Goal: Task Accomplishment & Management: Complete application form

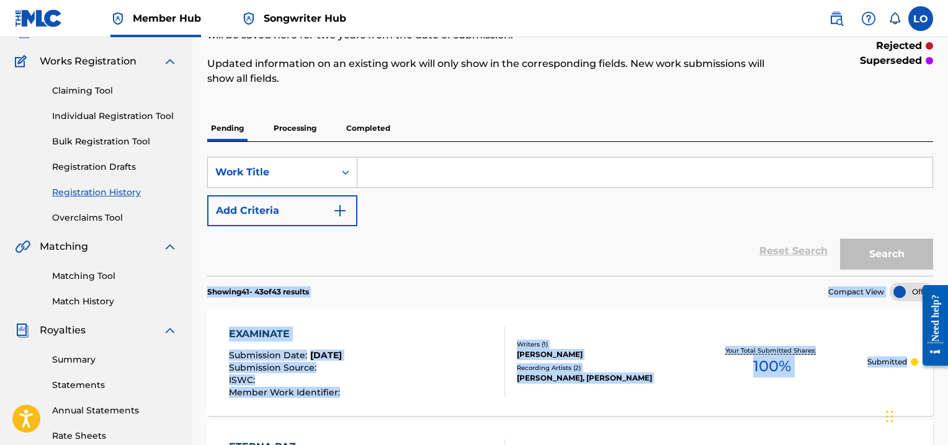
scroll to position [50, 0]
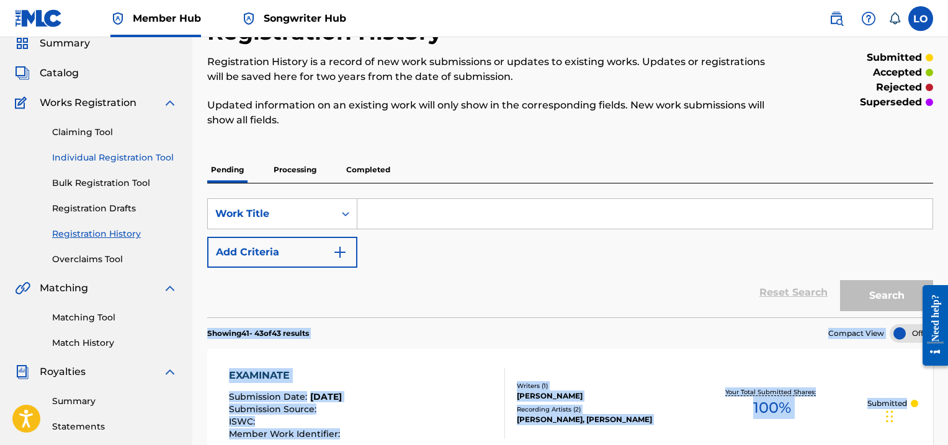
click at [110, 154] on link "Individual Registration Tool" at bounding box center [114, 157] width 125 height 13
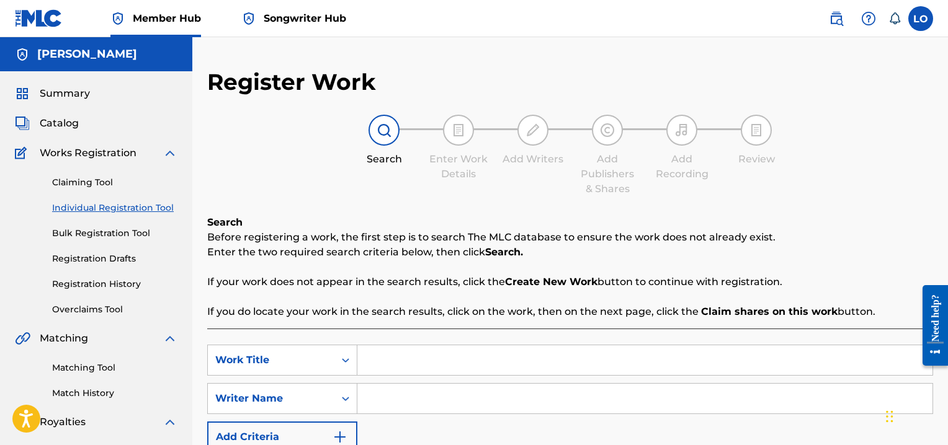
click at [375, 355] on input "Search Form" at bounding box center [644, 361] width 575 height 30
type input "CANTEMOS"
click at [395, 403] on input "Search Form" at bounding box center [644, 399] width 575 height 30
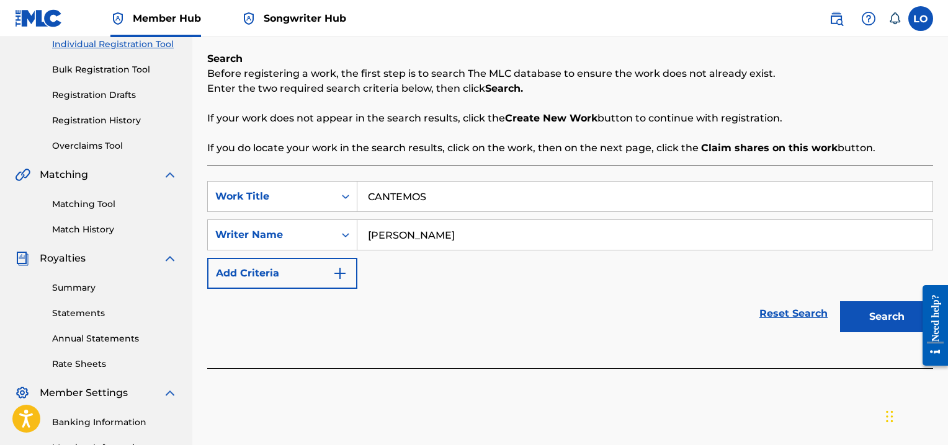
scroll to position [166, 0]
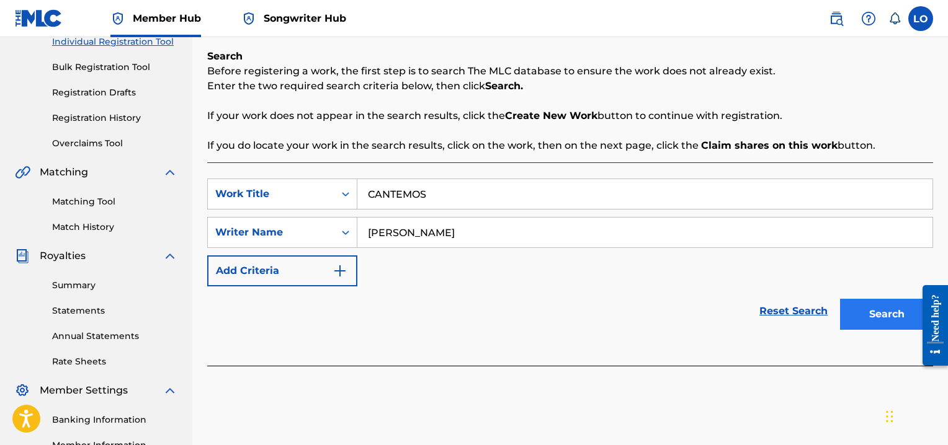
type input "[PERSON_NAME]"
click at [884, 318] on button "Search" at bounding box center [886, 314] width 93 height 31
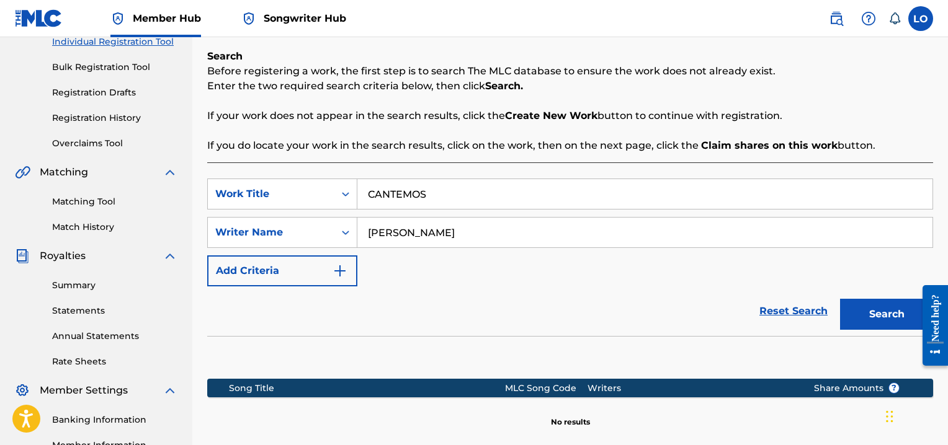
drag, startPoint x: 922, startPoint y: 172, endPoint x: 940, endPoint y: 176, distance: 18.5
click at [926, 174] on div "SearchWithCriteria82bc4496-ebd6-437c-8947-dfab58ba8b75 Work Title CANTEMOS Sear…" at bounding box center [570, 320] width 726 height 315
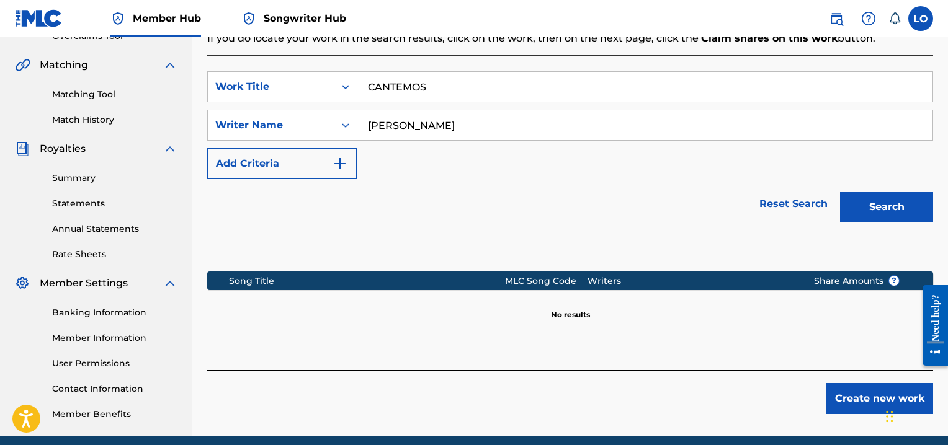
scroll to position [323, 0]
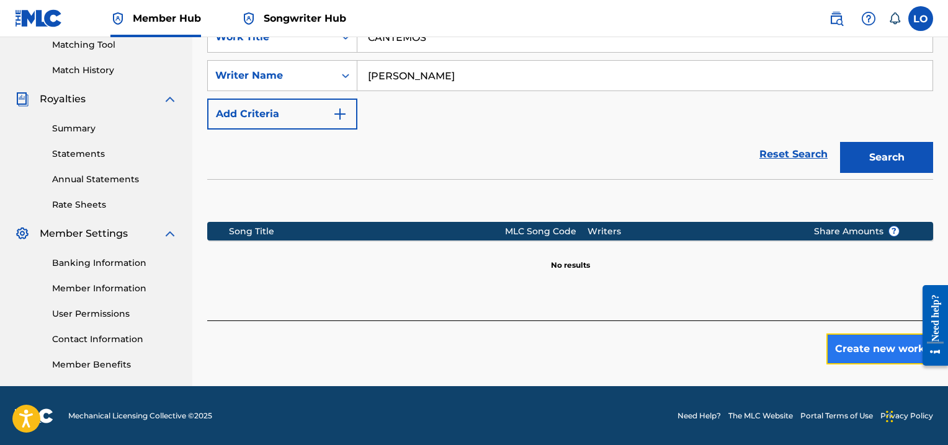
click at [877, 339] on button "Create new work" at bounding box center [879, 349] width 107 height 31
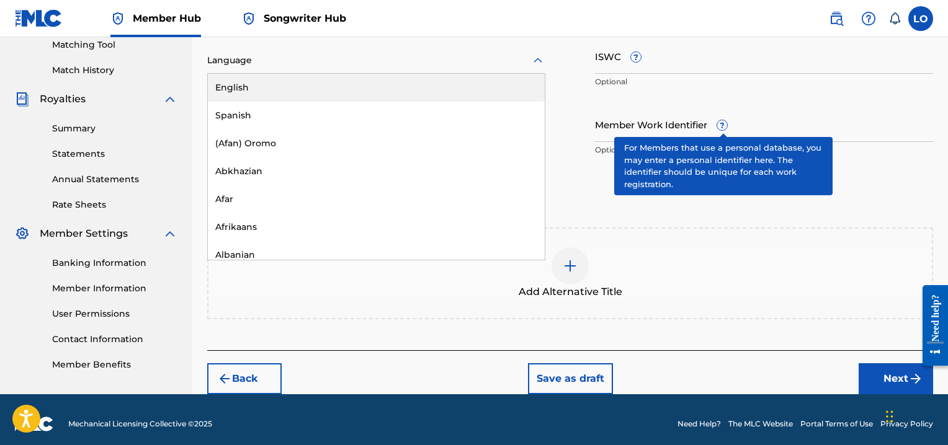
click at [538, 60] on icon at bounding box center [537, 60] width 9 height 5
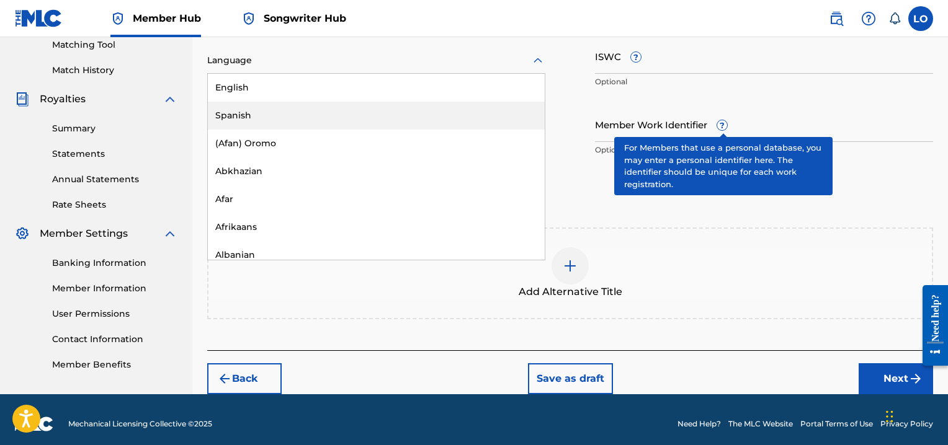
click at [254, 109] on div "Spanish" at bounding box center [376, 116] width 337 height 28
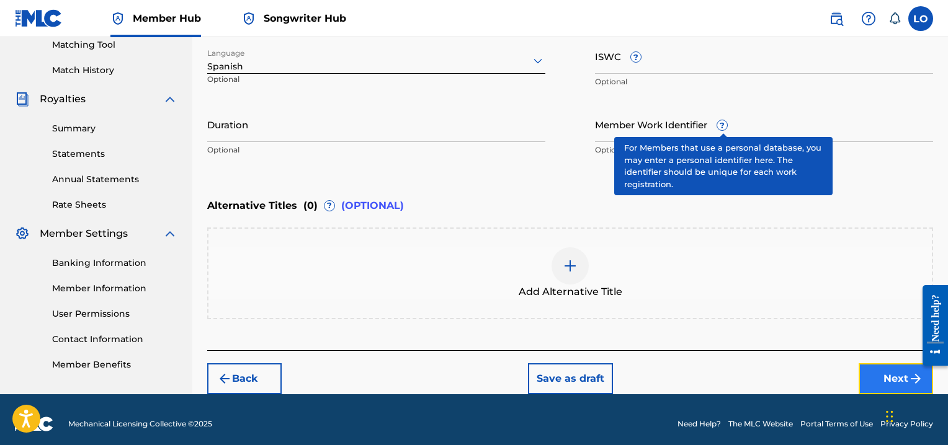
click at [875, 367] on button "Next" at bounding box center [896, 379] width 74 height 31
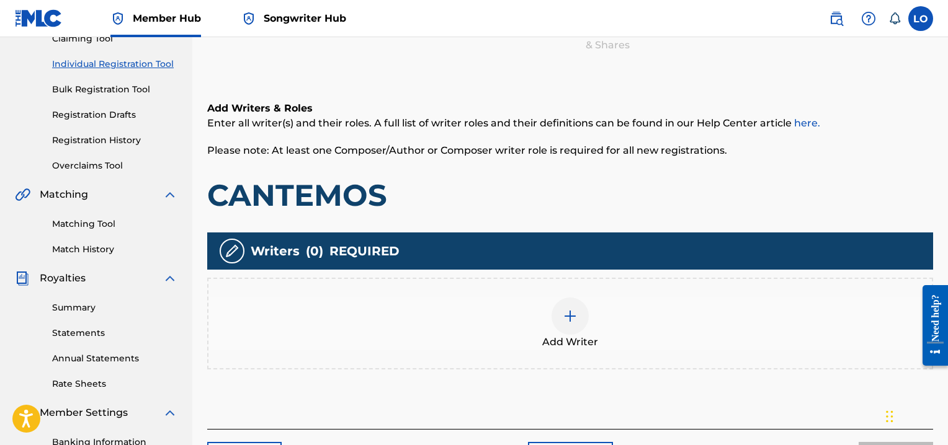
scroll to position [145, 0]
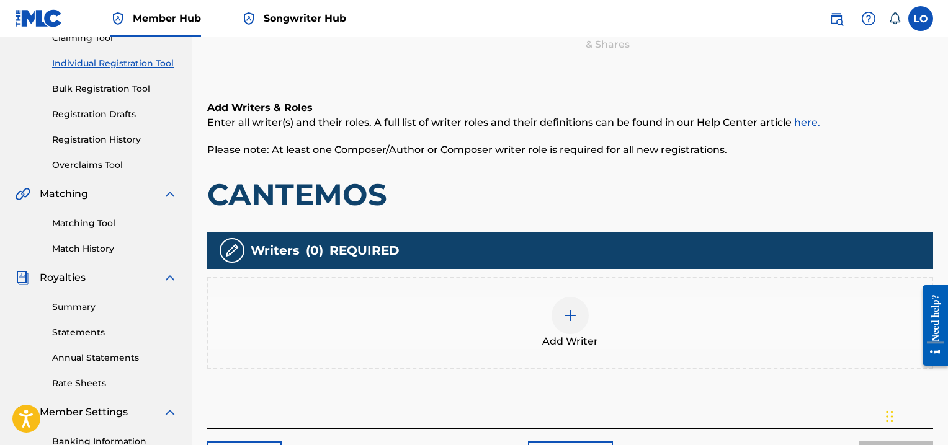
click at [567, 316] on img at bounding box center [570, 315] width 15 height 15
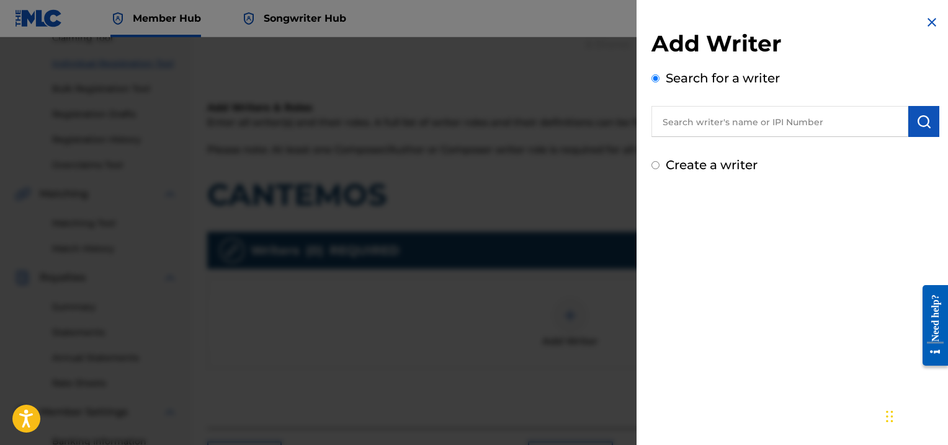
click at [720, 122] on input "text" at bounding box center [779, 121] width 257 height 31
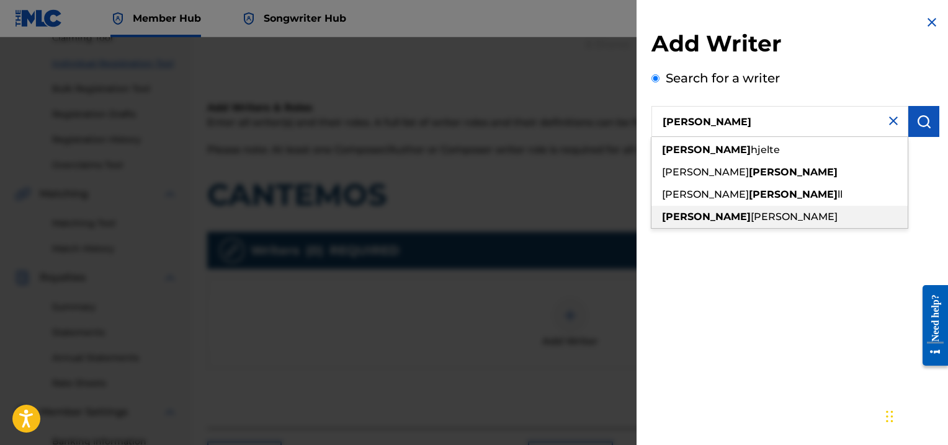
click at [714, 209] on div "[PERSON_NAME]" at bounding box center [779, 217] width 256 height 22
type input "[PERSON_NAME]"
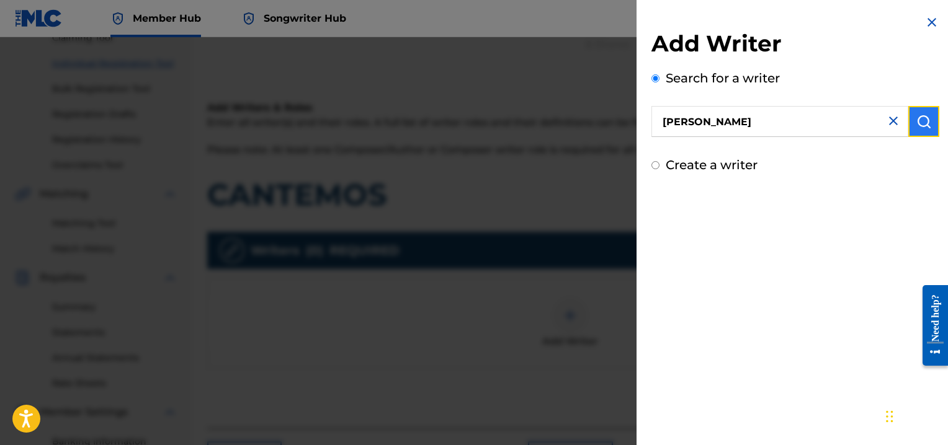
click at [924, 120] on img "submit" at bounding box center [923, 121] width 15 height 15
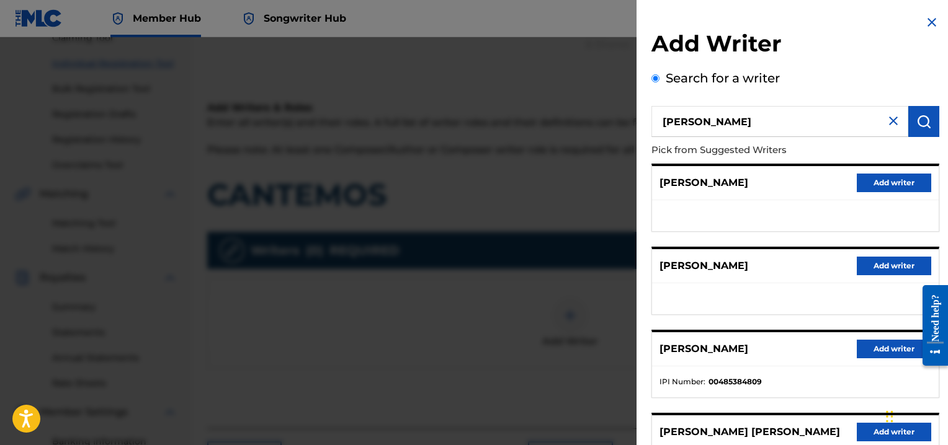
click at [787, 192] on div "[PERSON_NAME] Add writer" at bounding box center [795, 183] width 287 height 34
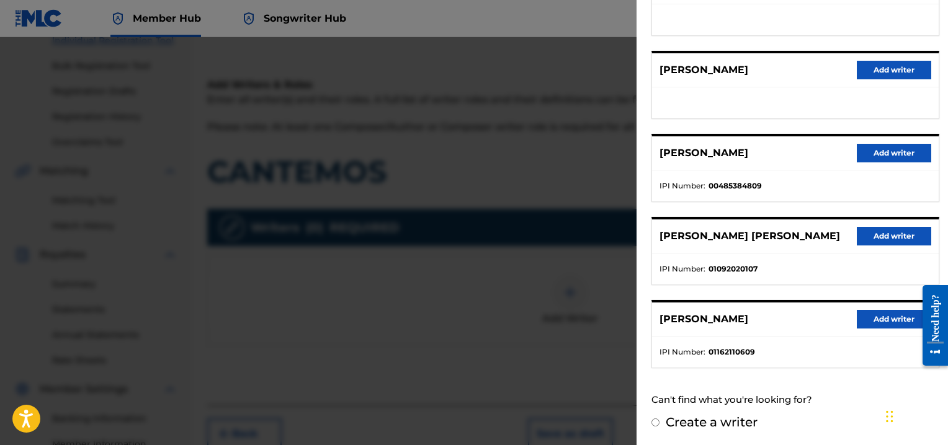
scroll to position [169, 0]
click at [881, 316] on button "Add writer" at bounding box center [894, 319] width 74 height 19
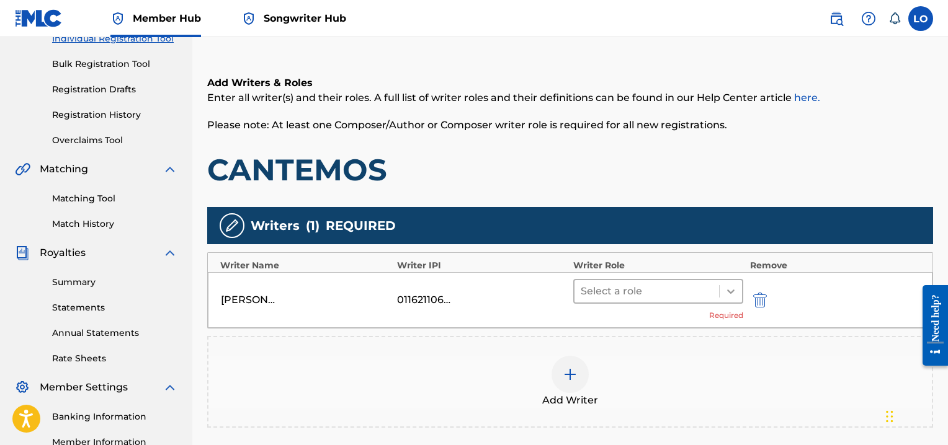
click at [734, 290] on icon at bounding box center [730, 292] width 7 height 4
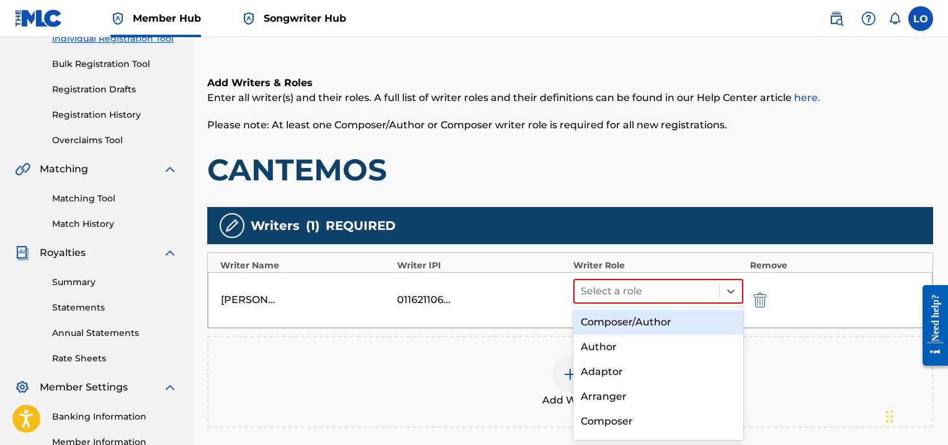
click at [618, 318] on div "Composer/Author" at bounding box center [658, 322] width 170 height 25
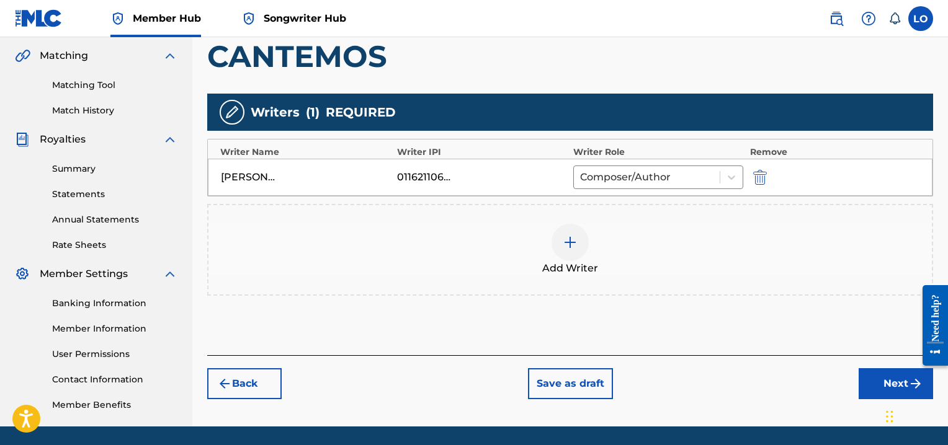
scroll to position [288, 0]
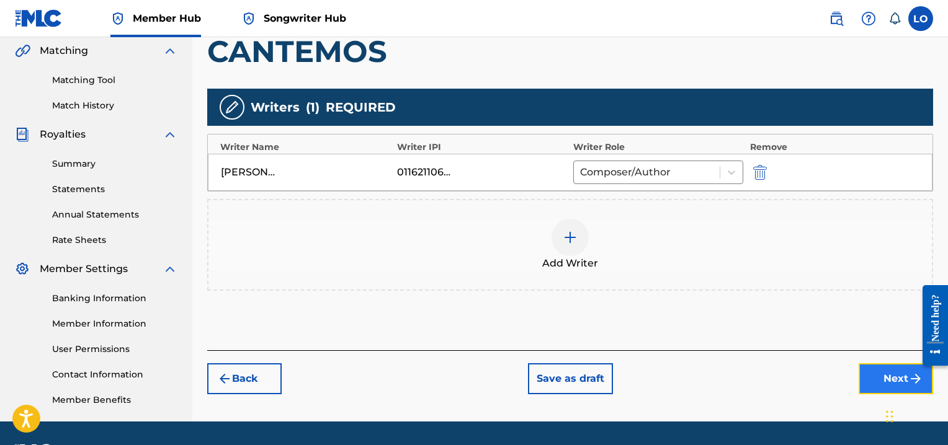
click at [886, 371] on button "Next" at bounding box center [896, 379] width 74 height 31
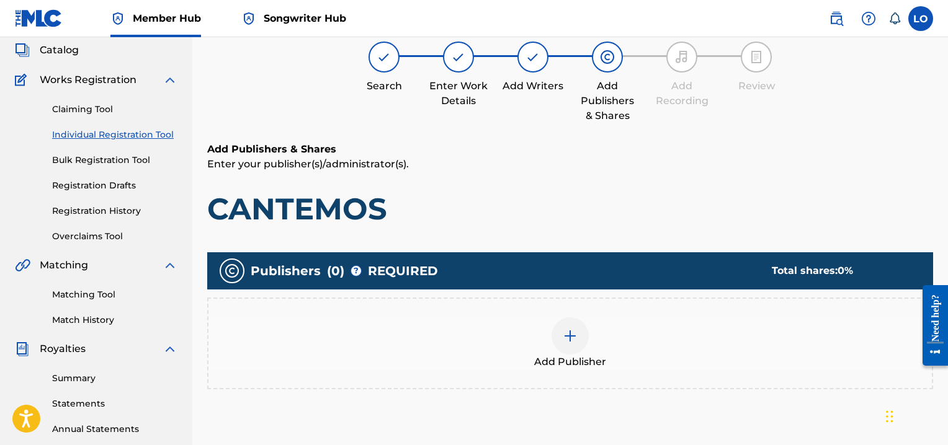
scroll to position [56, 0]
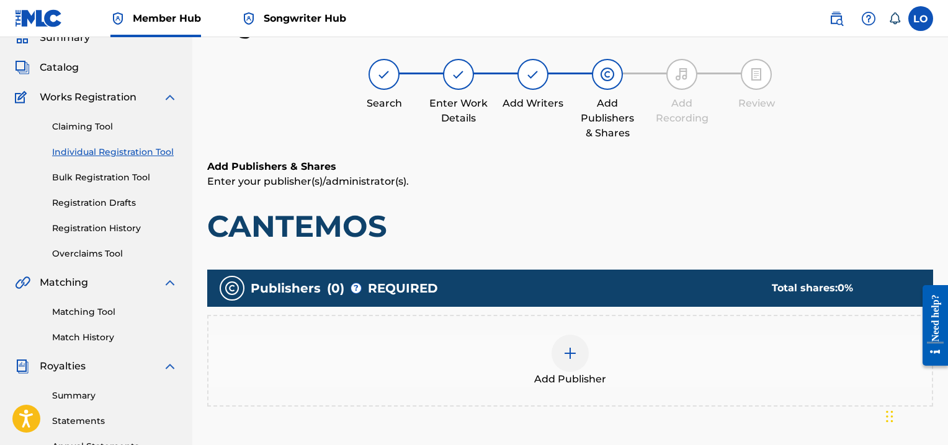
click at [571, 346] on img at bounding box center [570, 353] width 15 height 15
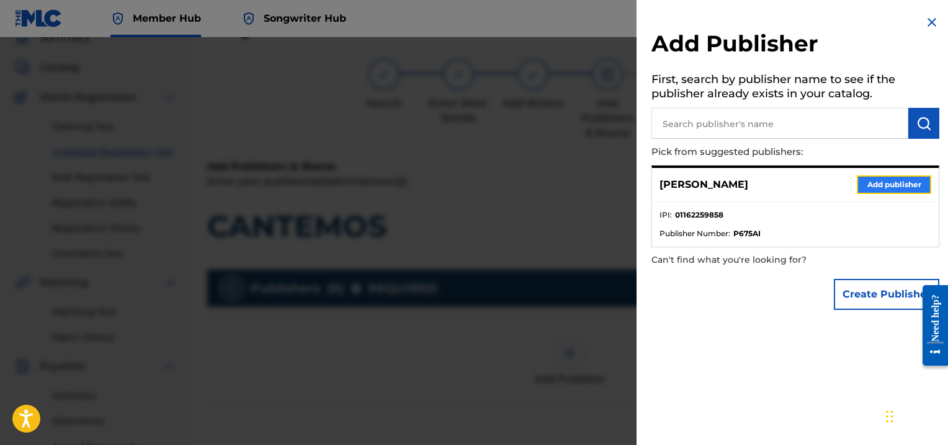
click at [871, 182] on button "Add publisher" at bounding box center [894, 185] width 74 height 19
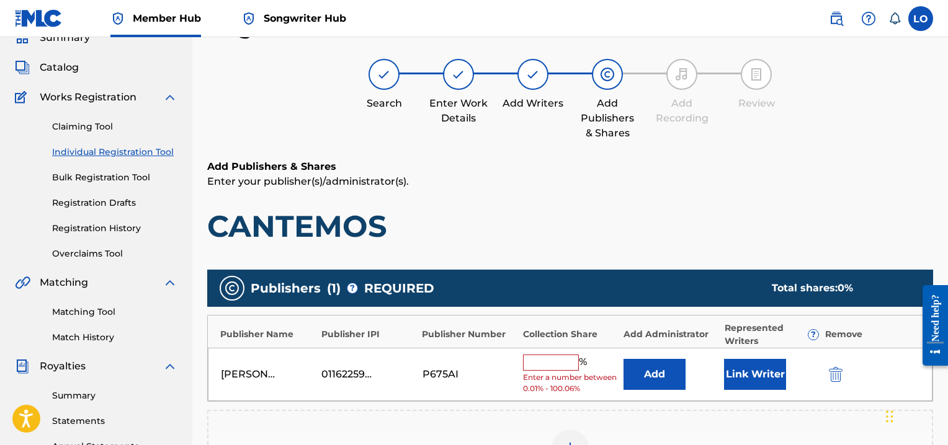
click at [545, 362] on input "text" at bounding box center [551, 363] width 56 height 16
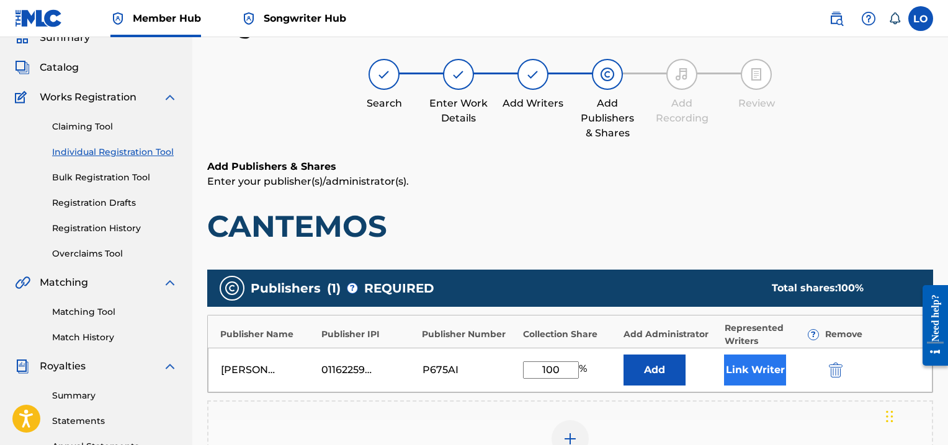
type input "100"
click at [760, 371] on button "Link Writer" at bounding box center [755, 370] width 62 height 31
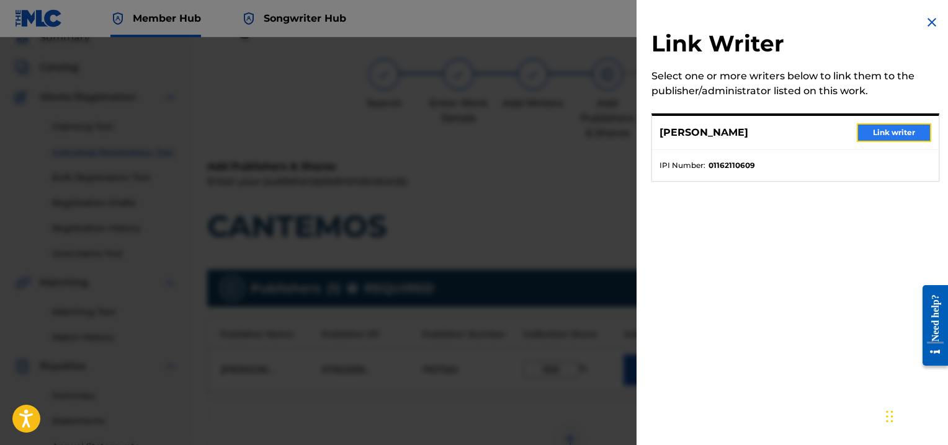
click at [880, 133] on button "Link writer" at bounding box center [894, 132] width 74 height 19
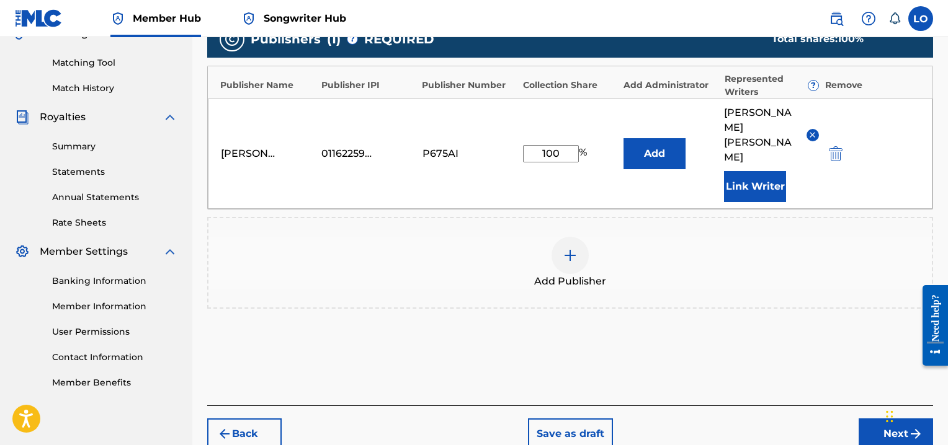
scroll to position [307, 0]
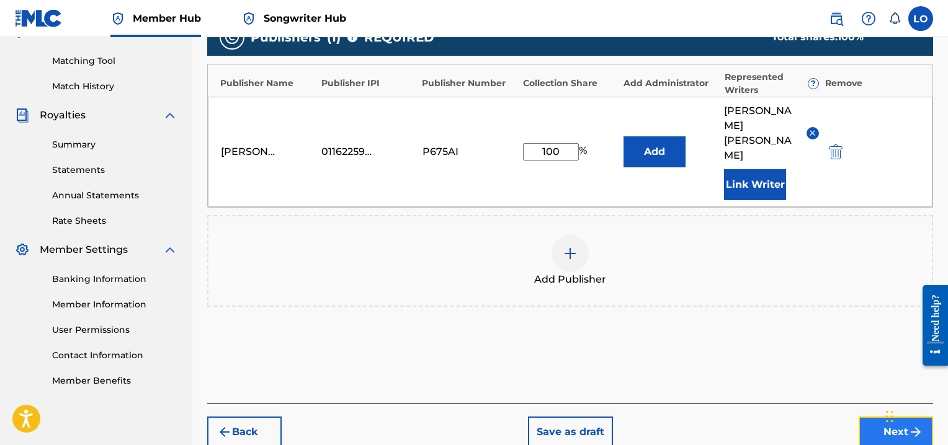
click at [878, 417] on button "Next" at bounding box center [896, 432] width 74 height 31
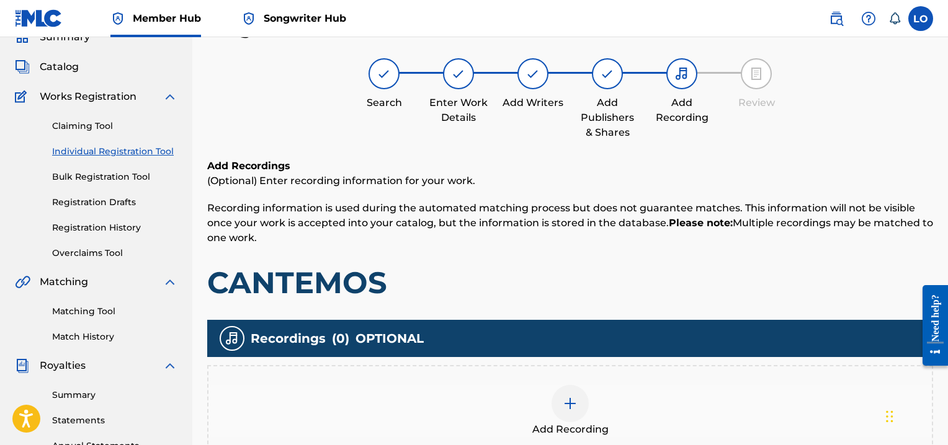
scroll to position [56, 0]
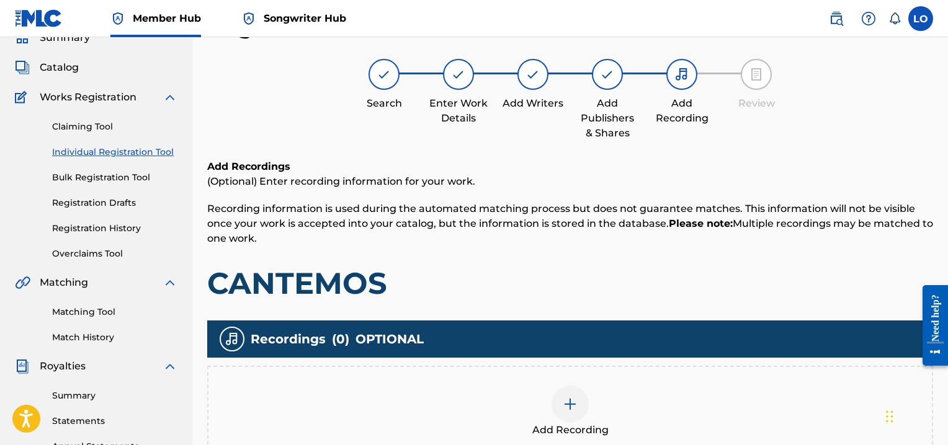
click at [579, 410] on div at bounding box center [569, 404] width 37 height 37
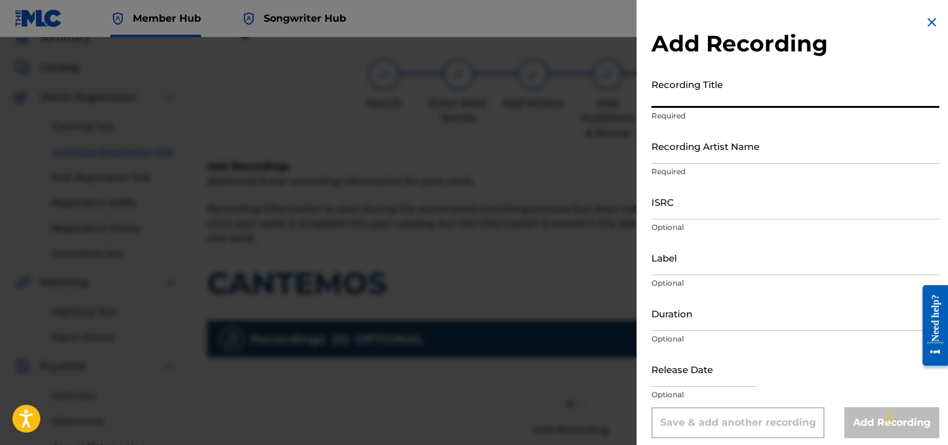
click at [660, 90] on input "Recording Title" at bounding box center [795, 90] width 288 height 35
type input "VAMOS A BELEN"
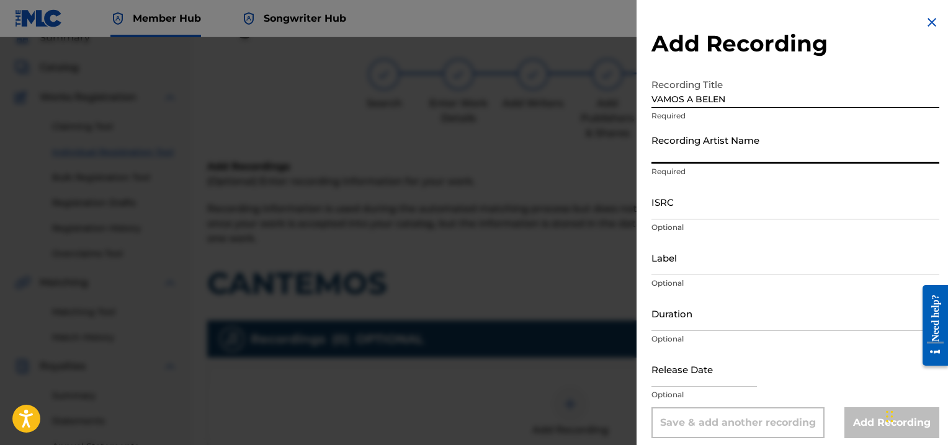
click at [680, 150] on input "Recording Artist Name" at bounding box center [795, 145] width 288 height 35
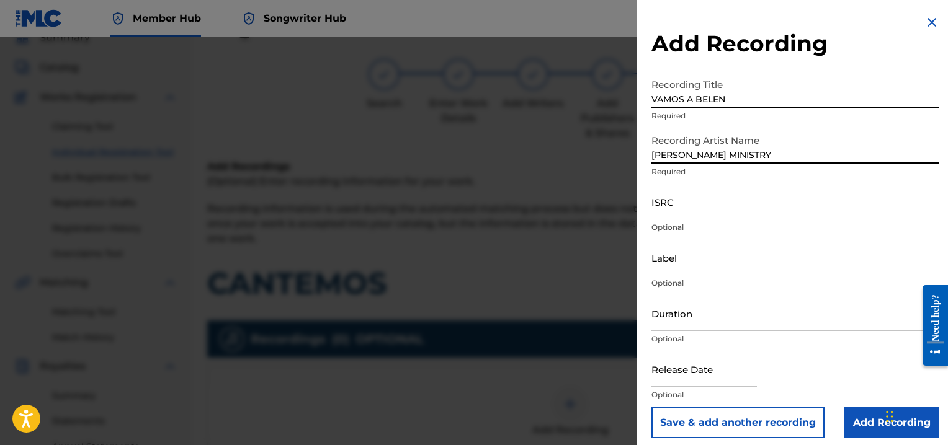
type input "[PERSON_NAME] MINISTRY"
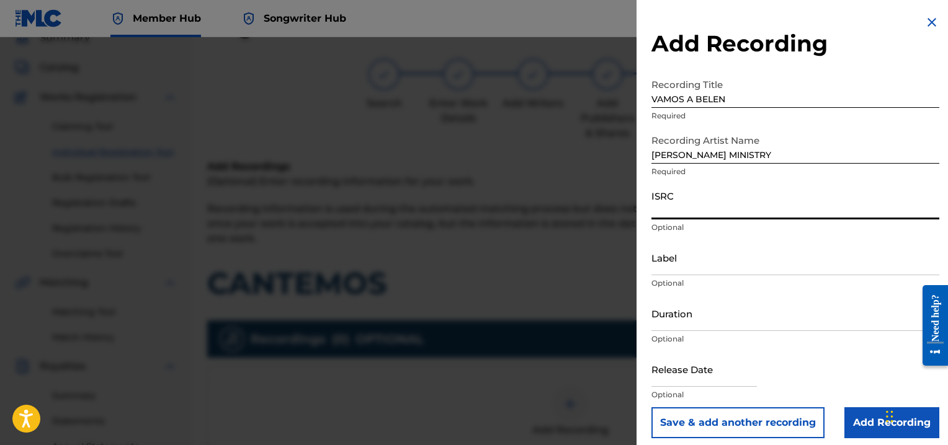
click at [673, 208] on input "ISRC" at bounding box center [795, 201] width 288 height 35
type input "QZNWW2331056"
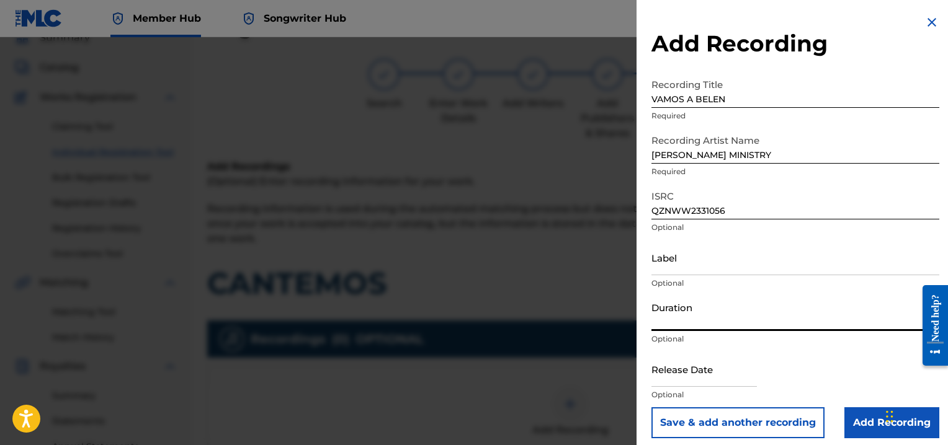
click at [664, 313] on input "Duration" at bounding box center [795, 313] width 288 height 35
type input "05:01"
select select "8"
select select "2025"
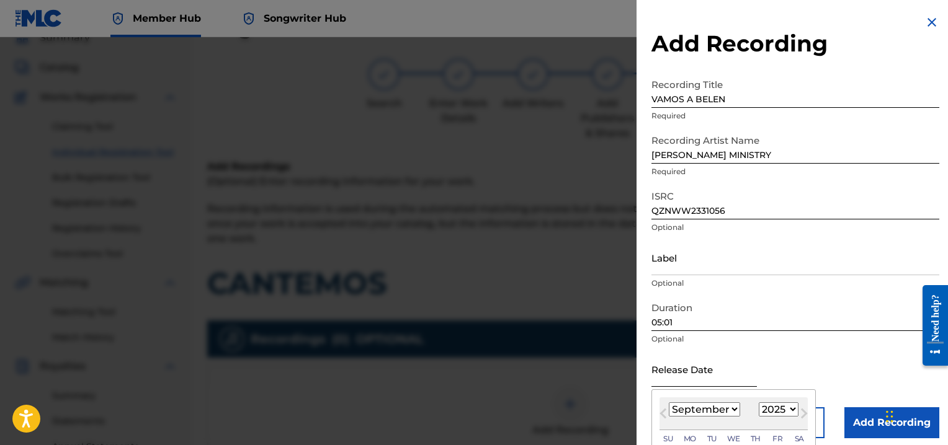
click at [681, 375] on input "text" at bounding box center [703, 369] width 105 height 35
type input "[DATE]"
select select "9"
select select "2014"
type input "[DATE]"
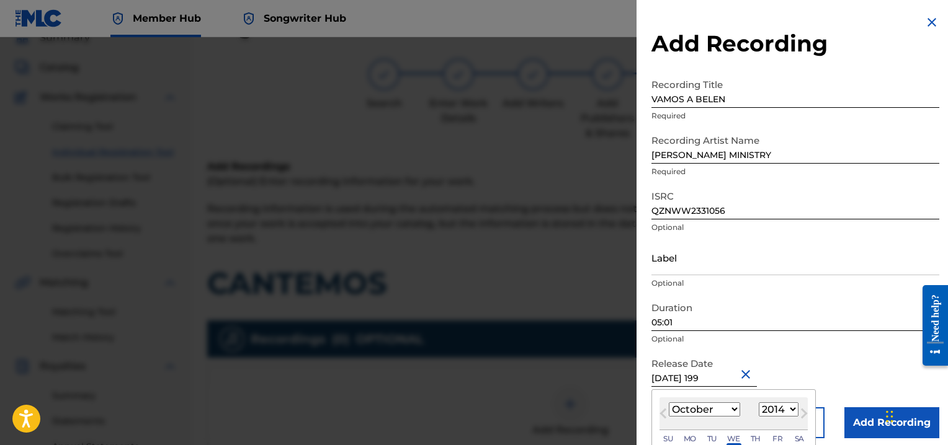
select select "1999"
type input "[DATE]"
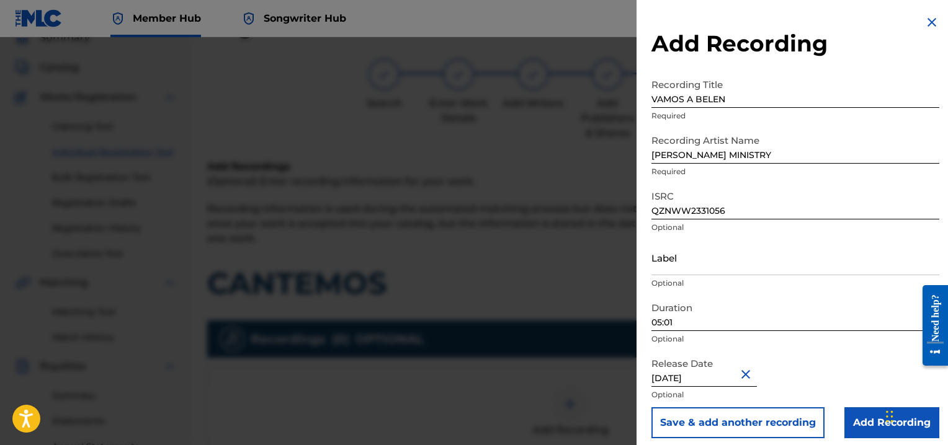
click at [847, 355] on div "Release Date [DATE] Optional" at bounding box center [795, 380] width 288 height 56
click at [865, 421] on input "Add Recording" at bounding box center [891, 423] width 95 height 31
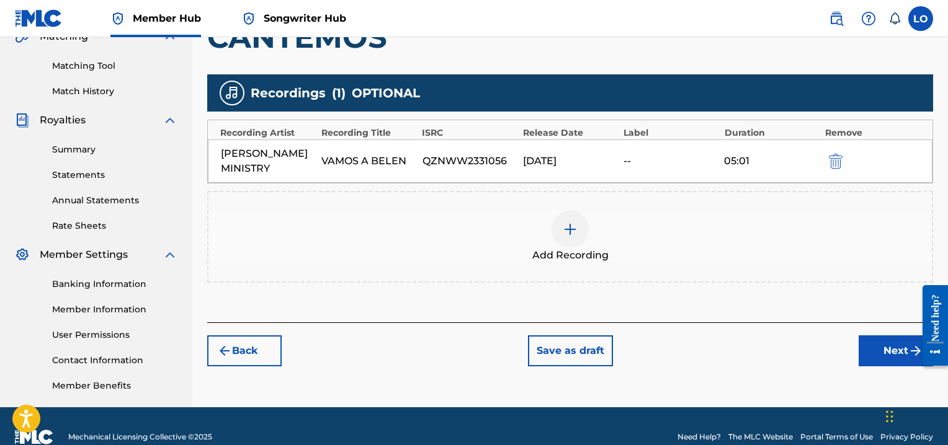
scroll to position [323, 0]
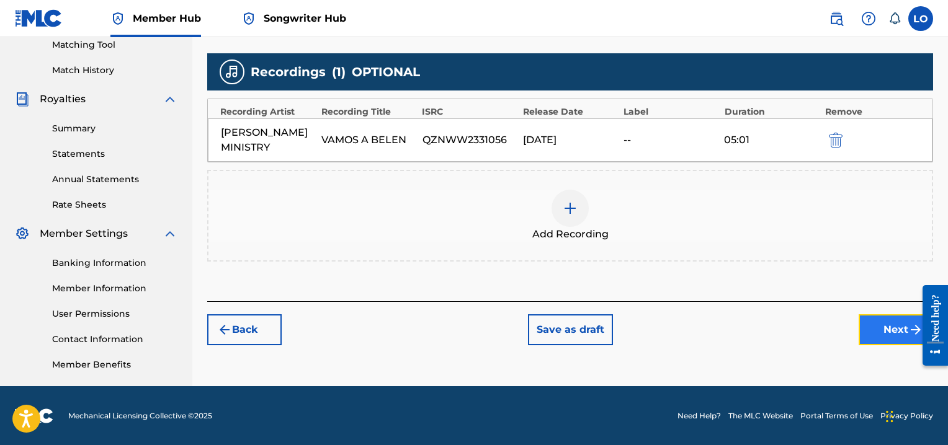
click at [899, 315] on button "Next" at bounding box center [896, 330] width 74 height 31
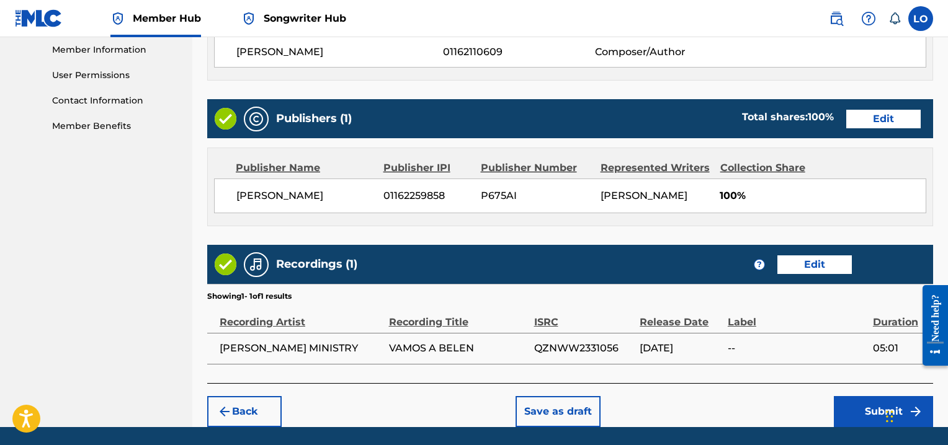
scroll to position [602, 0]
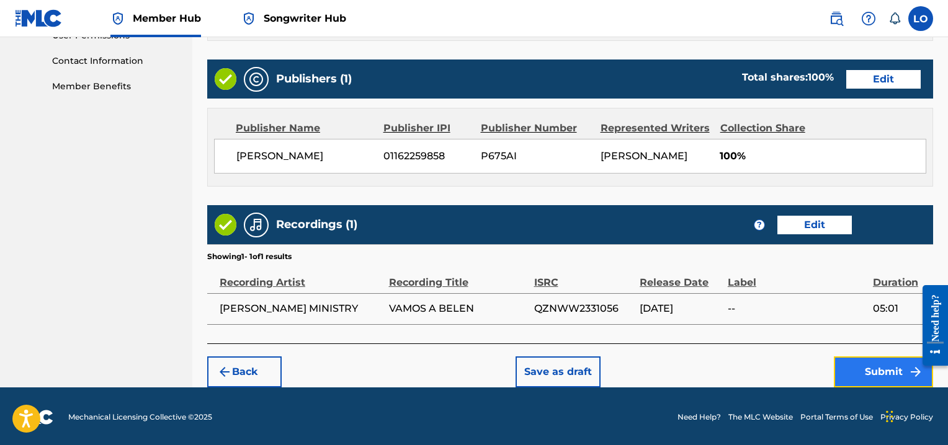
click at [892, 375] on button "Submit" at bounding box center [883, 372] width 99 height 31
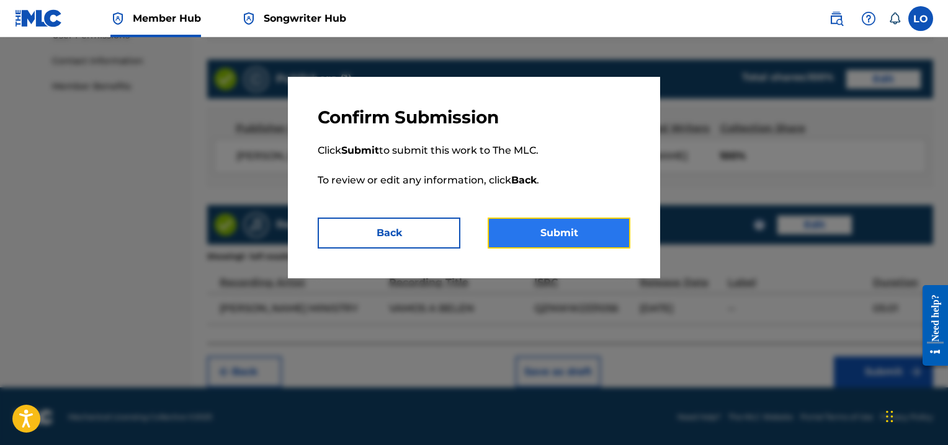
click at [560, 229] on button "Submit" at bounding box center [559, 233] width 143 height 31
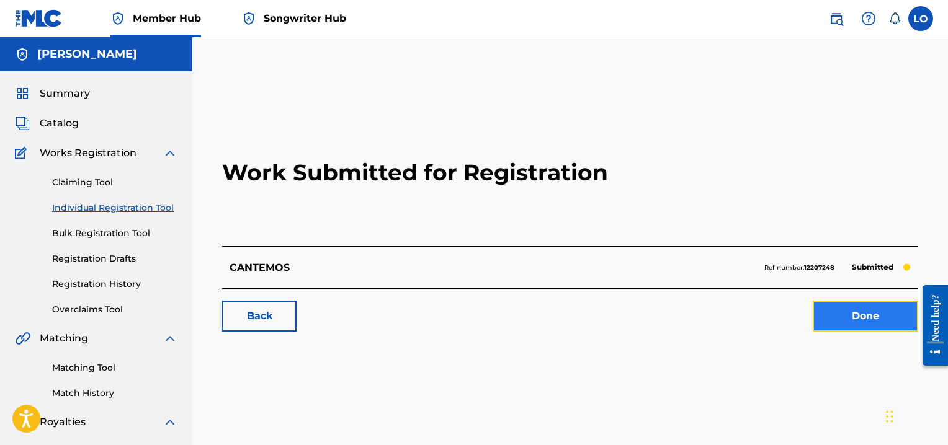
click at [849, 315] on link "Done" at bounding box center [865, 316] width 105 height 31
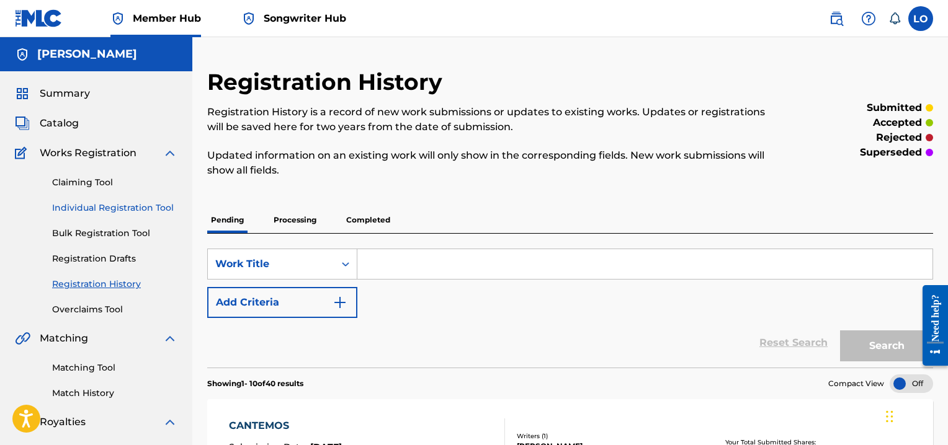
click at [130, 206] on link "Individual Registration Tool" at bounding box center [114, 208] width 125 height 13
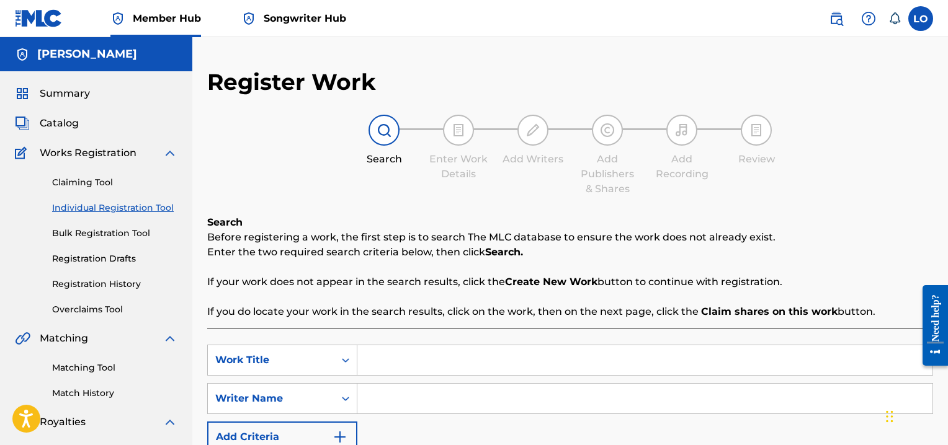
click at [403, 365] on input "Search Form" at bounding box center [644, 361] width 575 height 30
type input "DE MADRUGADA (REMIX)"
click at [402, 399] on input "Search Form" at bounding box center [644, 399] width 575 height 30
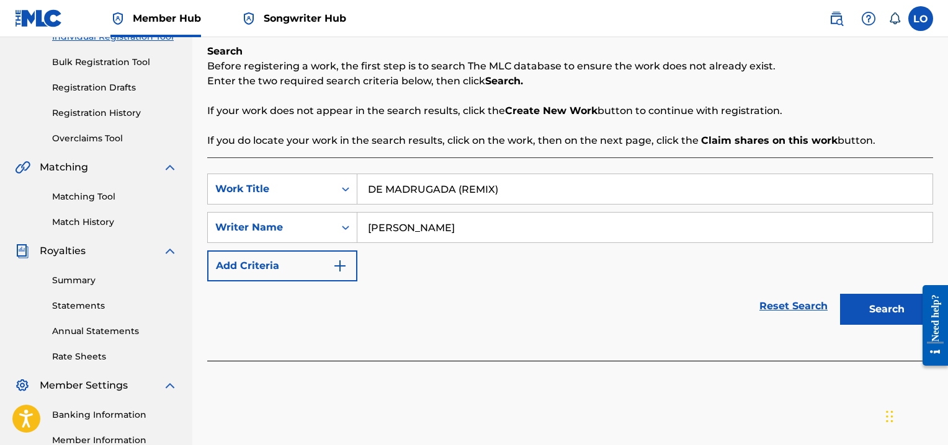
scroll to position [174, 0]
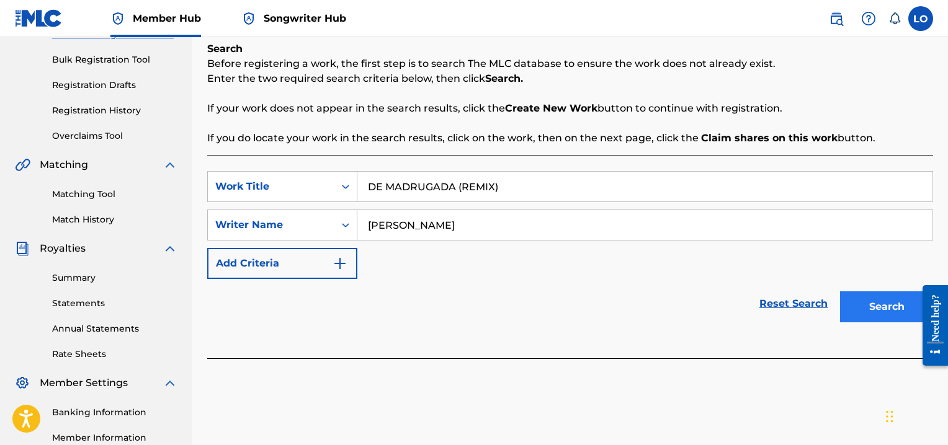
type input "[PERSON_NAME]"
click at [881, 315] on button "Search" at bounding box center [886, 307] width 93 height 31
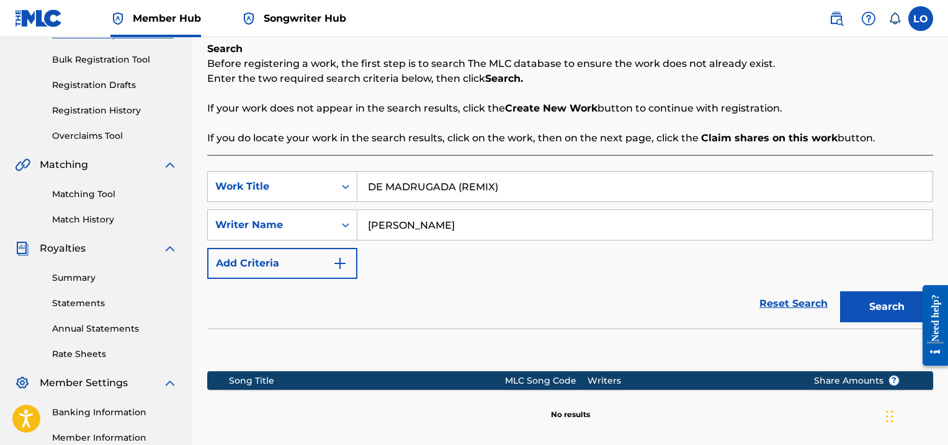
scroll to position [295, 0]
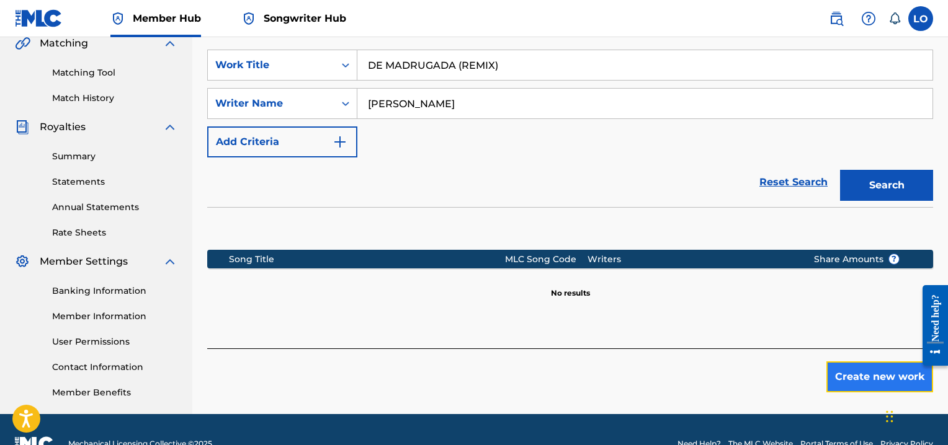
click at [870, 367] on button "Create new work" at bounding box center [879, 377] width 107 height 31
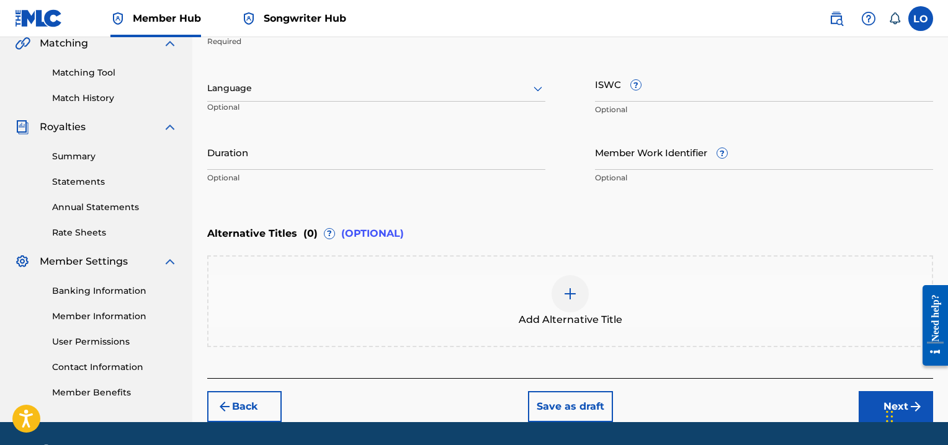
click at [543, 85] on icon at bounding box center [537, 88] width 15 height 15
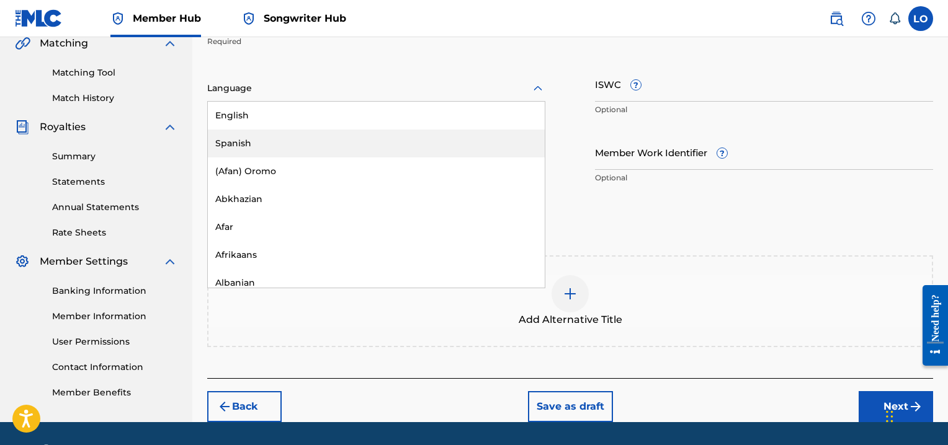
click at [250, 136] on div "Spanish" at bounding box center [376, 144] width 337 height 28
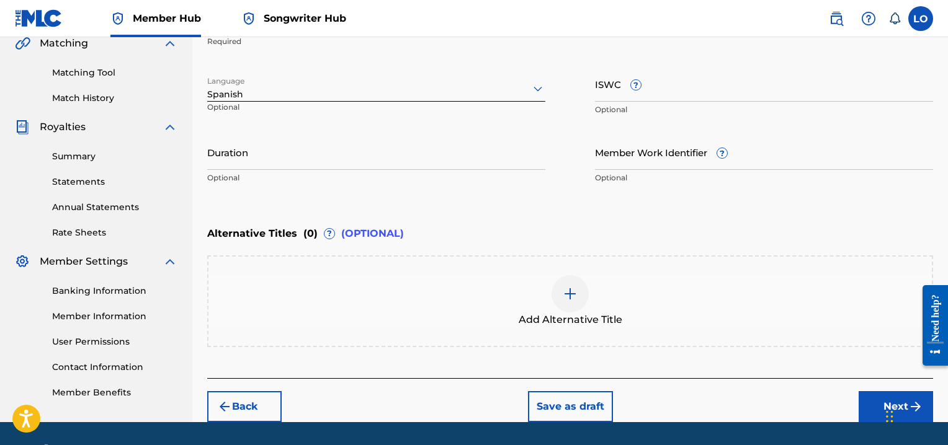
click at [886, 406] on div "Widget de chat" at bounding box center [913, 416] width 62 height 60
click at [875, 394] on button "Next" at bounding box center [896, 406] width 74 height 31
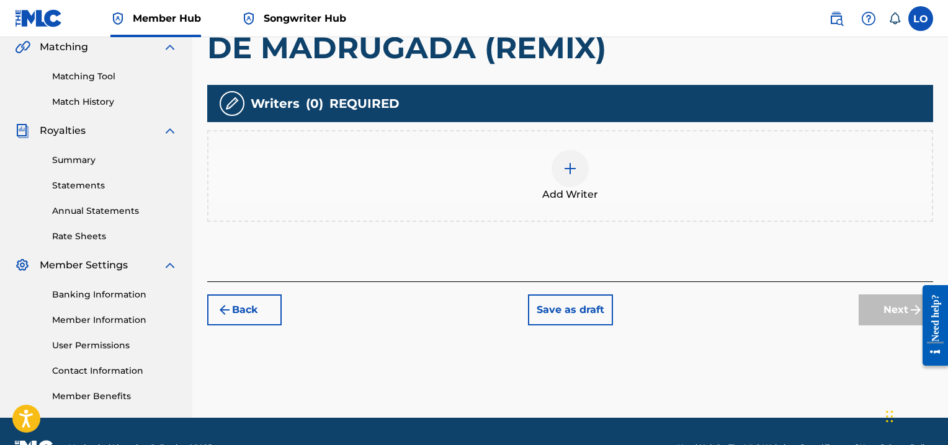
scroll to position [323, 0]
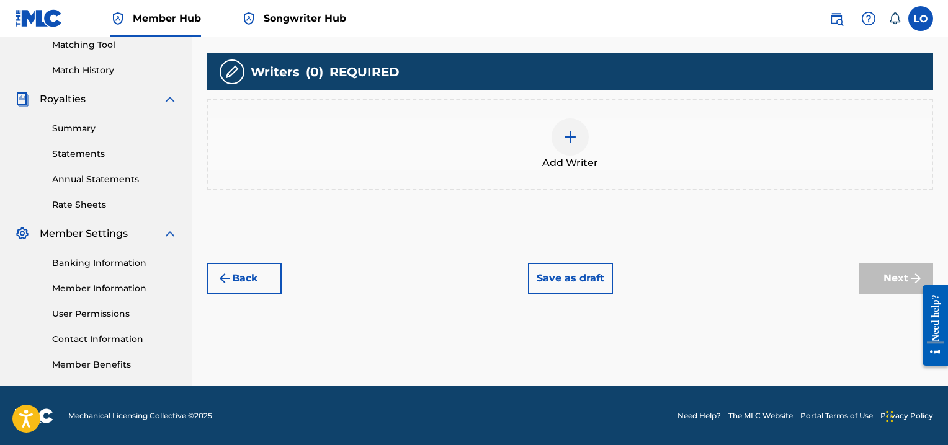
click at [571, 133] on img at bounding box center [570, 137] width 15 height 15
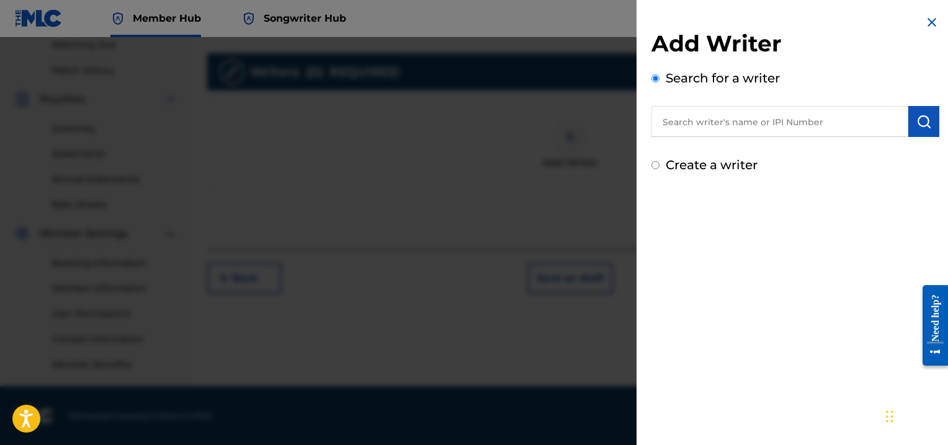
click at [697, 128] on input "text" at bounding box center [779, 121] width 257 height 31
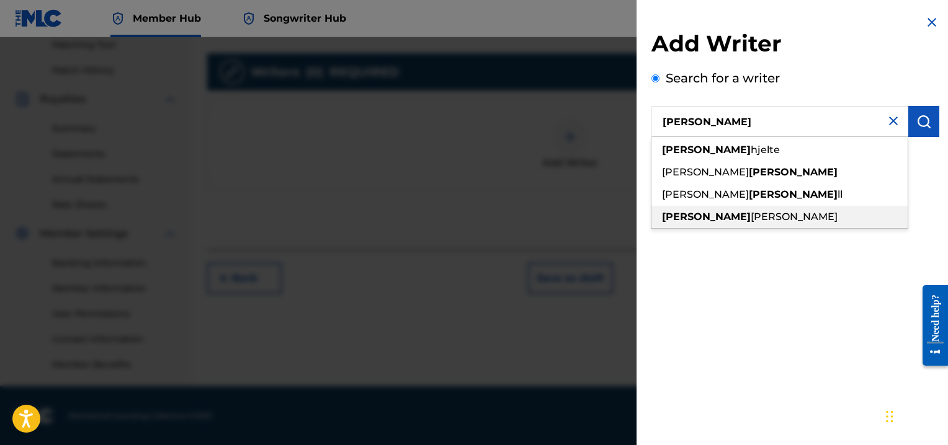
click at [721, 209] on div "[PERSON_NAME]" at bounding box center [779, 217] width 256 height 22
type input "[PERSON_NAME]"
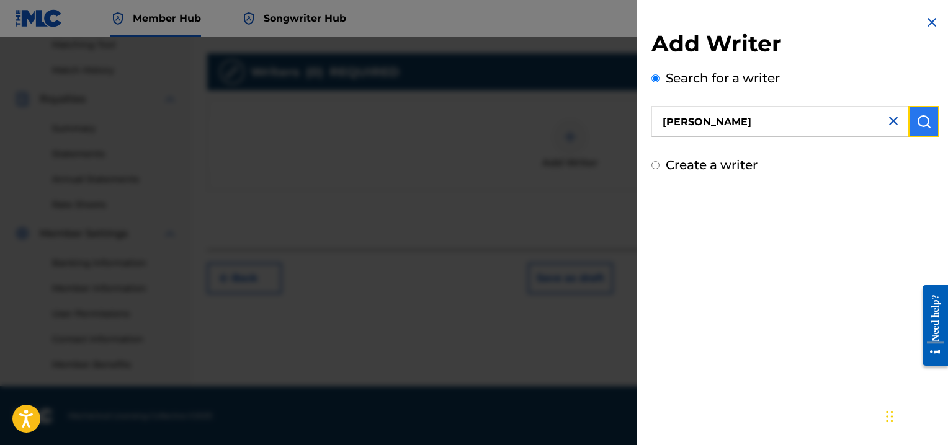
click at [919, 125] on img "submit" at bounding box center [923, 121] width 15 height 15
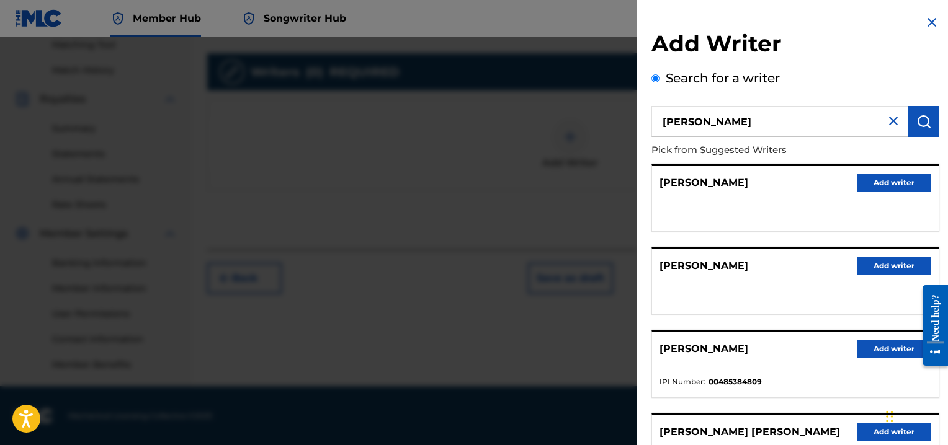
click at [808, 189] on div "[PERSON_NAME] Add writer" at bounding box center [795, 183] width 287 height 34
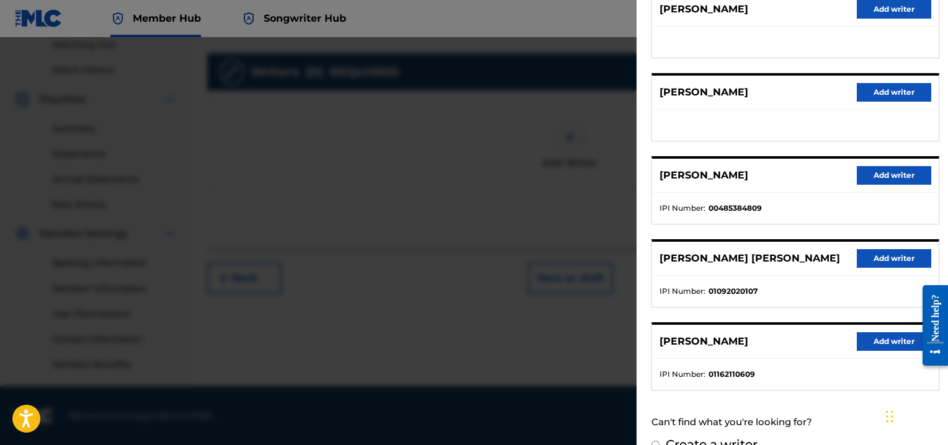
scroll to position [196, 0]
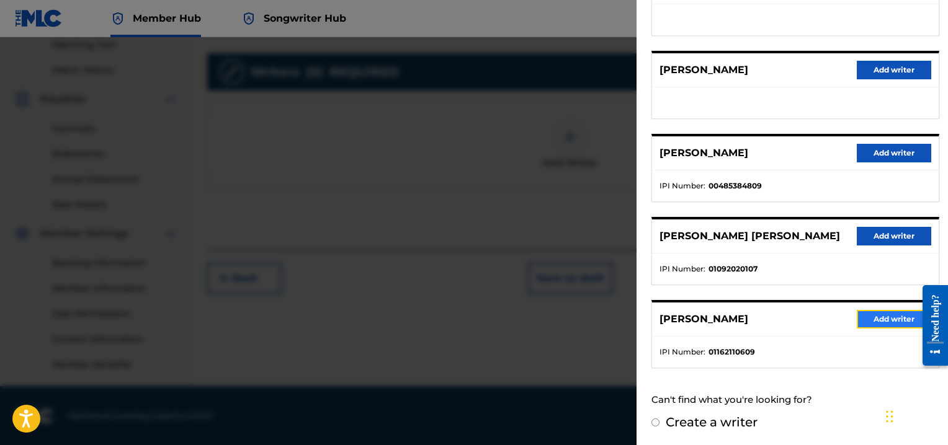
click at [868, 311] on button "Add writer" at bounding box center [894, 319] width 74 height 19
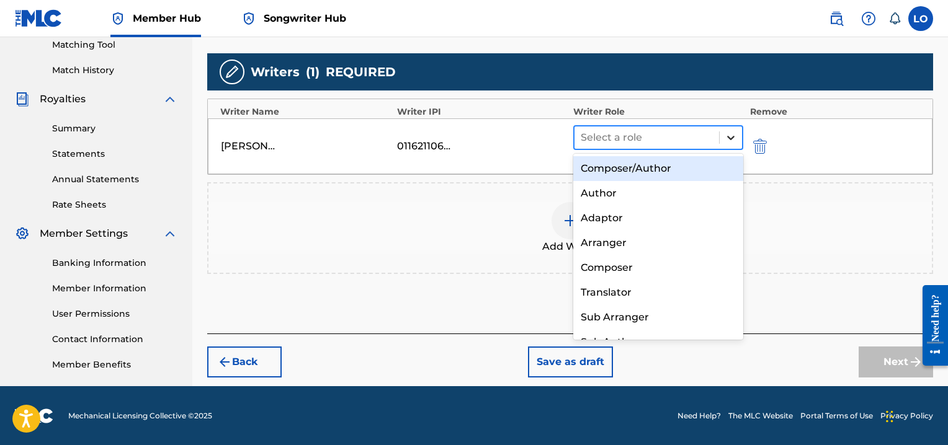
click at [732, 136] on icon at bounding box center [730, 138] width 7 height 4
click at [638, 167] on div "Composer/Author" at bounding box center [658, 168] width 170 height 25
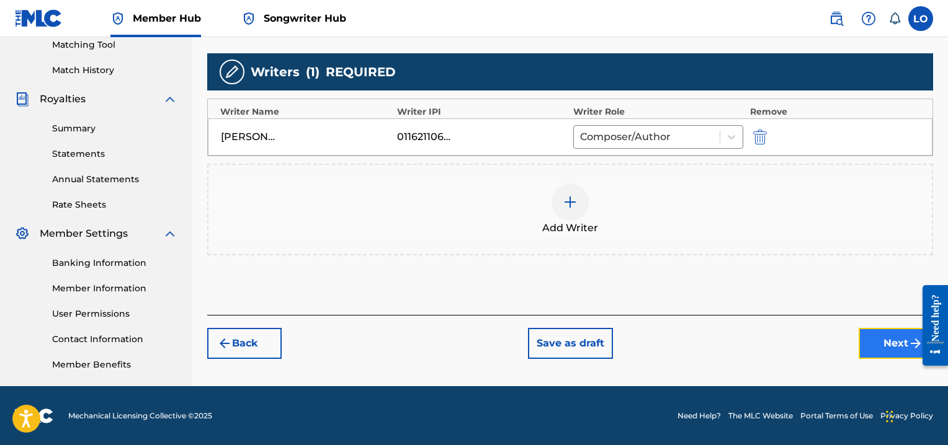
click at [881, 345] on button "Next" at bounding box center [896, 343] width 74 height 31
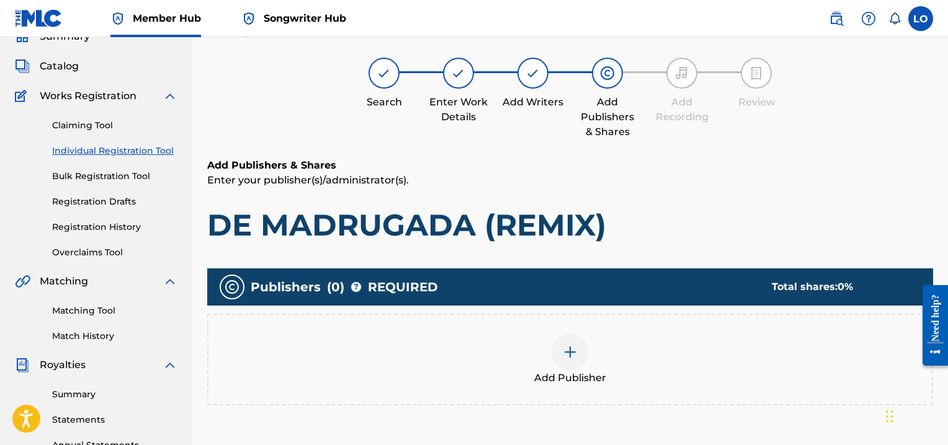
scroll to position [56, 0]
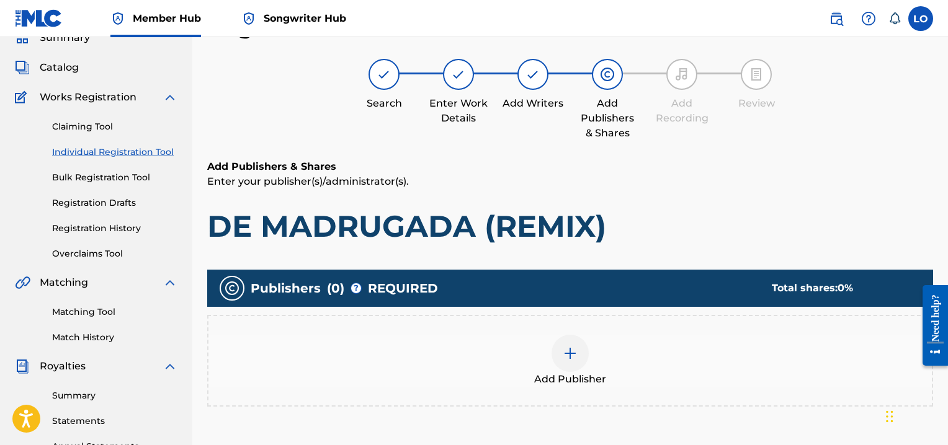
click at [566, 347] on img at bounding box center [570, 353] width 15 height 15
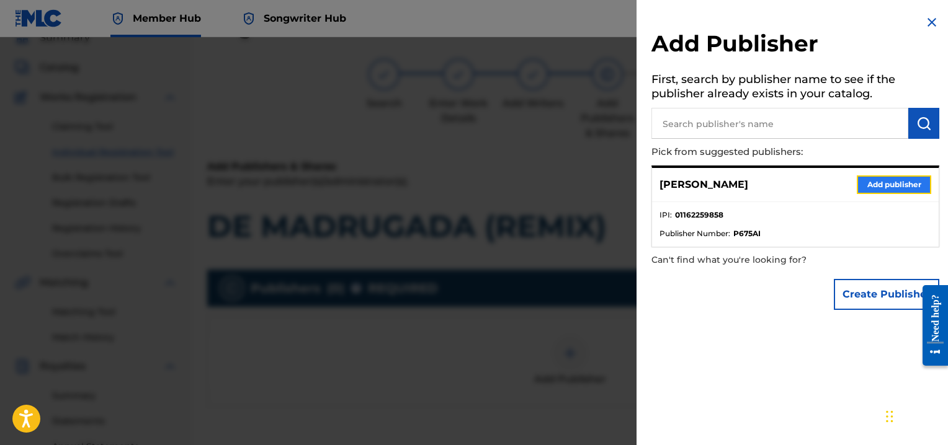
click at [882, 189] on button "Add publisher" at bounding box center [894, 185] width 74 height 19
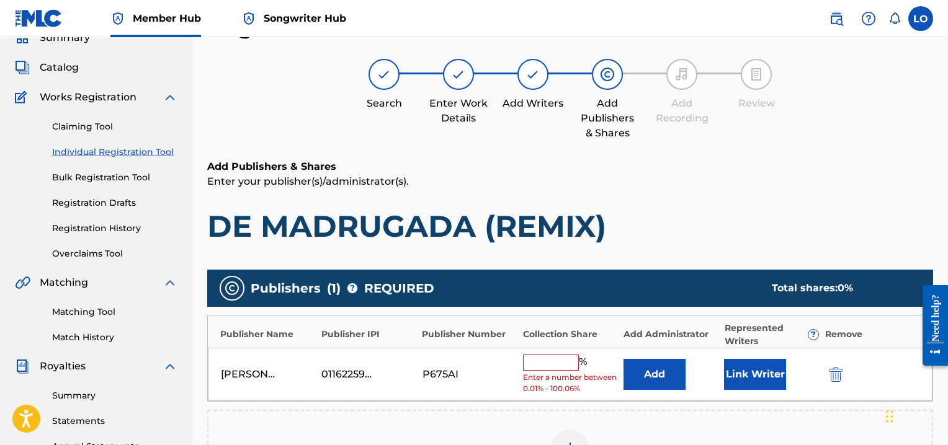
click at [546, 363] on input "text" at bounding box center [551, 363] width 56 height 16
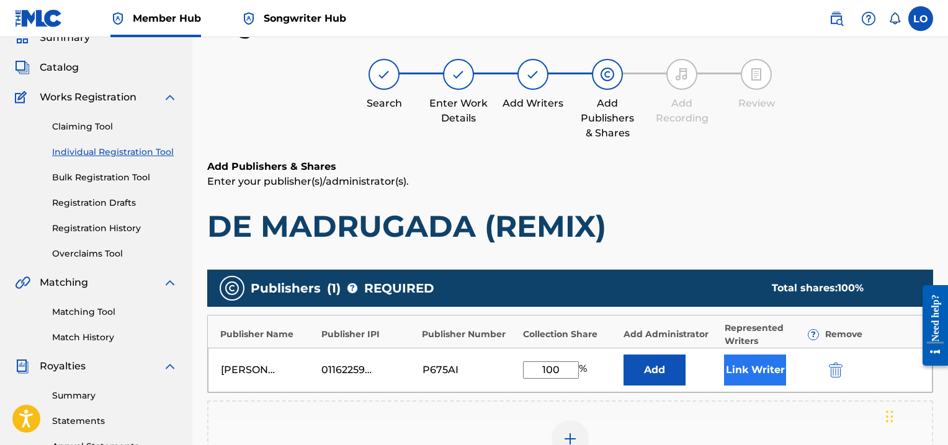
type input "100"
click at [754, 365] on button "Link Writer" at bounding box center [755, 370] width 62 height 31
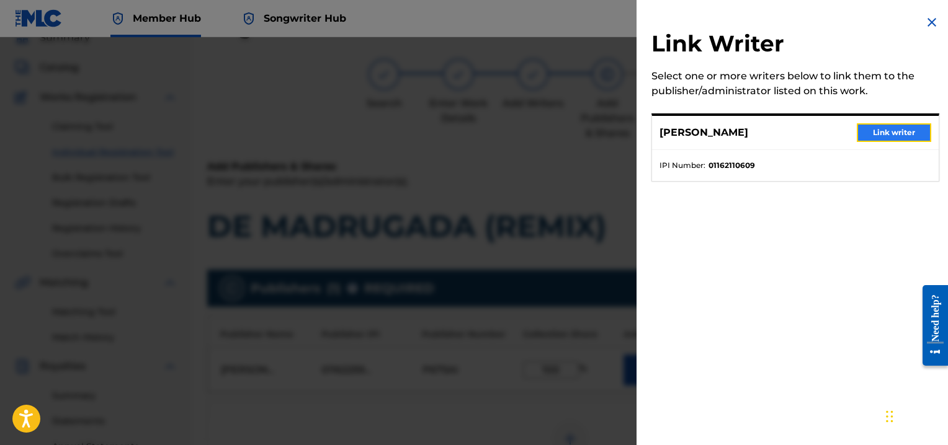
click at [882, 130] on button "Link writer" at bounding box center [894, 132] width 74 height 19
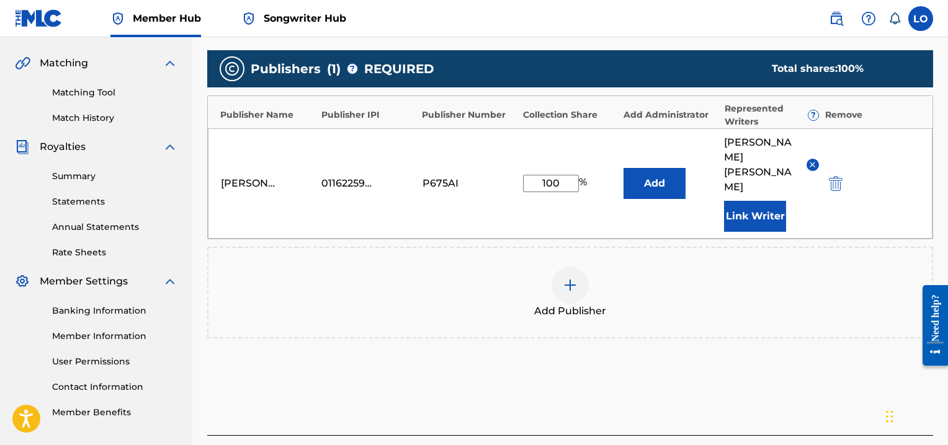
scroll to position [337, 0]
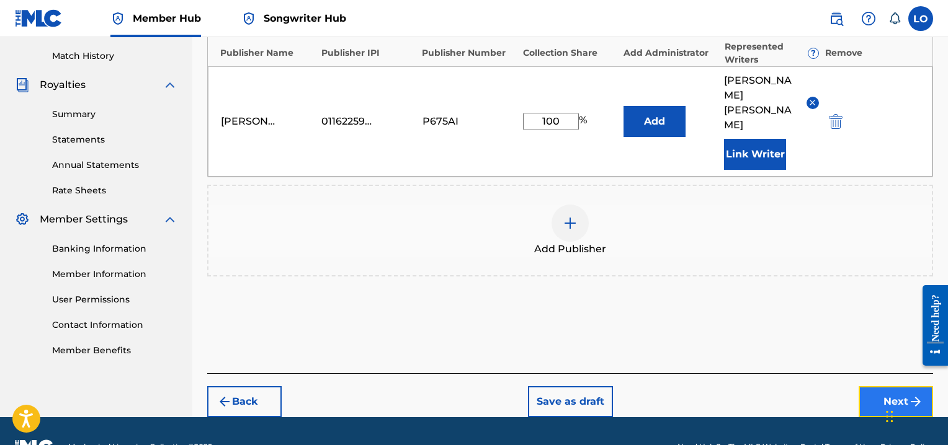
click at [896, 386] on button "Next" at bounding box center [896, 401] width 74 height 31
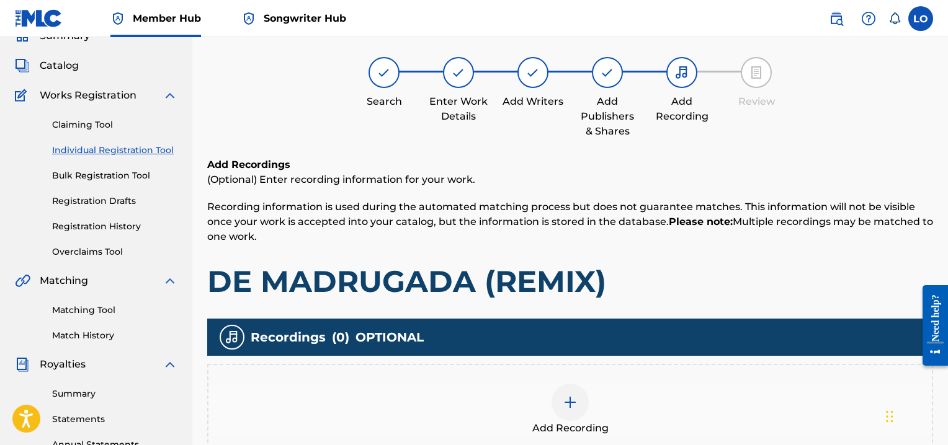
scroll to position [56, 0]
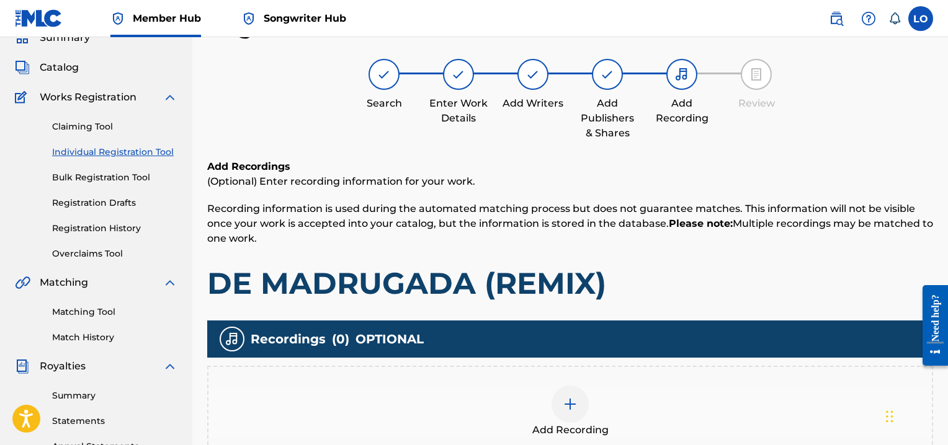
click at [576, 398] on img at bounding box center [570, 404] width 15 height 15
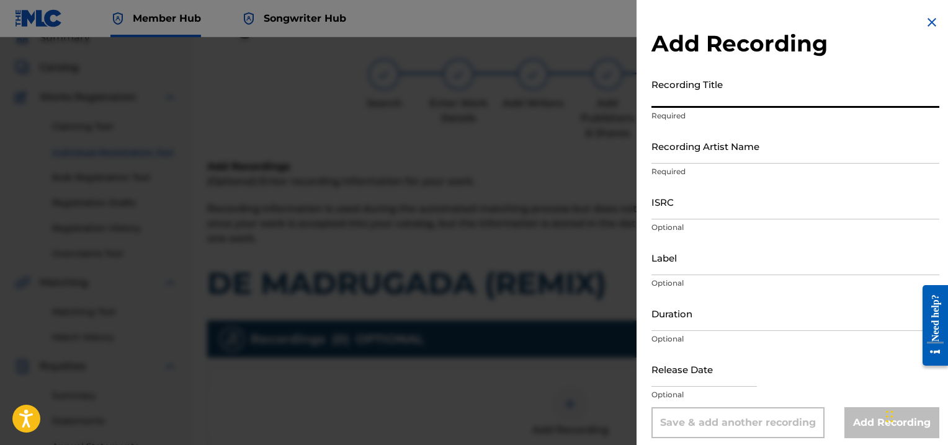
click at [690, 102] on input "Recording Title" at bounding box center [795, 90] width 288 height 35
type input "VAMOS A BELEN"
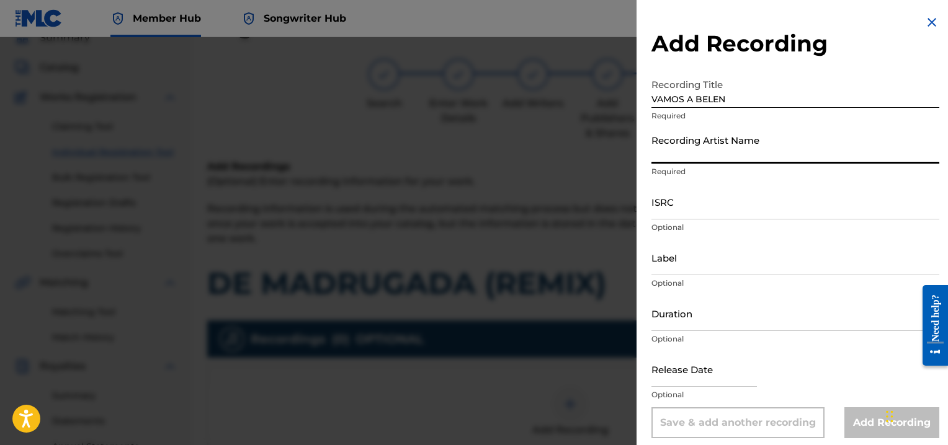
click at [689, 155] on input "Recording Artist Name" at bounding box center [795, 145] width 288 height 35
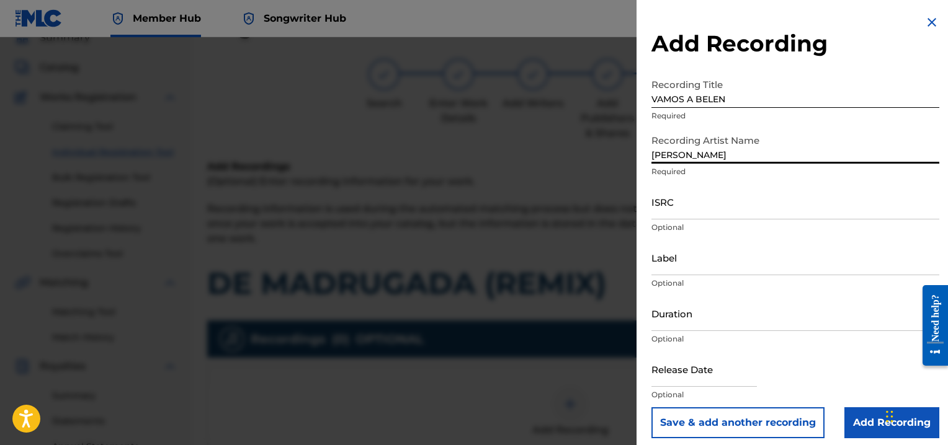
type input "[PERSON_NAME] MINISTRY"
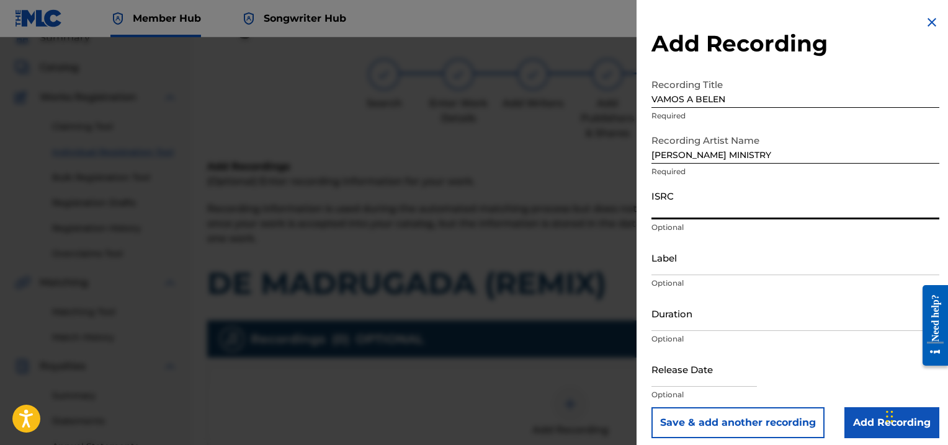
click at [682, 204] on input "ISRC" at bounding box center [795, 201] width 288 height 35
type input "QZNWW2331060"
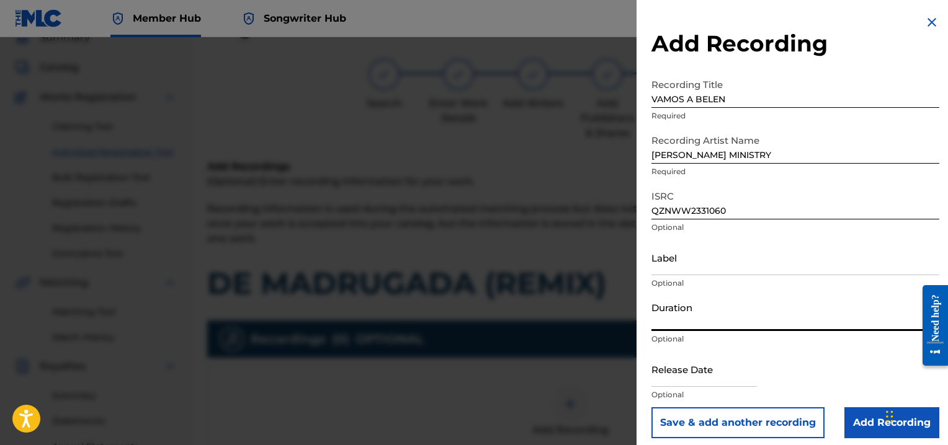
click at [662, 314] on input "Duration" at bounding box center [795, 313] width 288 height 35
type input "05:04"
select select "8"
select select "2025"
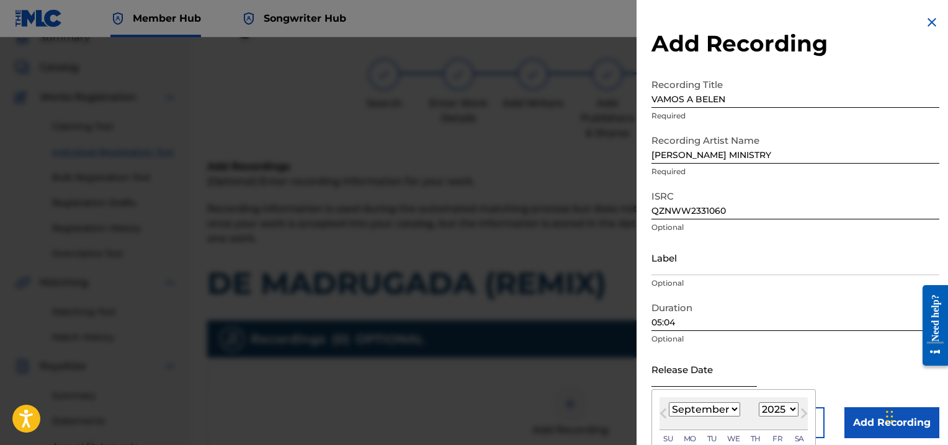
click at [663, 385] on input "text" at bounding box center [703, 369] width 105 height 35
type input "[DATE]"
select select "9"
select select "2014"
type input "[DATE]"
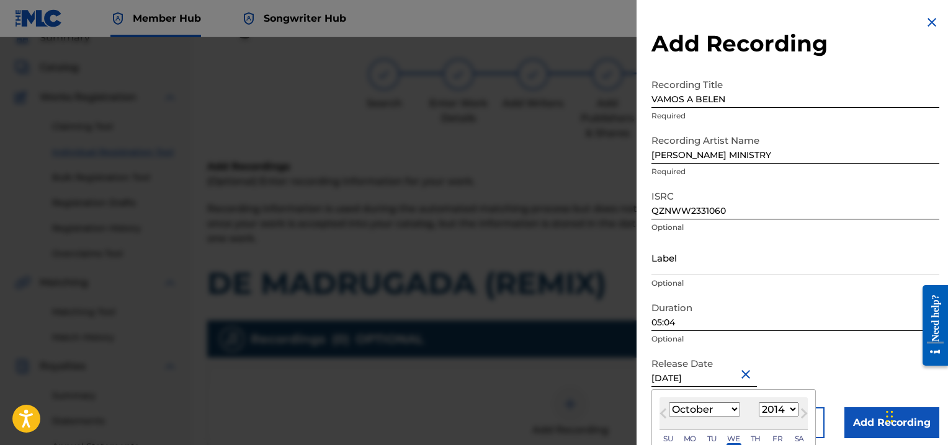
select select "1999"
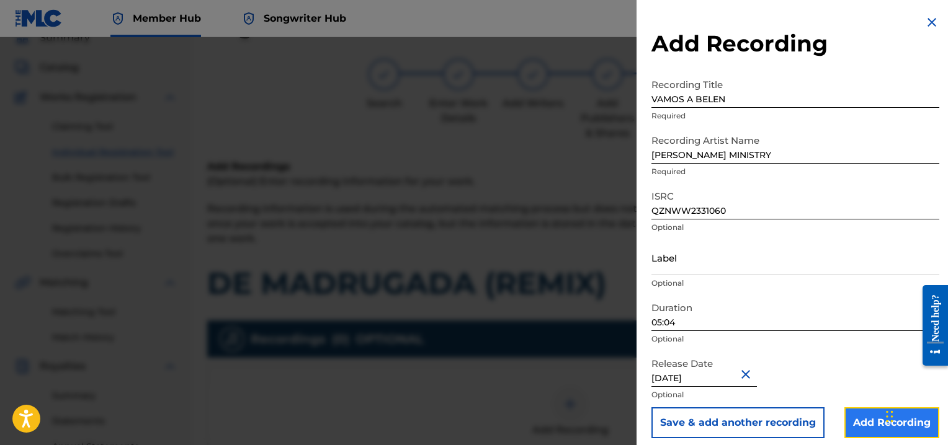
click at [872, 425] on input "Add Recording" at bounding box center [891, 423] width 95 height 31
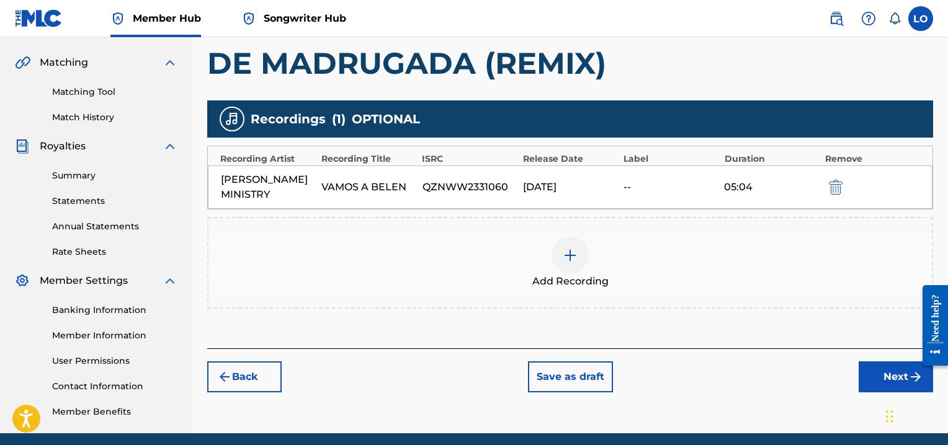
scroll to position [323, 0]
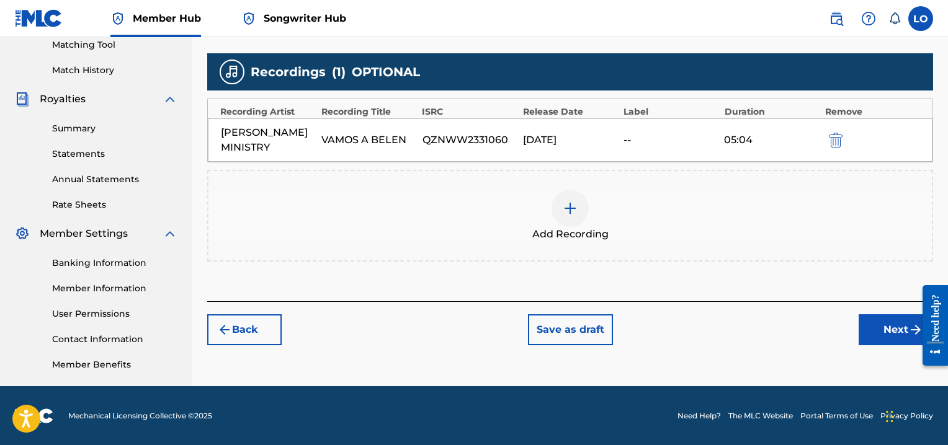
drag, startPoint x: 950, startPoint y: 202, endPoint x: 27, endPoint y: 95, distance: 929.9
click at [887, 331] on button "Next" at bounding box center [896, 330] width 74 height 31
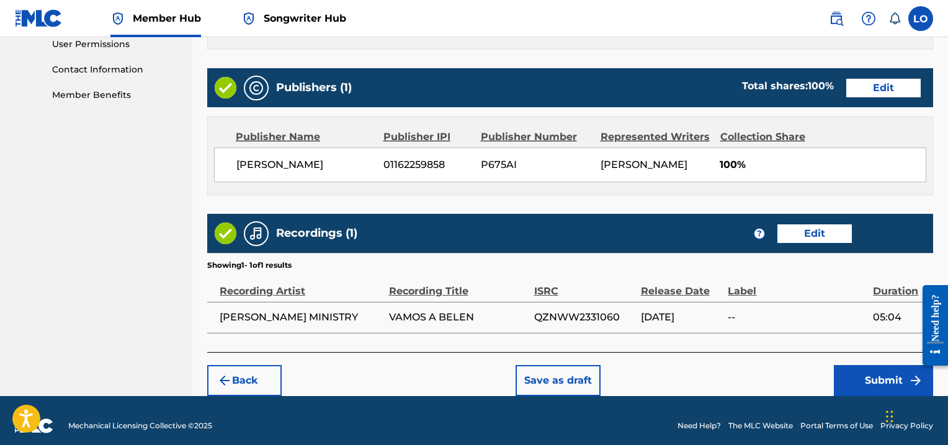
scroll to position [602, 0]
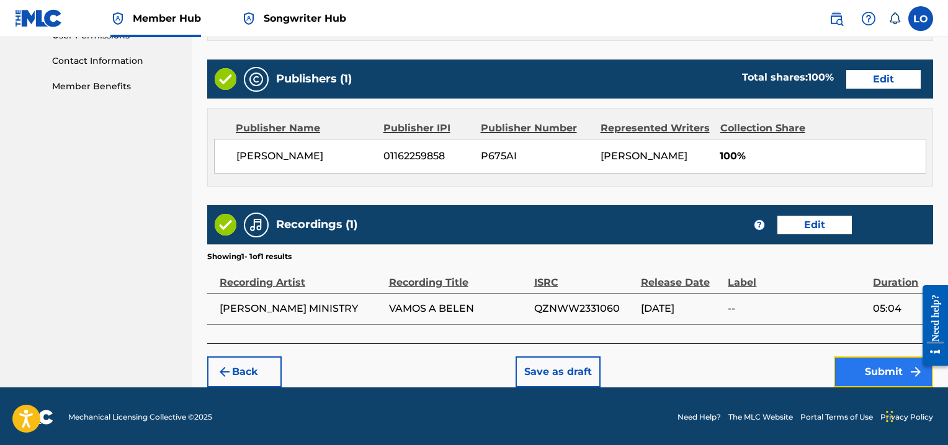
click at [889, 365] on button "Submit" at bounding box center [883, 372] width 99 height 31
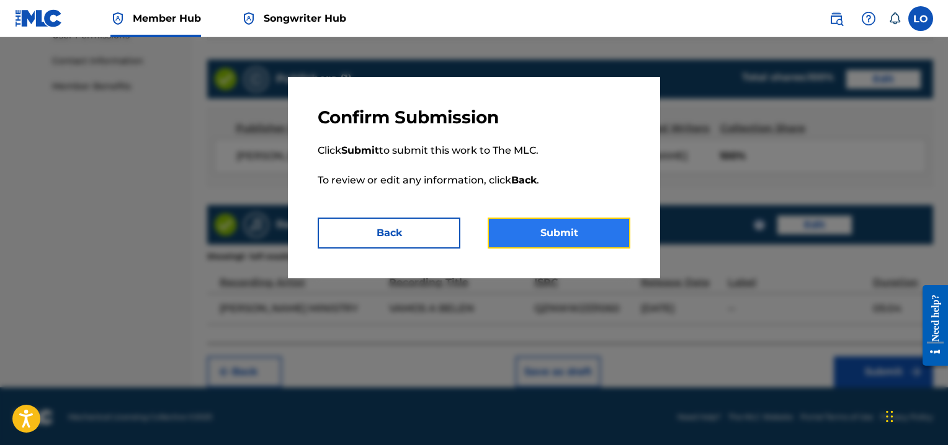
click at [563, 236] on button "Submit" at bounding box center [559, 233] width 143 height 31
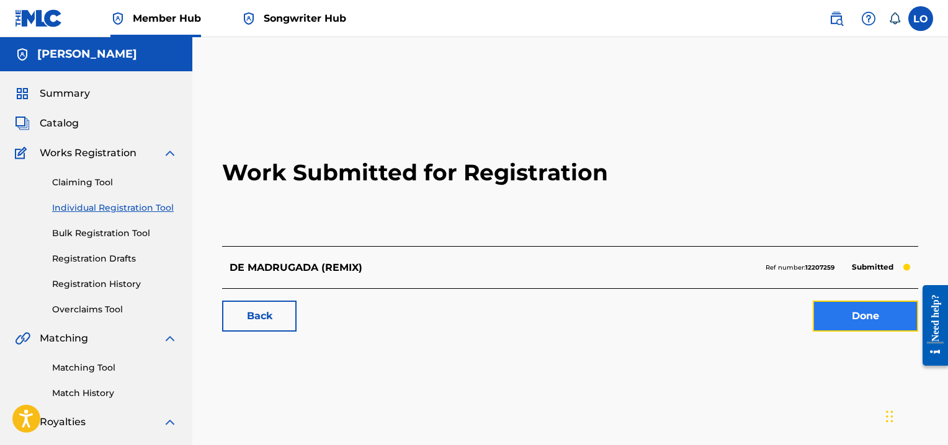
click at [837, 311] on link "Done" at bounding box center [865, 316] width 105 height 31
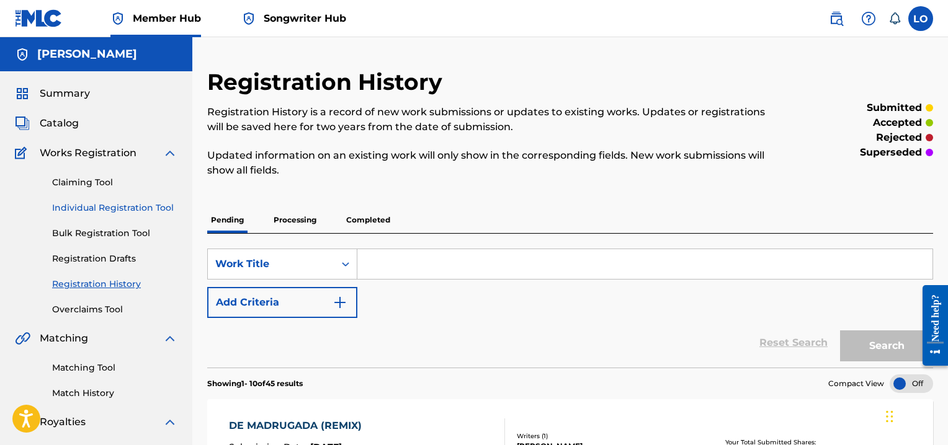
click at [102, 207] on link "Individual Registration Tool" at bounding box center [114, 208] width 125 height 13
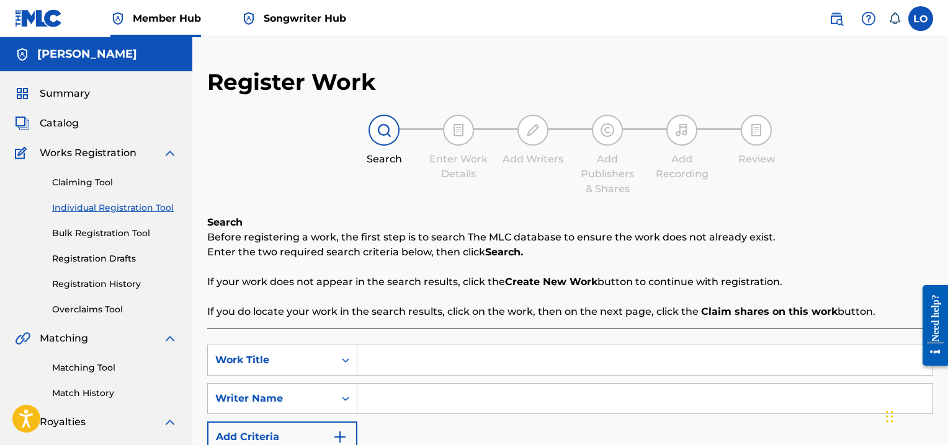
click at [362, 362] on input "Search Form" at bounding box center [644, 361] width 575 height 30
type input "DE MADRUGADA AL MATUTINO"
click at [395, 396] on input "Search Form" at bounding box center [644, 399] width 575 height 30
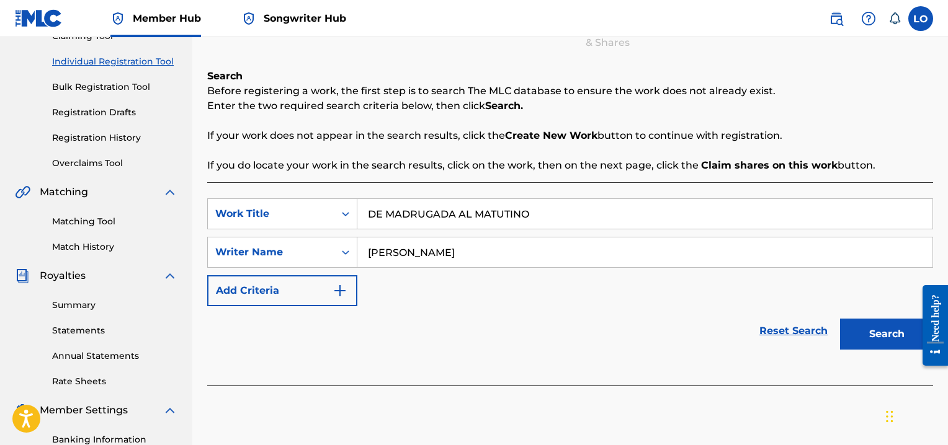
scroll to position [149, 0]
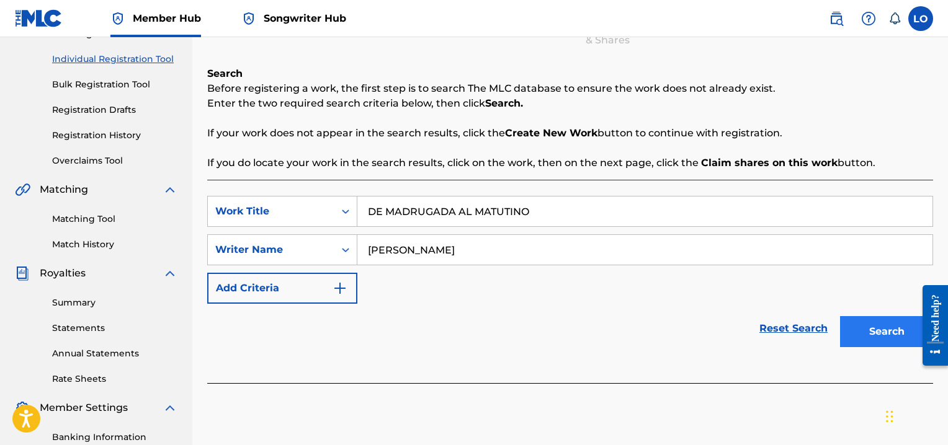
type input "[PERSON_NAME]"
click at [875, 334] on button "Search" at bounding box center [886, 331] width 93 height 31
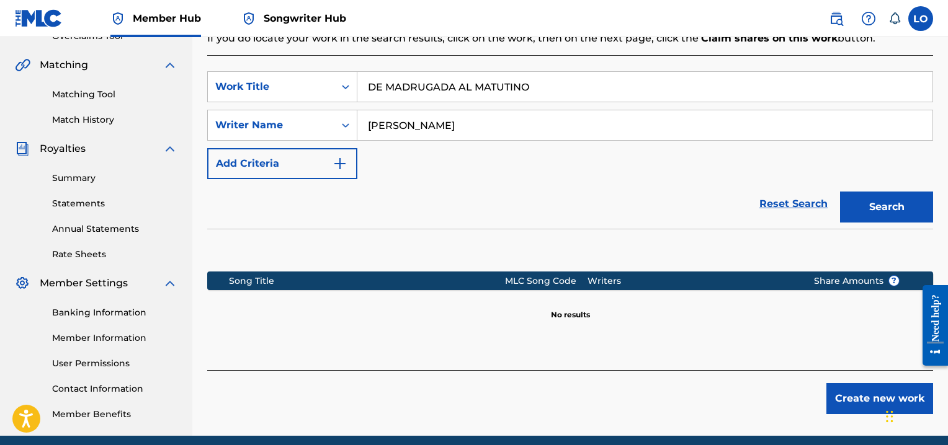
scroll to position [323, 0]
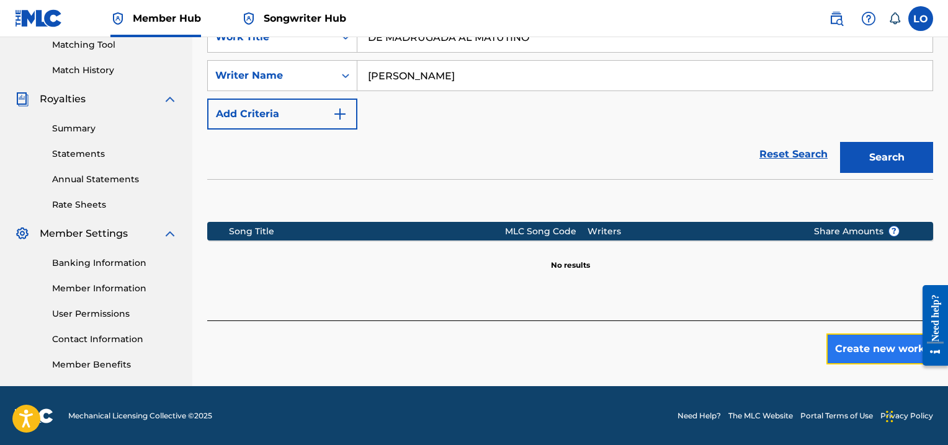
click at [855, 344] on button "Create new work" at bounding box center [879, 349] width 107 height 31
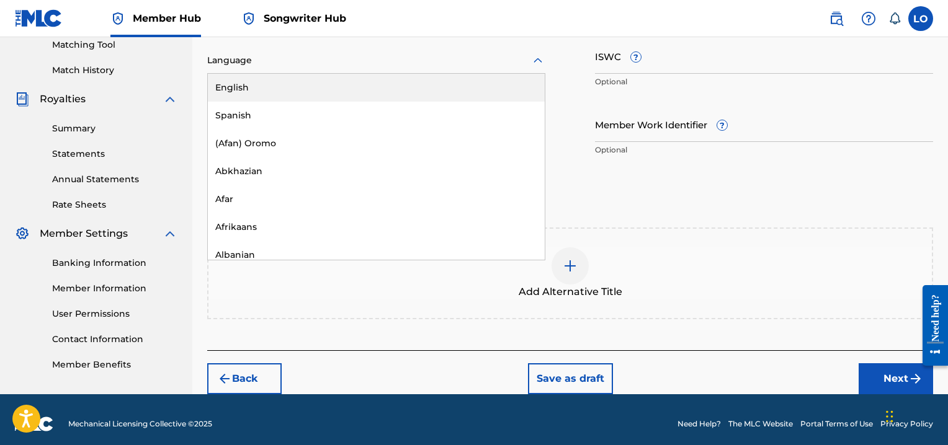
click at [541, 58] on icon at bounding box center [537, 60] width 15 height 15
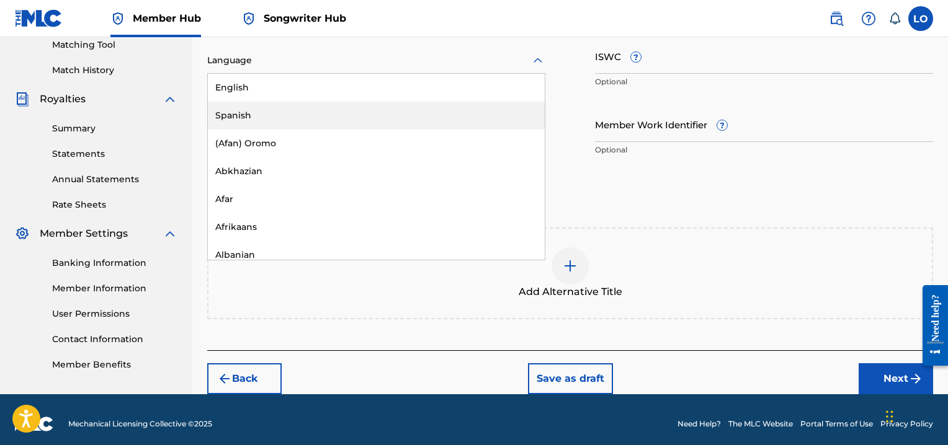
click at [294, 116] on div "Spanish" at bounding box center [376, 116] width 337 height 28
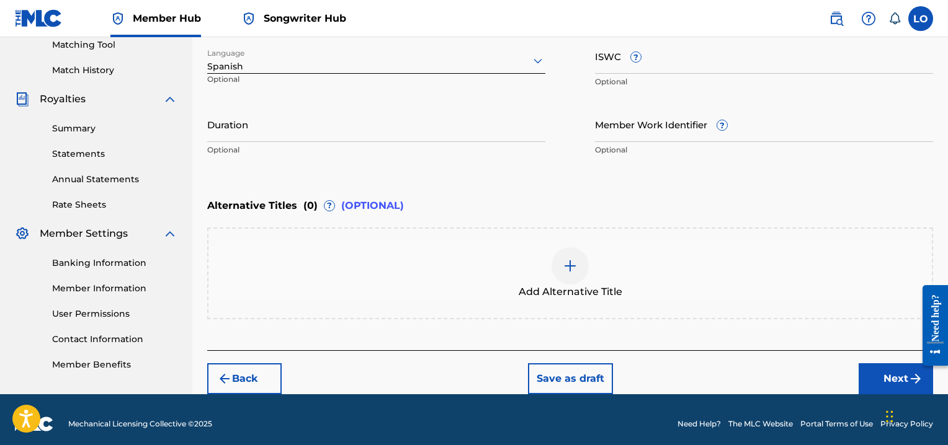
click at [571, 261] on img at bounding box center [570, 266] width 15 height 15
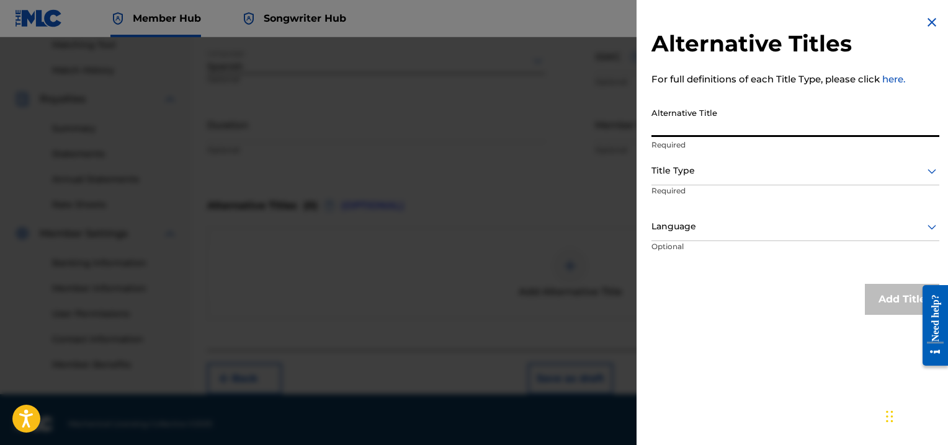
click at [670, 124] on input "Alternative Title" at bounding box center [795, 119] width 288 height 35
type input "DE MADRUGADA"
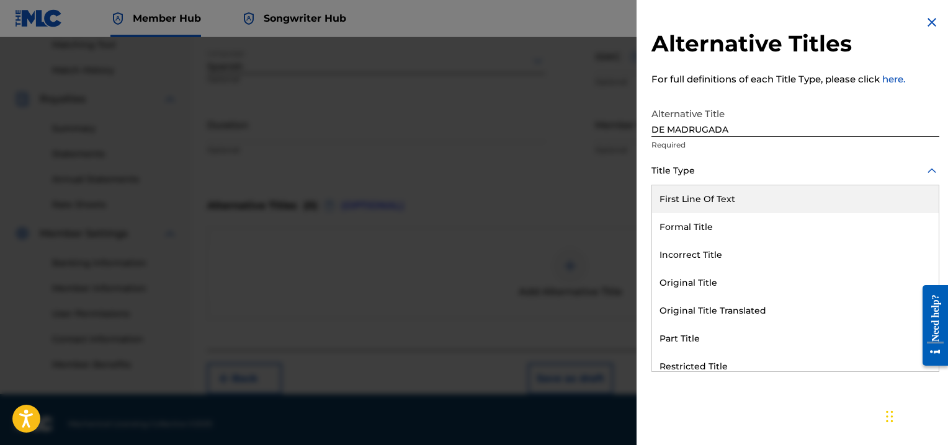
click at [924, 169] on icon at bounding box center [931, 171] width 15 height 15
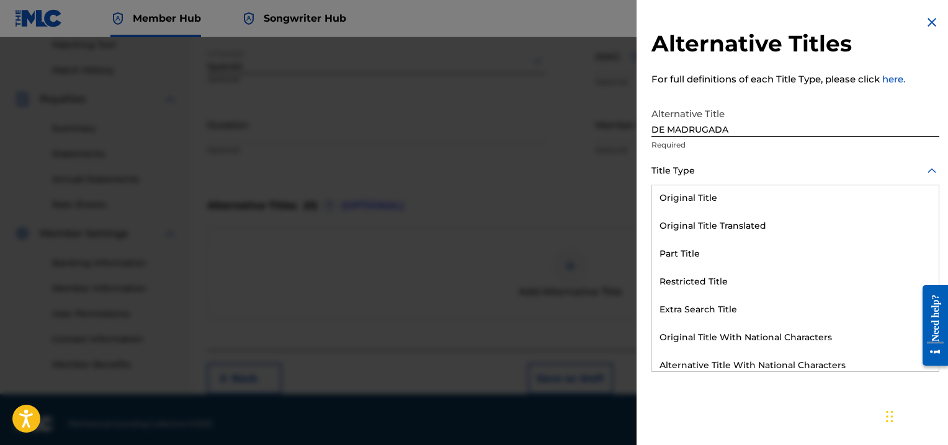
scroll to position [121, 0]
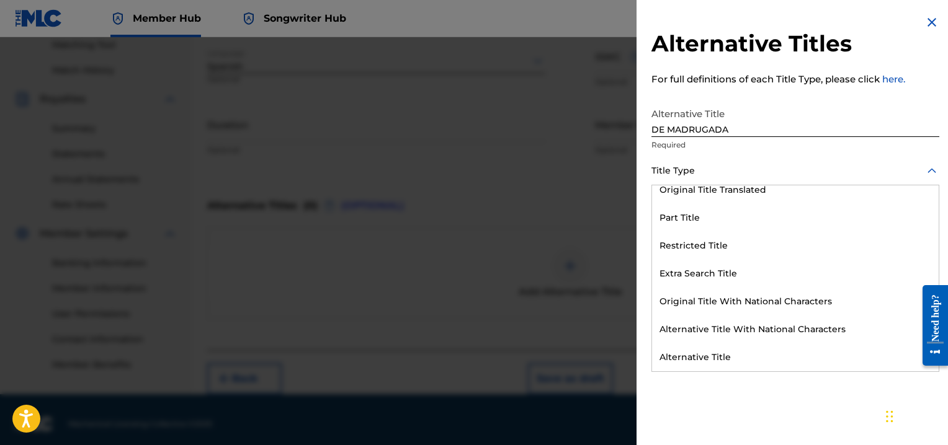
drag, startPoint x: 930, startPoint y: 226, endPoint x: 7, endPoint y: 40, distance: 941.0
click at [721, 355] on div "Alternative Title" at bounding box center [795, 358] width 287 height 28
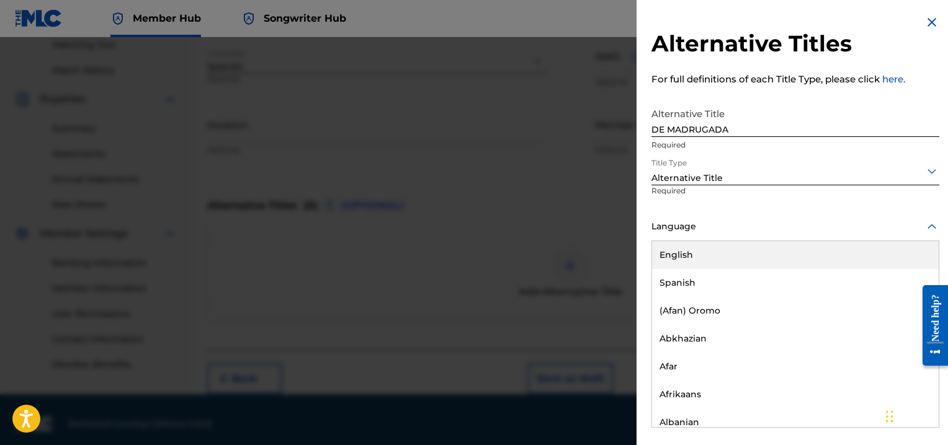
click at [927, 228] on icon at bounding box center [931, 226] width 9 height 5
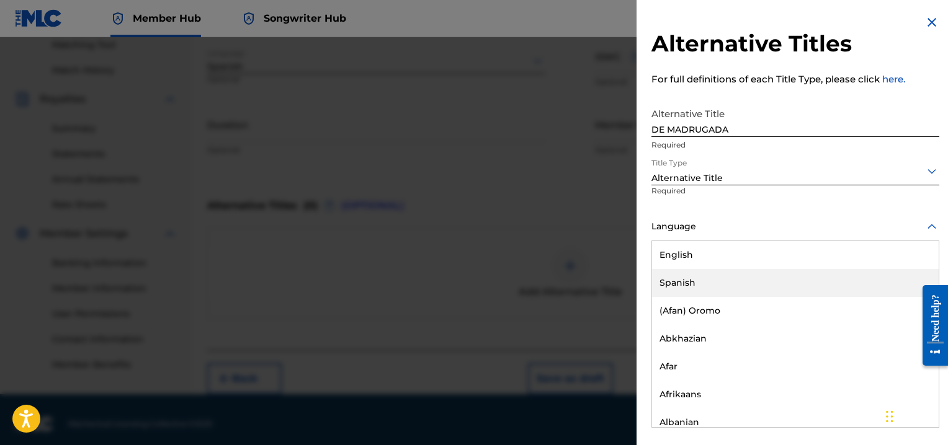
click at [731, 279] on div "Spanish" at bounding box center [795, 283] width 287 height 28
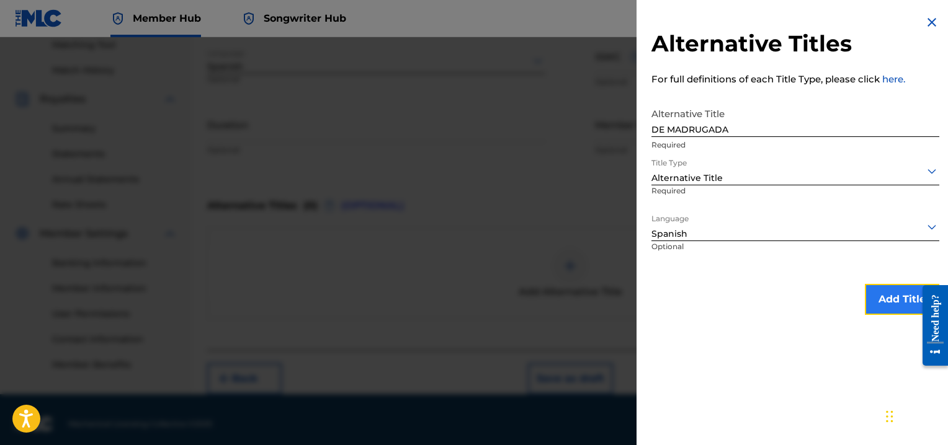
click at [882, 300] on button "Add Title" at bounding box center [902, 299] width 74 height 31
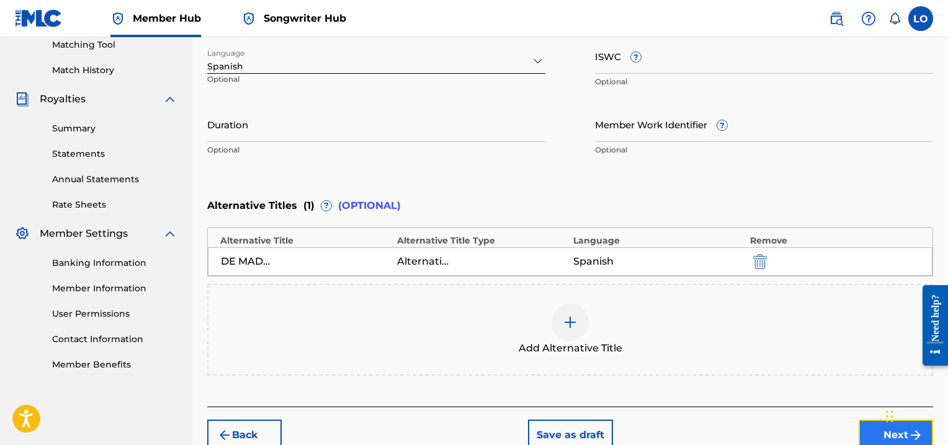
click at [880, 435] on button "Next" at bounding box center [896, 435] width 74 height 31
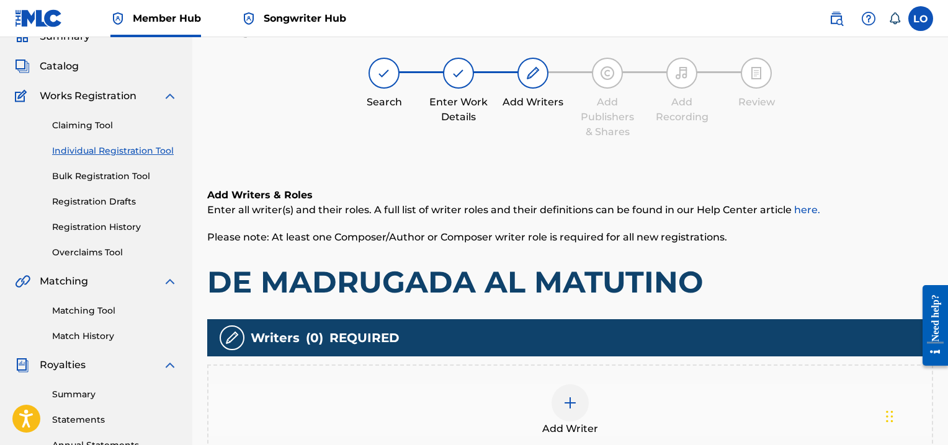
scroll to position [56, 0]
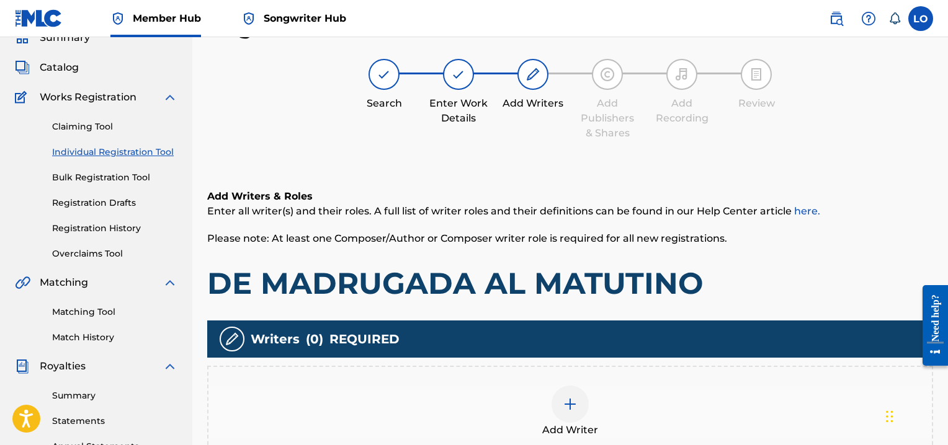
click at [571, 408] on img at bounding box center [570, 404] width 15 height 15
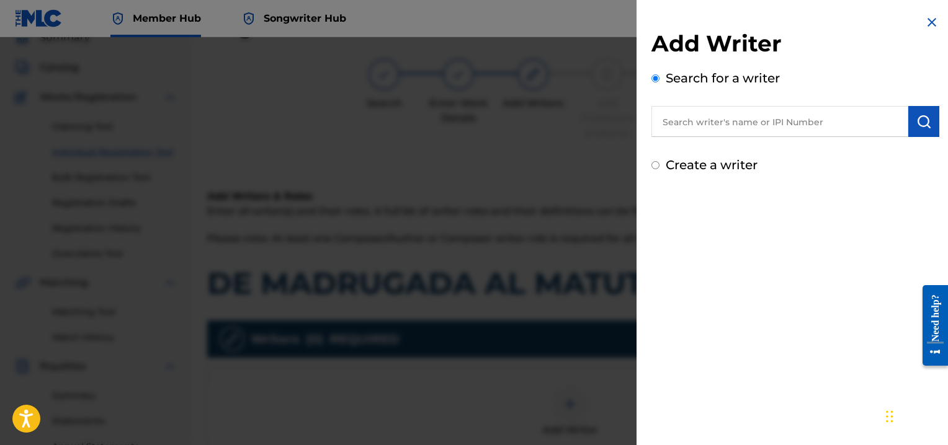
click at [680, 131] on input "text" at bounding box center [779, 121] width 257 height 31
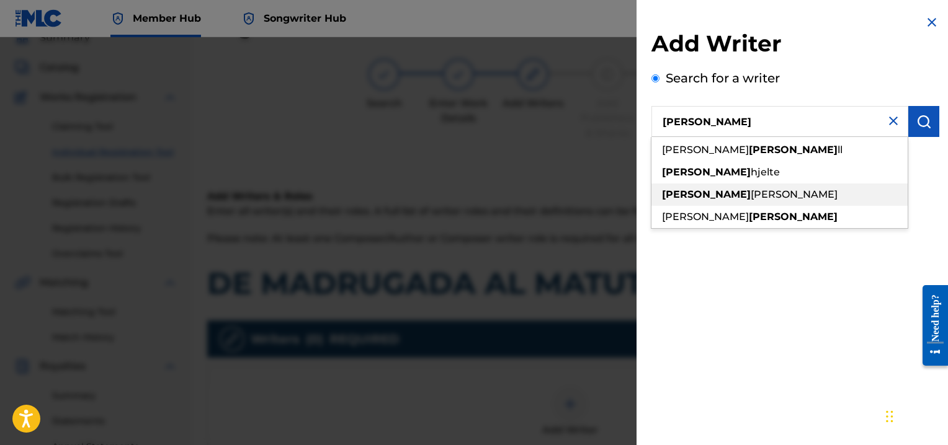
click at [751, 191] on span "[PERSON_NAME]" at bounding box center [794, 195] width 87 height 12
type input "[PERSON_NAME]"
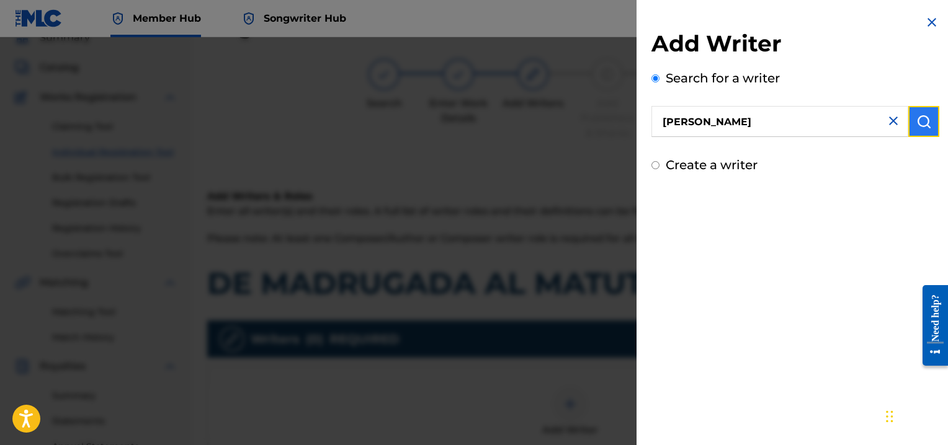
click at [917, 127] on img "submit" at bounding box center [923, 121] width 15 height 15
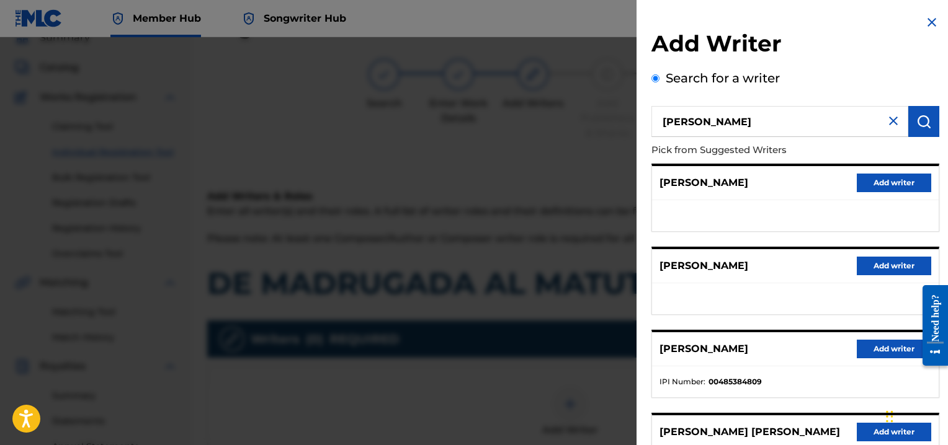
click at [763, 213] on ul at bounding box center [795, 215] width 287 height 31
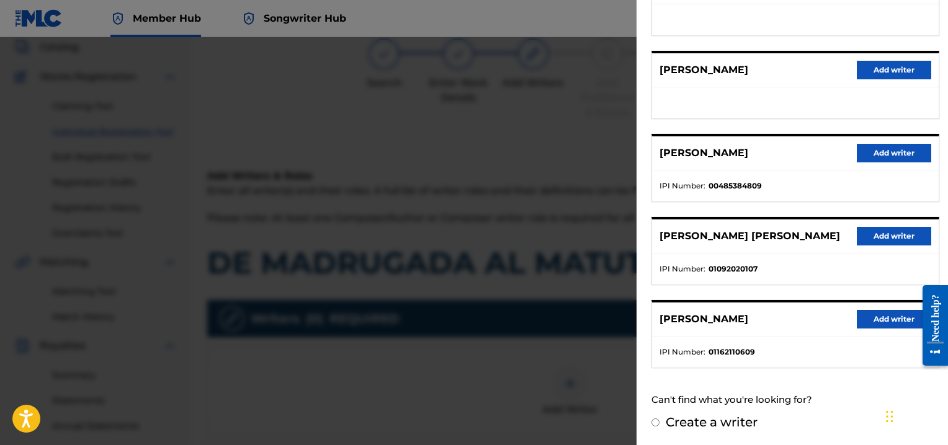
scroll to position [81, 0]
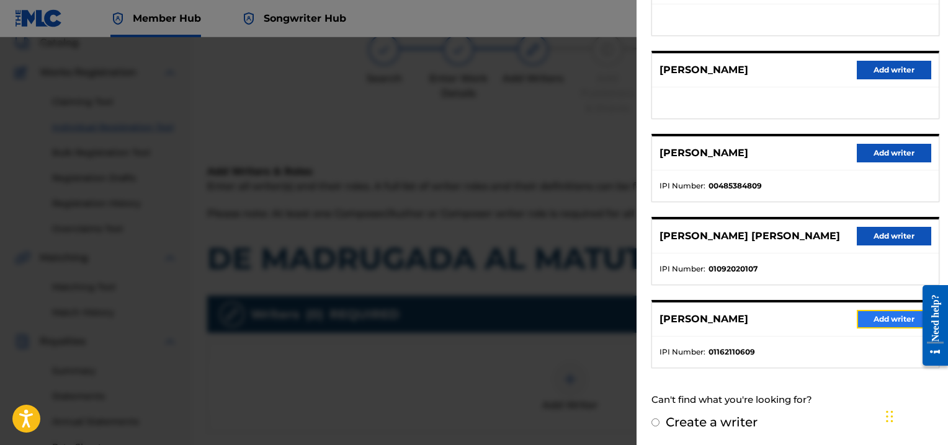
click at [904, 316] on button "Add writer" at bounding box center [894, 319] width 74 height 19
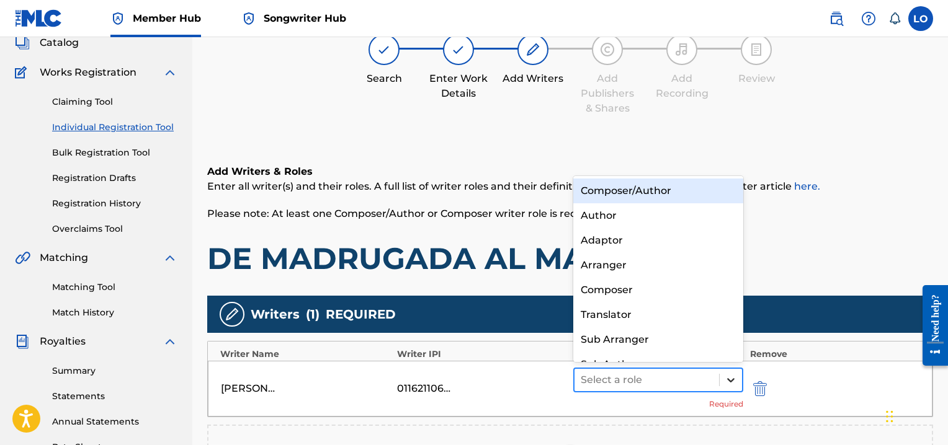
click at [732, 377] on icon at bounding box center [731, 380] width 12 height 12
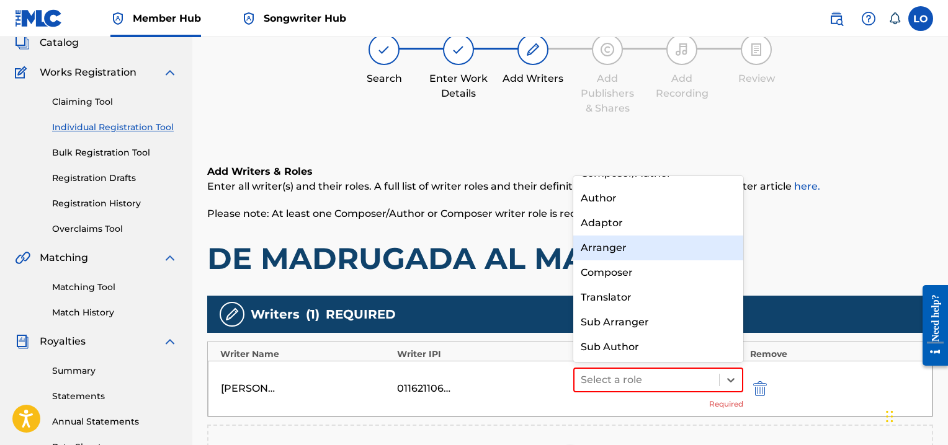
scroll to position [0, 0]
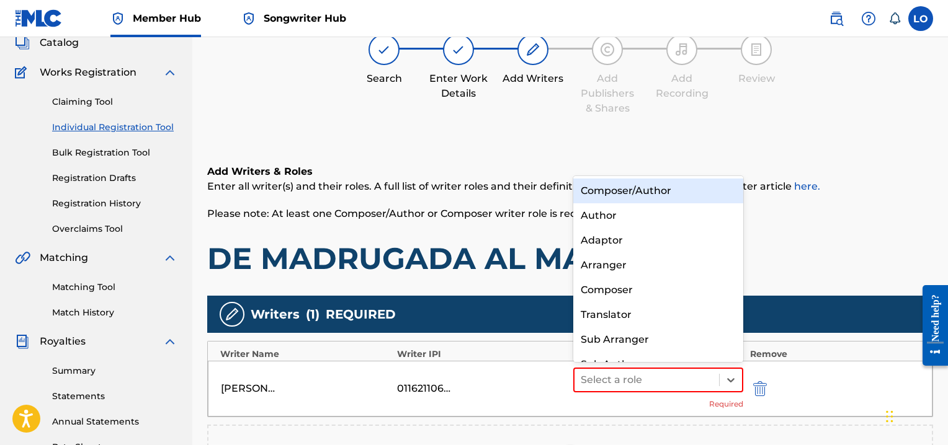
click at [630, 190] on div "Composer/Author" at bounding box center [658, 191] width 170 height 25
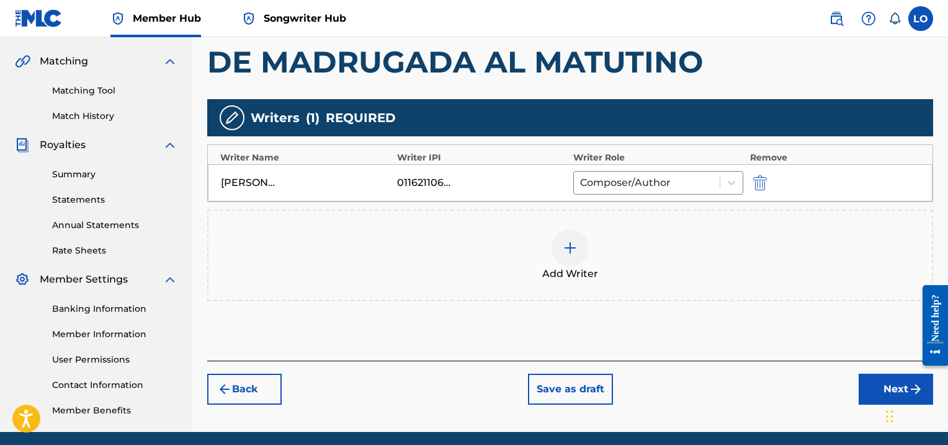
scroll to position [323, 0]
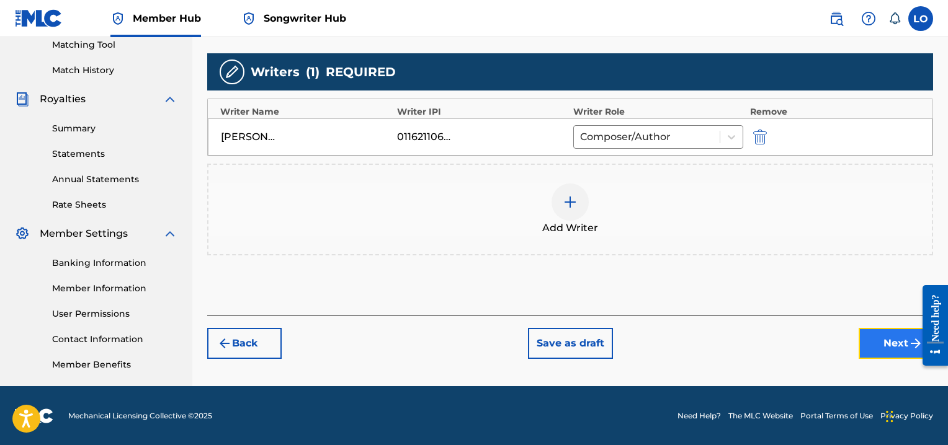
click at [891, 340] on button "Next" at bounding box center [896, 343] width 74 height 31
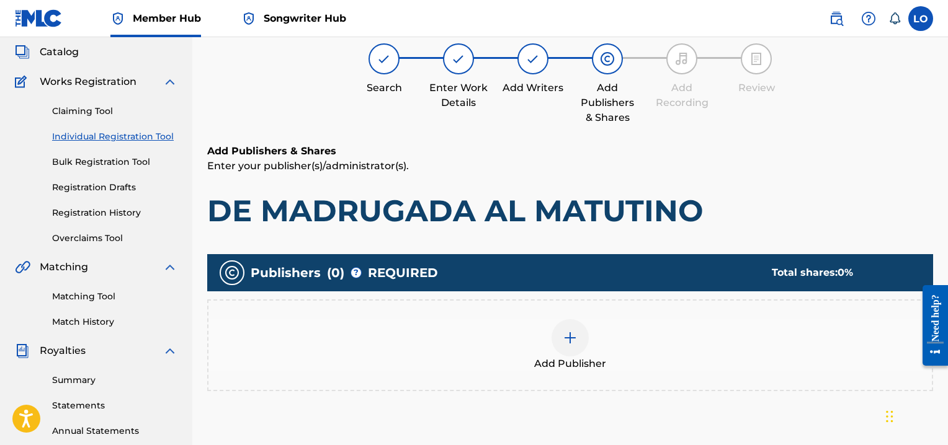
scroll to position [56, 0]
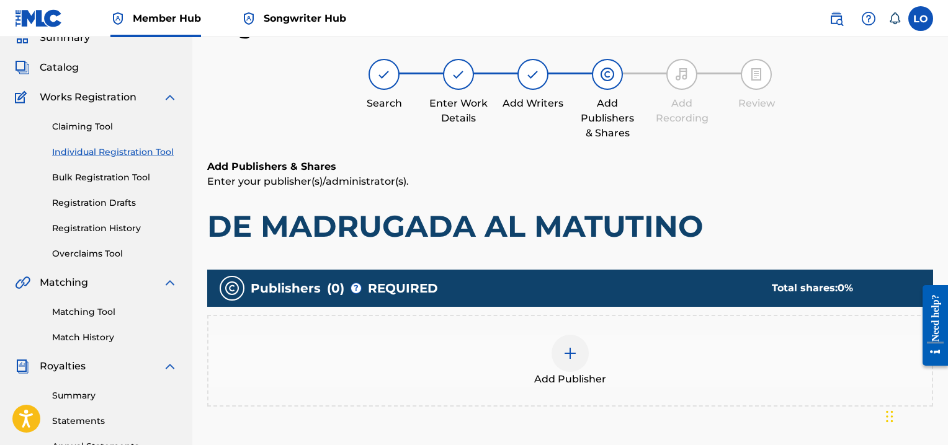
click at [571, 352] on img at bounding box center [570, 353] width 15 height 15
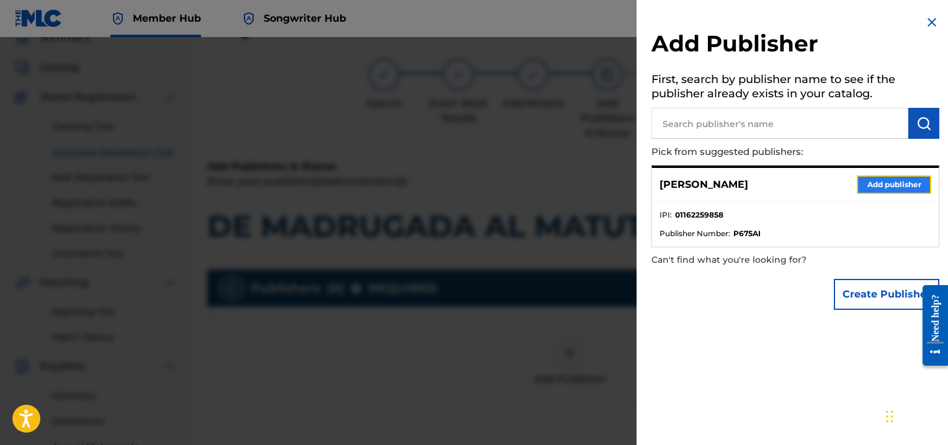
click at [893, 177] on button "Add publisher" at bounding box center [894, 185] width 74 height 19
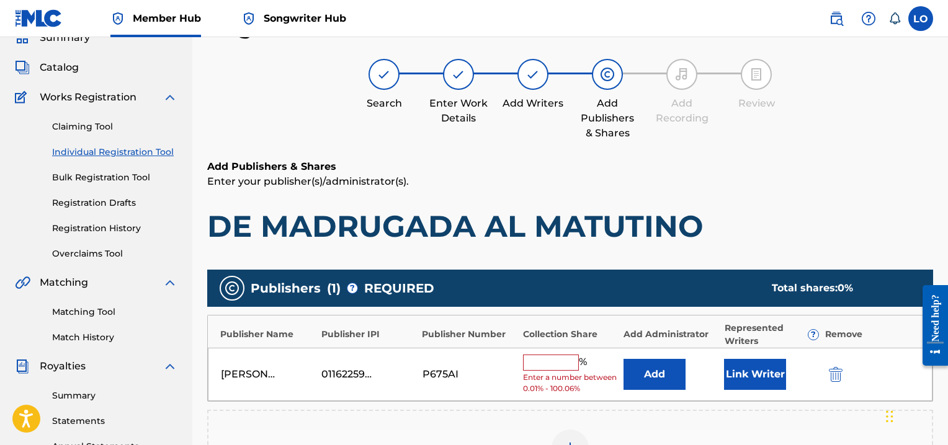
click at [554, 364] on input "text" at bounding box center [551, 363] width 56 height 16
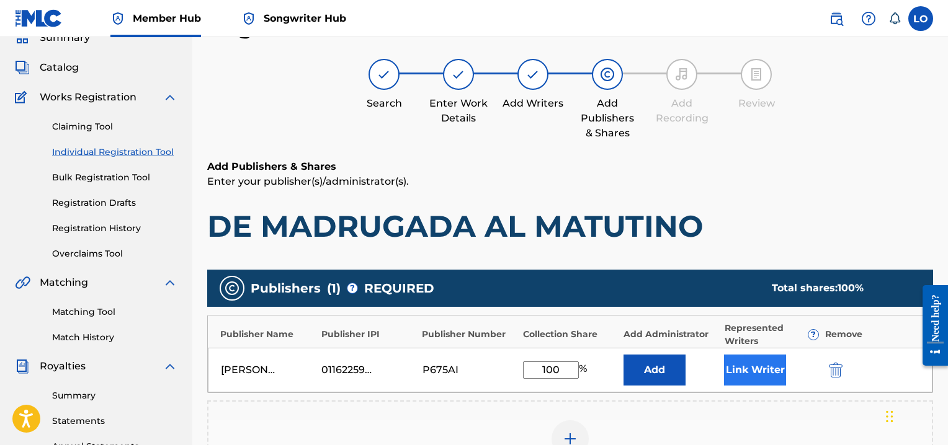
type input "100"
click at [757, 360] on button "Link Writer" at bounding box center [755, 370] width 62 height 31
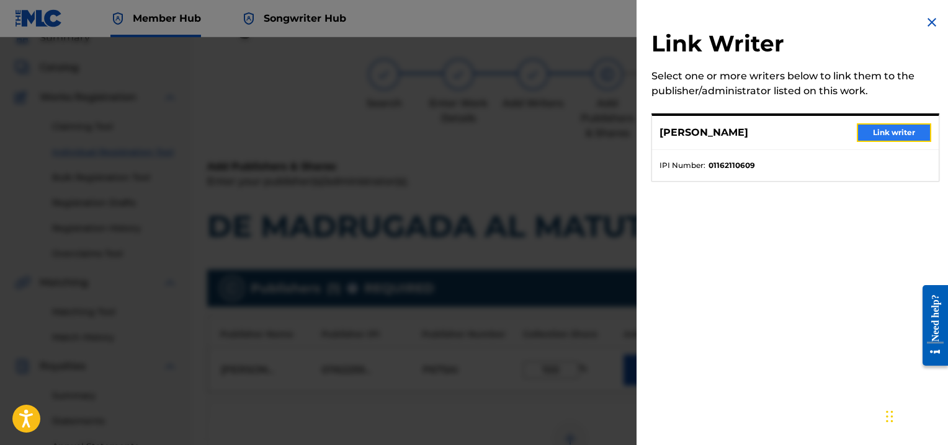
click at [876, 132] on button "Link writer" at bounding box center [894, 132] width 74 height 19
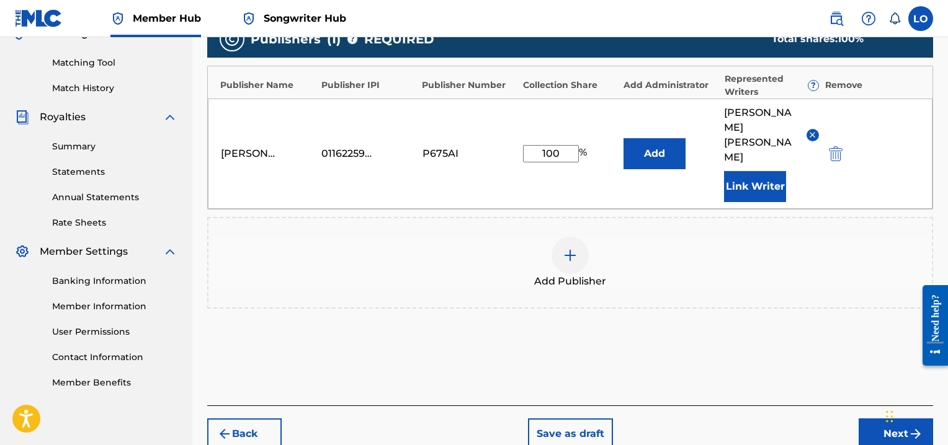
scroll to position [337, 0]
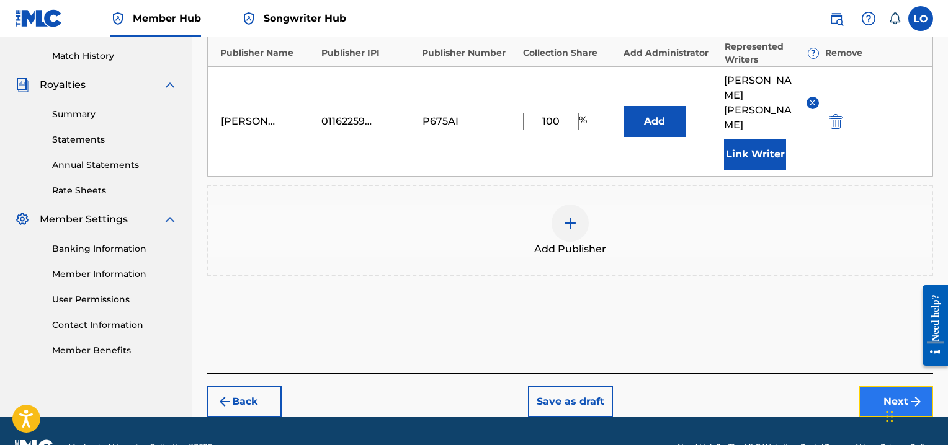
click at [900, 386] on button "Next" at bounding box center [896, 401] width 74 height 31
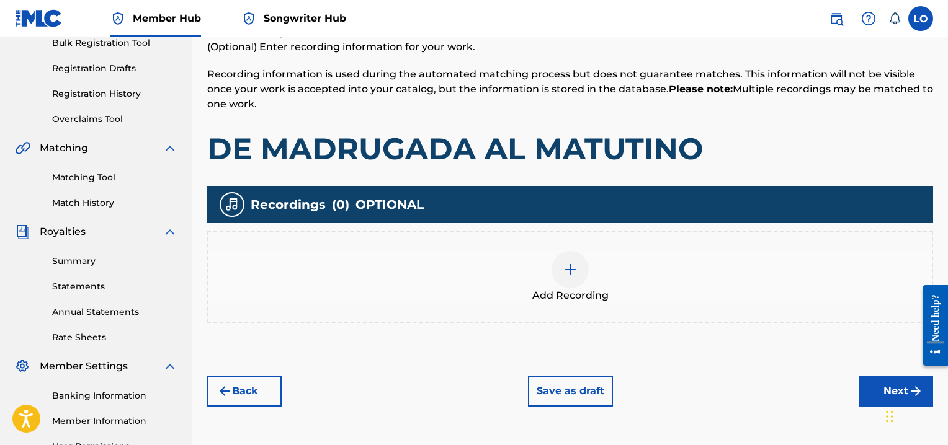
scroll to position [194, 0]
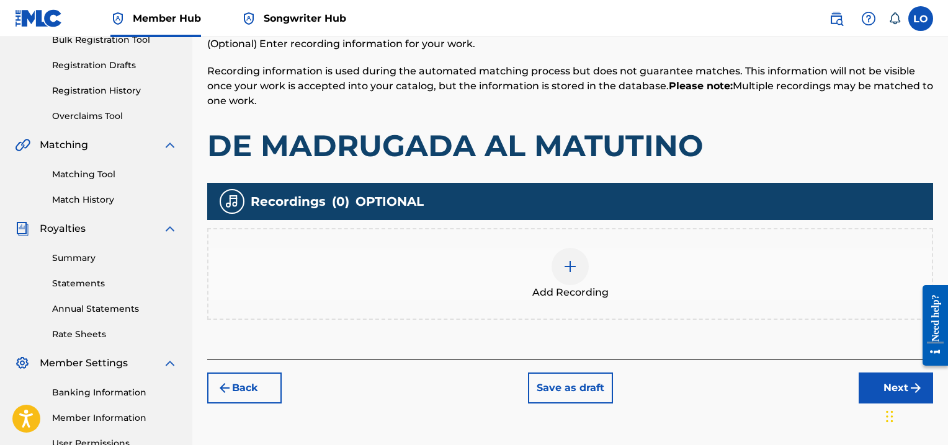
click at [571, 266] on img at bounding box center [570, 266] width 15 height 15
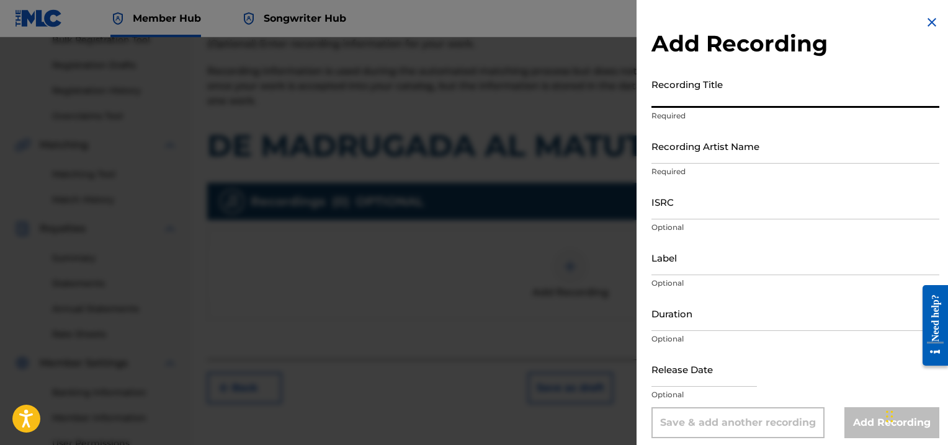
click at [672, 92] on input "Recording Title" at bounding box center [795, 90] width 288 height 35
type input "VAMOS A BELEN"
click at [680, 151] on input "Recording Artist Name" at bounding box center [795, 145] width 288 height 35
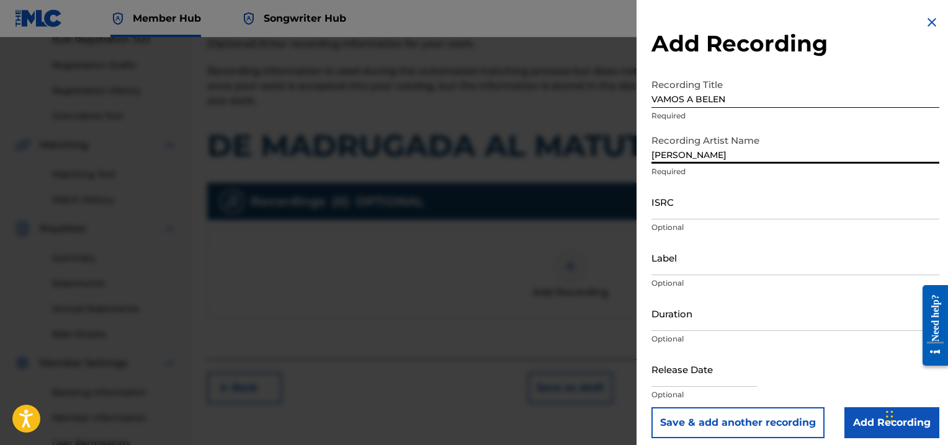
type input "[PERSON_NAME] MINISTRY"
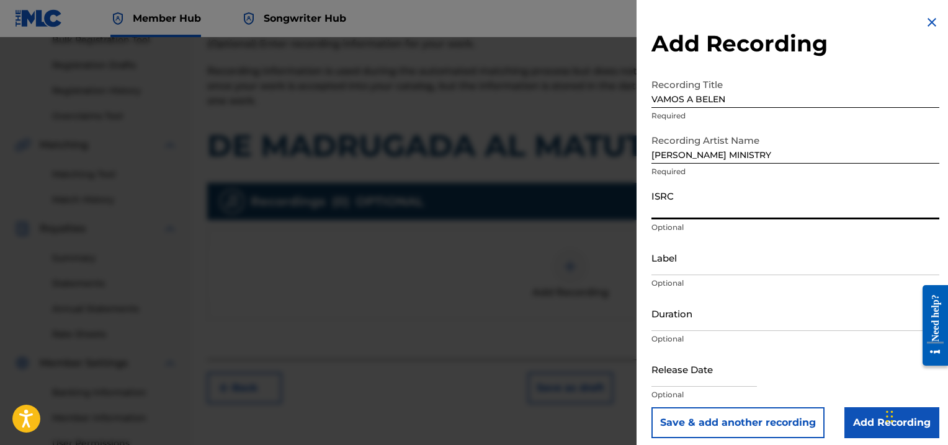
click at [674, 211] on input "ISRC" at bounding box center [795, 201] width 288 height 35
type input "QZNWW2331054"
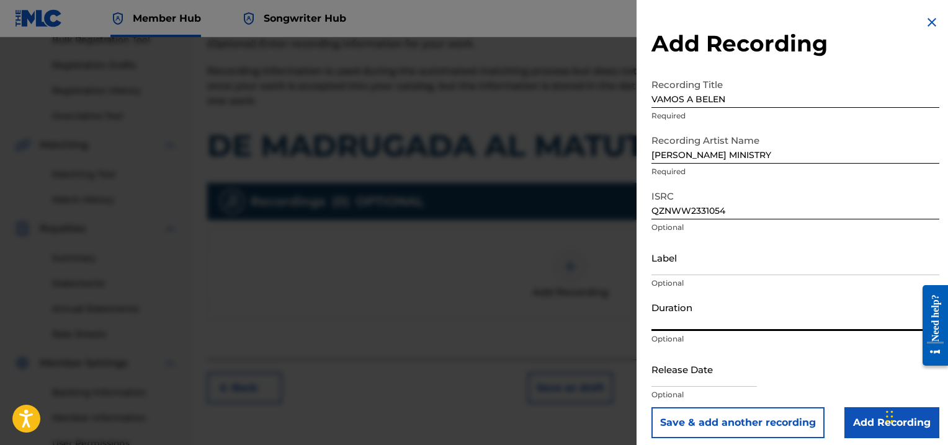
click at [661, 314] on input "Duration" at bounding box center [795, 313] width 288 height 35
type input "04:14"
select select "8"
select select "2025"
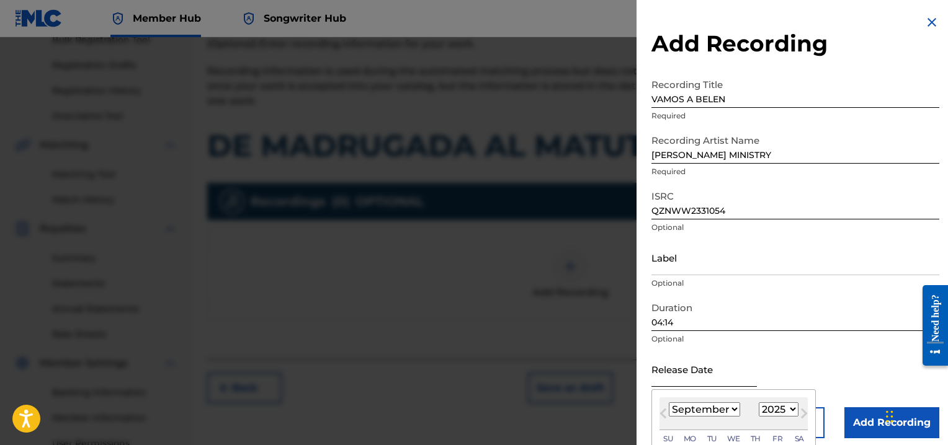
click at [668, 375] on input "text" at bounding box center [703, 369] width 105 height 35
type input "[DATE]"
select select "9"
select select "1999"
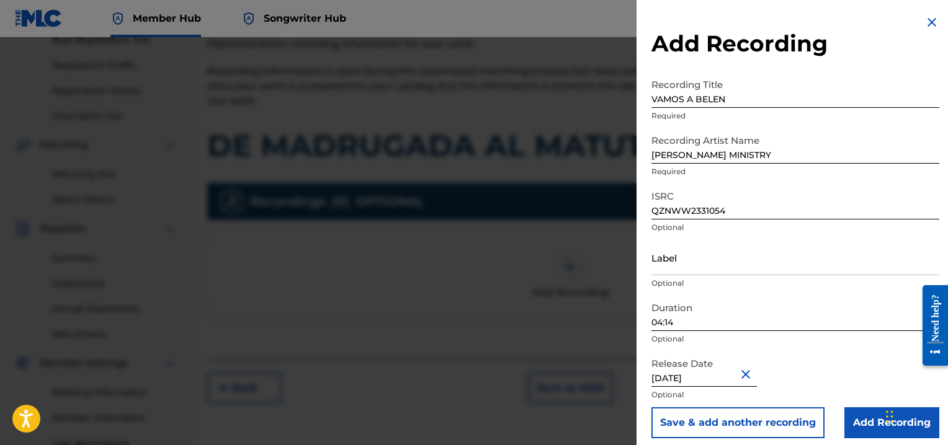
click at [818, 362] on div "Release Date [DATE] Optional" at bounding box center [795, 380] width 288 height 56
click at [868, 427] on input "Add Recording" at bounding box center [891, 423] width 95 height 31
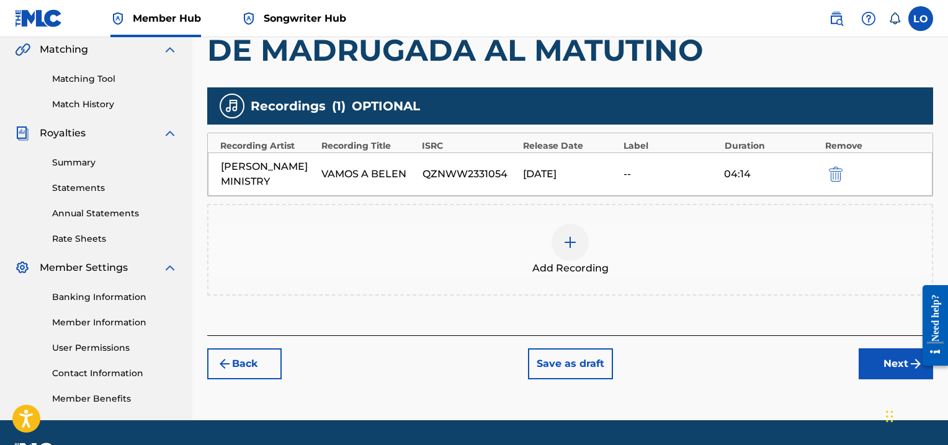
scroll to position [323, 0]
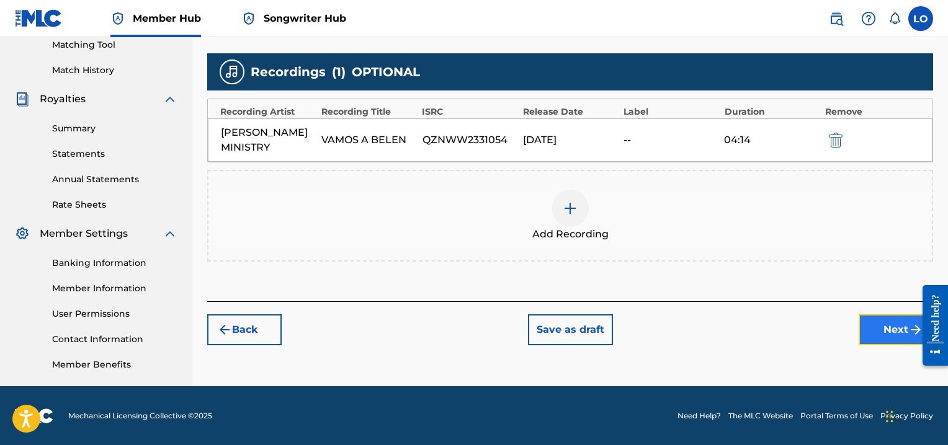
click at [872, 326] on button "Next" at bounding box center [896, 330] width 74 height 31
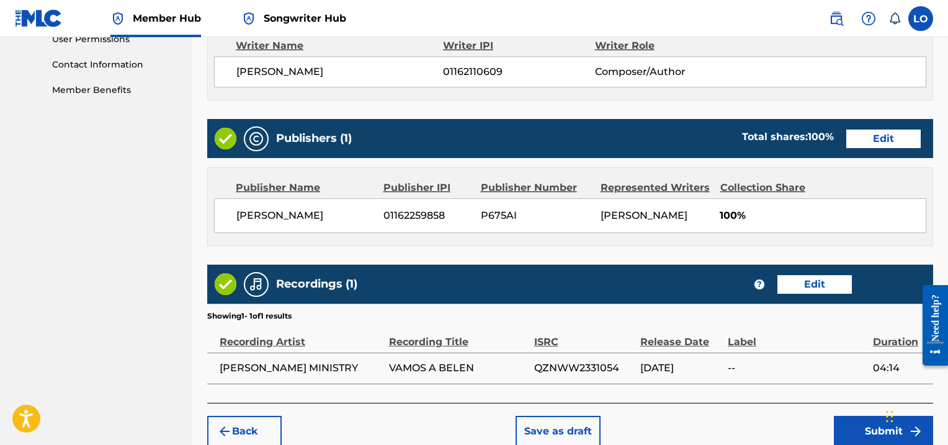
scroll to position [657, 0]
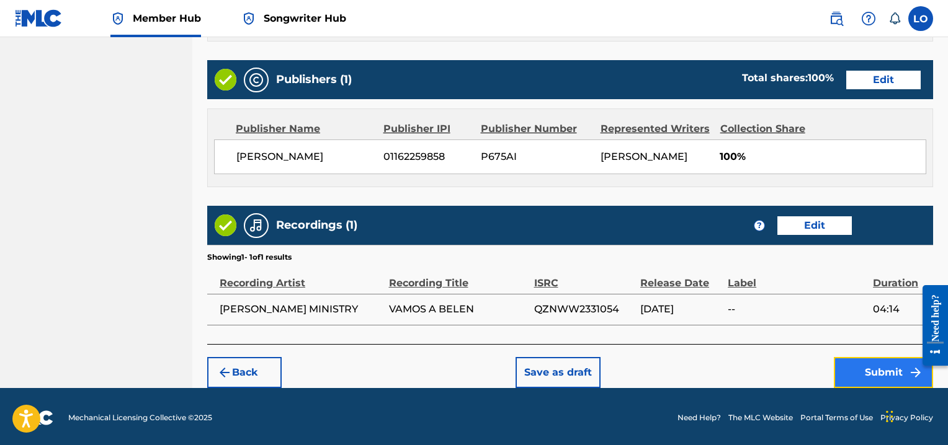
click at [890, 373] on button "Submit" at bounding box center [883, 372] width 99 height 31
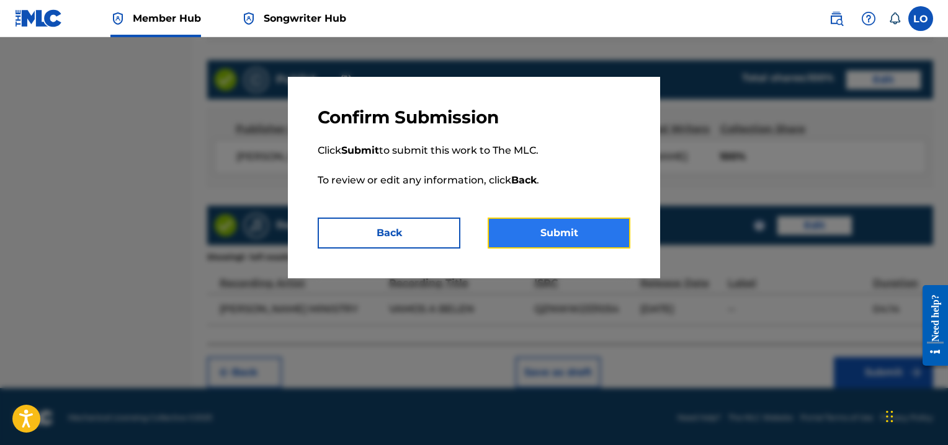
click at [535, 234] on button "Submit" at bounding box center [559, 233] width 143 height 31
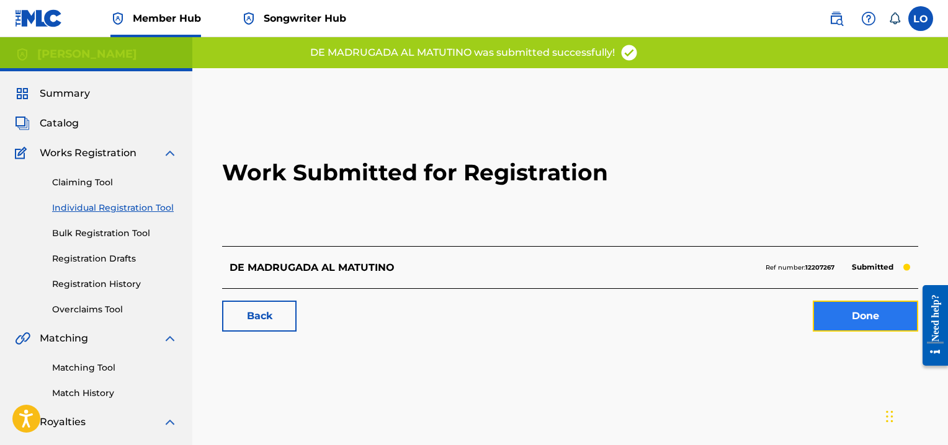
click at [866, 317] on link "Done" at bounding box center [865, 316] width 105 height 31
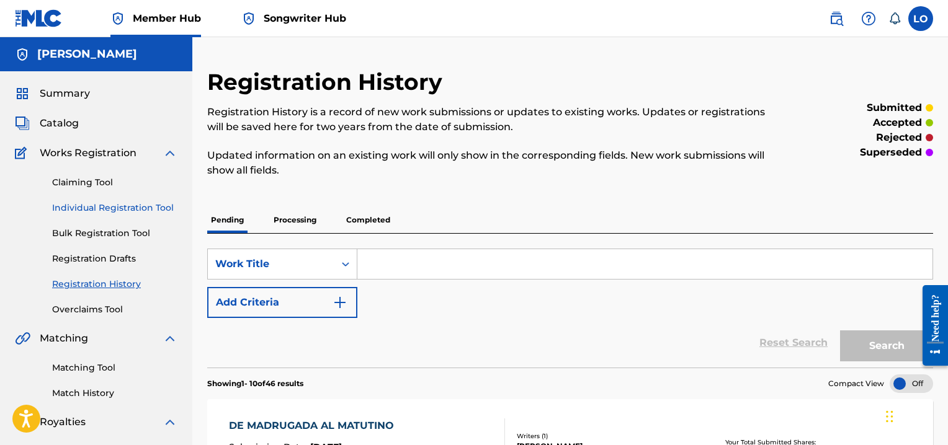
click at [92, 203] on link "Individual Registration Tool" at bounding box center [114, 208] width 125 height 13
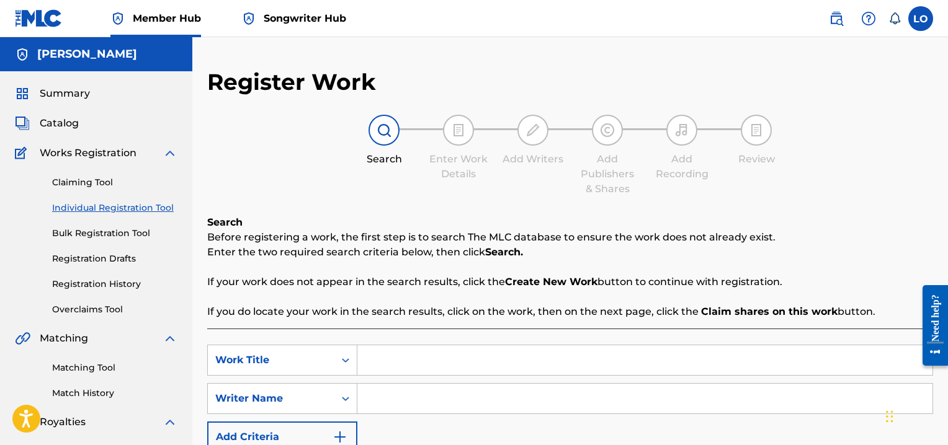
click at [427, 360] on input "Search Form" at bounding box center [644, 361] width 575 height 30
type input "DEJA QUE NAZCA"
click at [400, 398] on input "Search Form" at bounding box center [644, 399] width 575 height 30
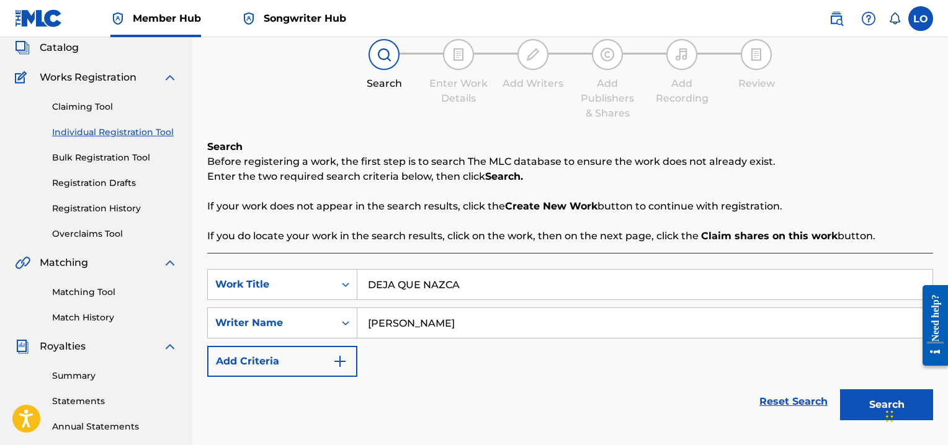
scroll to position [113, 0]
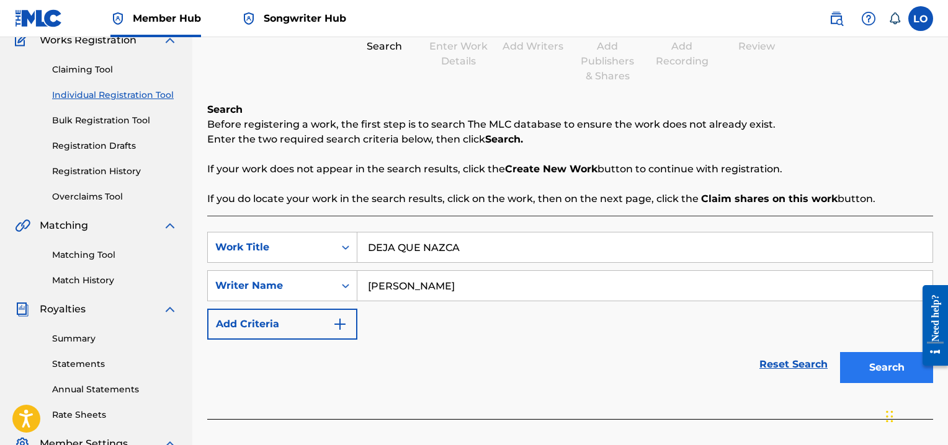
type input "[PERSON_NAME]"
click at [854, 360] on button "Search" at bounding box center [886, 367] width 93 height 31
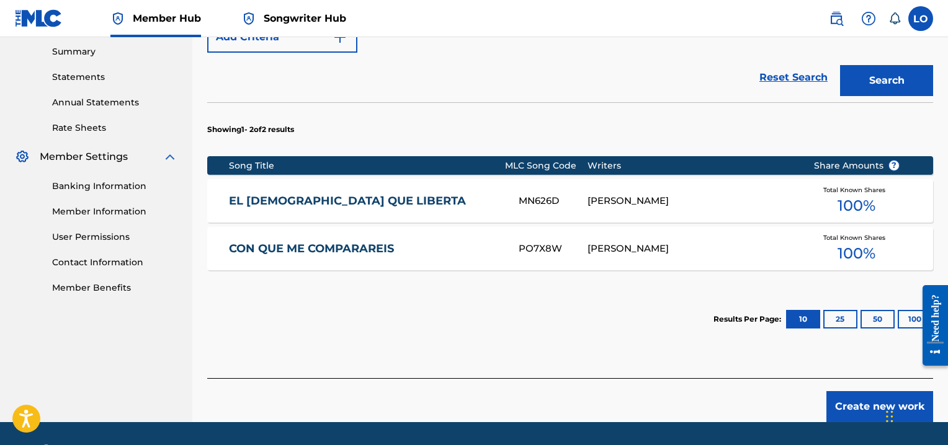
scroll to position [436, 0]
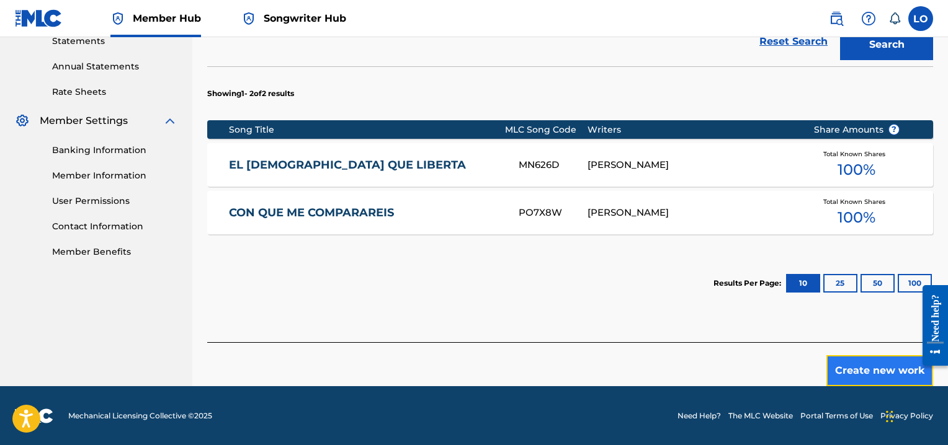
click at [875, 363] on button "Create new work" at bounding box center [879, 370] width 107 height 31
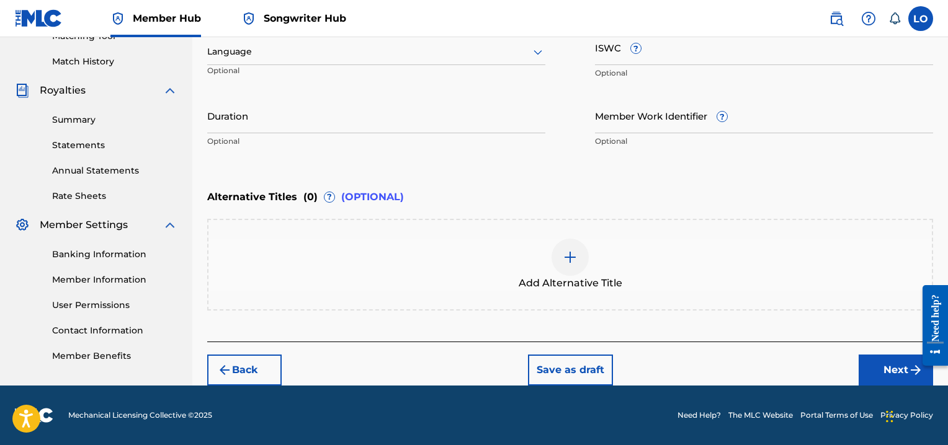
scroll to position [330, 0]
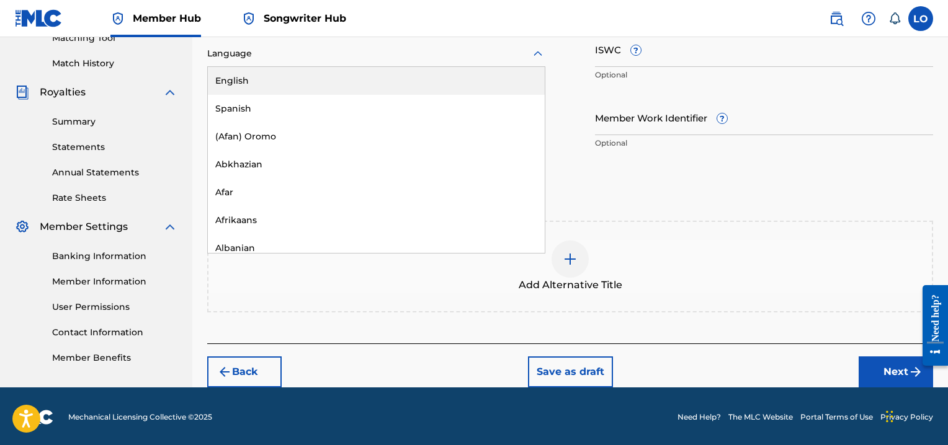
click at [538, 53] on icon at bounding box center [537, 54] width 15 height 15
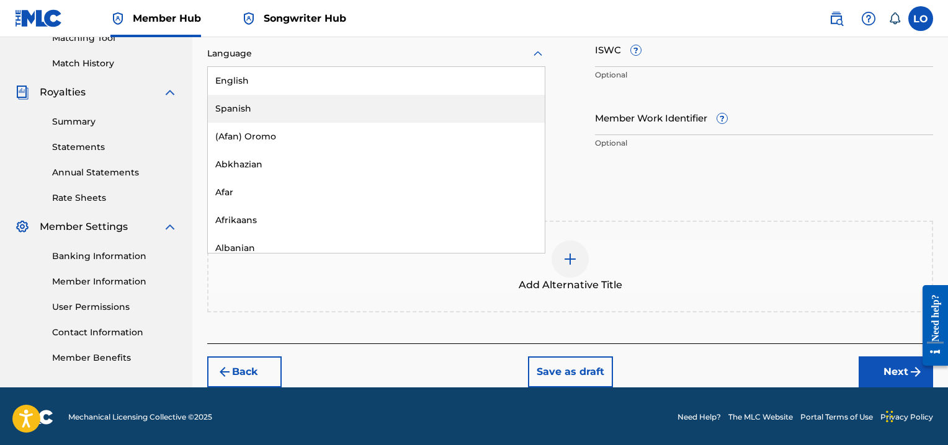
click at [225, 100] on div "Spanish" at bounding box center [376, 109] width 337 height 28
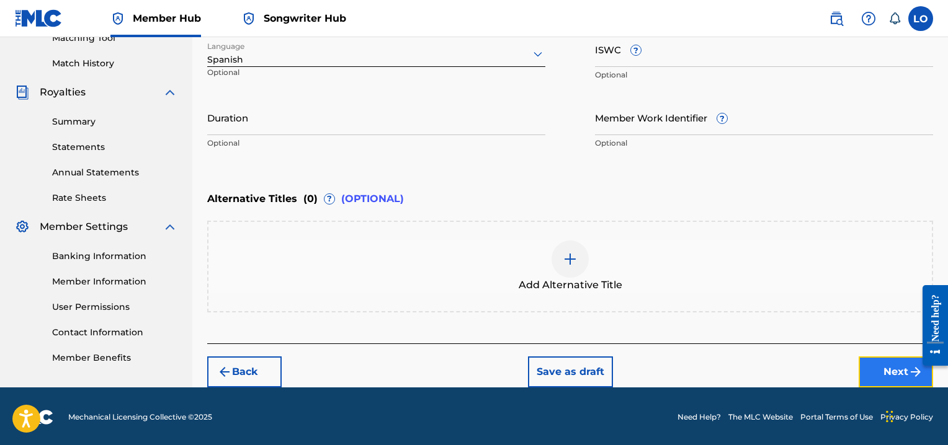
click at [884, 358] on button "Next" at bounding box center [896, 372] width 74 height 31
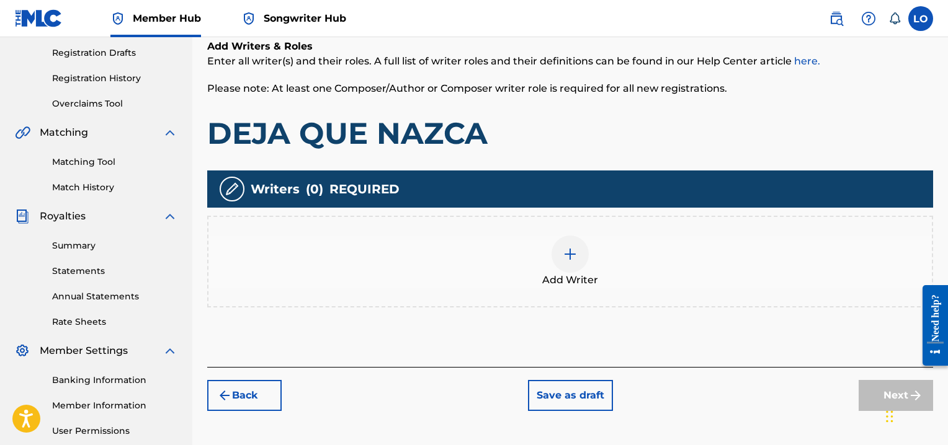
scroll to position [207, 0]
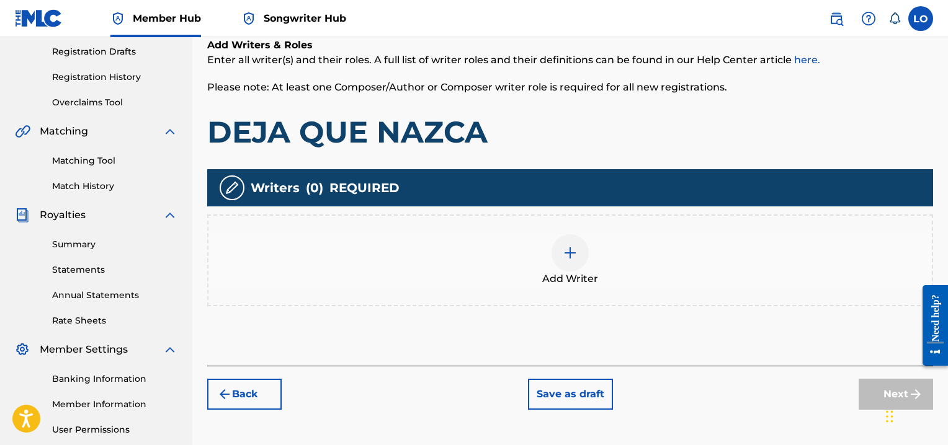
click at [573, 254] on img at bounding box center [570, 253] width 15 height 15
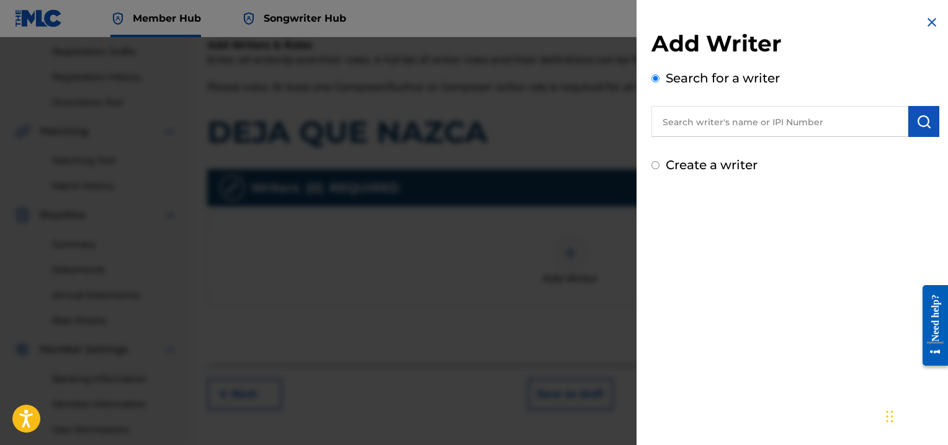
click at [697, 127] on input "text" at bounding box center [779, 121] width 257 height 31
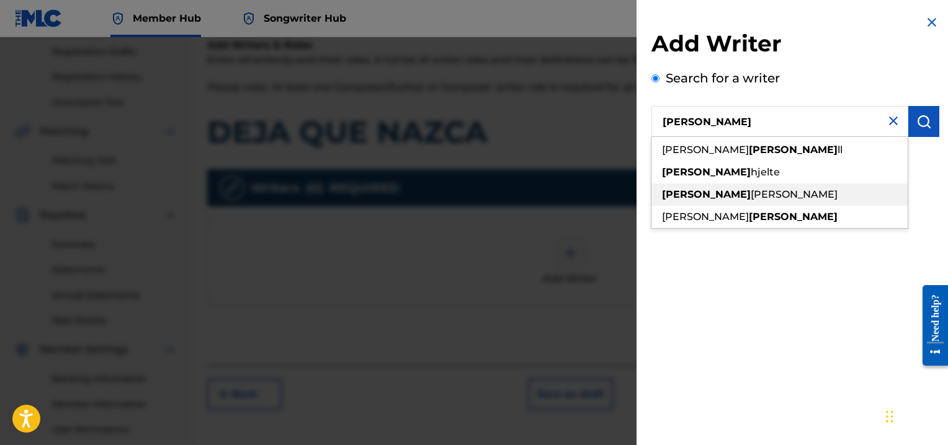
click at [723, 188] on div "[PERSON_NAME]" at bounding box center [779, 195] width 256 height 22
type input "[PERSON_NAME]"
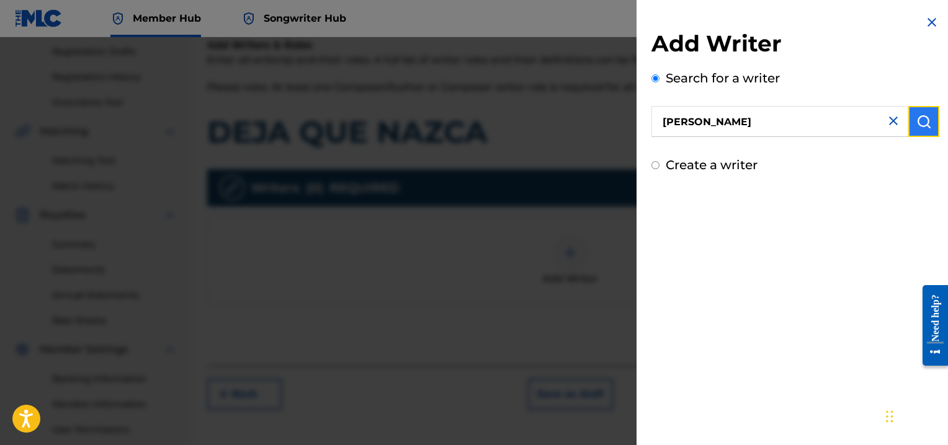
click at [917, 125] on img "submit" at bounding box center [923, 121] width 15 height 15
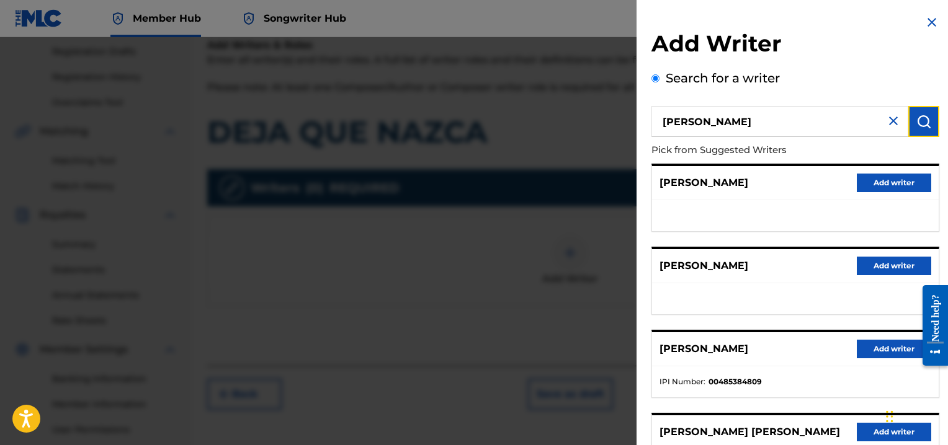
scroll to position [323, 0]
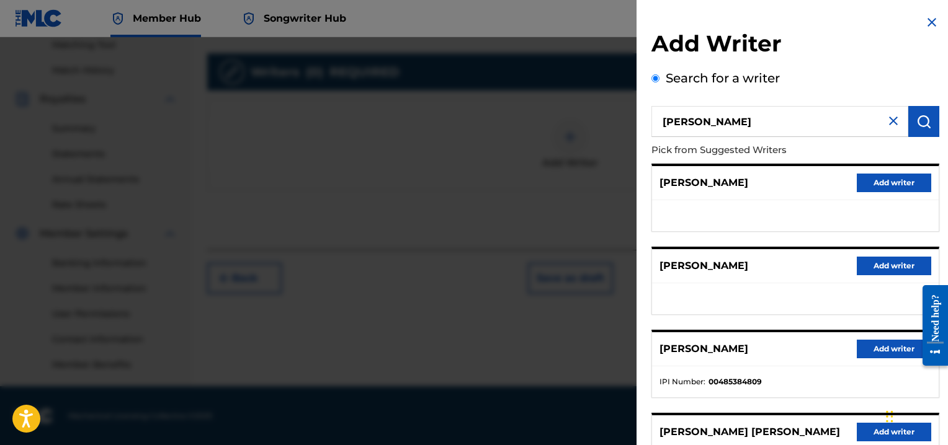
click at [792, 184] on div "[PERSON_NAME] Add writer" at bounding box center [795, 183] width 287 height 34
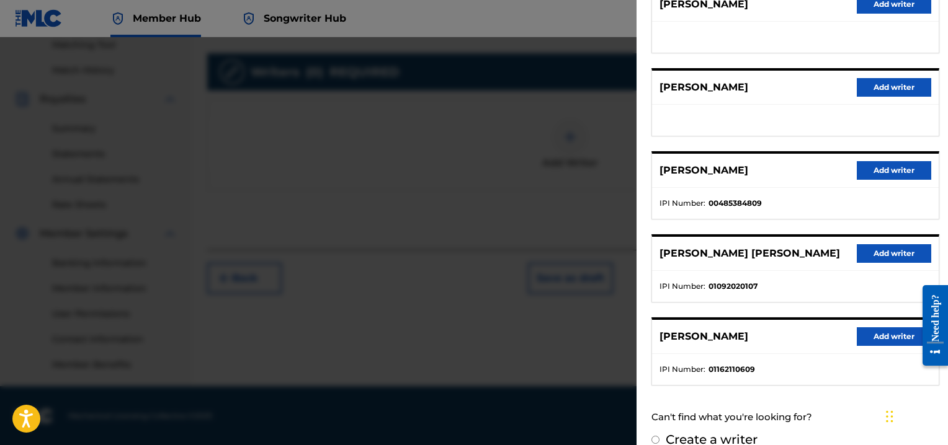
scroll to position [196, 0]
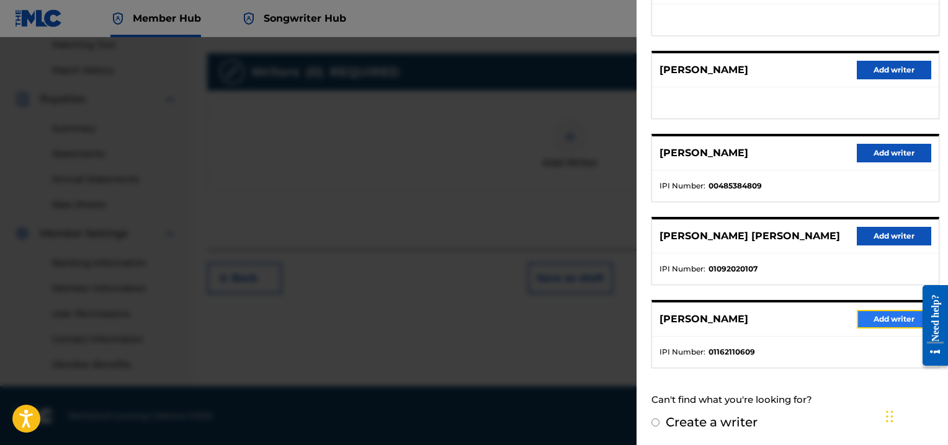
click at [875, 311] on button "Add writer" at bounding box center [894, 319] width 74 height 19
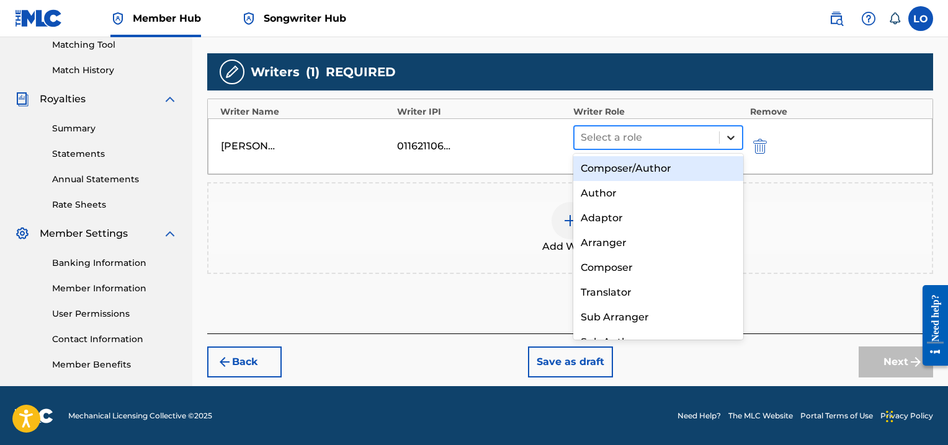
click at [731, 136] on icon at bounding box center [731, 138] width 12 height 12
click at [616, 169] on div "Composer/Author" at bounding box center [658, 168] width 170 height 25
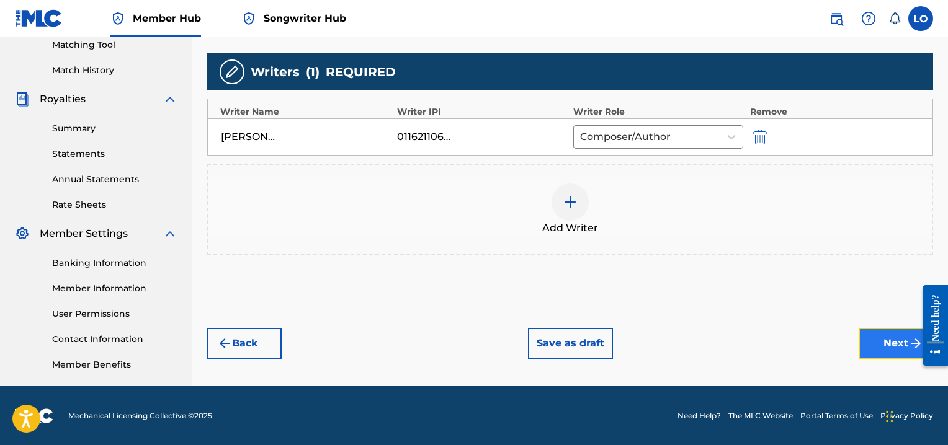
click at [891, 343] on button "Next" at bounding box center [896, 343] width 74 height 31
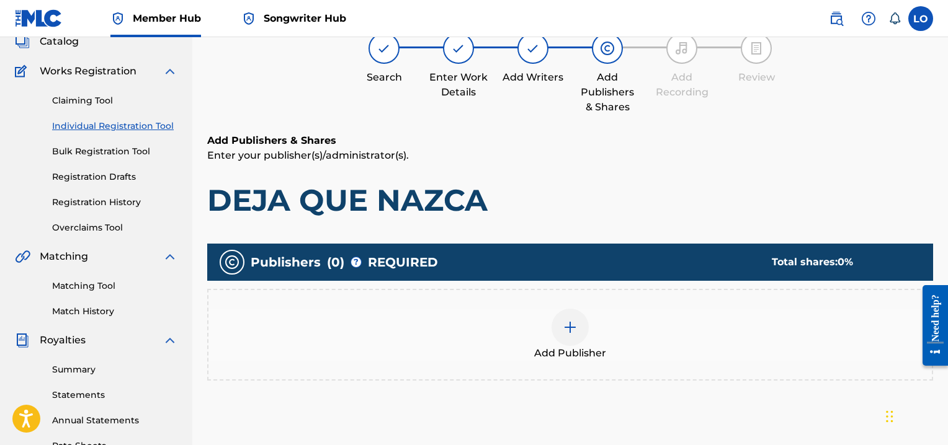
scroll to position [56, 0]
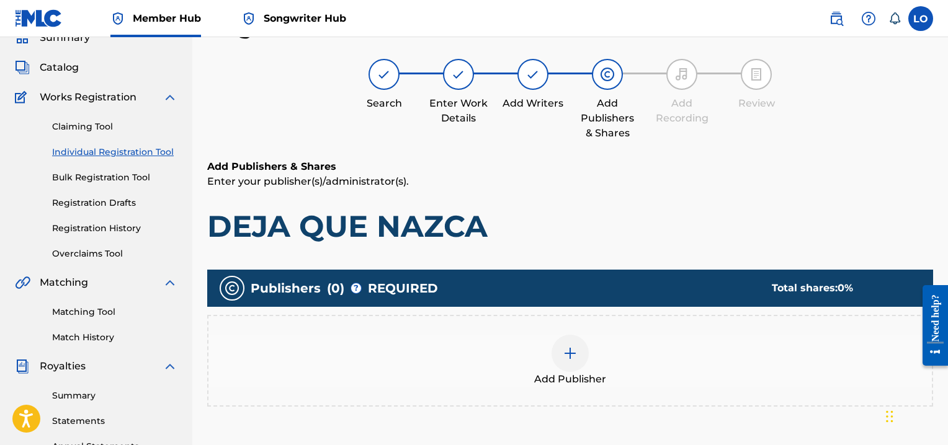
click at [568, 358] on img at bounding box center [570, 353] width 15 height 15
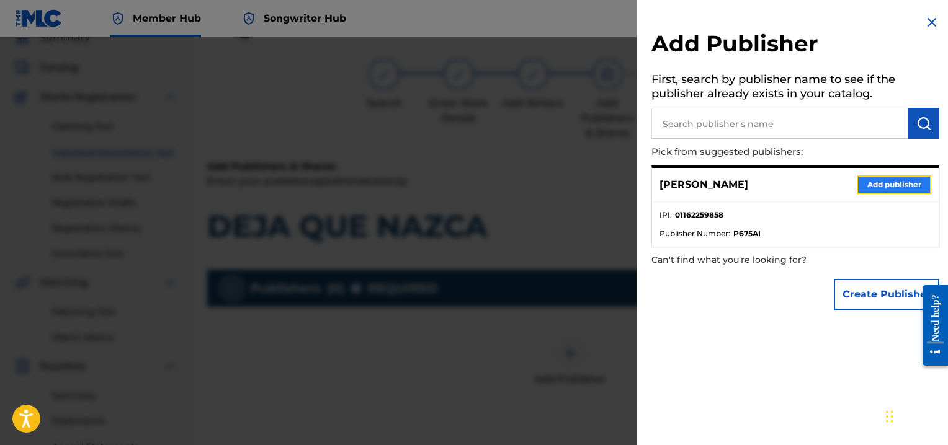
click at [890, 186] on button "Add publisher" at bounding box center [894, 185] width 74 height 19
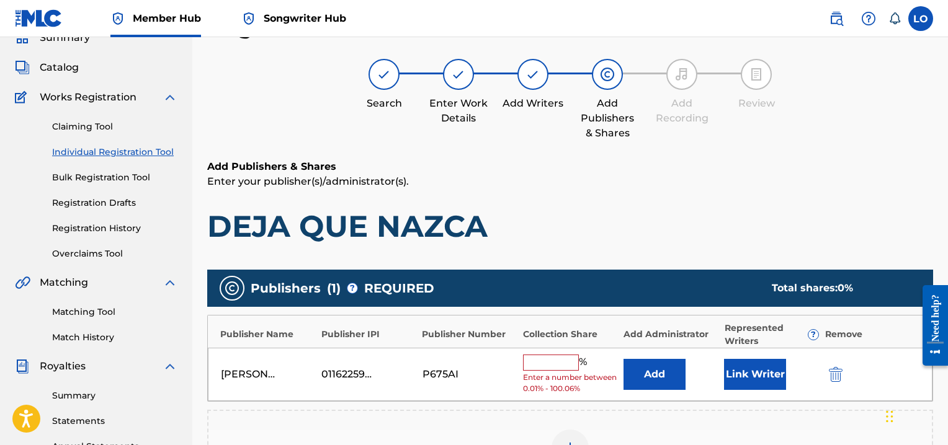
click at [555, 360] on input "text" at bounding box center [551, 363] width 56 height 16
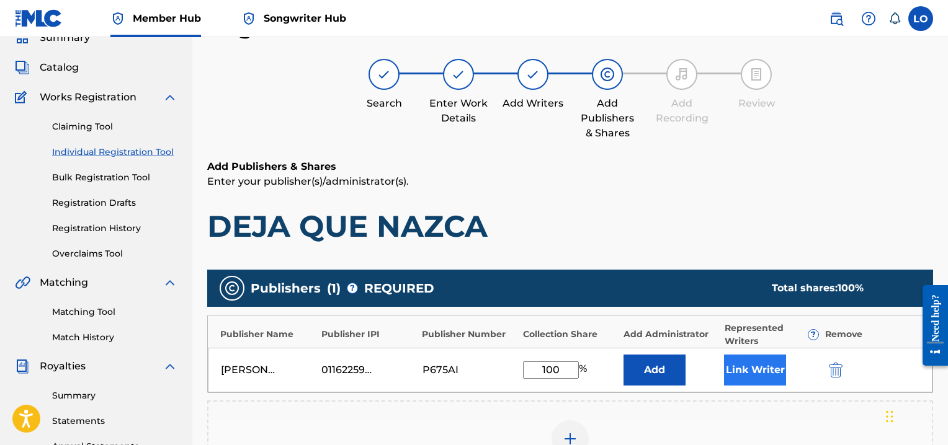
type input "100"
click at [747, 362] on button "Link Writer" at bounding box center [755, 370] width 62 height 31
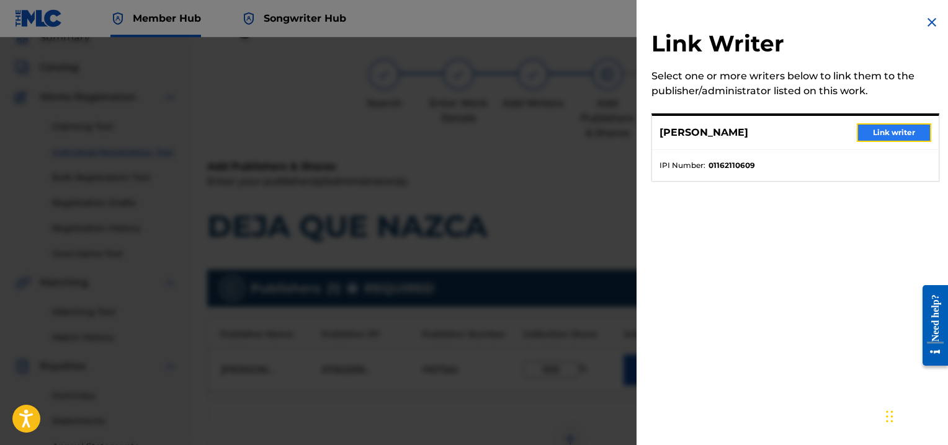
click at [907, 130] on button "Link writer" at bounding box center [894, 132] width 74 height 19
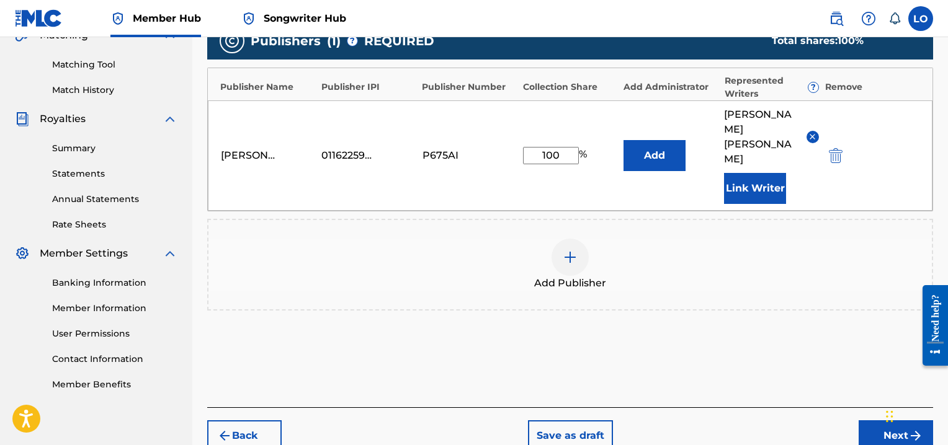
scroll to position [337, 0]
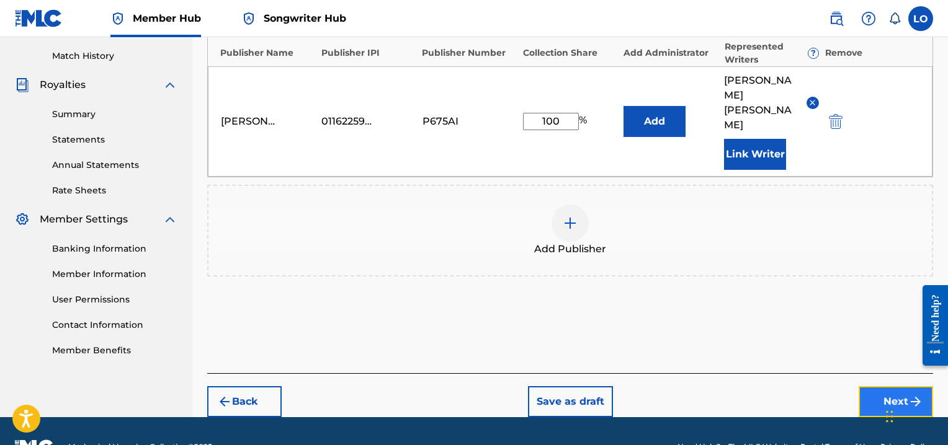
click at [899, 386] on button "Next" at bounding box center [896, 401] width 74 height 31
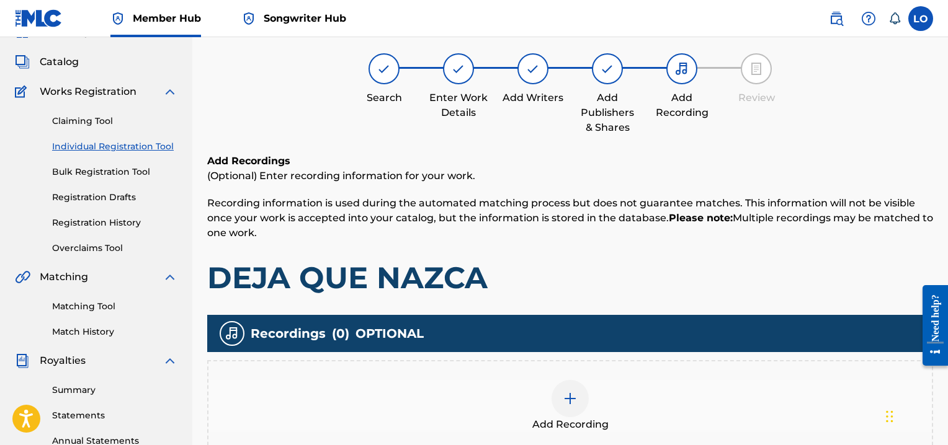
scroll to position [56, 0]
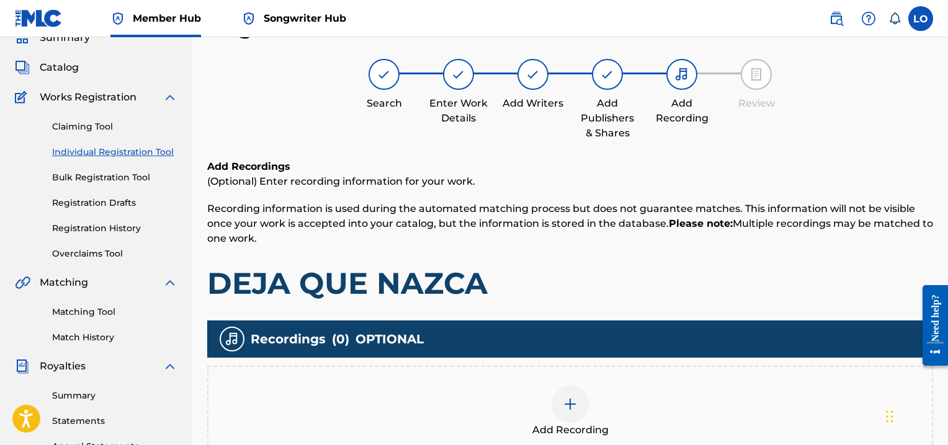
click at [577, 401] on img at bounding box center [570, 404] width 15 height 15
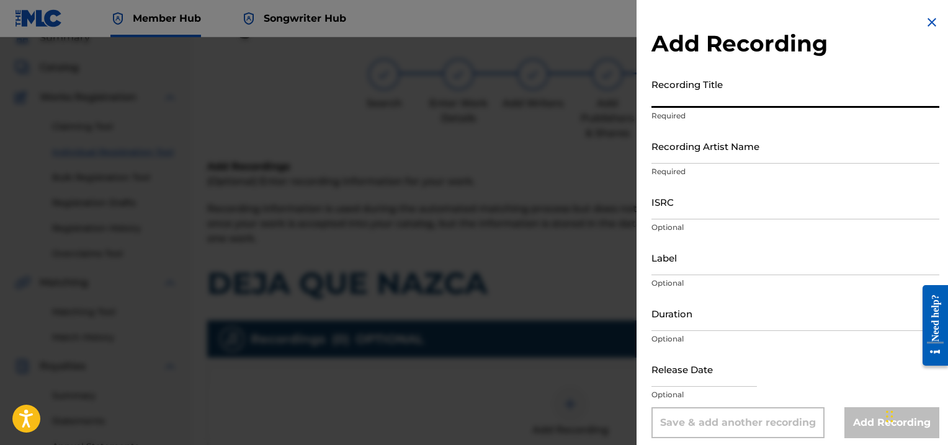
click at [676, 94] on input "Recording Title" at bounding box center [795, 90] width 288 height 35
type input "VAMOS A BELEN"
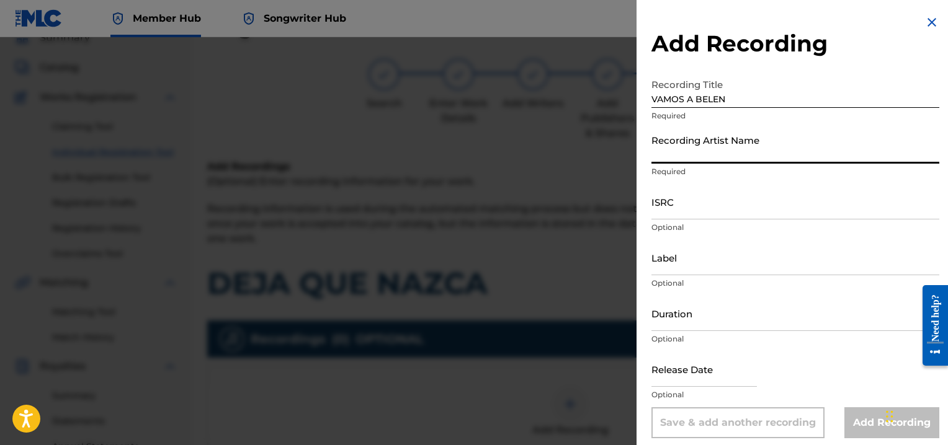
click at [680, 153] on input "Recording Artist Name" at bounding box center [795, 145] width 288 height 35
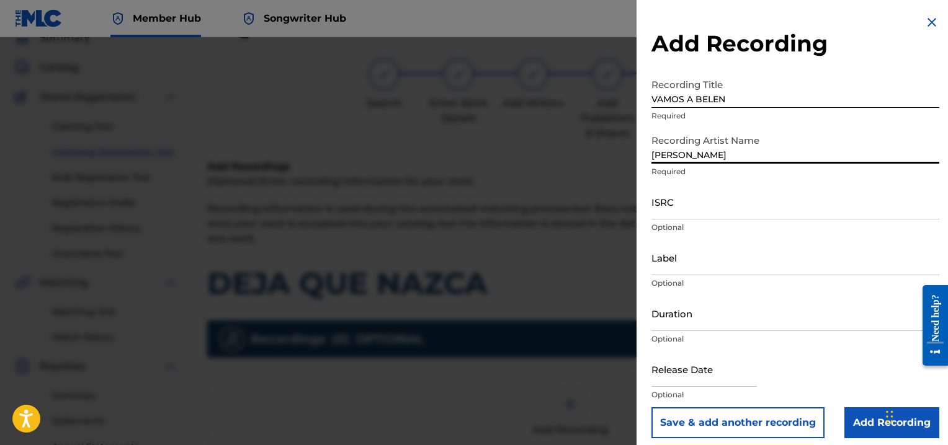
type input "[PERSON_NAME] MINISTRY"
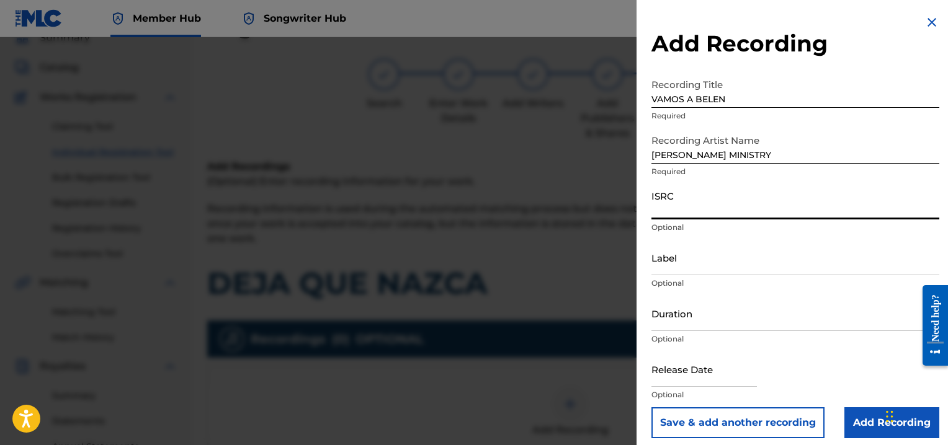
click at [677, 209] on input "ISRC" at bounding box center [795, 201] width 288 height 35
type input "QZNWW2331058"
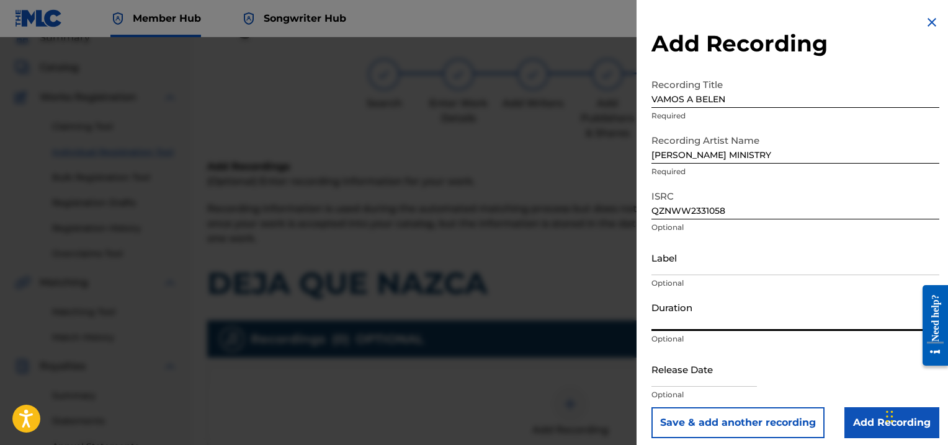
click at [655, 312] on input "Duration" at bounding box center [795, 313] width 288 height 35
type input "04:36"
select select "8"
select select "2025"
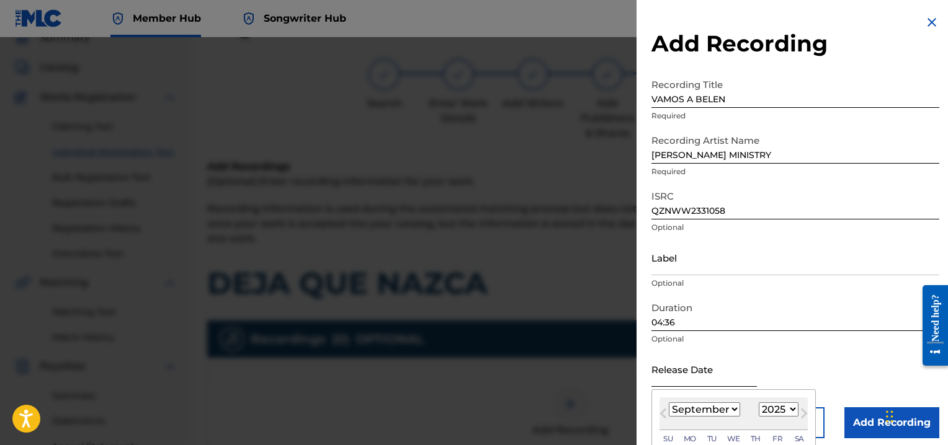
click at [674, 375] on input "text" at bounding box center [703, 369] width 105 height 35
type input "[DATE]"
select select "9"
select select "1999"
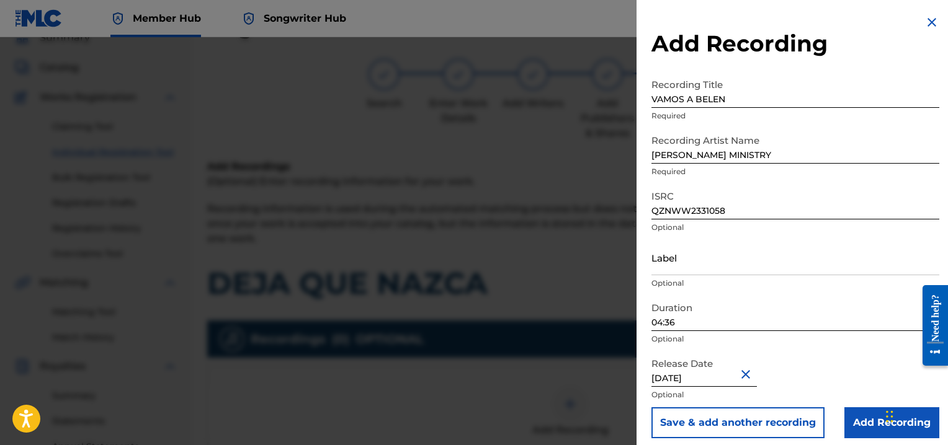
click at [817, 353] on div "Release Date [DATE] Optional" at bounding box center [795, 380] width 288 height 56
click at [862, 426] on input "Add Recording" at bounding box center [891, 423] width 95 height 31
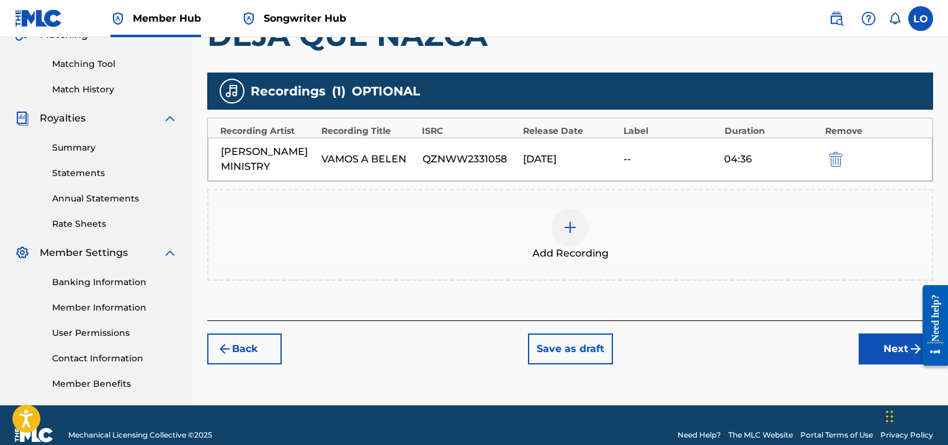
scroll to position [323, 0]
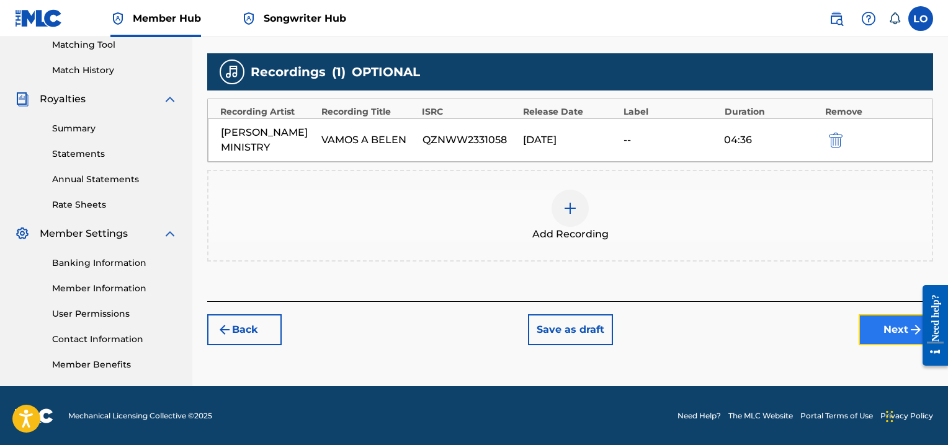
click at [892, 329] on button "Next" at bounding box center [896, 330] width 74 height 31
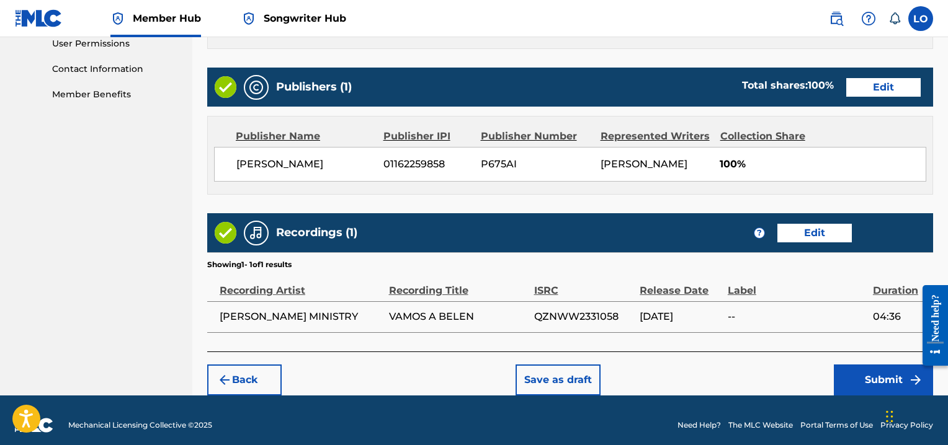
scroll to position [602, 0]
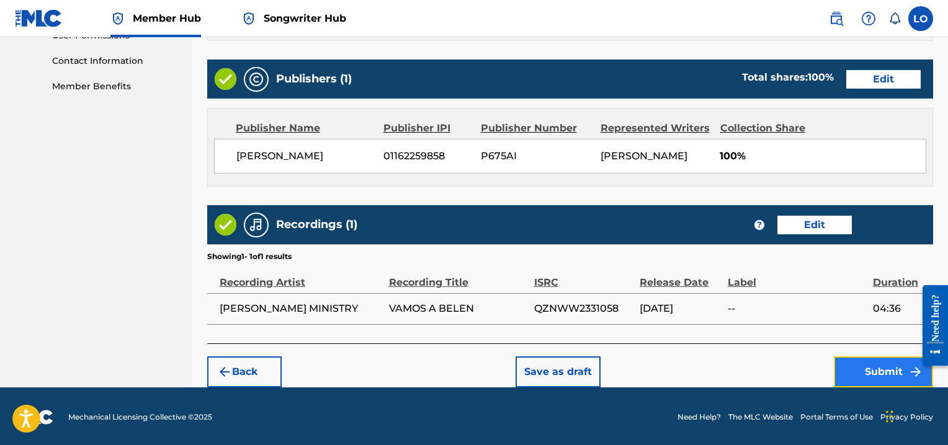
click at [876, 367] on button "Submit" at bounding box center [883, 372] width 99 height 31
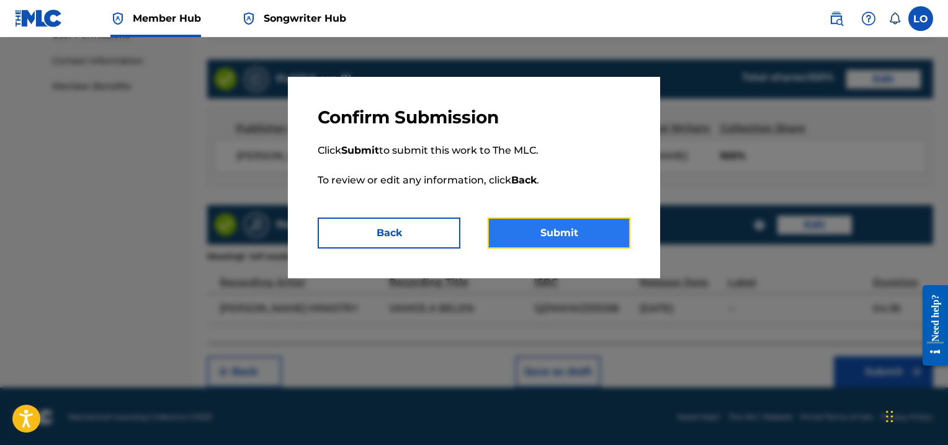
click at [563, 231] on button "Submit" at bounding box center [559, 233] width 143 height 31
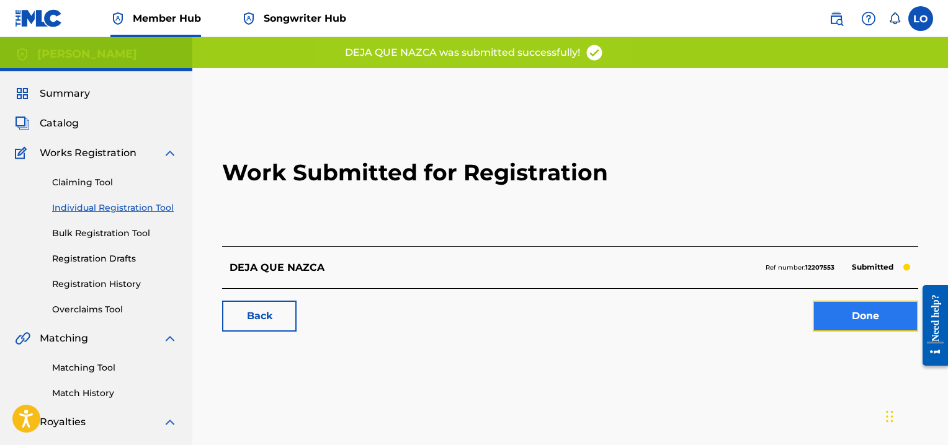
click at [864, 310] on link "Done" at bounding box center [865, 316] width 105 height 31
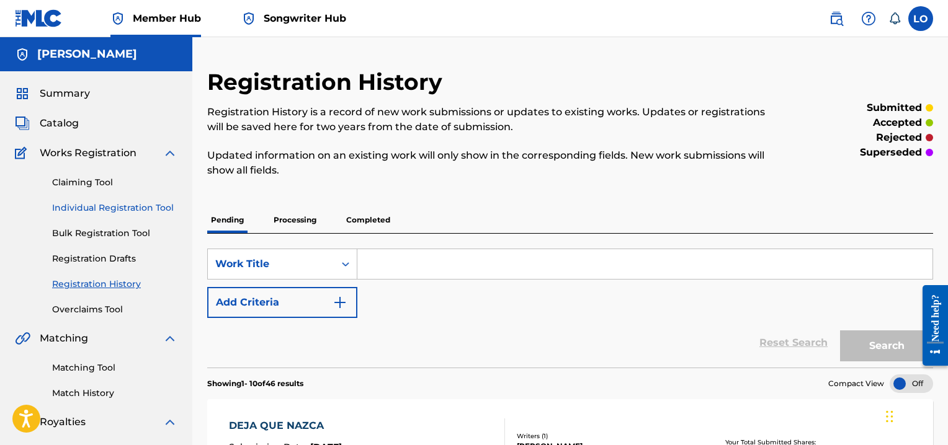
click at [102, 210] on link "Individual Registration Tool" at bounding box center [114, 208] width 125 height 13
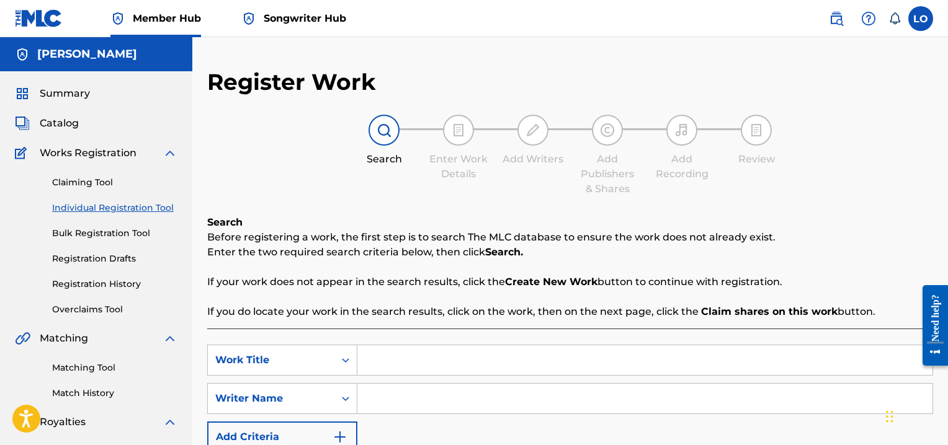
click at [397, 366] on input "Search Form" at bounding box center [644, 361] width 575 height 30
type input "[DATE] EN [US_STATE]"
click at [397, 401] on input "Search Form" at bounding box center [644, 399] width 575 height 30
type input "[PERSON_NAME]"
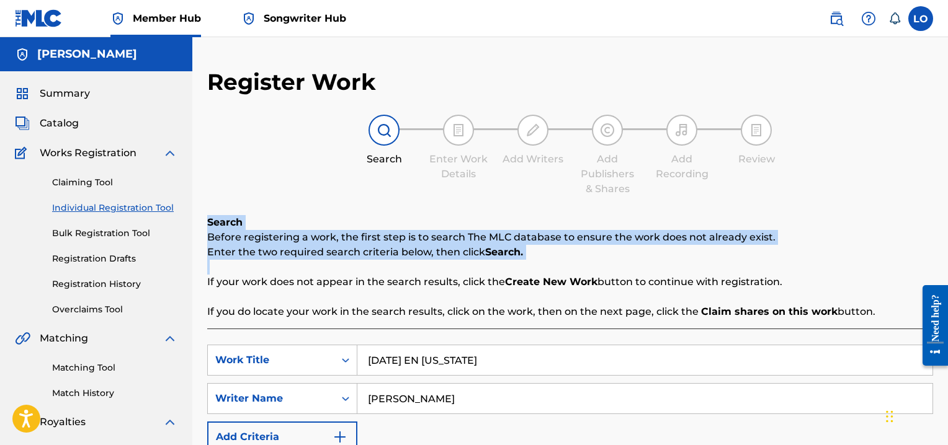
drag, startPoint x: 947, startPoint y: 202, endPoint x: 950, endPoint y: 293, distance: 91.2
click at [947, 293] on html "Accessibility Screen-Reader Guide, Feedback, and Issue Reporting | New window C…" at bounding box center [474, 222] width 948 height 445
click at [877, 210] on div "Register Work Search Enter Work Details Add Writers Add Publishers & Shares Add…" at bounding box center [570, 306] width 726 height 477
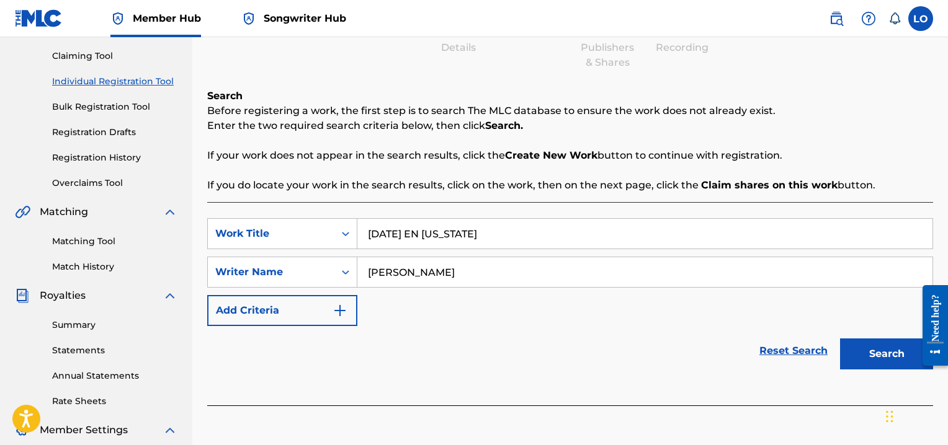
scroll to position [187, 0]
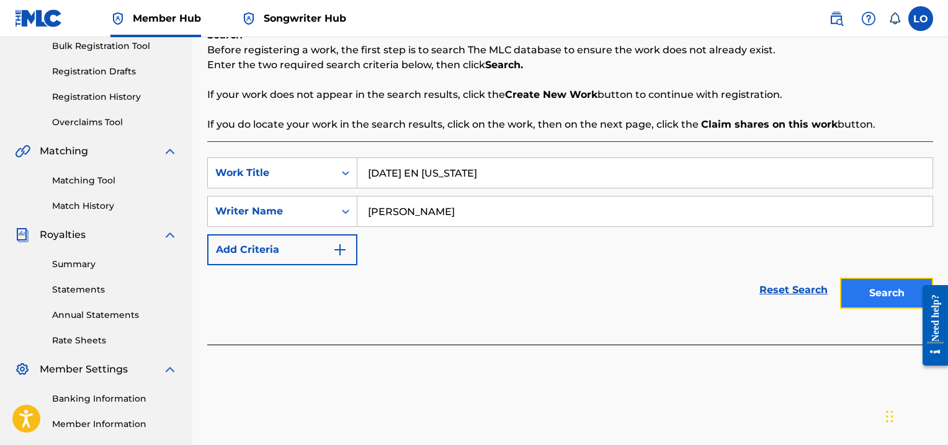
click at [904, 292] on button "Search" at bounding box center [886, 293] width 93 height 31
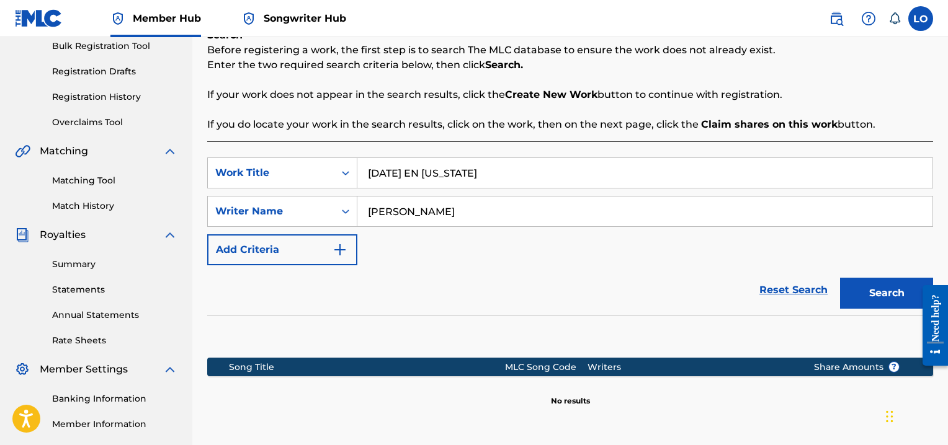
scroll to position [310, 0]
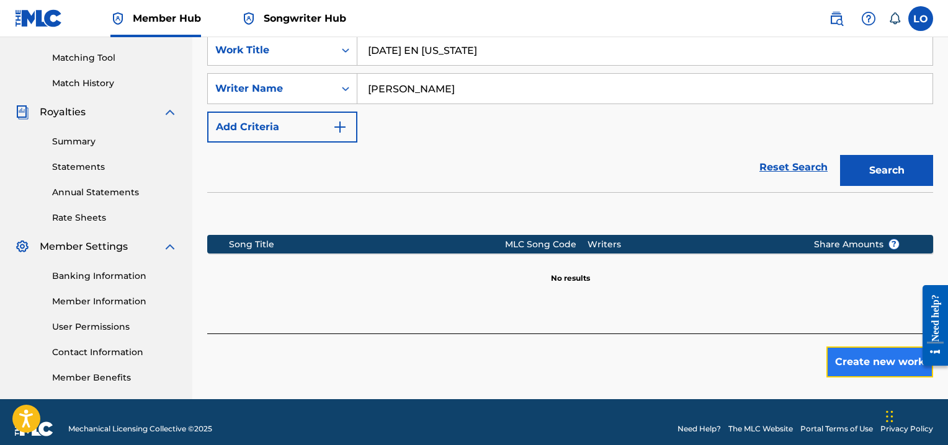
click at [864, 365] on button "Create new work" at bounding box center [879, 362] width 107 height 31
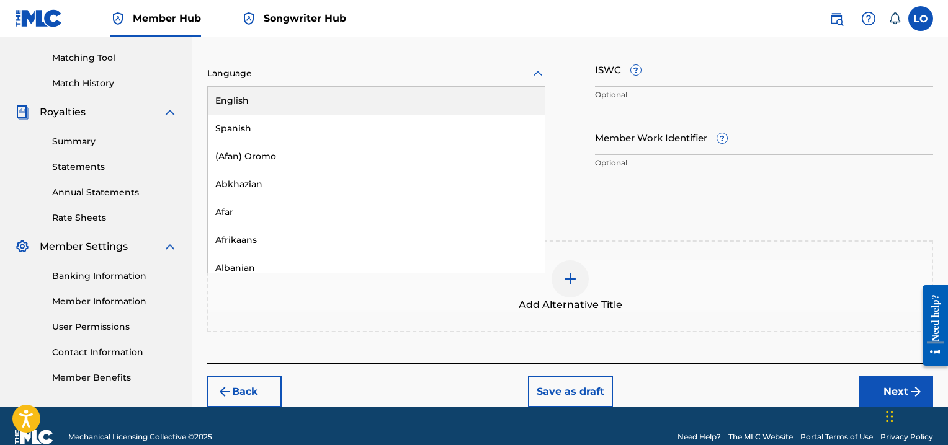
click at [538, 73] on icon at bounding box center [537, 73] width 15 height 15
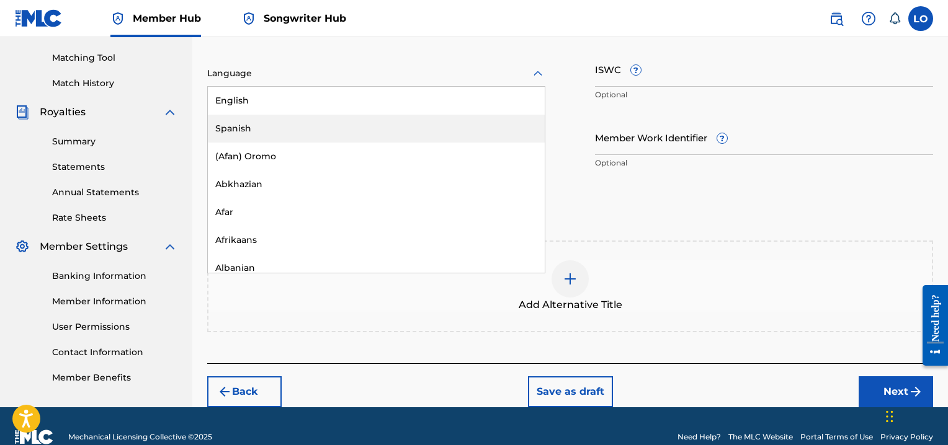
click at [243, 125] on div "Spanish" at bounding box center [376, 129] width 337 height 28
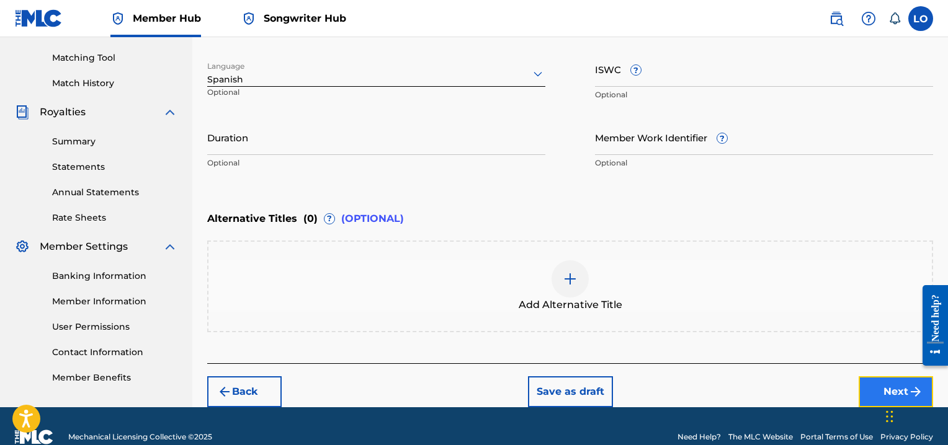
click at [880, 390] on button "Next" at bounding box center [896, 392] width 74 height 31
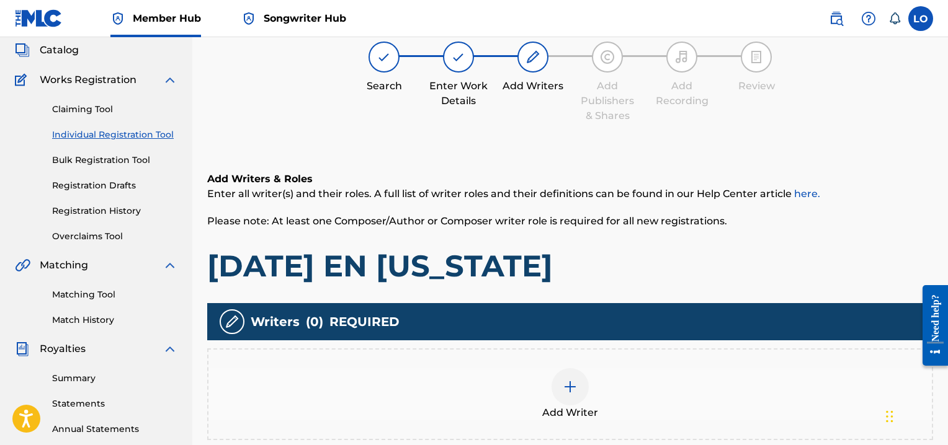
scroll to position [56, 0]
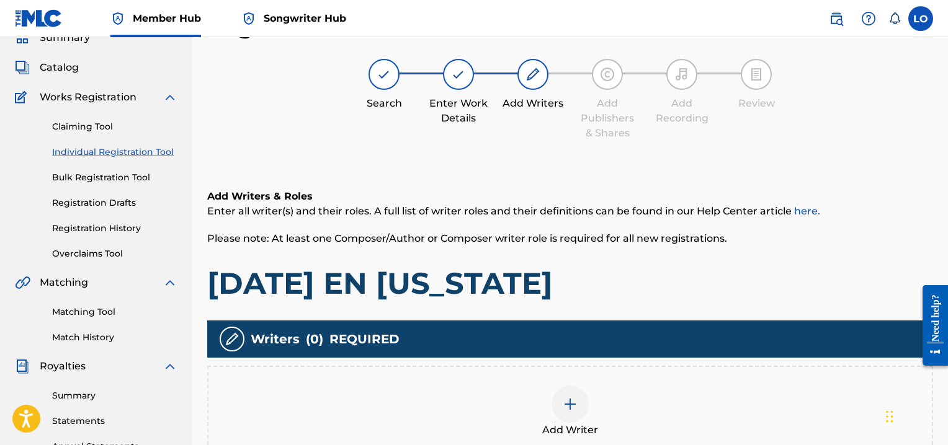
click at [572, 398] on img at bounding box center [570, 404] width 15 height 15
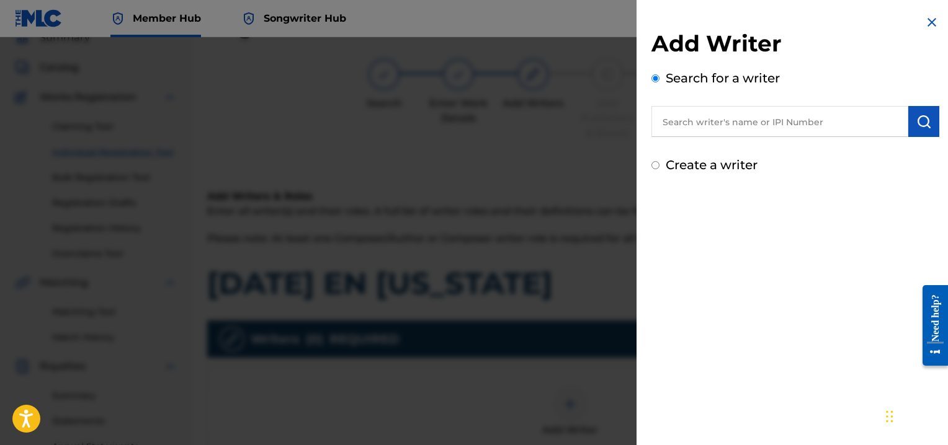
click at [695, 131] on input "text" at bounding box center [779, 121] width 257 height 31
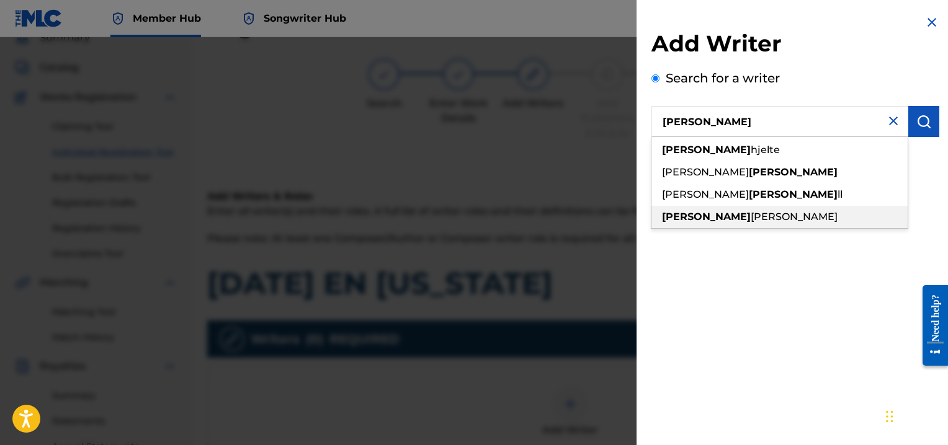
click at [751, 213] on span "[PERSON_NAME]" at bounding box center [794, 217] width 87 height 12
type input "[PERSON_NAME]"
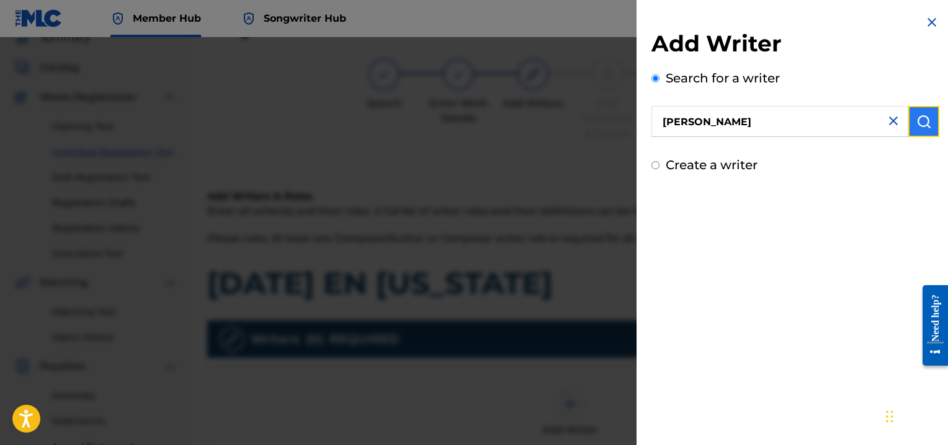
click at [917, 125] on img "submit" at bounding box center [923, 121] width 15 height 15
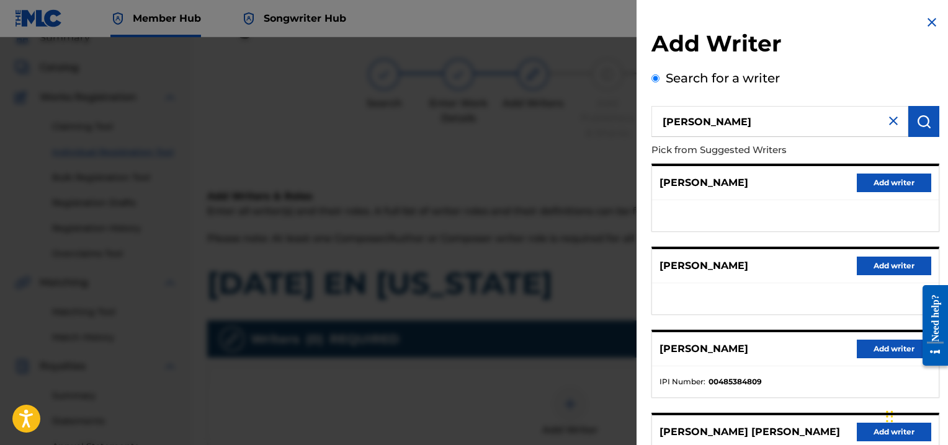
click at [791, 214] on ul at bounding box center [795, 215] width 287 height 31
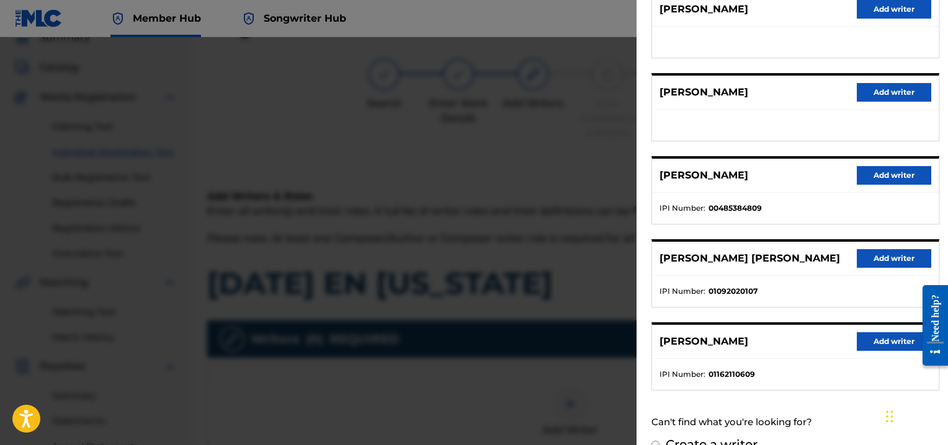
scroll to position [196, 0]
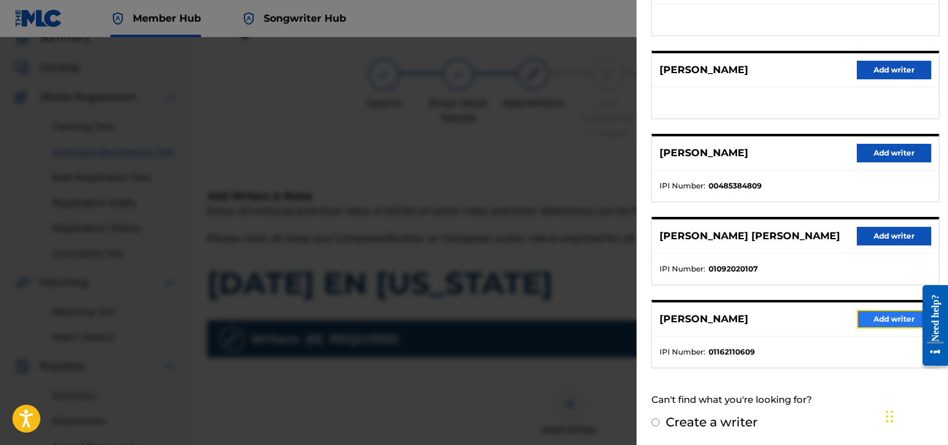
click at [864, 316] on button "Add writer" at bounding box center [894, 319] width 74 height 19
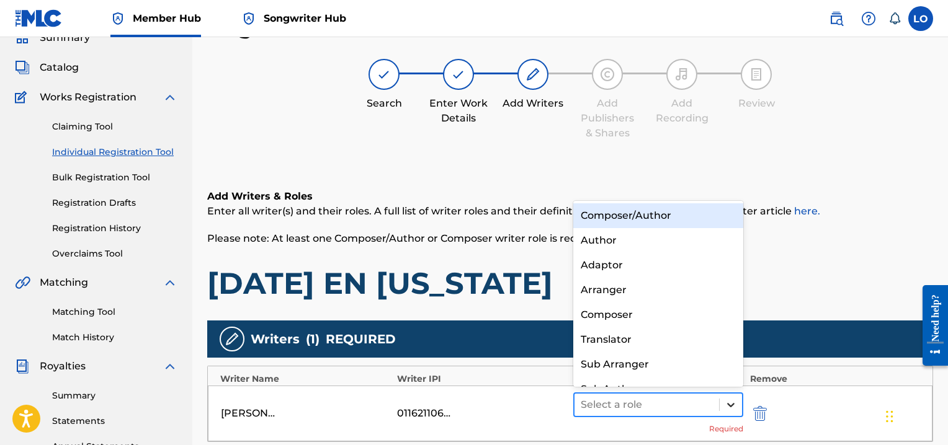
click at [729, 408] on icon at bounding box center [731, 405] width 12 height 12
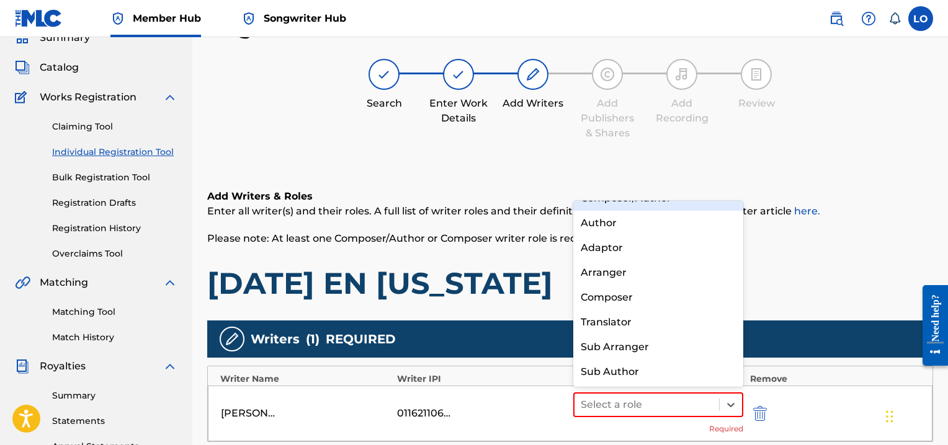
click at [600, 203] on div "Composer/Author" at bounding box center [658, 198] width 170 height 25
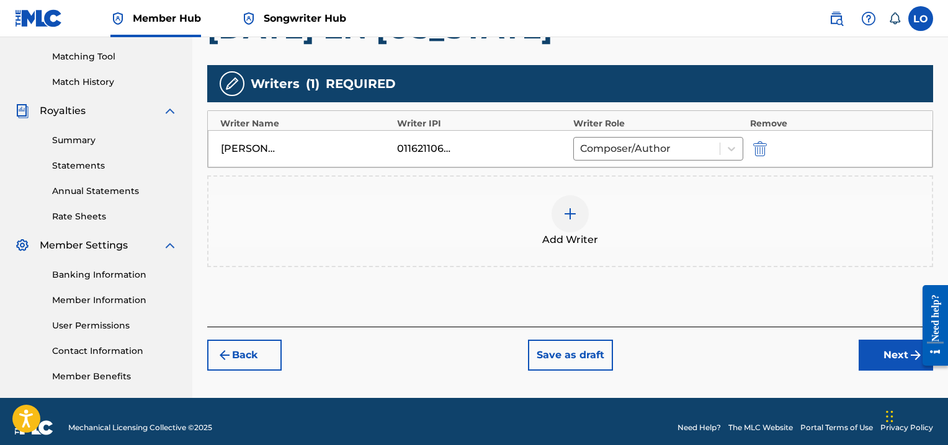
scroll to position [315, 0]
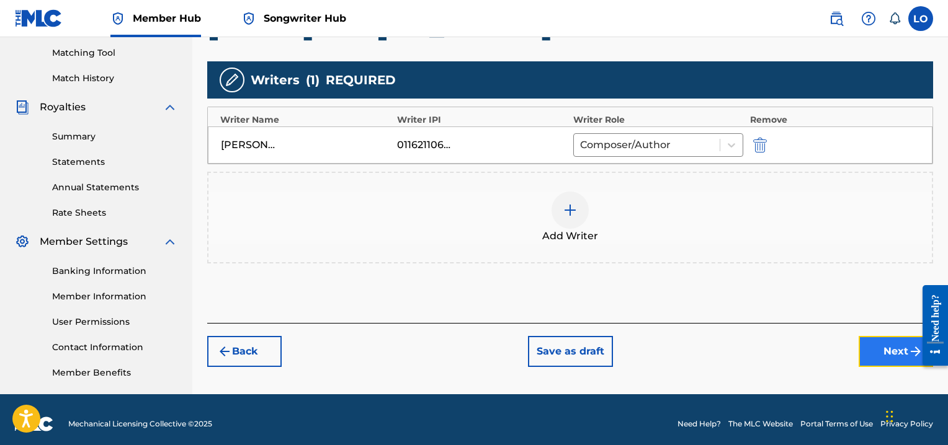
click at [891, 355] on button "Next" at bounding box center [896, 351] width 74 height 31
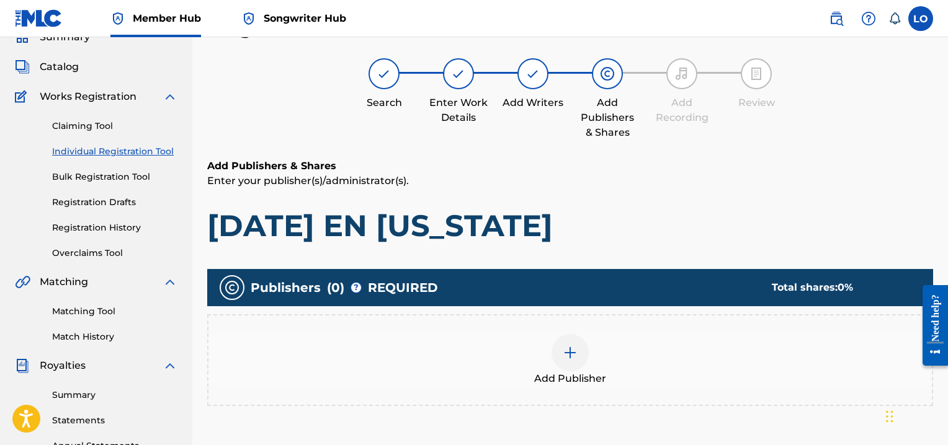
scroll to position [56, 0]
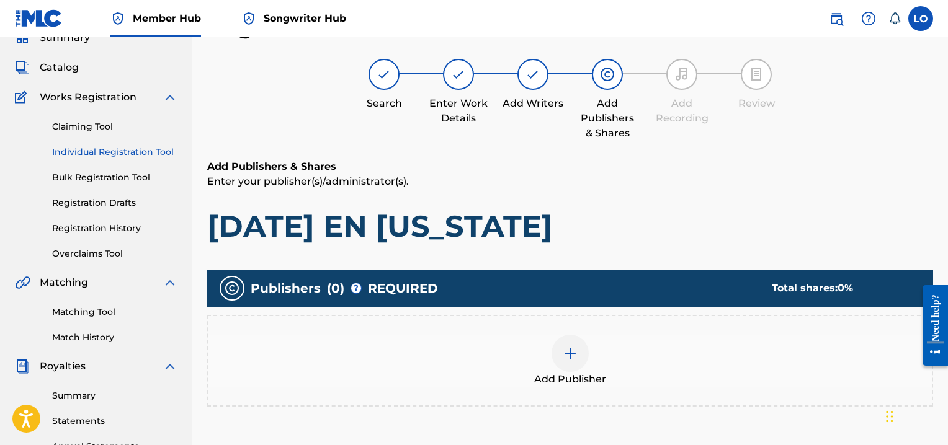
click at [579, 352] on div at bounding box center [569, 353] width 37 height 37
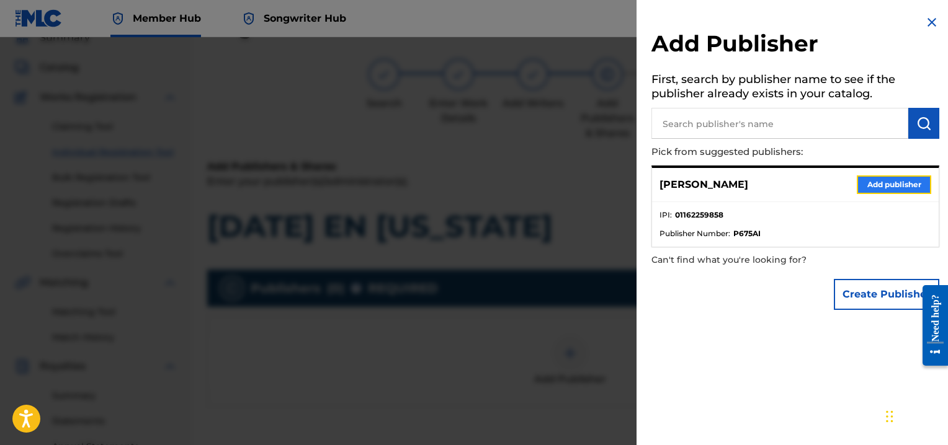
click at [872, 185] on button "Add publisher" at bounding box center [894, 185] width 74 height 19
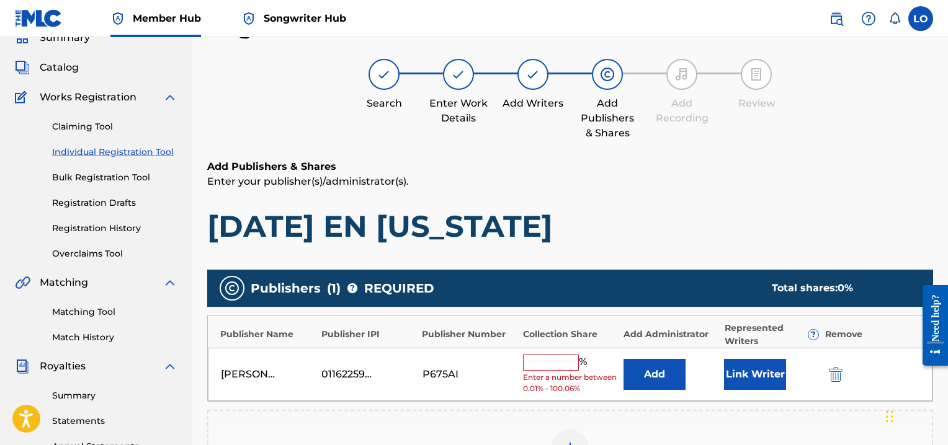
click at [543, 365] on input "text" at bounding box center [551, 363] width 56 height 16
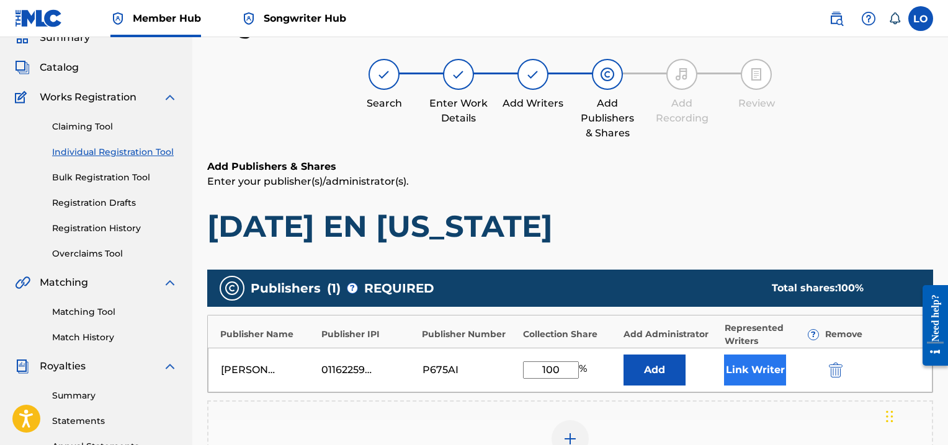
type input "100"
click at [772, 368] on button "Link Writer" at bounding box center [755, 370] width 62 height 31
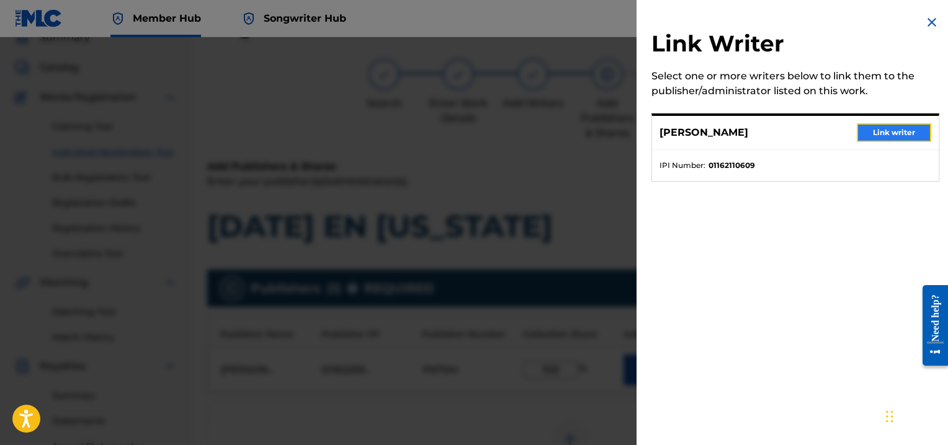
click at [897, 130] on button "Link writer" at bounding box center [894, 132] width 74 height 19
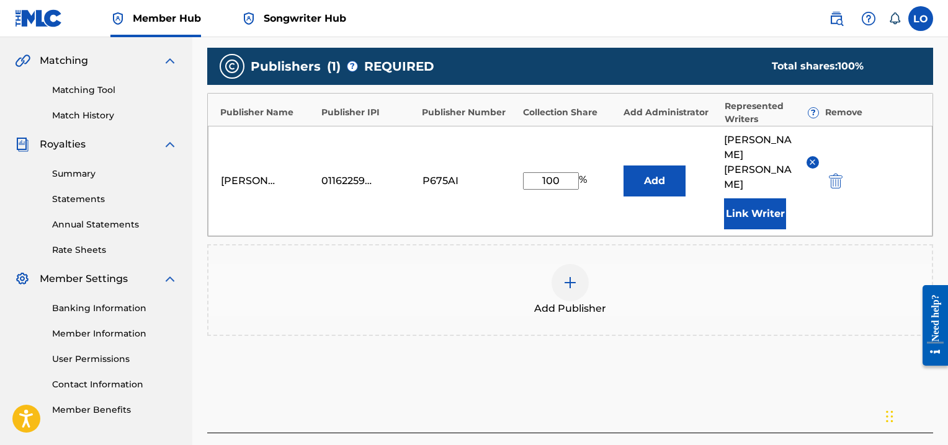
scroll to position [337, 0]
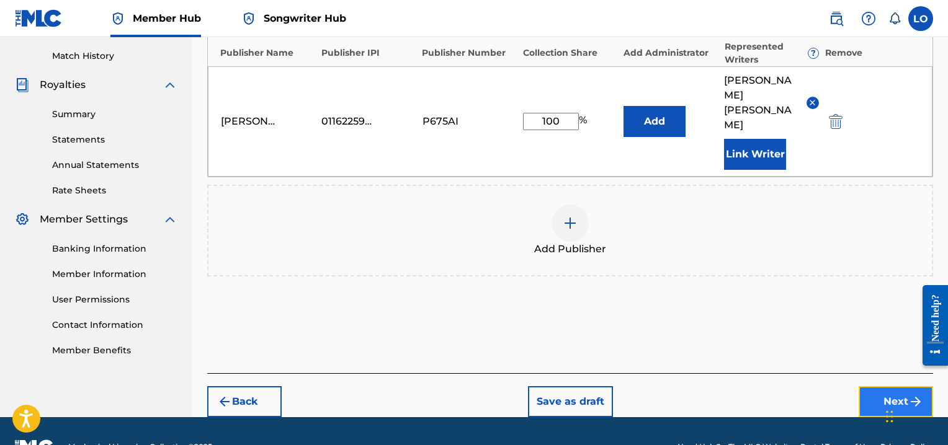
click at [875, 386] on button "Next" at bounding box center [896, 401] width 74 height 31
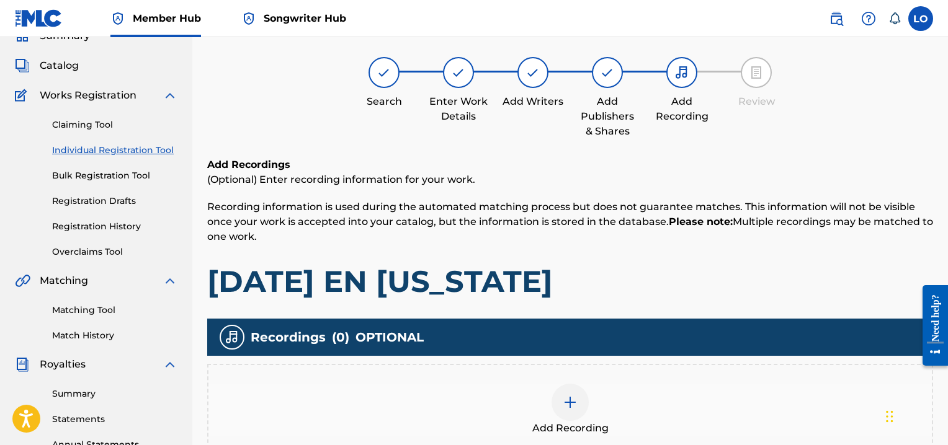
scroll to position [56, 0]
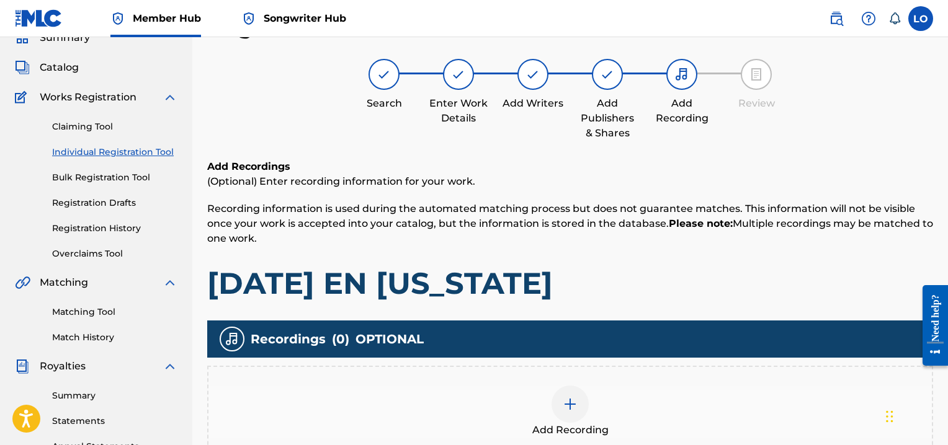
click at [568, 406] on img at bounding box center [570, 404] width 15 height 15
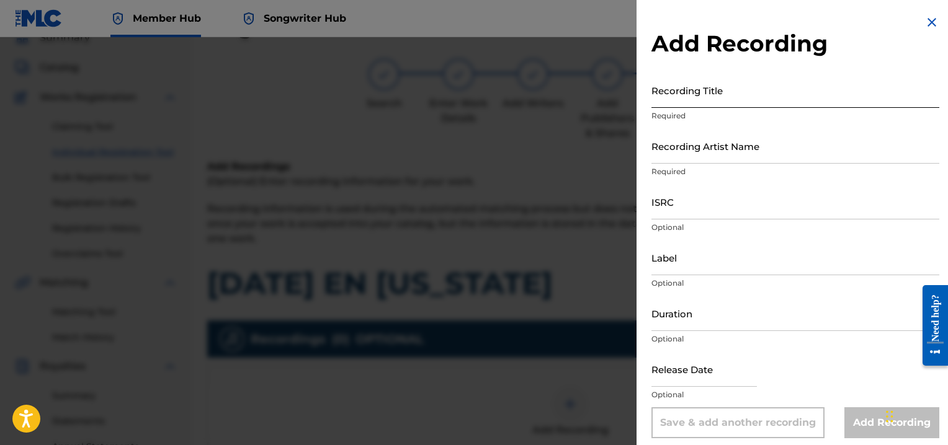
click at [682, 90] on input "Recording Title" at bounding box center [795, 90] width 288 height 35
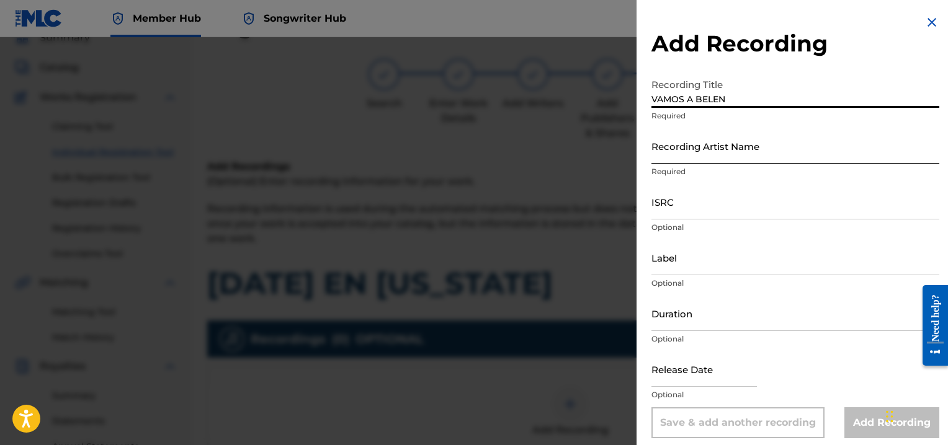
type input "VAMOS A BELEN"
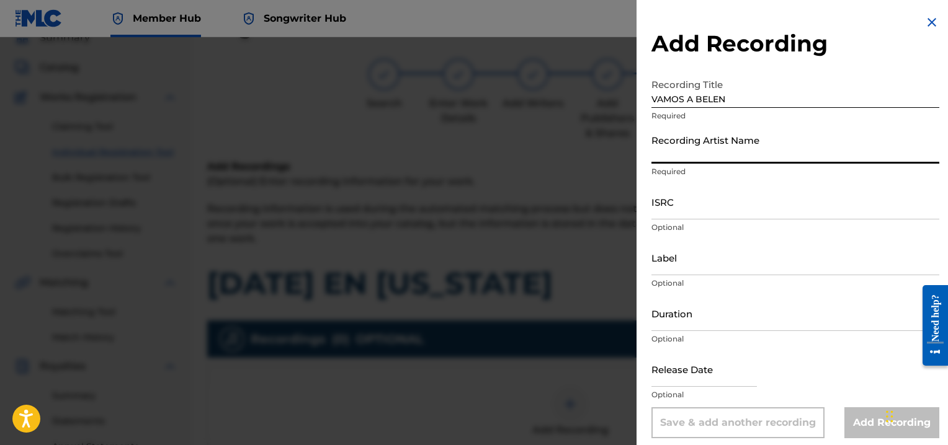
click at [691, 154] on input "Recording Artist Name" at bounding box center [795, 145] width 288 height 35
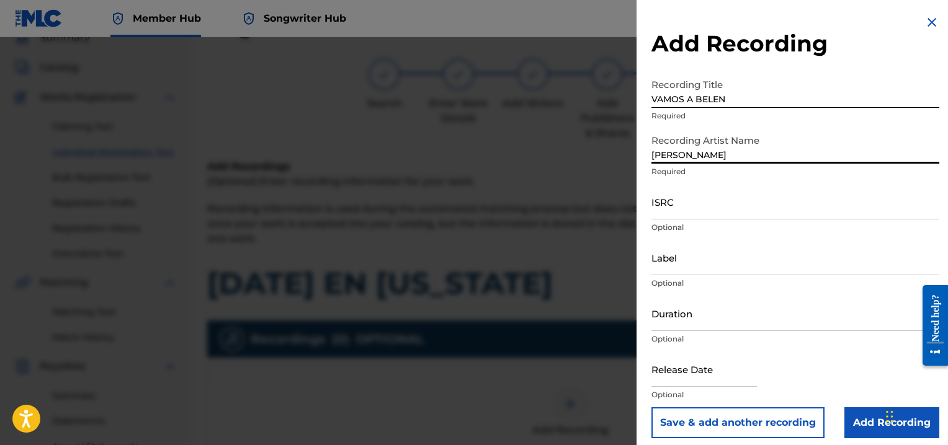
type input "[PERSON_NAME]"
click at [668, 204] on input "ISRC" at bounding box center [795, 201] width 288 height 35
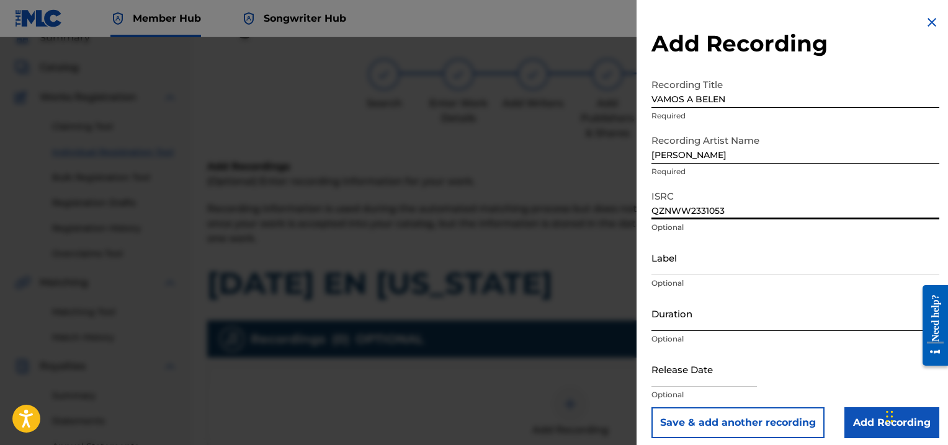
type input "QZNWW2331053"
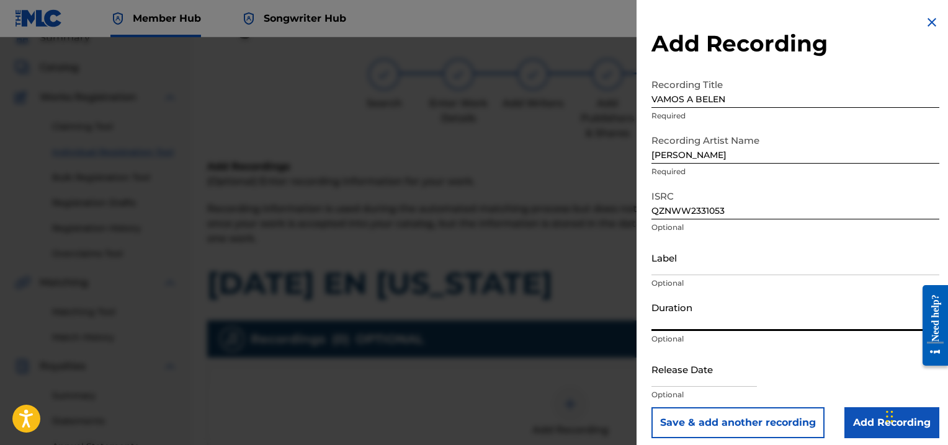
click at [687, 314] on input "Duration" at bounding box center [795, 313] width 288 height 35
type input "02:58"
click at [694, 378] on input "text" at bounding box center [703, 369] width 105 height 35
select select "8"
select select "2025"
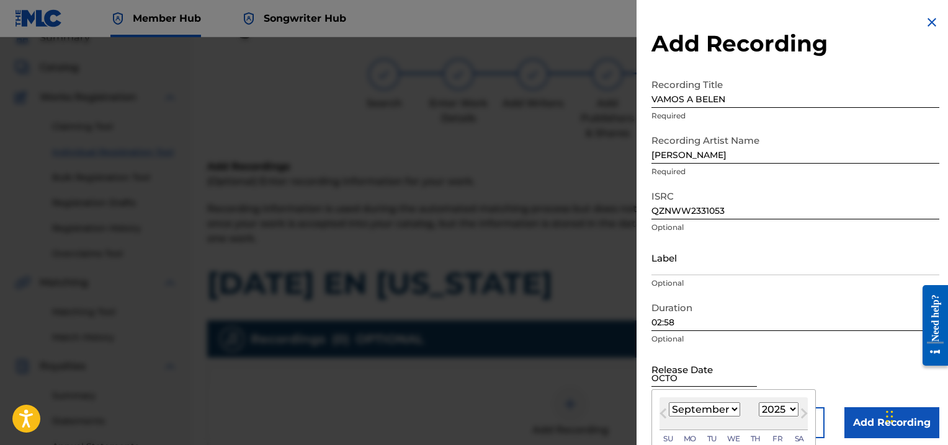
type input "[DATE]"
select select "9"
select select "1999"
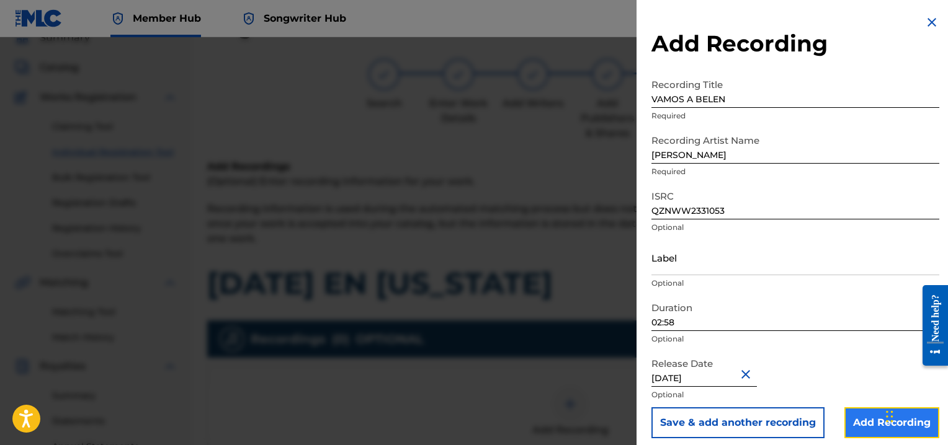
click at [857, 429] on input "Add Recording" at bounding box center [891, 423] width 95 height 31
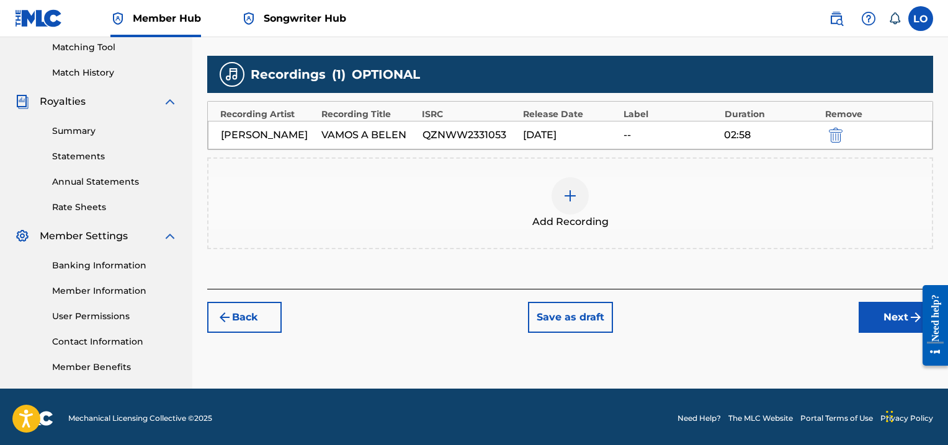
scroll to position [323, 0]
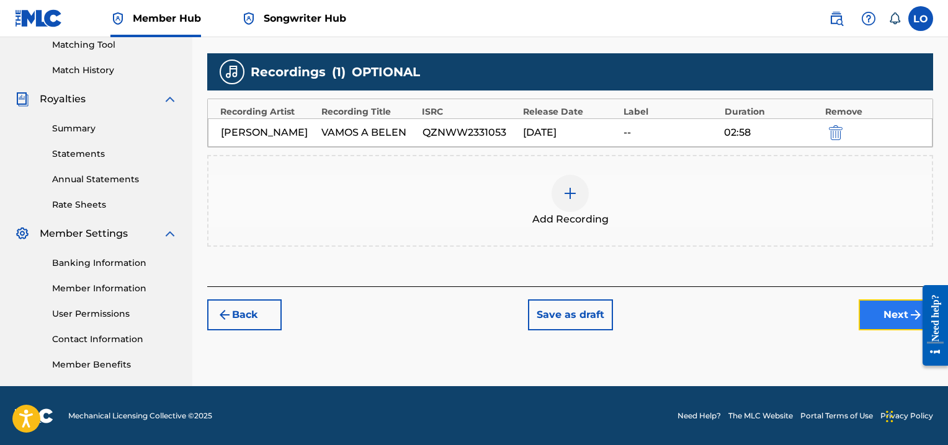
click at [896, 316] on button "Next" at bounding box center [896, 315] width 74 height 31
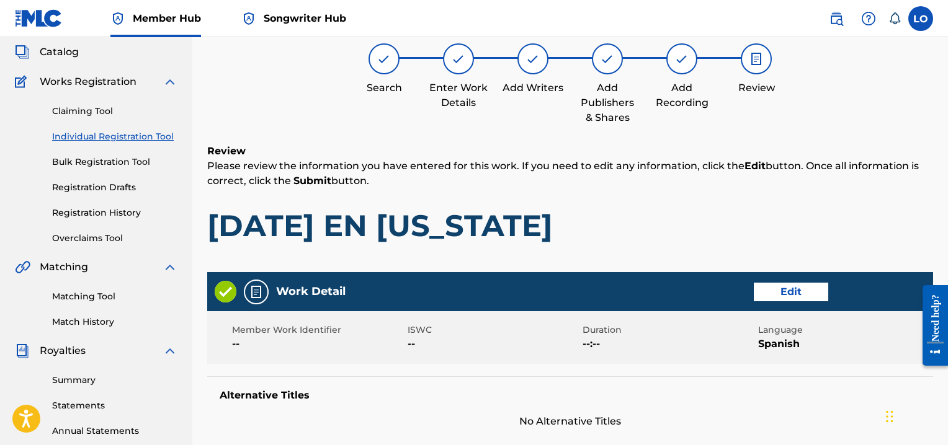
scroll to position [56, 0]
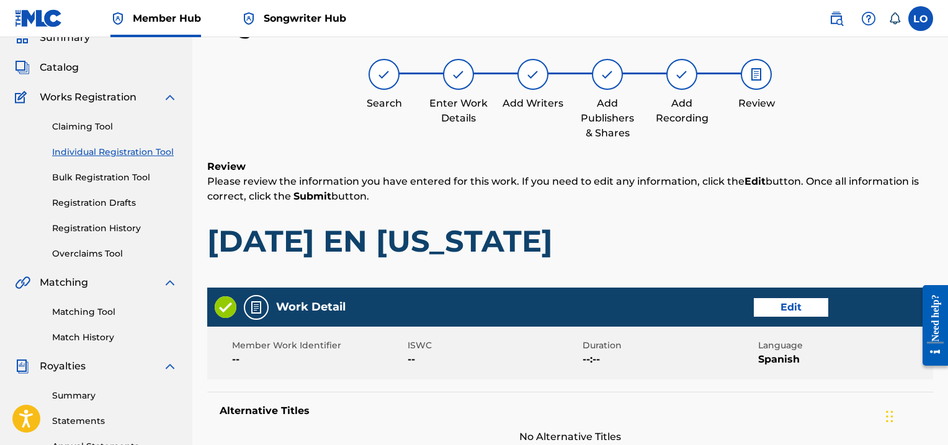
drag, startPoint x: 947, startPoint y: 104, endPoint x: 950, endPoint y: 141, distance: 36.7
click at [947, 141] on html "Accessibility Screen-Reader Guide, Feedback, and Issue Reporting | New window C…" at bounding box center [474, 166] width 948 height 445
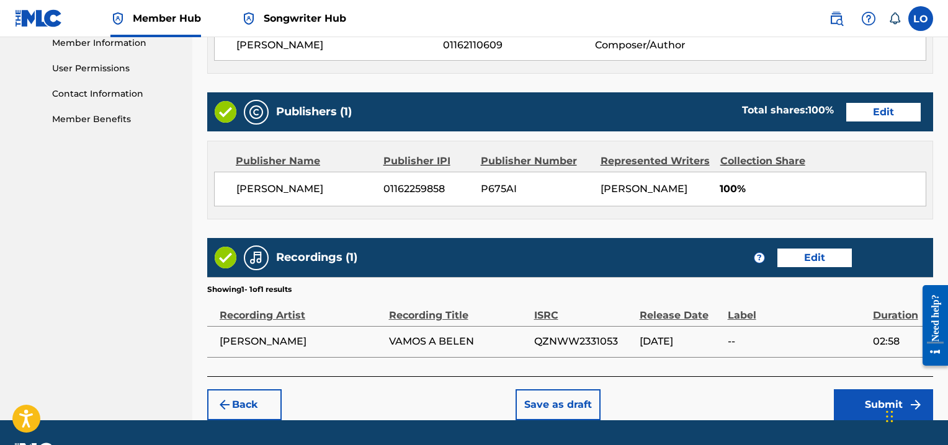
scroll to position [602, 0]
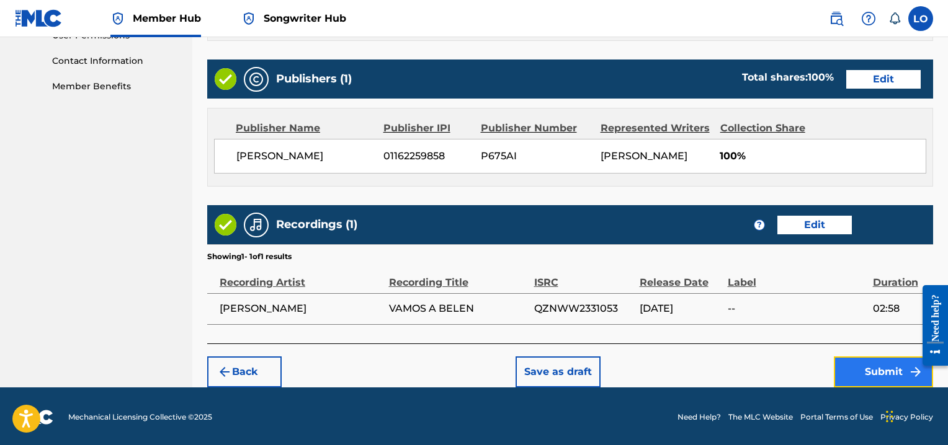
click at [881, 365] on button "Submit" at bounding box center [883, 372] width 99 height 31
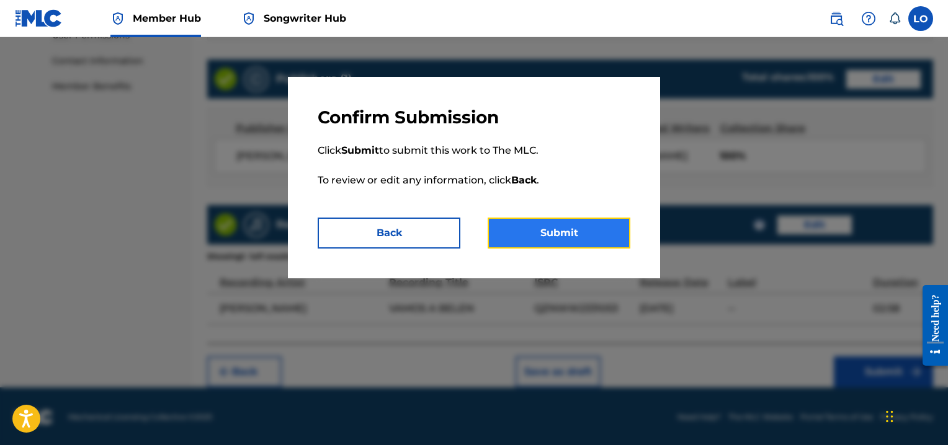
click at [556, 235] on button "Submit" at bounding box center [559, 233] width 143 height 31
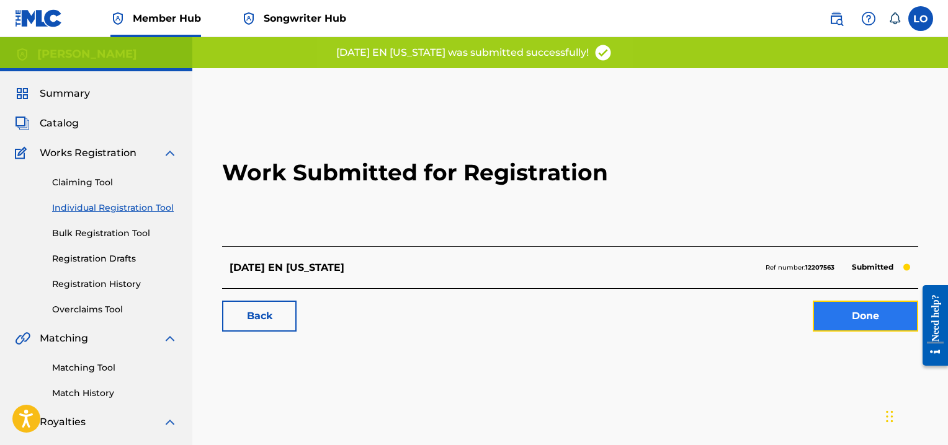
click at [862, 307] on link "Done" at bounding box center [865, 316] width 105 height 31
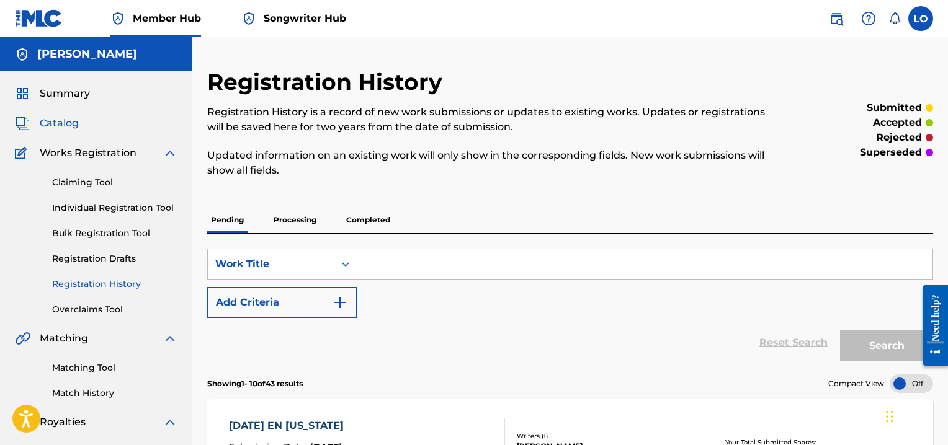
click at [55, 120] on span "Catalog" at bounding box center [59, 123] width 39 height 15
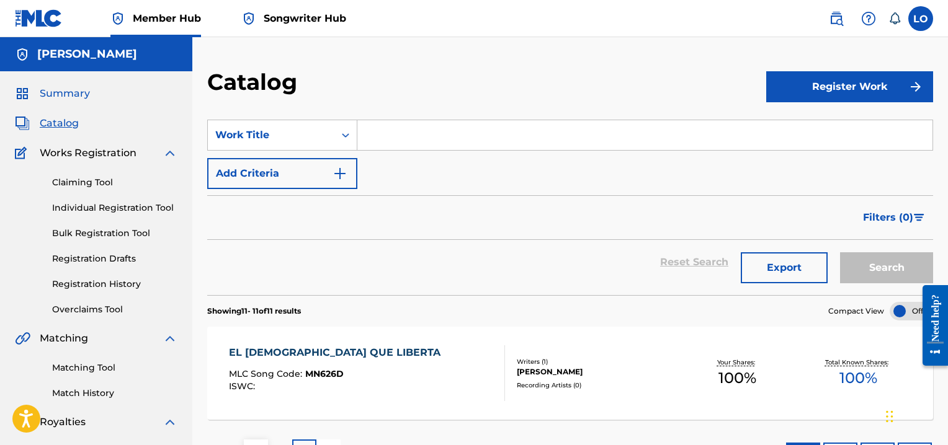
click at [71, 92] on span "Summary" at bounding box center [65, 93] width 50 height 15
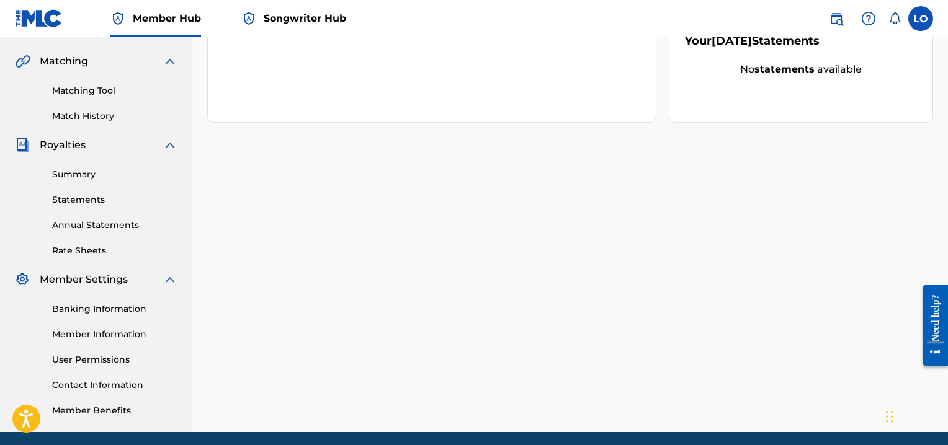
scroll to position [288, 0]
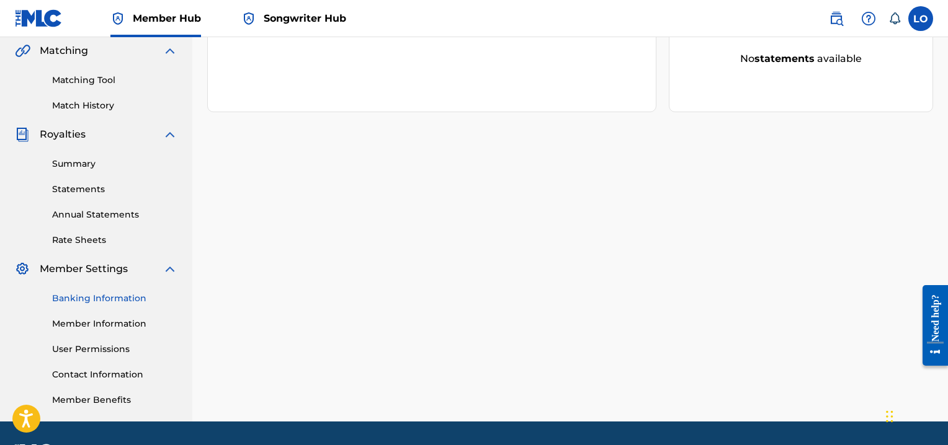
click at [126, 298] on link "Banking Information" at bounding box center [114, 298] width 125 height 13
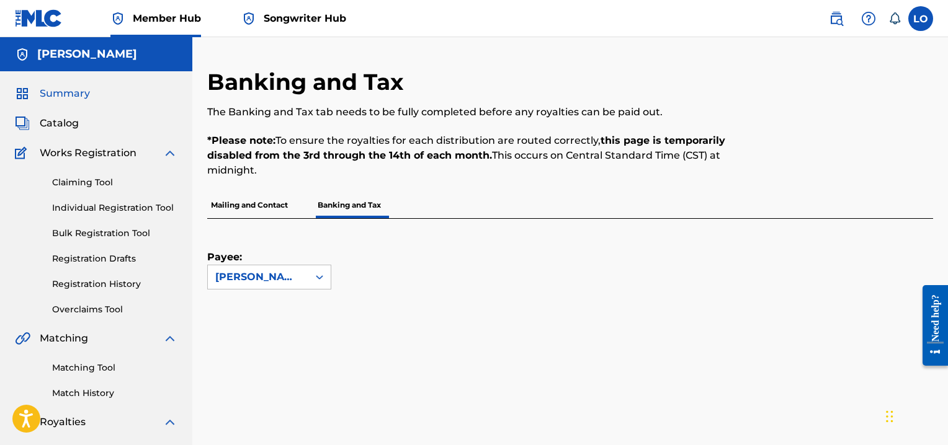
click at [55, 89] on span "Summary" at bounding box center [65, 93] width 50 height 15
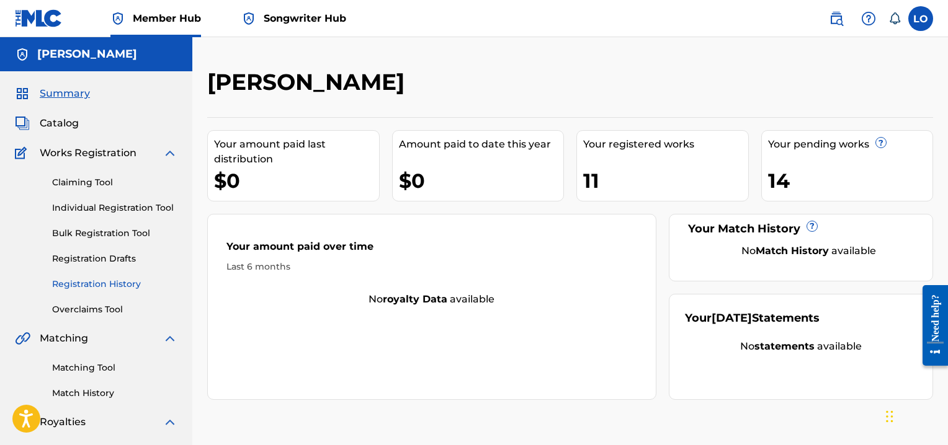
click at [109, 282] on link "Registration History" at bounding box center [114, 284] width 125 height 13
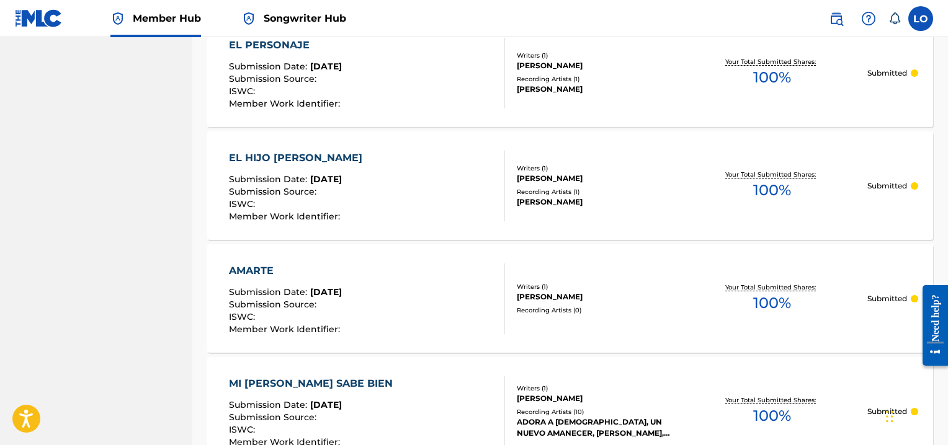
scroll to position [939, 0]
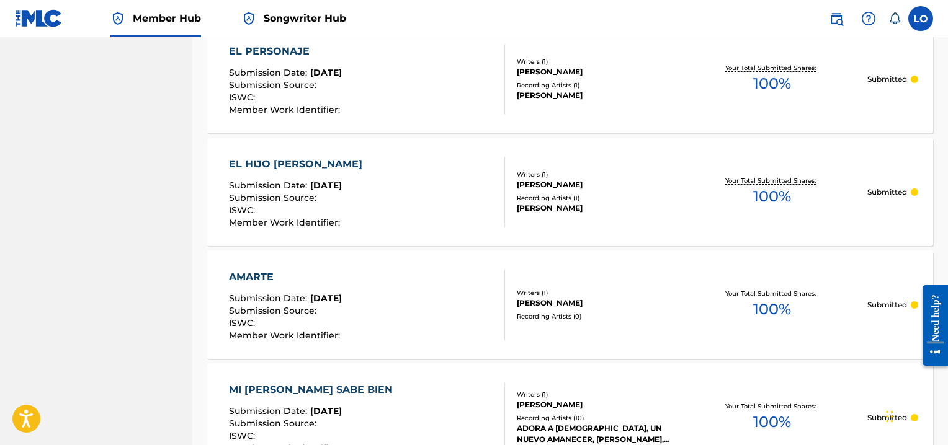
drag, startPoint x: 950, startPoint y: 94, endPoint x: 27, endPoint y: 68, distance: 923.4
click at [258, 274] on div "AMARTE" at bounding box center [286, 277] width 114 height 15
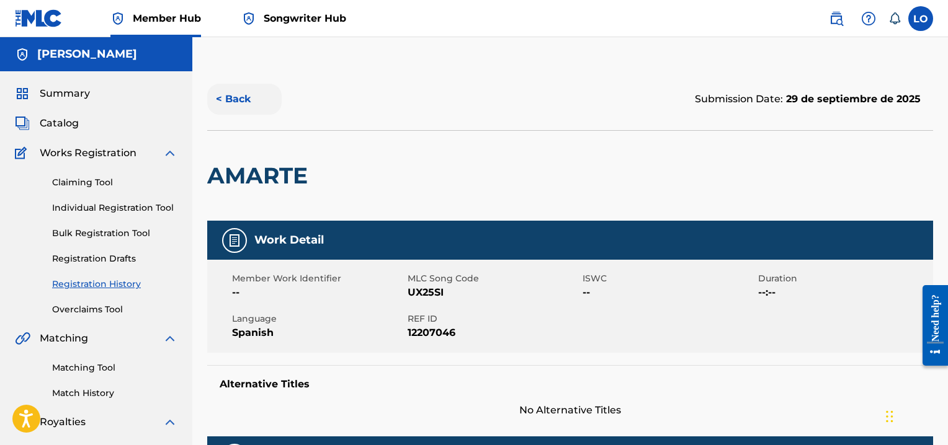
click at [234, 97] on button "< Back" at bounding box center [244, 99] width 74 height 31
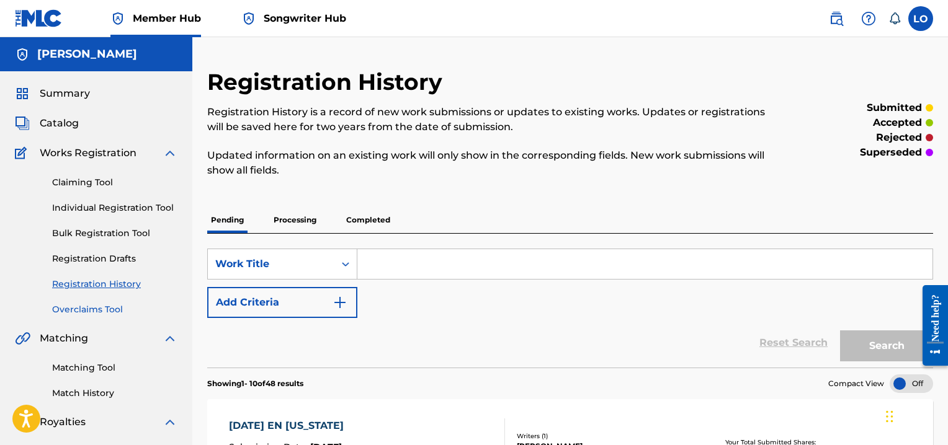
click at [83, 308] on link "Overclaims Tool" at bounding box center [114, 309] width 125 height 13
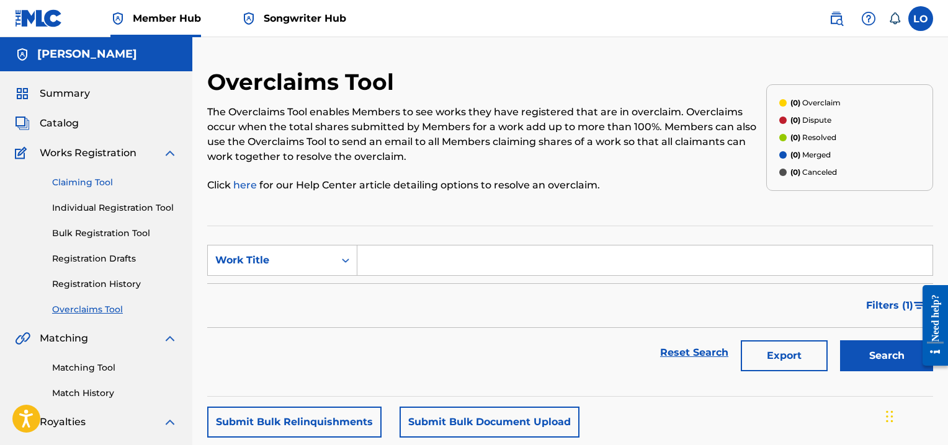
click at [87, 180] on link "Claiming Tool" at bounding box center [114, 182] width 125 height 13
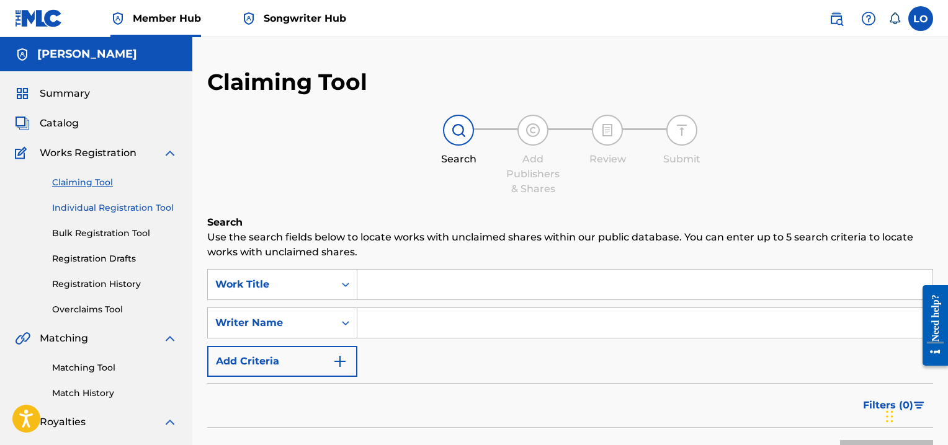
click at [85, 209] on link "Individual Registration Tool" at bounding box center [114, 208] width 125 height 13
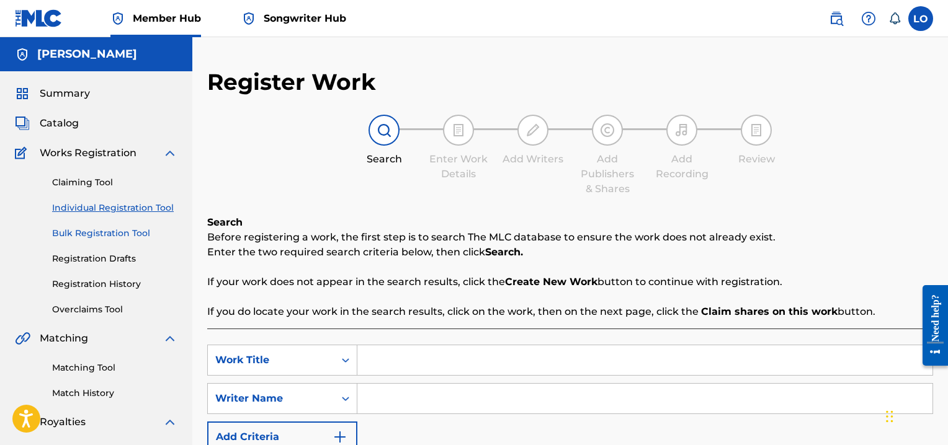
click at [90, 234] on link "Bulk Registration Tool" at bounding box center [114, 233] width 125 height 13
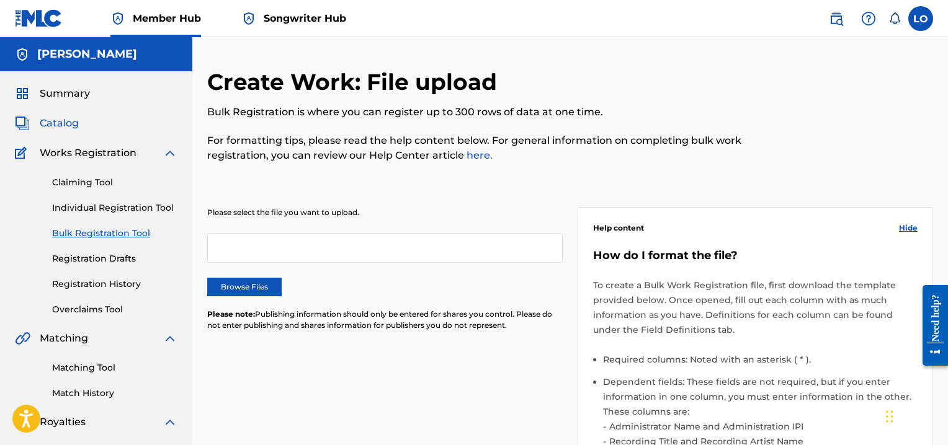
click at [58, 121] on span "Catalog" at bounding box center [59, 123] width 39 height 15
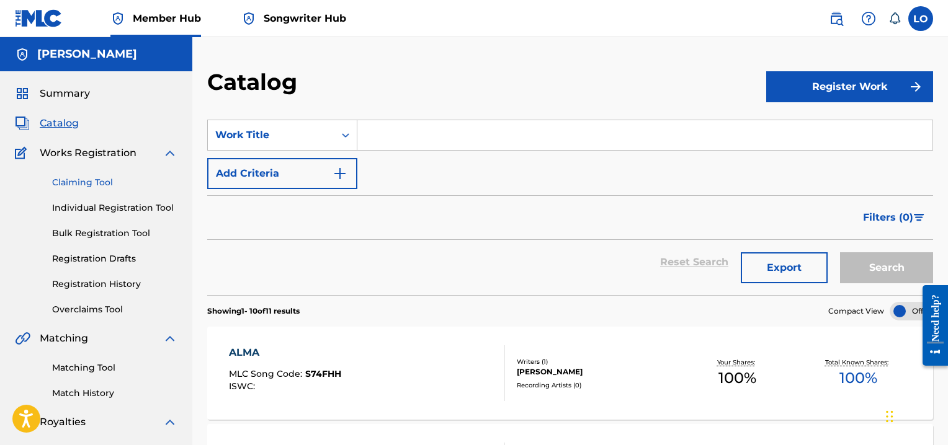
click at [97, 177] on link "Claiming Tool" at bounding box center [114, 182] width 125 height 13
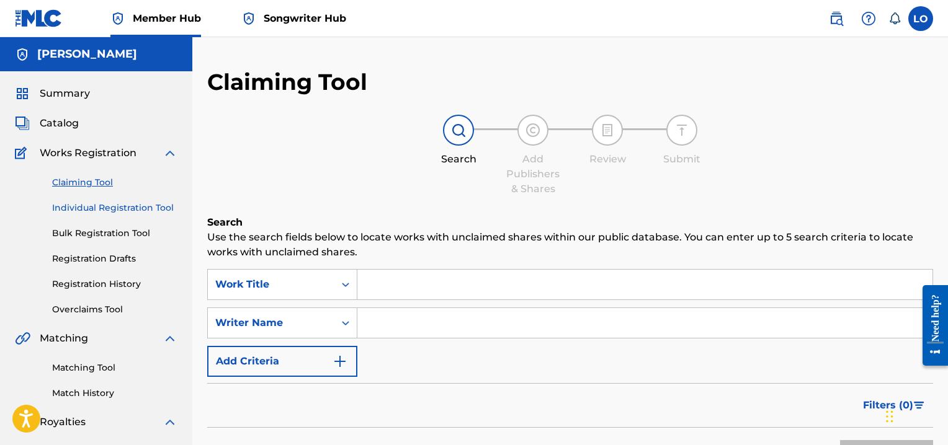
click at [97, 205] on link "Individual Registration Tool" at bounding box center [114, 208] width 125 height 13
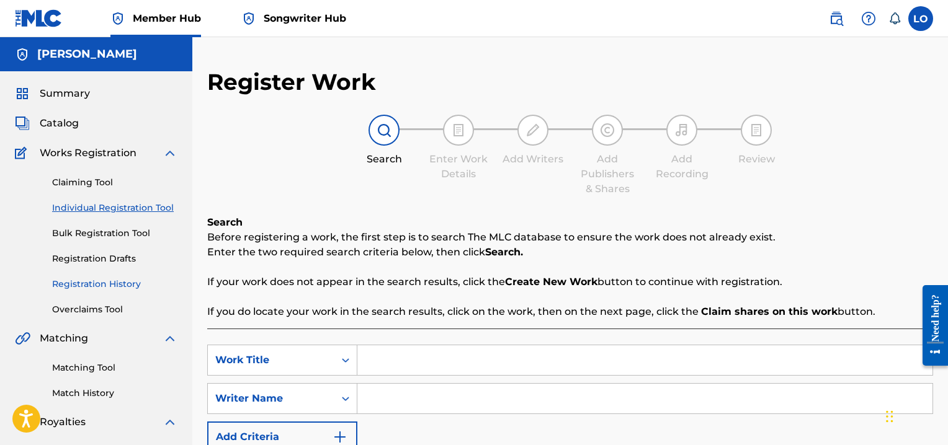
click at [97, 283] on link "Registration History" at bounding box center [114, 284] width 125 height 13
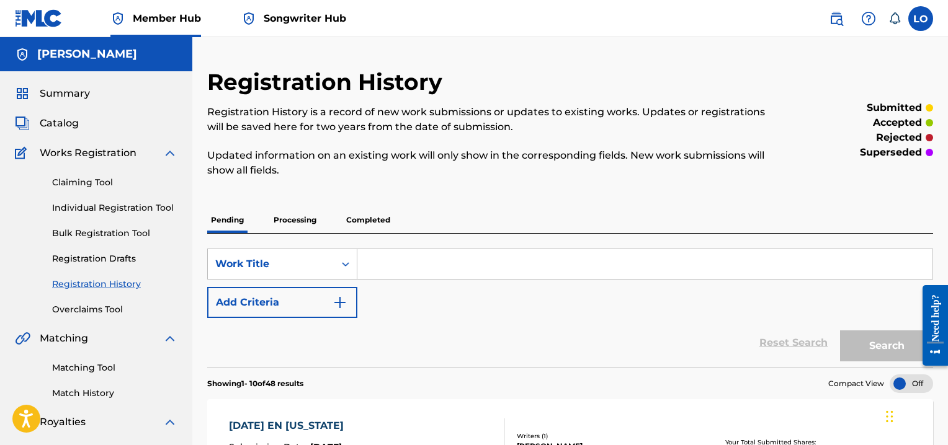
click at [385, 221] on p "Completed" at bounding box center [367, 220] width 51 height 26
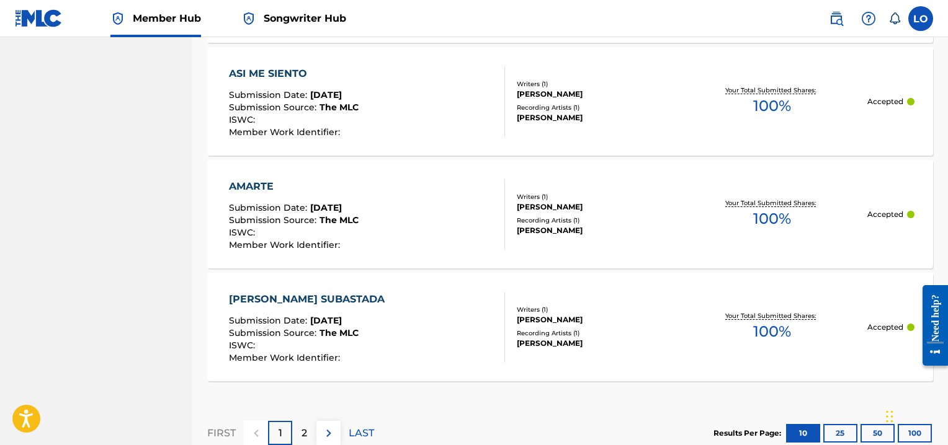
scroll to position [1236, 0]
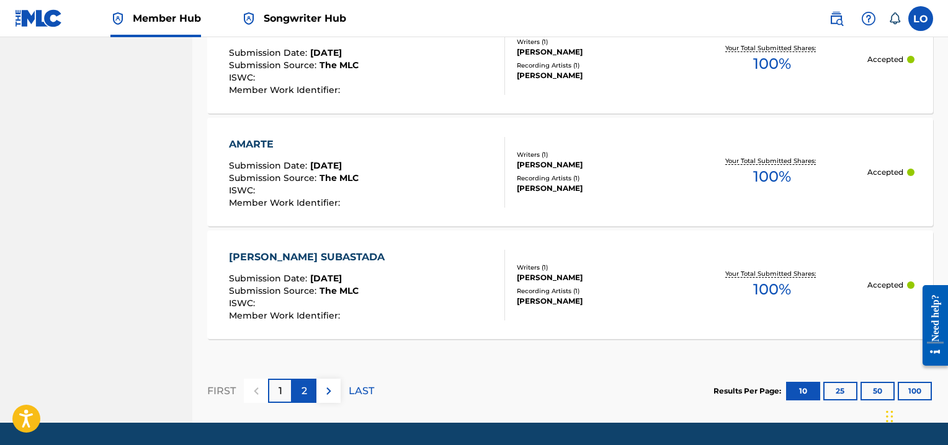
click at [298, 394] on div "2" at bounding box center [304, 391] width 24 height 24
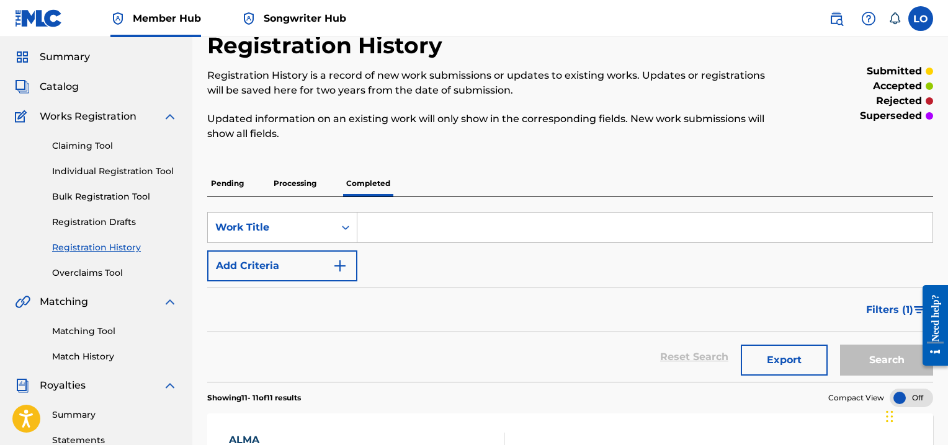
scroll to position [32, 0]
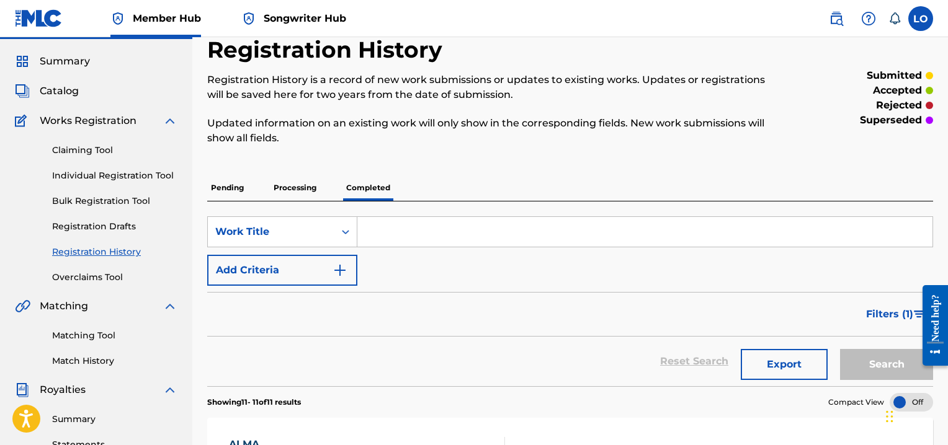
click at [305, 182] on p "Processing" at bounding box center [295, 188] width 50 height 26
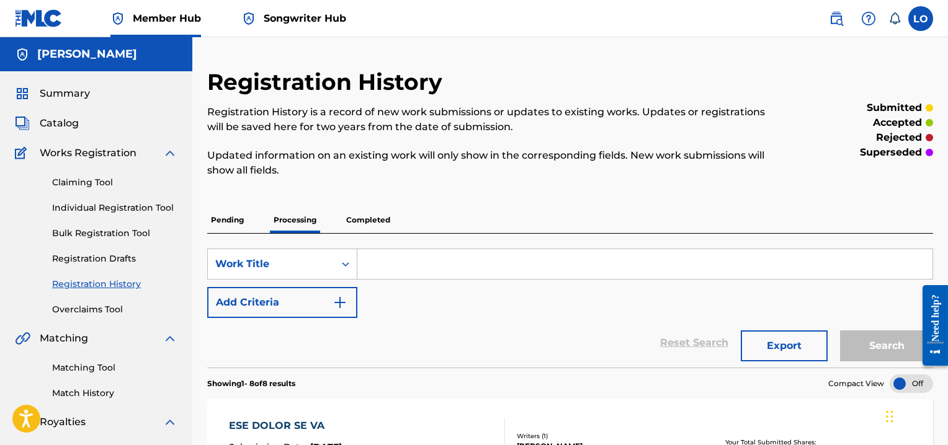
click at [228, 217] on p "Pending" at bounding box center [227, 220] width 40 height 26
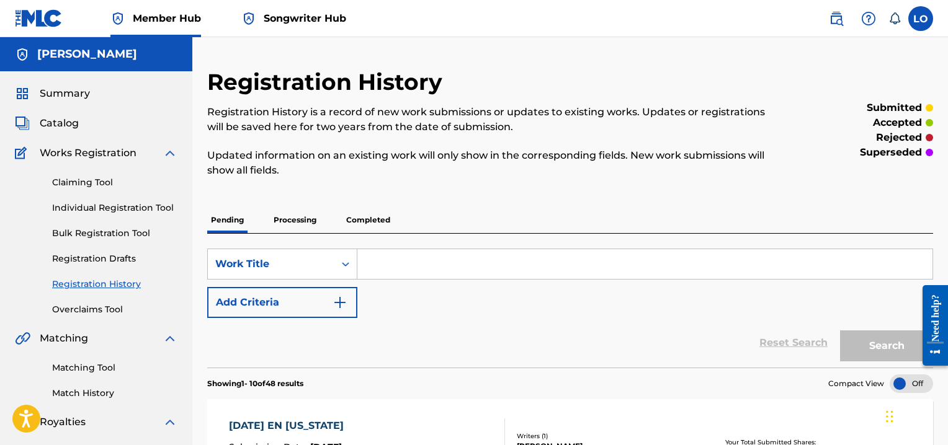
click at [97, 55] on h5 "[PERSON_NAME]" at bounding box center [87, 54] width 100 height 14
click at [921, 19] on label at bounding box center [920, 18] width 25 height 25
click at [921, 19] on input "LO [PERSON_NAME] [PERSON_NAME] [EMAIL_ADDRESS][DOMAIN_NAME] Notification Prefer…" at bounding box center [921, 19] width 0 height 0
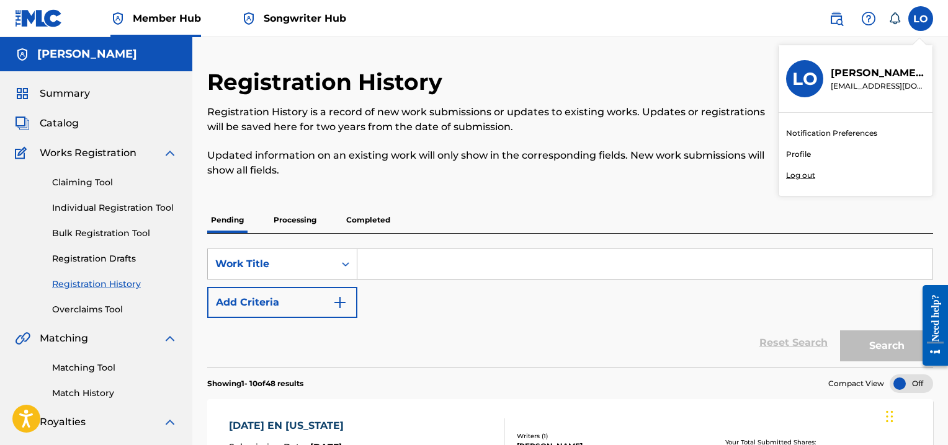
click at [797, 152] on link "Profile" at bounding box center [798, 154] width 25 height 11
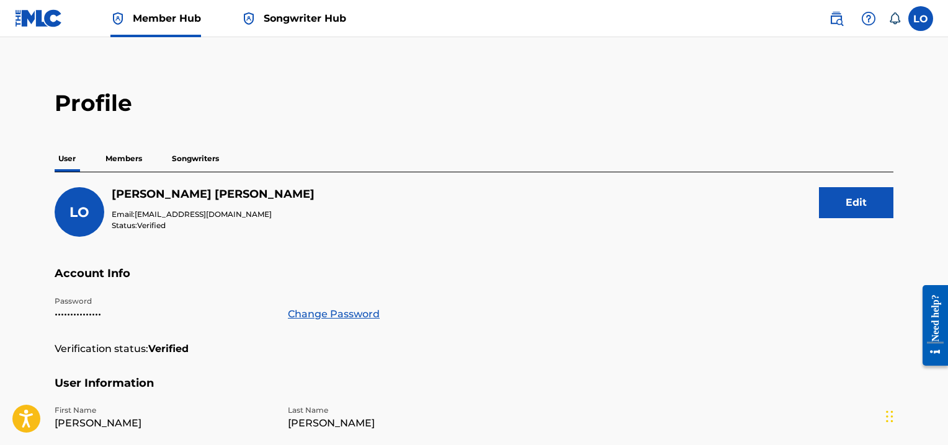
scroll to position [2, 0]
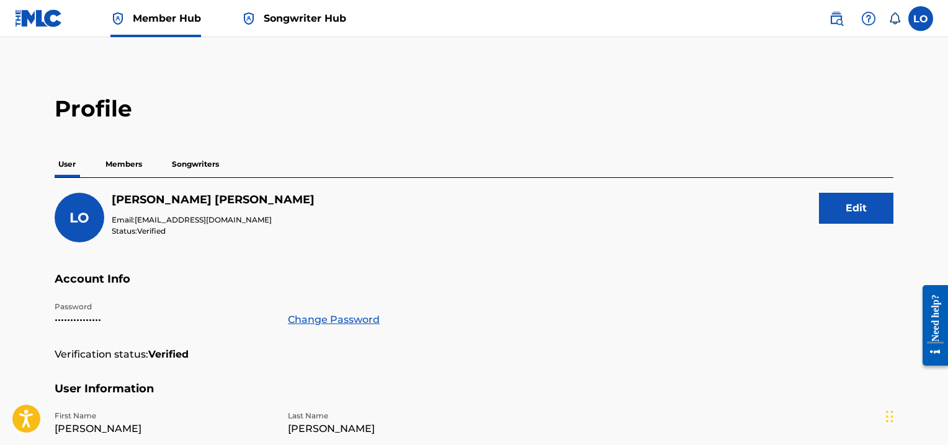
click at [133, 161] on p "Members" at bounding box center [124, 164] width 44 height 26
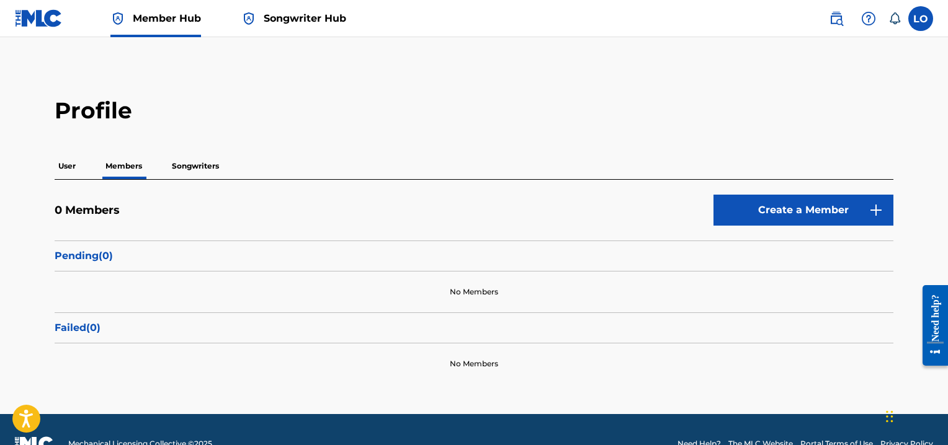
click at [211, 162] on p "Songwriters" at bounding box center [195, 166] width 55 height 26
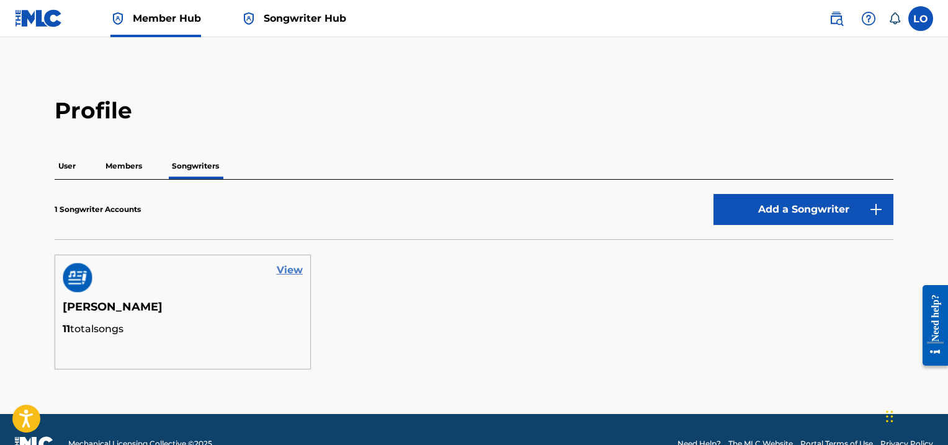
click at [291, 269] on link "View" at bounding box center [290, 270] width 26 height 15
click at [165, 19] on span "Member Hub" at bounding box center [167, 18] width 68 height 14
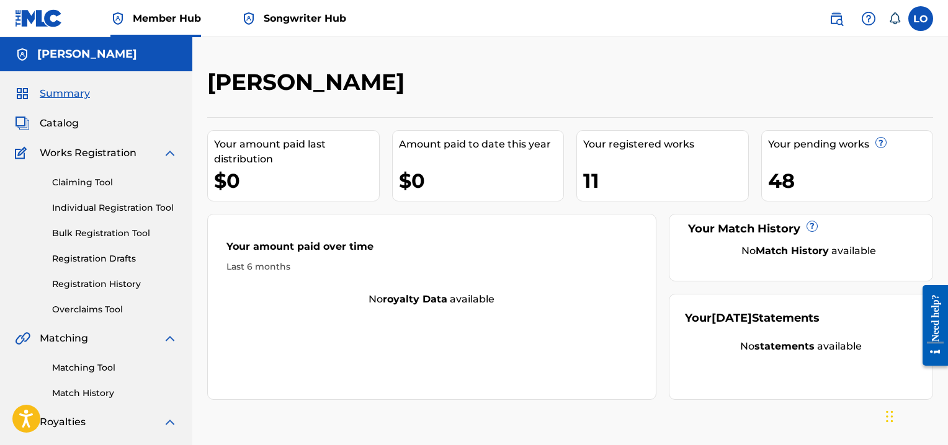
click at [797, 189] on div "48" at bounding box center [850, 181] width 165 height 28
click at [61, 122] on span "Catalog" at bounding box center [59, 123] width 39 height 15
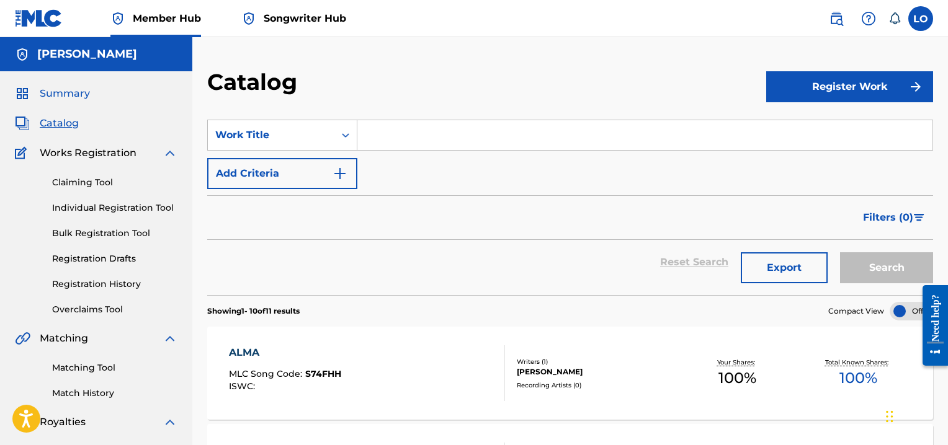
click at [76, 92] on span "Summary" at bounding box center [65, 93] width 50 height 15
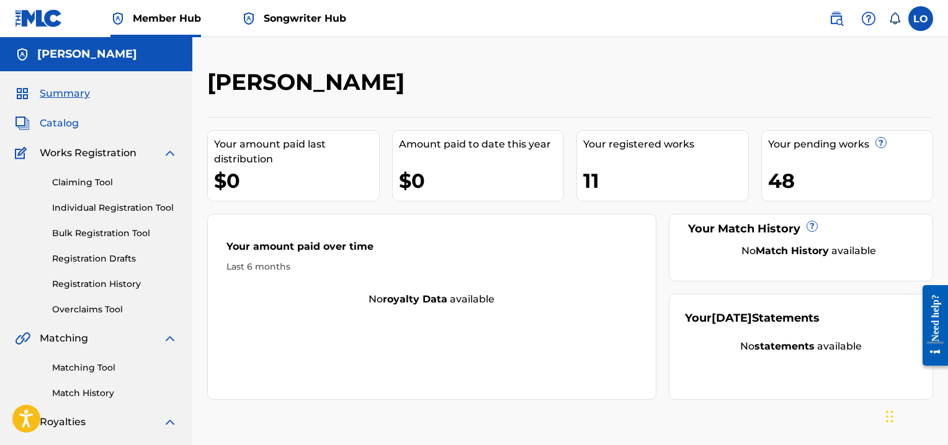
click at [57, 120] on span "Catalog" at bounding box center [59, 123] width 39 height 15
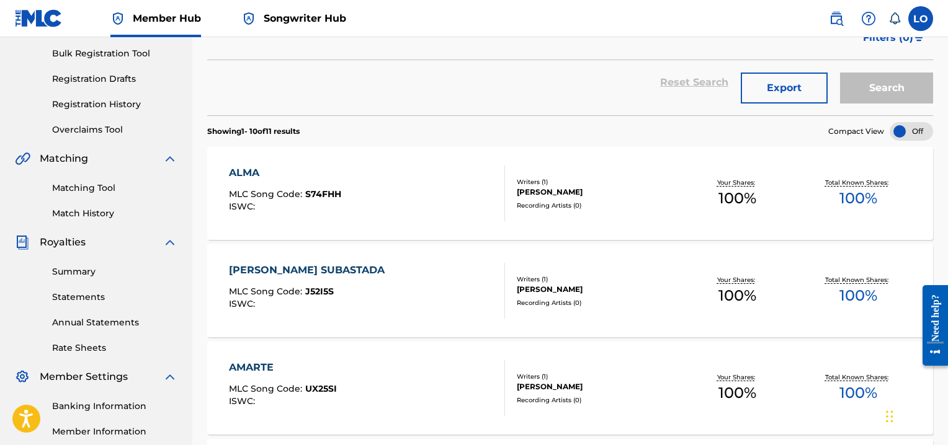
scroll to position [171, 0]
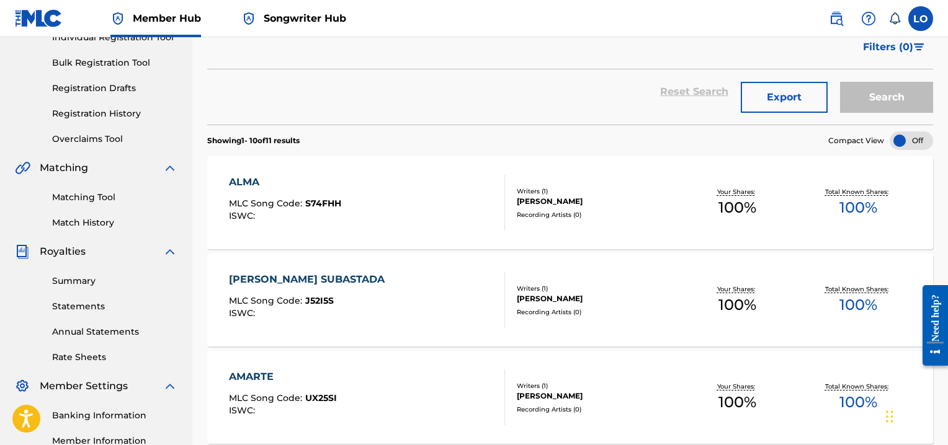
click at [256, 179] on div "ALMA" at bounding box center [285, 182] width 112 height 15
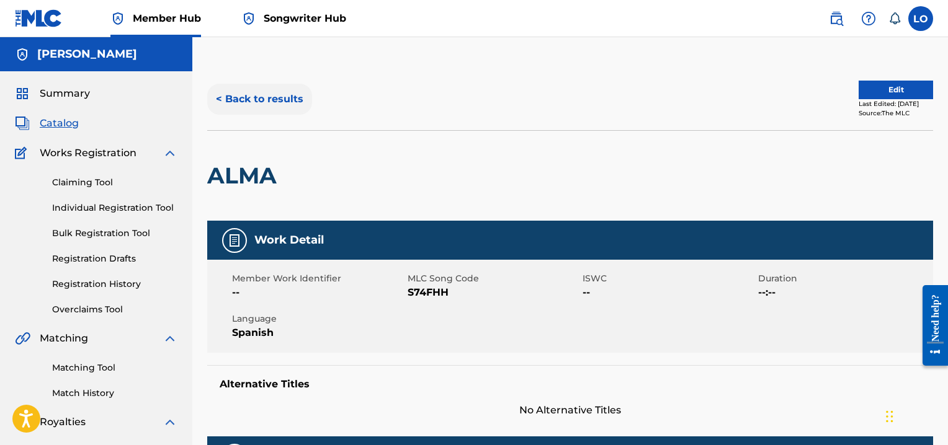
click at [264, 96] on button "< Back to results" at bounding box center [259, 99] width 105 height 31
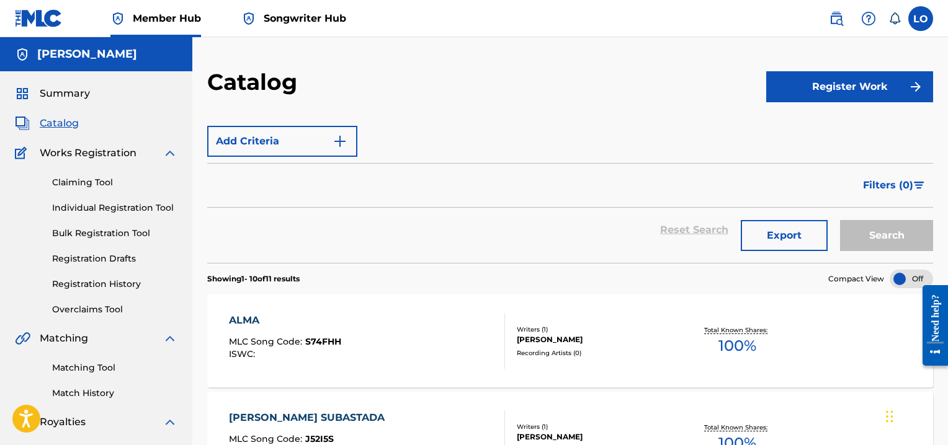
scroll to position [171, 0]
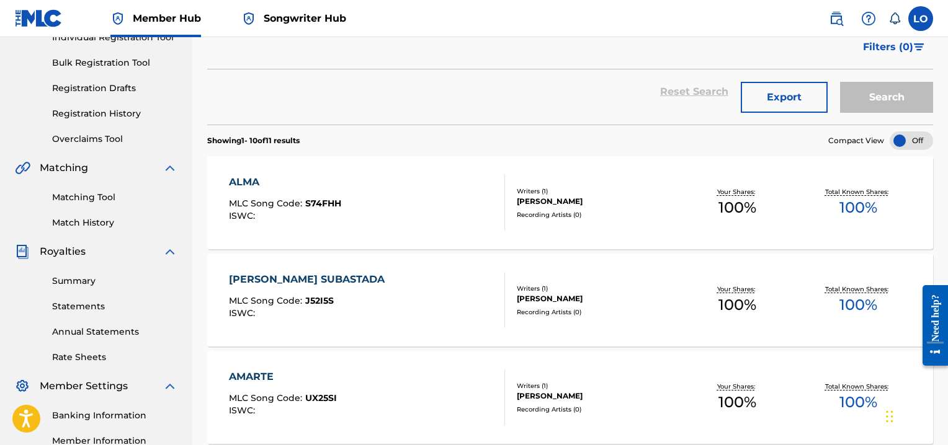
click at [290, 275] on div "[PERSON_NAME] SUBASTADA" at bounding box center [310, 279] width 162 height 15
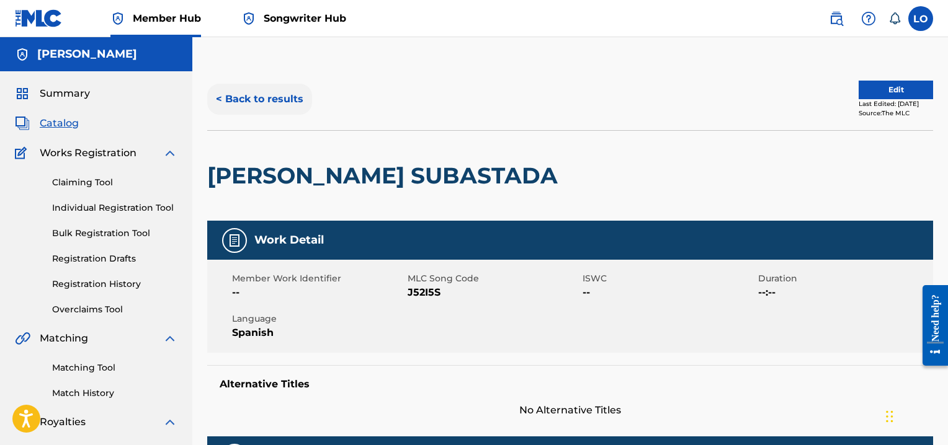
click at [283, 99] on button "< Back to results" at bounding box center [259, 99] width 105 height 31
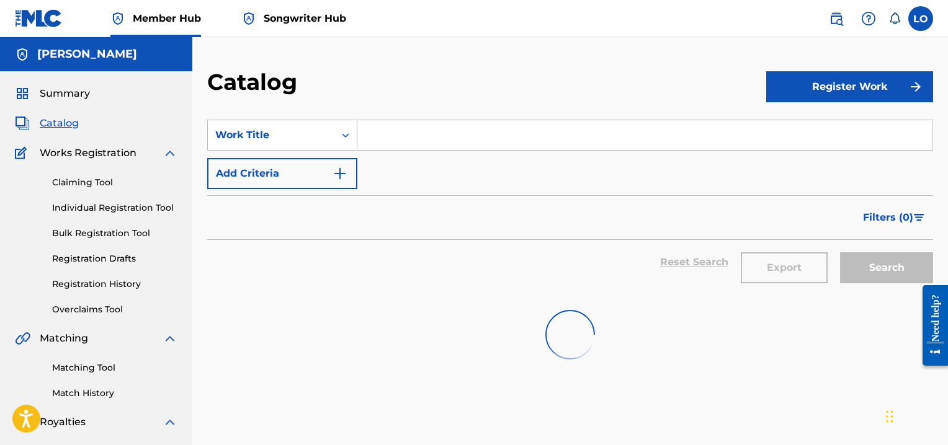
scroll to position [171, 0]
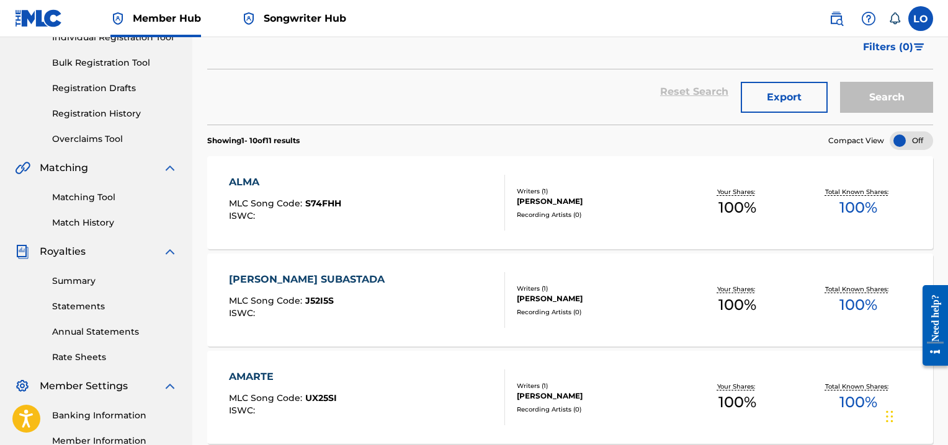
click at [250, 377] on div "AMARTE" at bounding box center [283, 377] width 108 height 15
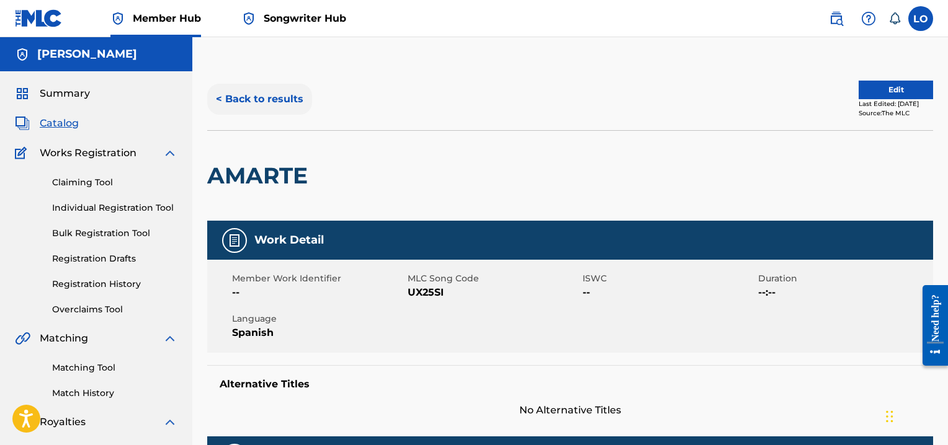
click at [251, 101] on button "< Back to results" at bounding box center [259, 99] width 105 height 31
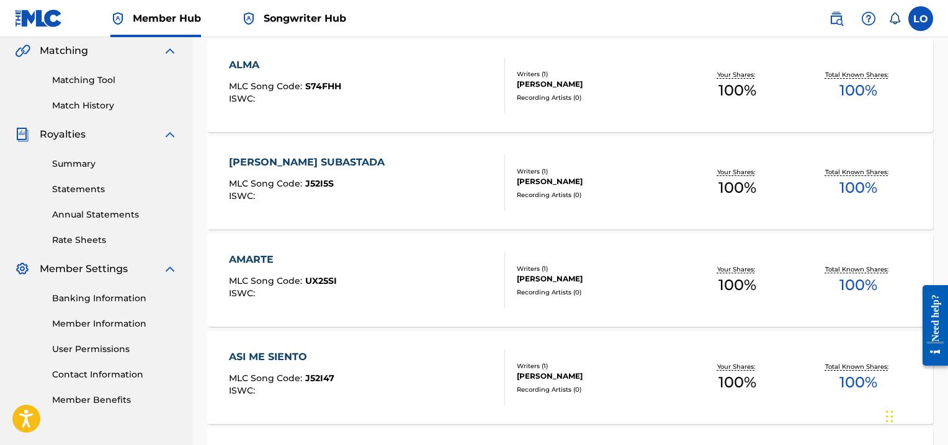
scroll to position [290, 0]
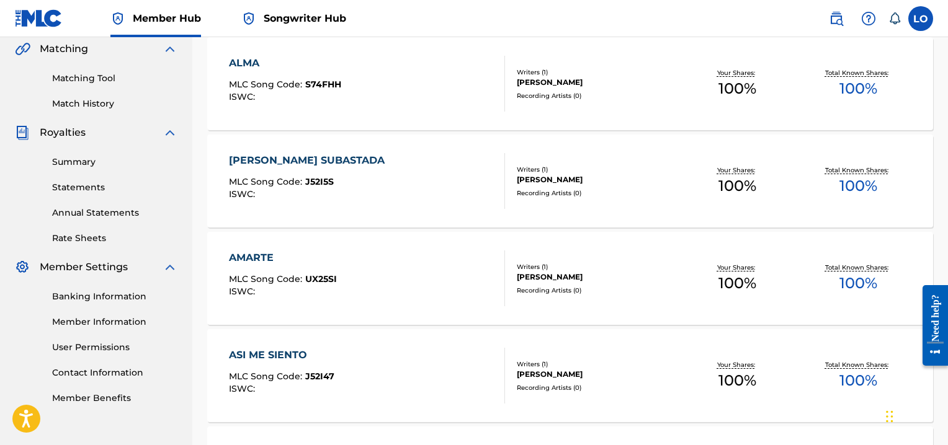
drag, startPoint x: 425, startPoint y: 80, endPoint x: 393, endPoint y: 105, distance: 40.2
click at [393, 105] on div "[PERSON_NAME] MLC Song Code : S74FHH ISWC :" at bounding box center [367, 84] width 276 height 56
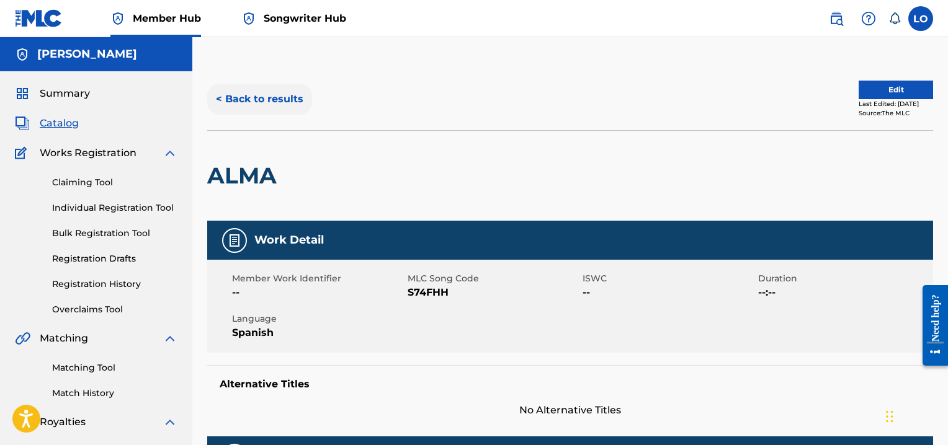
click at [277, 100] on button "< Back to results" at bounding box center [259, 99] width 105 height 31
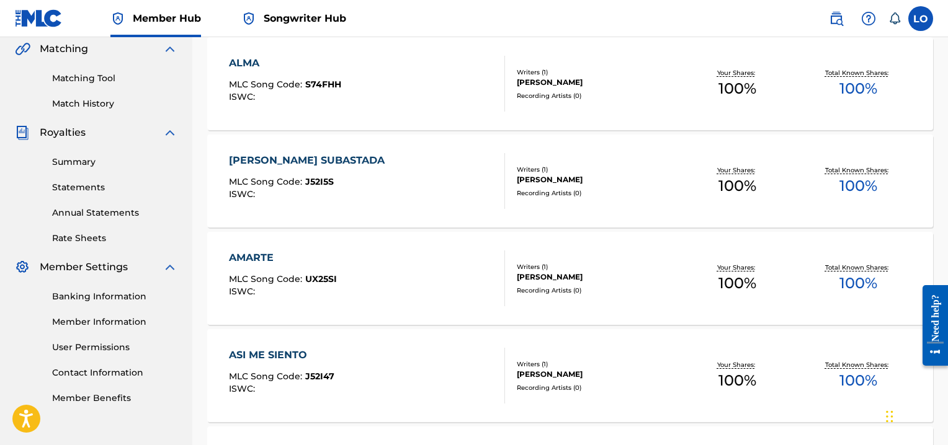
drag, startPoint x: 437, startPoint y: 82, endPoint x: 352, endPoint y: 179, distance: 128.4
click at [352, 179] on div "[PERSON_NAME] SUBASTADA MLC Song Code : J52I5S ISWC :" at bounding box center [367, 181] width 276 height 56
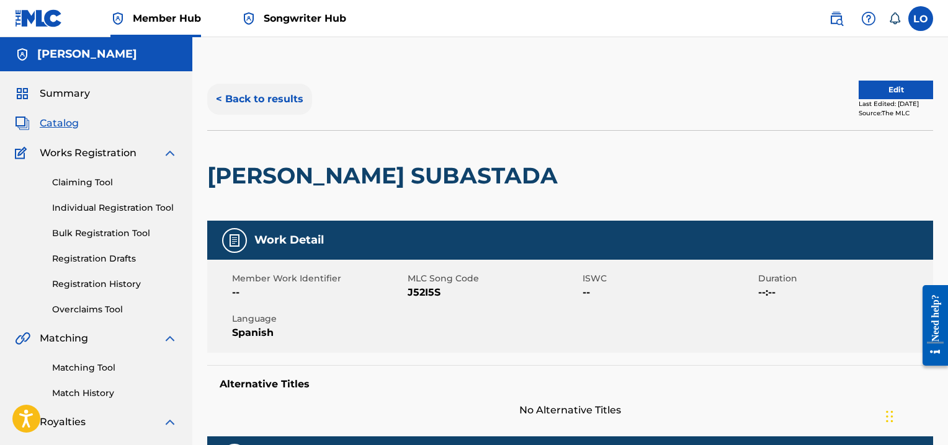
click at [261, 97] on button "< Back to results" at bounding box center [259, 99] width 105 height 31
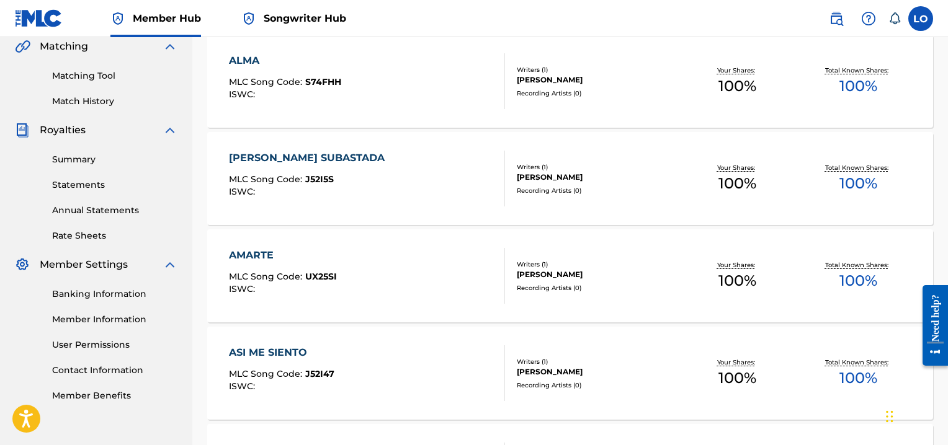
scroll to position [289, 0]
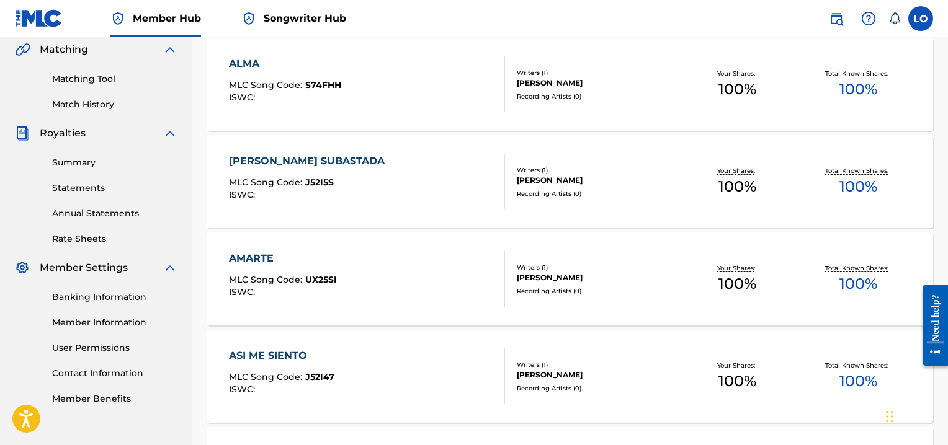
click at [790, 101] on div "Your Shares: 100 %" at bounding box center [737, 85] width 121 height 38
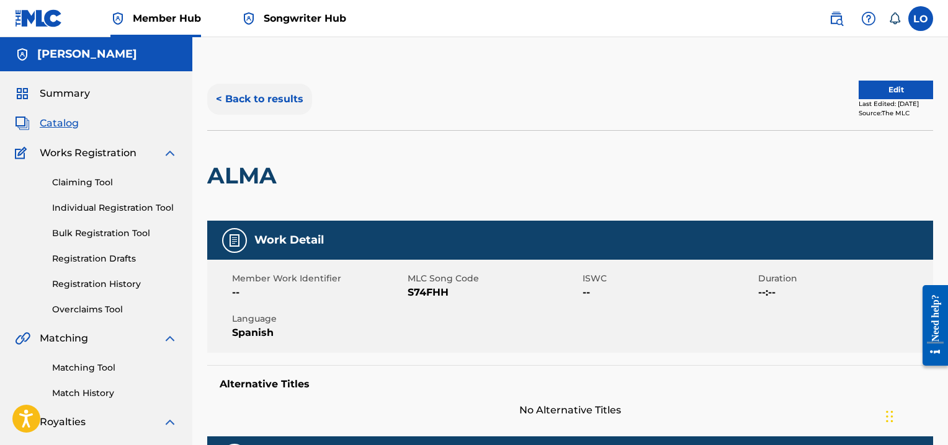
click at [265, 95] on button "< Back to results" at bounding box center [259, 99] width 105 height 31
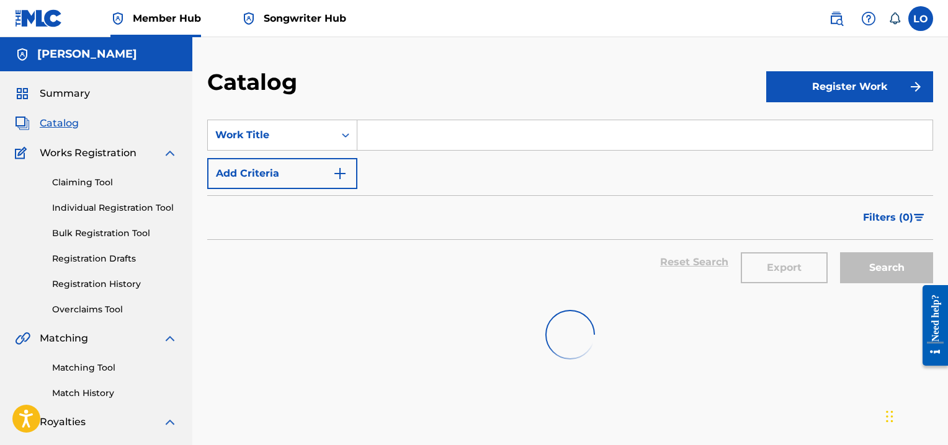
scroll to position [289, 0]
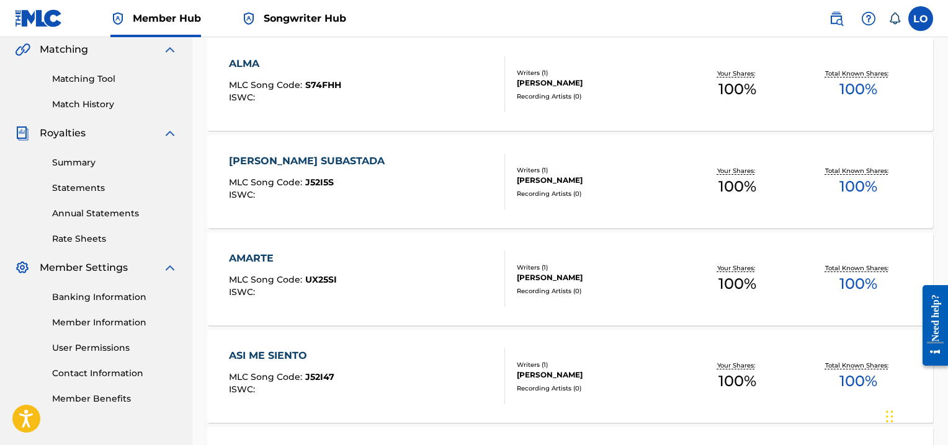
click at [263, 355] on div "ASI ME SIENTO" at bounding box center [281, 356] width 105 height 15
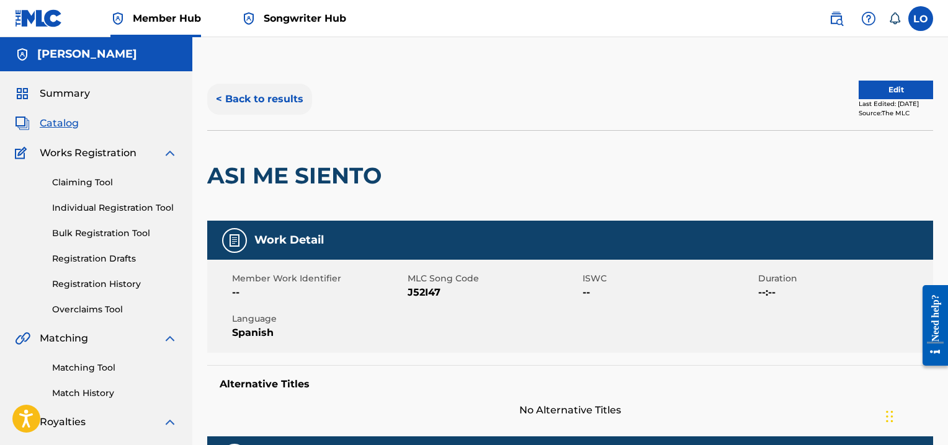
click at [266, 92] on button "< Back to results" at bounding box center [259, 99] width 105 height 31
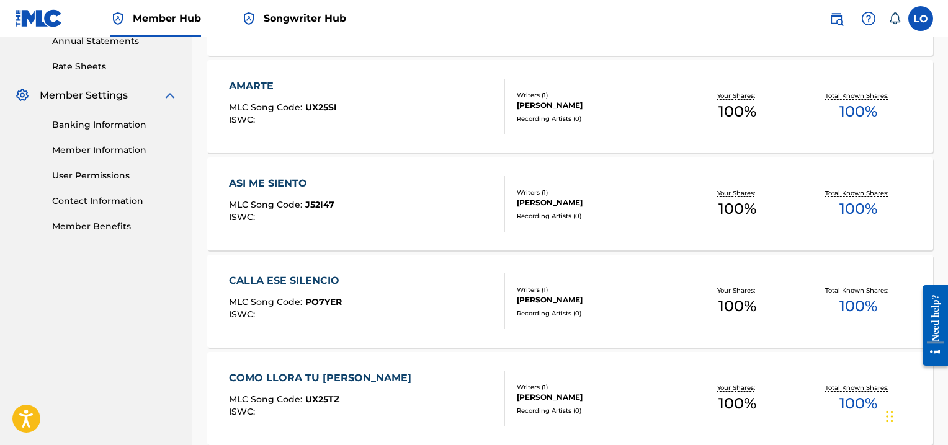
scroll to position [539, 0]
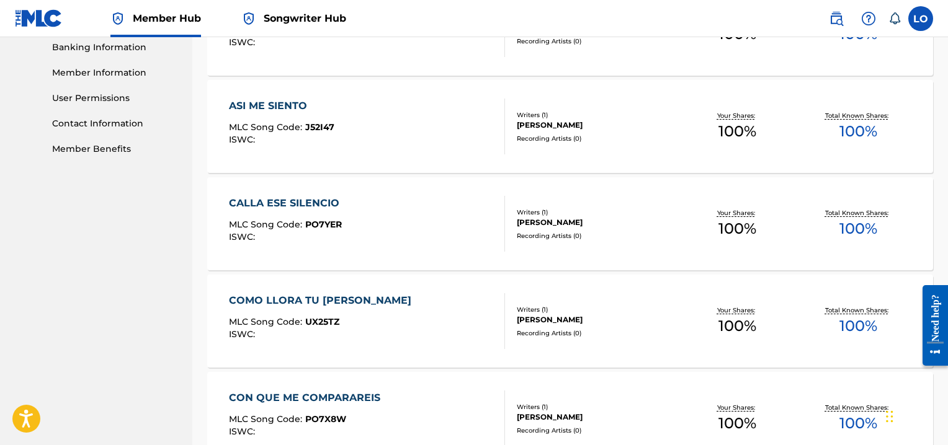
click at [323, 203] on div "CALLA ESE SILENCIO" at bounding box center [287, 203] width 117 height 15
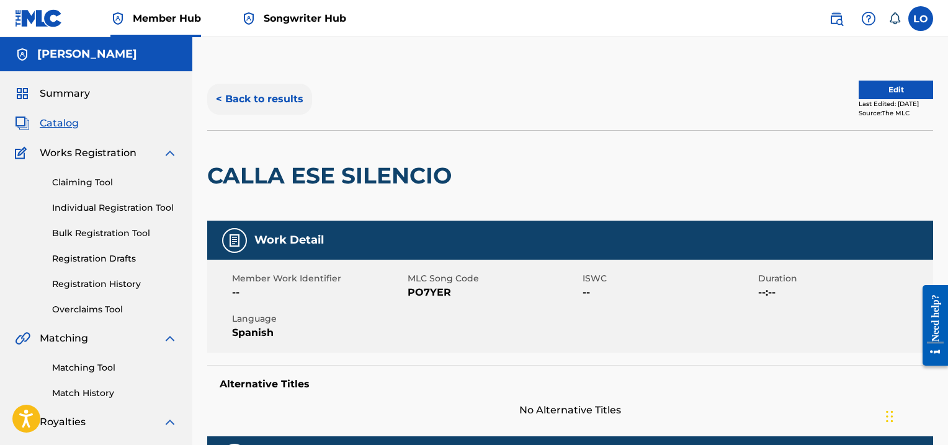
click at [250, 97] on button "< Back to results" at bounding box center [259, 99] width 105 height 31
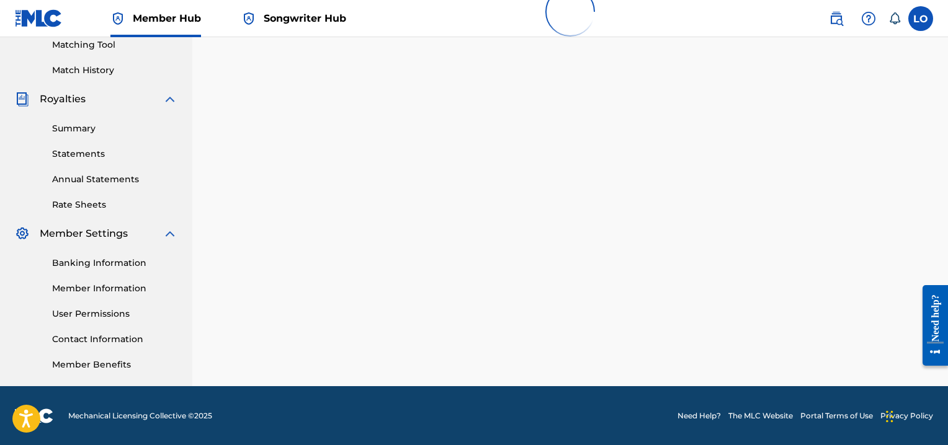
scroll to position [539, 0]
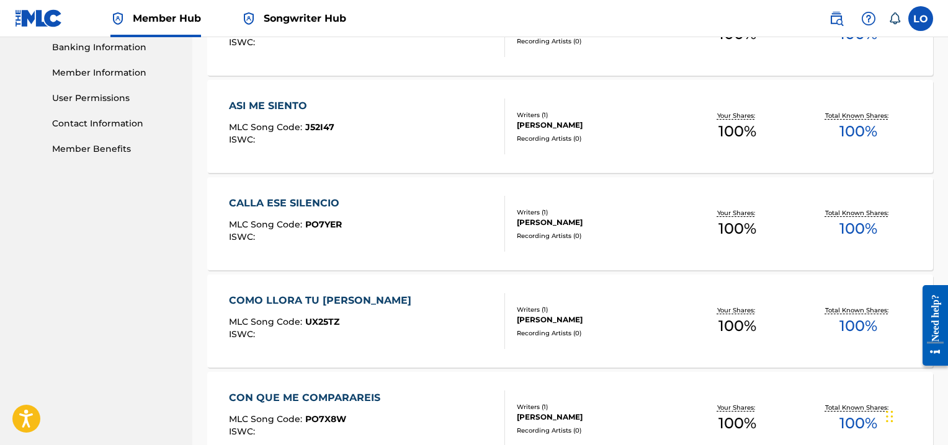
click at [310, 293] on div "COMO LLORA TU [PERSON_NAME]" at bounding box center [323, 300] width 189 height 15
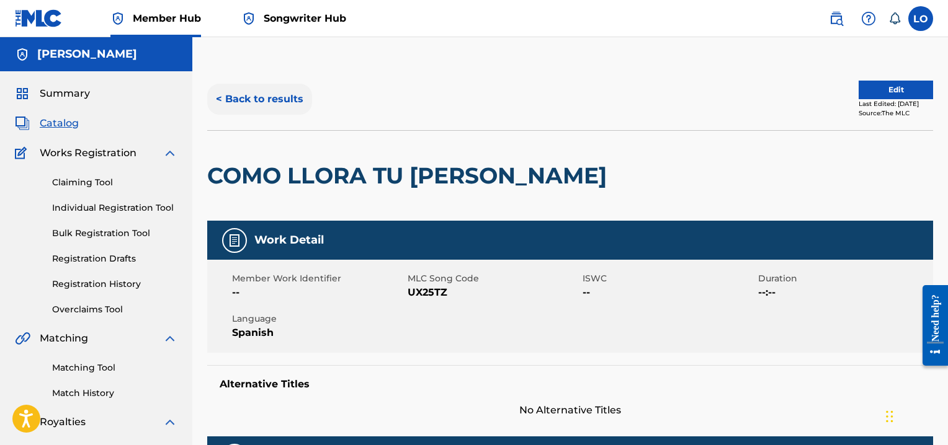
click at [270, 97] on button "< Back to results" at bounding box center [259, 99] width 105 height 31
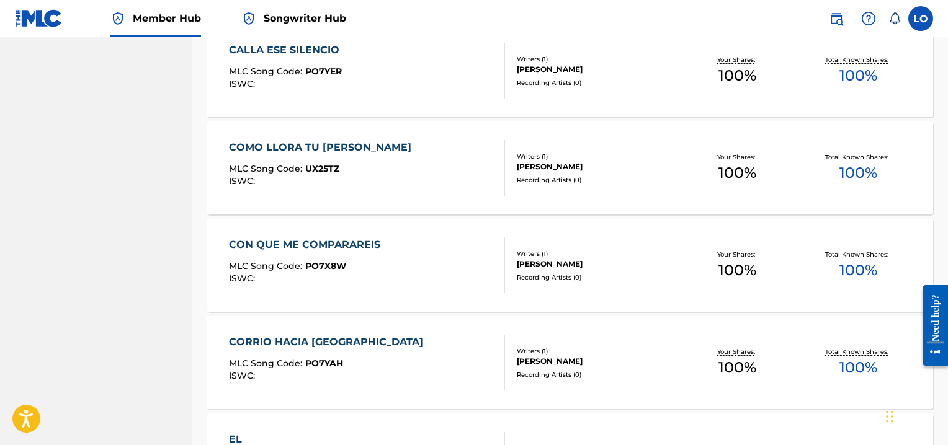
scroll to position [713, 0]
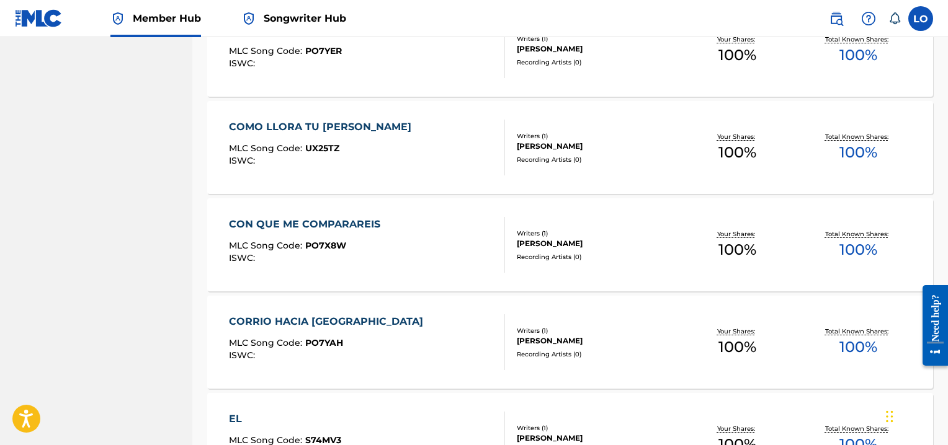
click at [360, 218] on div "CON QUE ME COMPARAREIS" at bounding box center [308, 224] width 158 height 15
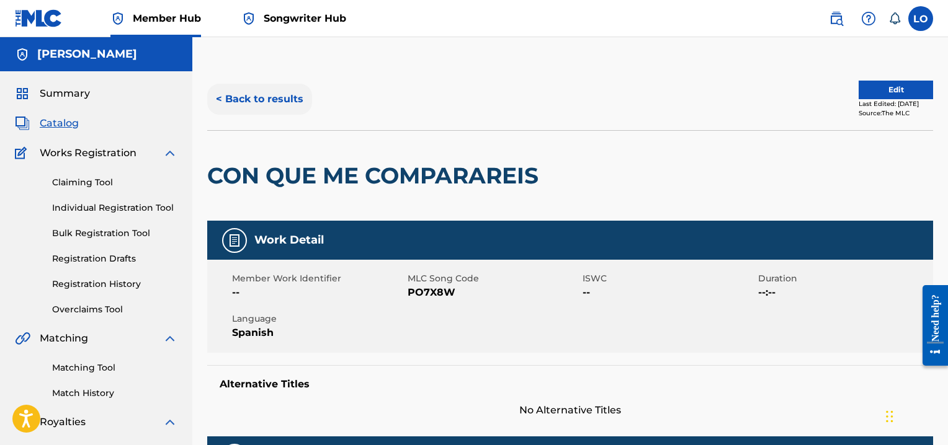
click at [290, 99] on button "< Back to results" at bounding box center [259, 99] width 105 height 31
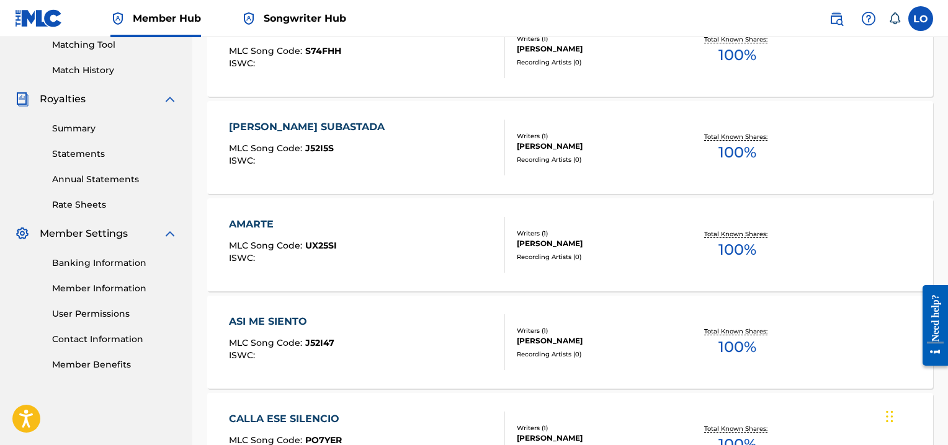
scroll to position [713, 0]
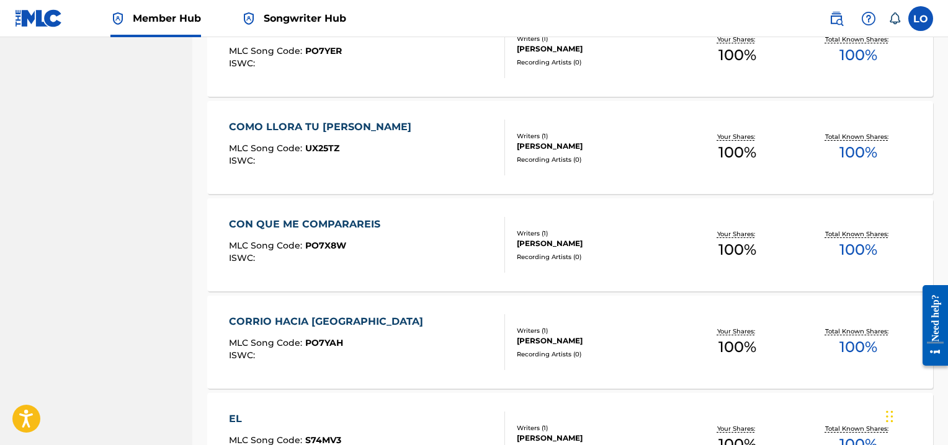
click at [312, 319] on div "CORRIO HACIA [GEOGRAPHIC_DATA]" at bounding box center [329, 322] width 200 height 15
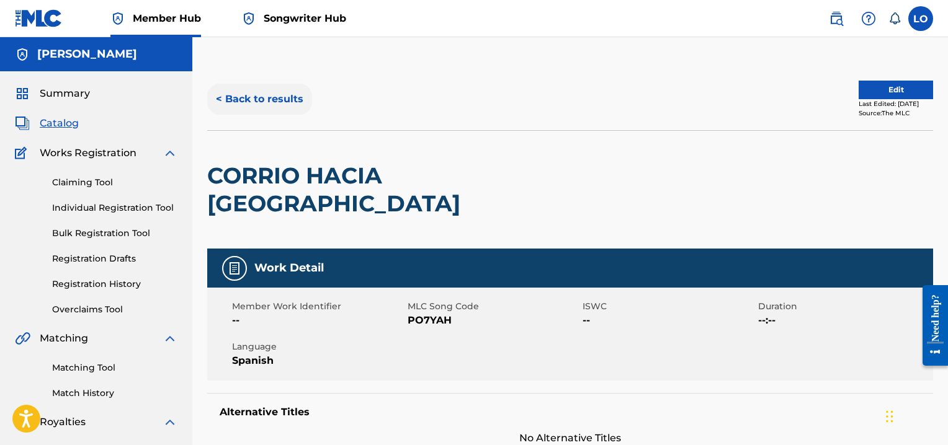
click at [268, 100] on button "< Back to results" at bounding box center [259, 99] width 105 height 31
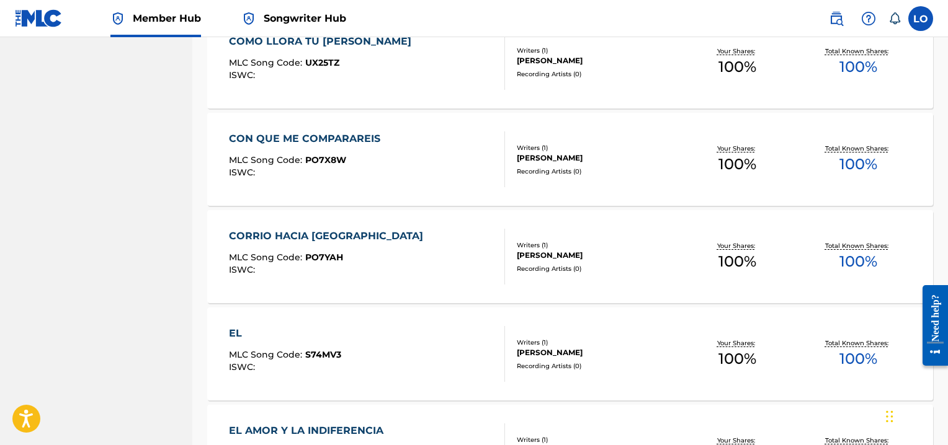
scroll to position [795, 0]
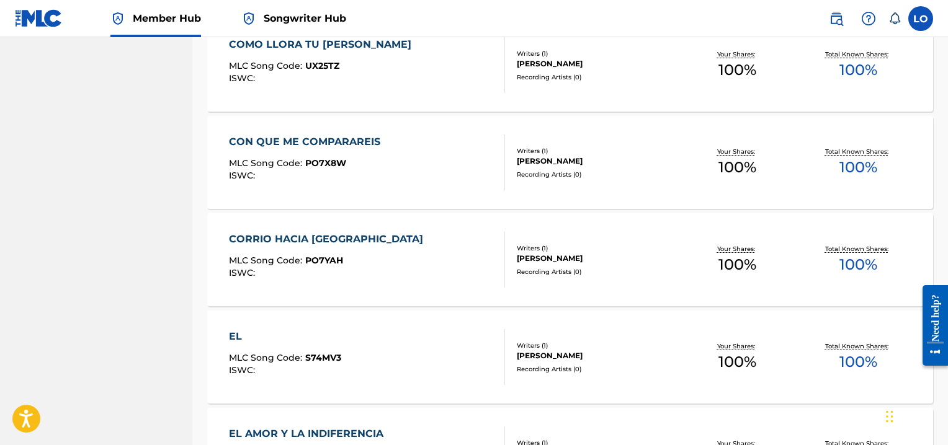
click at [236, 333] on div "EL" at bounding box center [285, 336] width 112 height 15
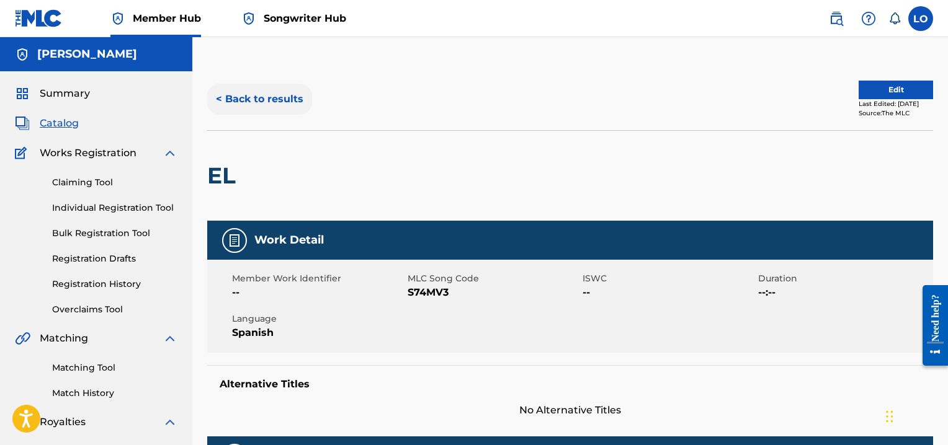
click at [268, 99] on button "< Back to results" at bounding box center [259, 99] width 105 height 31
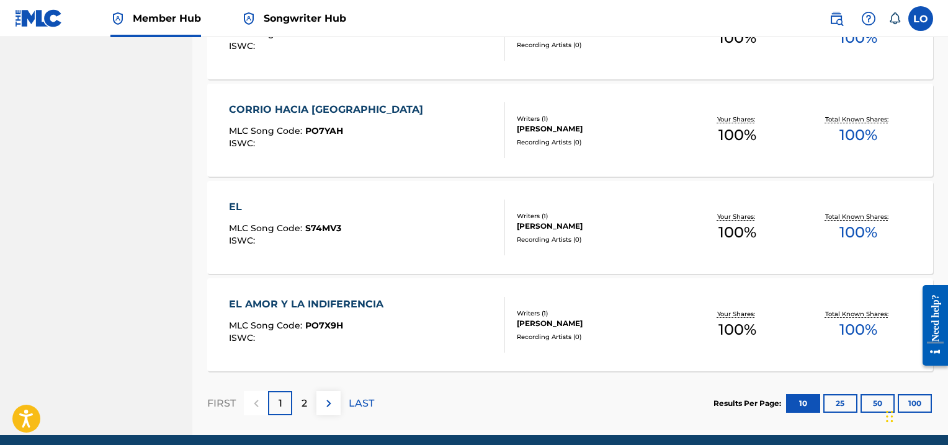
scroll to position [930, 0]
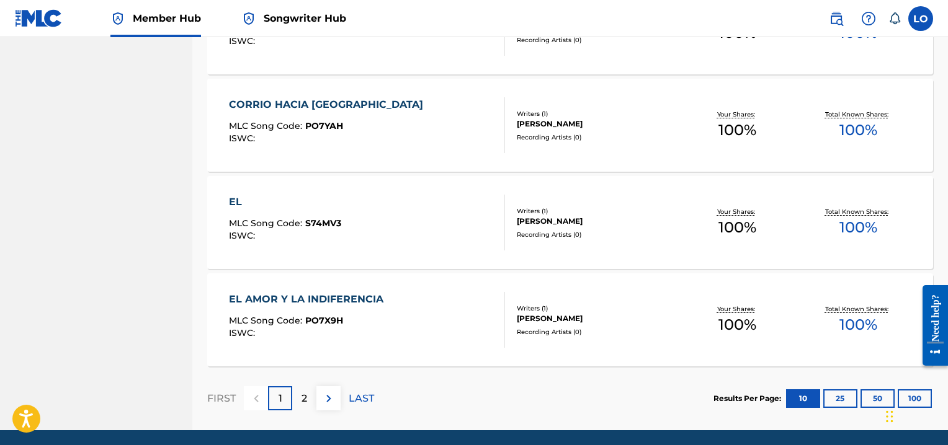
click at [332, 292] on div "EL AMOR Y LA INDIFERENCIA" at bounding box center [309, 299] width 161 height 15
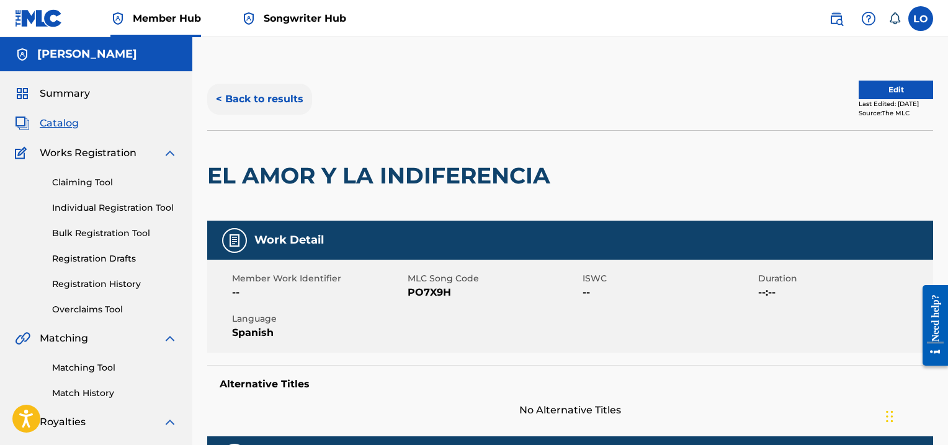
click at [264, 97] on button "< Back to results" at bounding box center [259, 99] width 105 height 31
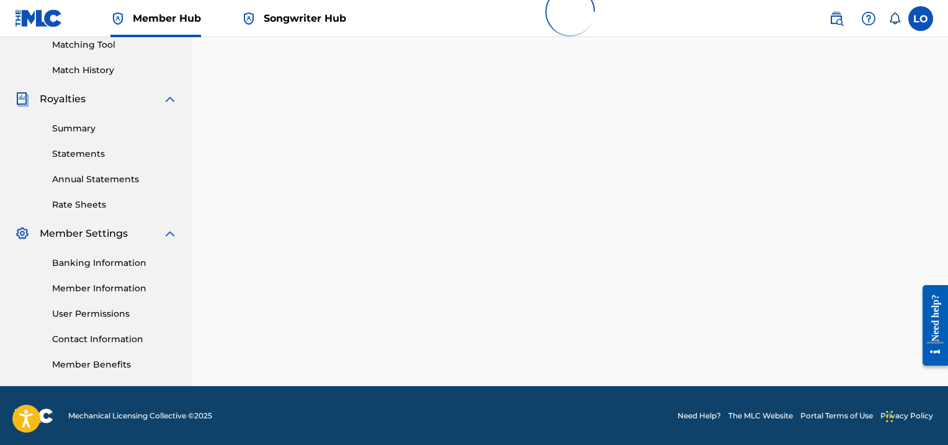
scroll to position [930, 0]
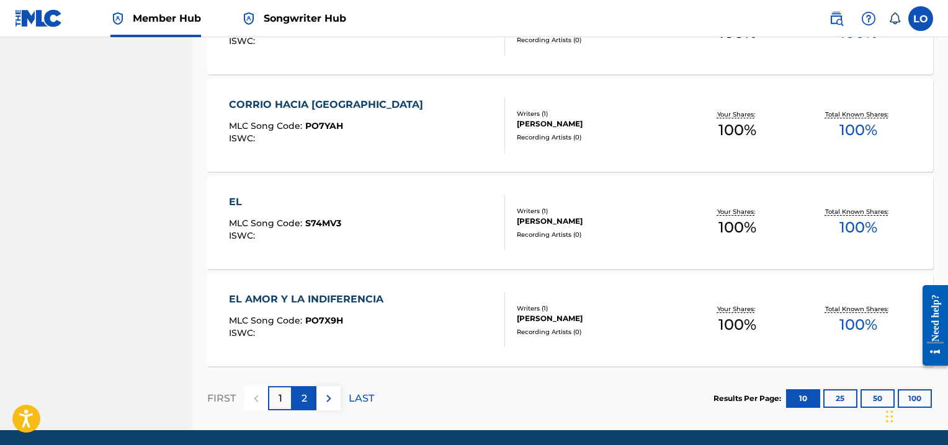
click at [303, 393] on p "2" at bounding box center [304, 398] width 6 height 15
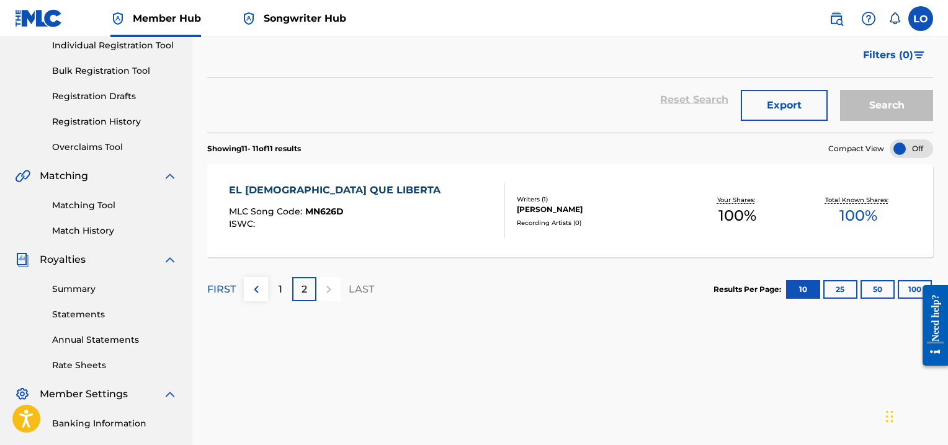
scroll to position [160, 0]
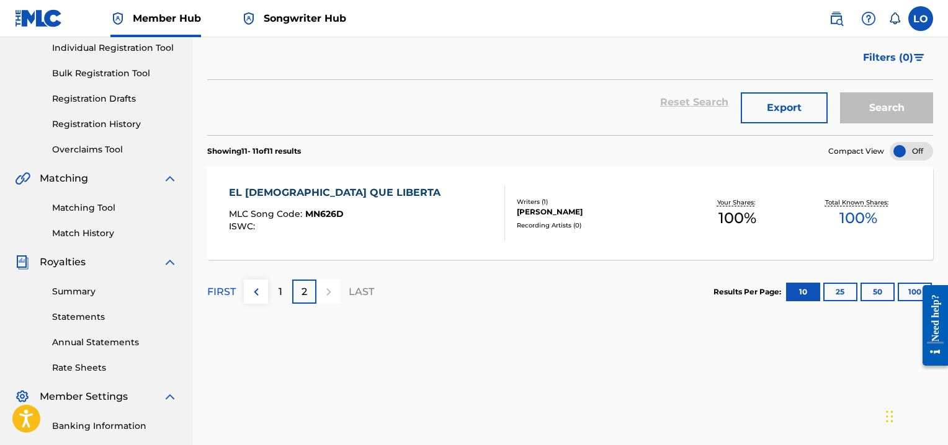
click at [317, 189] on div "EL [DEMOGRAPHIC_DATA] QUE LIBERTA" at bounding box center [338, 192] width 218 height 15
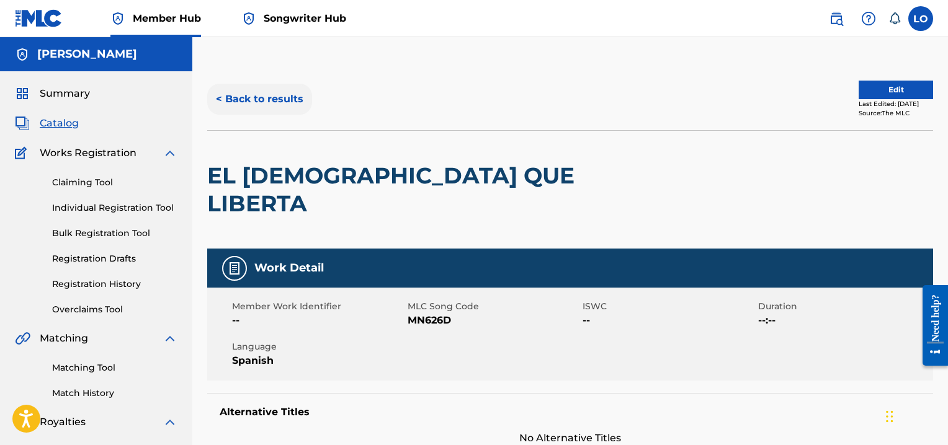
click at [266, 99] on button "< Back to results" at bounding box center [259, 99] width 105 height 31
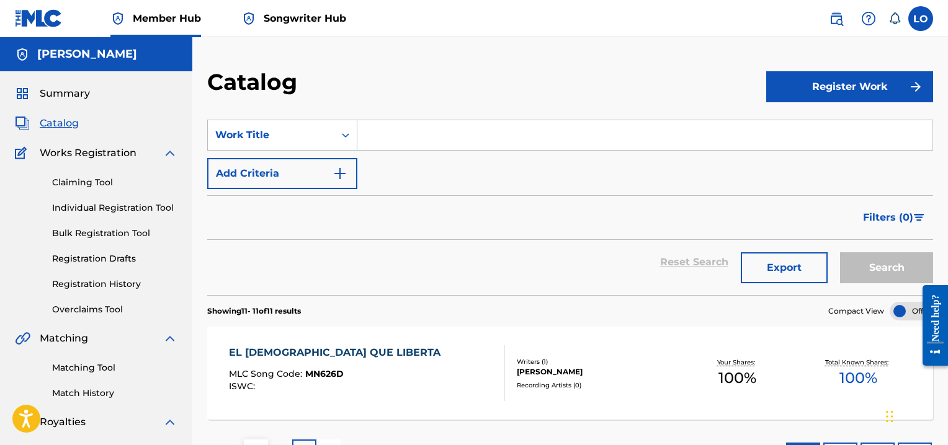
click at [392, 135] on input "Search Form" at bounding box center [644, 135] width 575 height 30
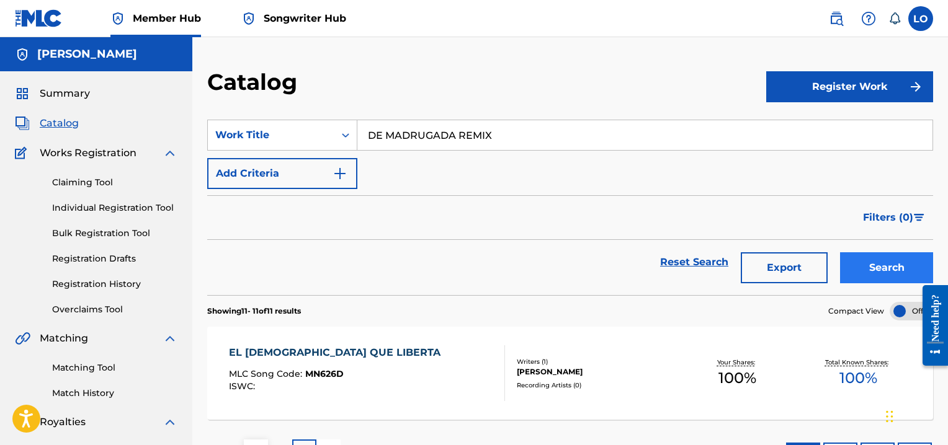
type input "DE MADRUGADA REMIX"
click at [868, 266] on button "Search" at bounding box center [886, 267] width 93 height 31
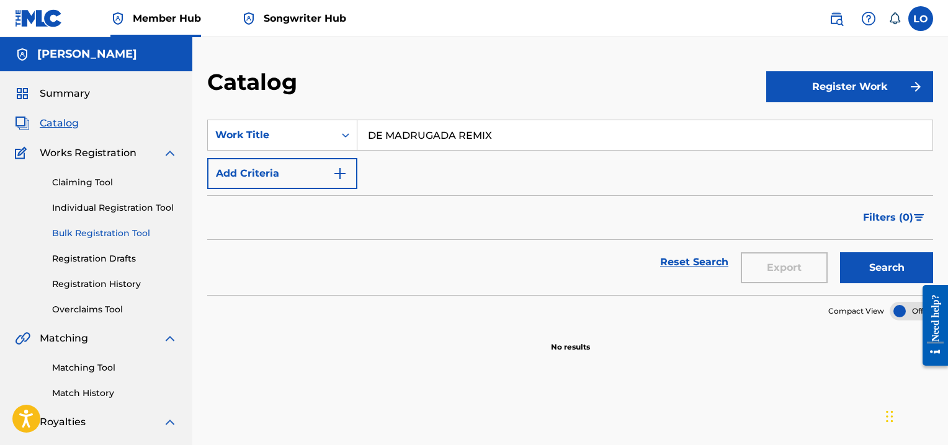
click at [94, 230] on link "Bulk Registration Tool" at bounding box center [114, 233] width 125 height 13
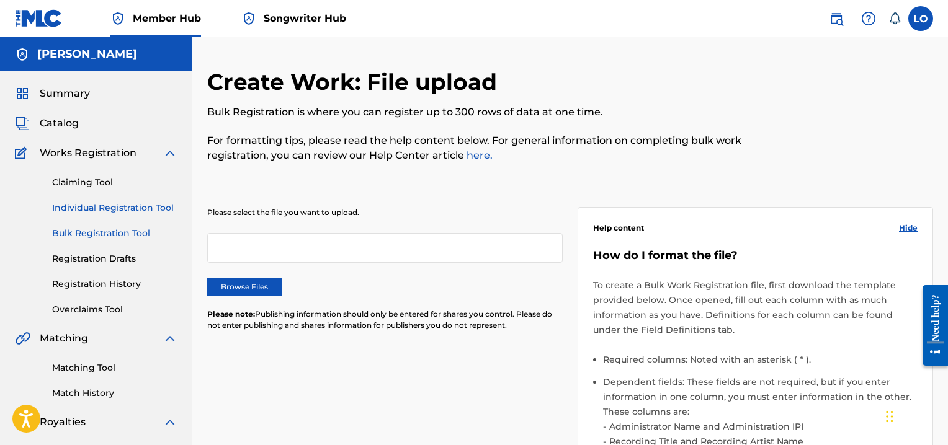
click at [132, 207] on link "Individual Registration Tool" at bounding box center [114, 208] width 125 height 13
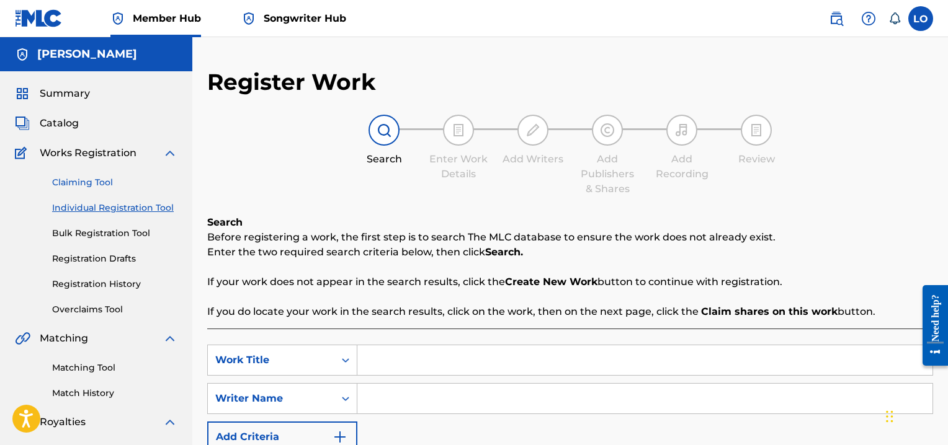
click at [102, 176] on link "Claiming Tool" at bounding box center [114, 182] width 125 height 13
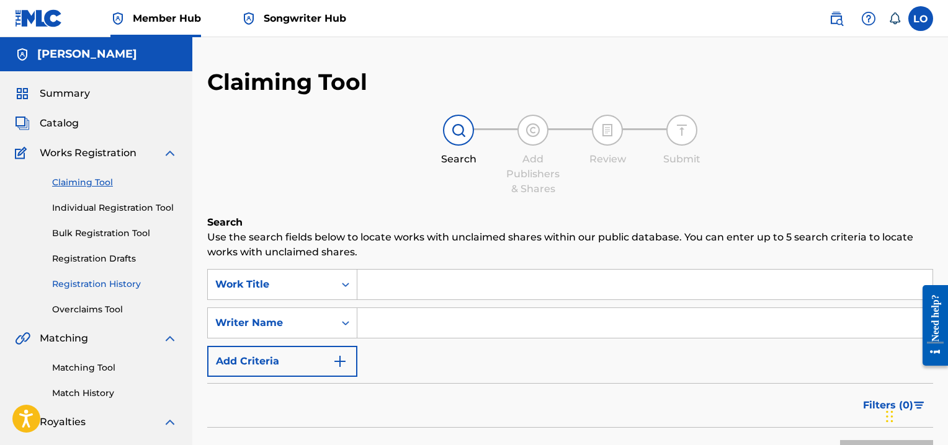
click at [104, 282] on link "Registration History" at bounding box center [114, 284] width 125 height 13
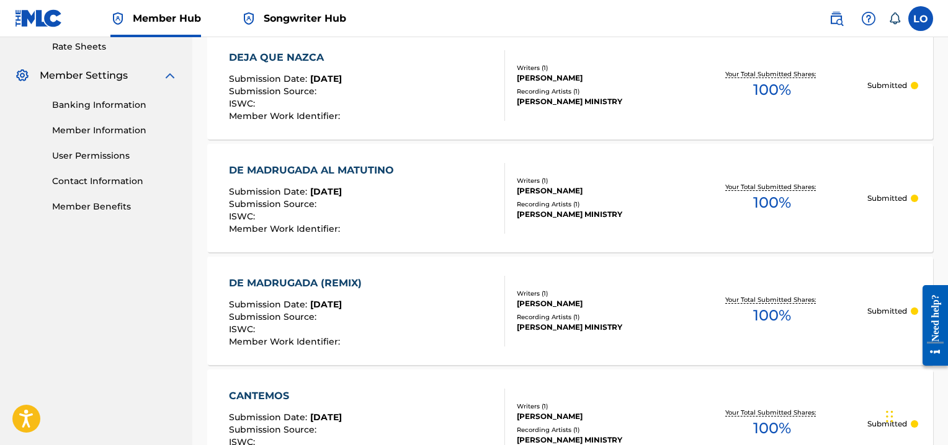
scroll to position [496, 0]
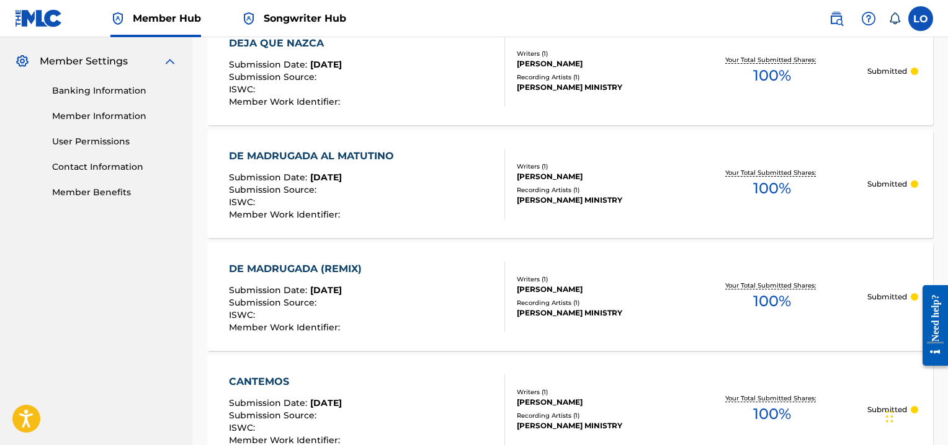
click at [300, 264] on div "DE MADRUGADA (REMIX)" at bounding box center [298, 269] width 139 height 15
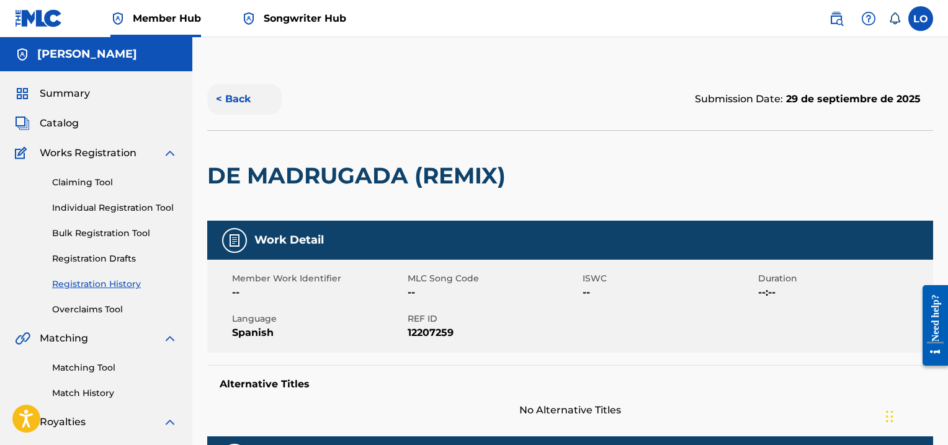
click at [246, 90] on button "< Back" at bounding box center [244, 99] width 74 height 31
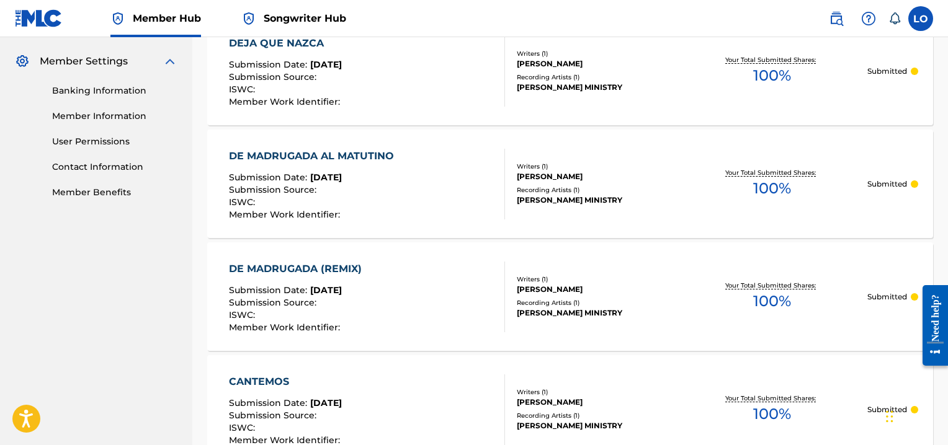
click at [328, 151] on div "DE MADRUGADA AL MATUTINO" at bounding box center [314, 156] width 171 height 15
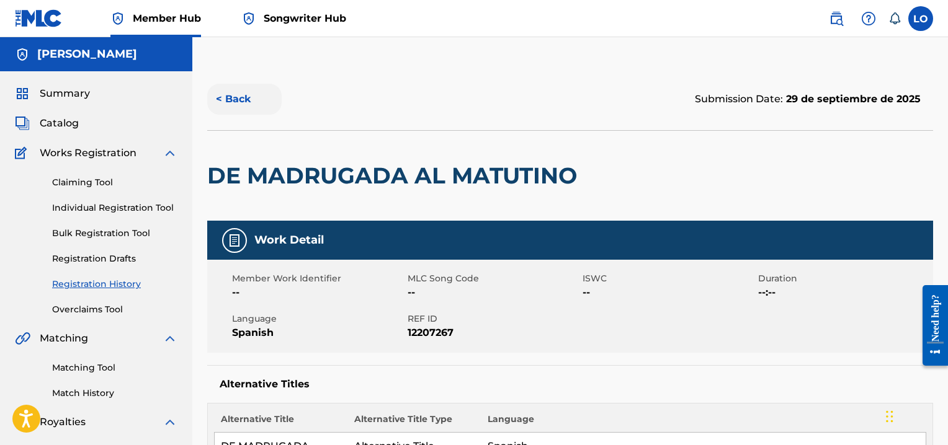
click at [223, 97] on button "< Back" at bounding box center [244, 99] width 74 height 31
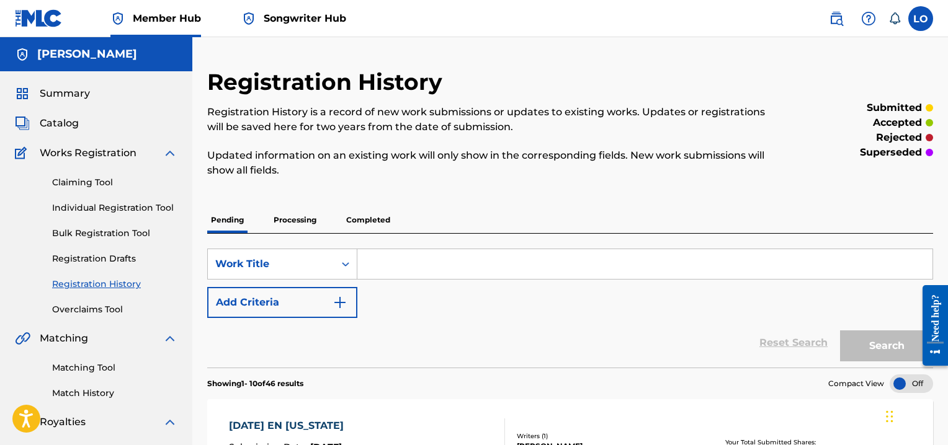
scroll to position [496, 0]
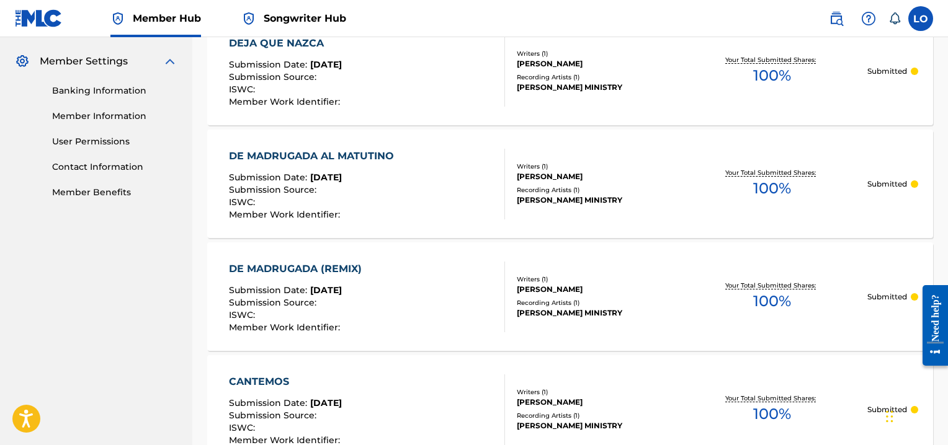
click at [299, 42] on div "DEJA QUE NAZCA" at bounding box center [286, 43] width 114 height 15
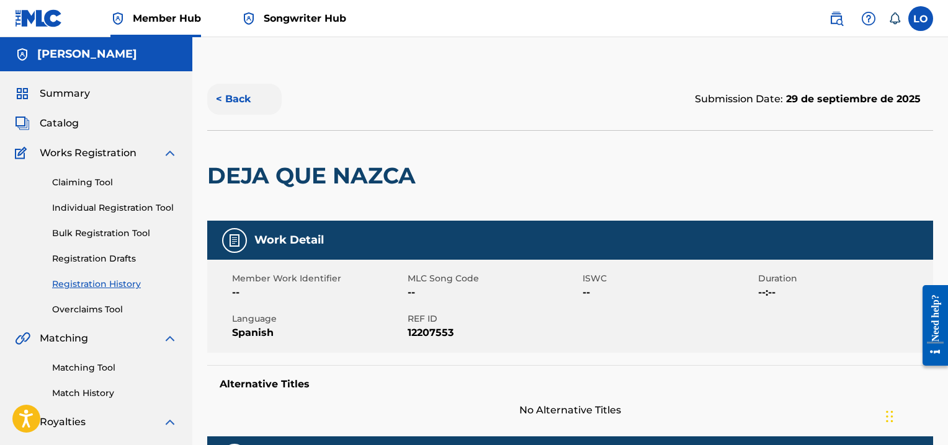
click at [240, 94] on button "< Back" at bounding box center [244, 99] width 74 height 31
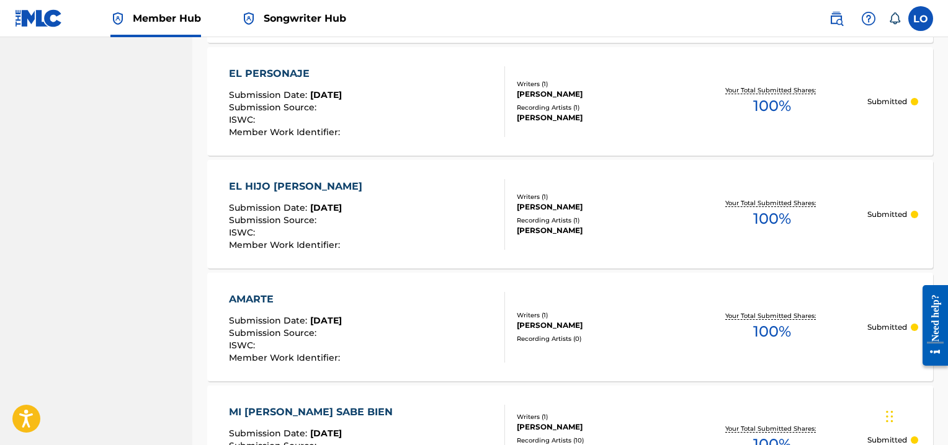
scroll to position [925, 0]
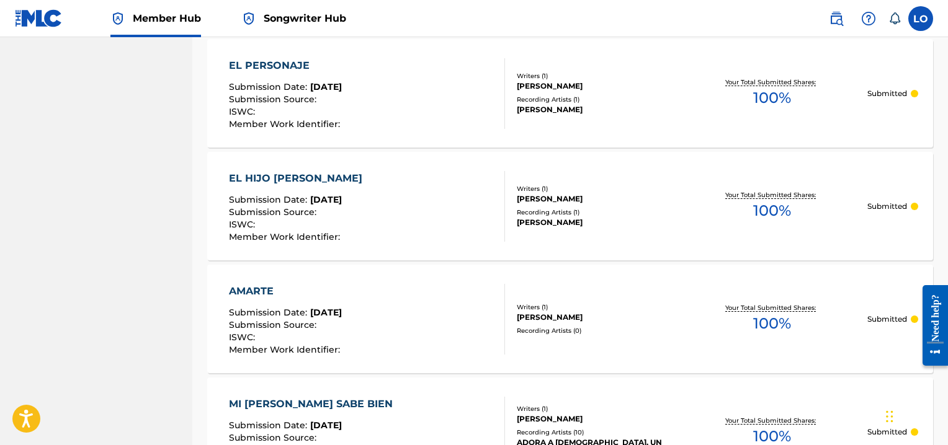
click at [407, 288] on div "AMARTE Submission Date : [DATE] Submission Source : ISWC : Member Work Identifi…" at bounding box center [367, 319] width 276 height 71
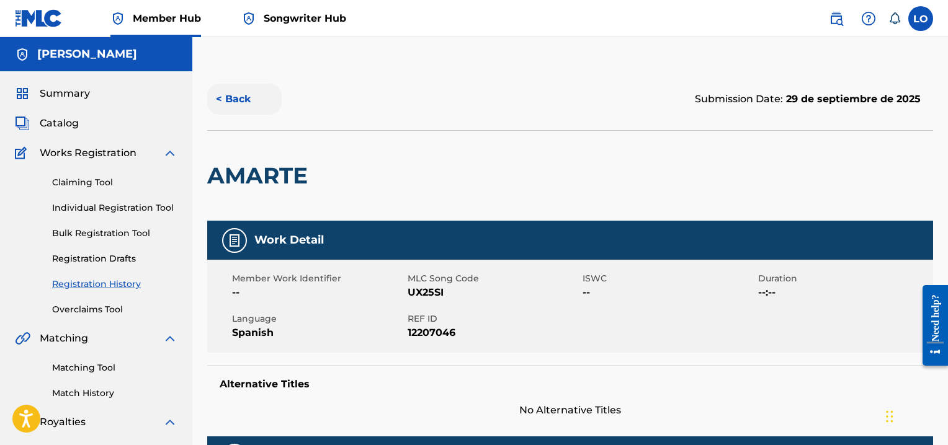
click at [236, 97] on button "< Back" at bounding box center [244, 99] width 74 height 31
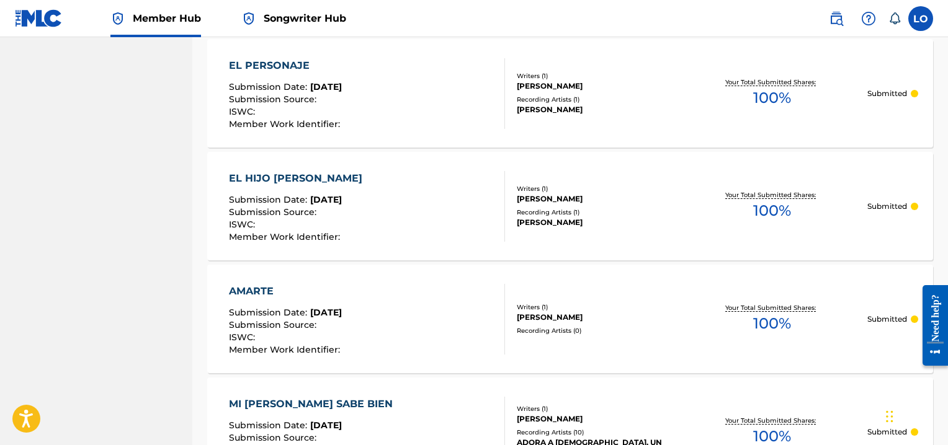
click at [285, 176] on div "EL HIJO [PERSON_NAME]" at bounding box center [299, 178] width 140 height 15
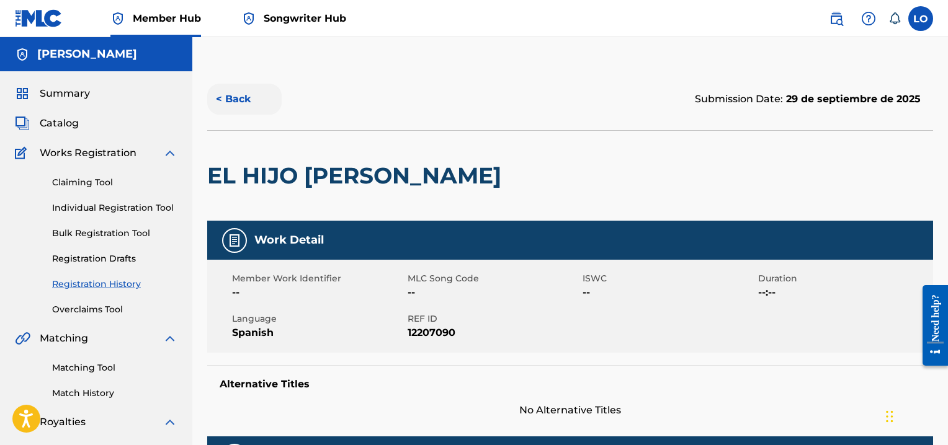
click at [246, 92] on button "< Back" at bounding box center [244, 99] width 74 height 31
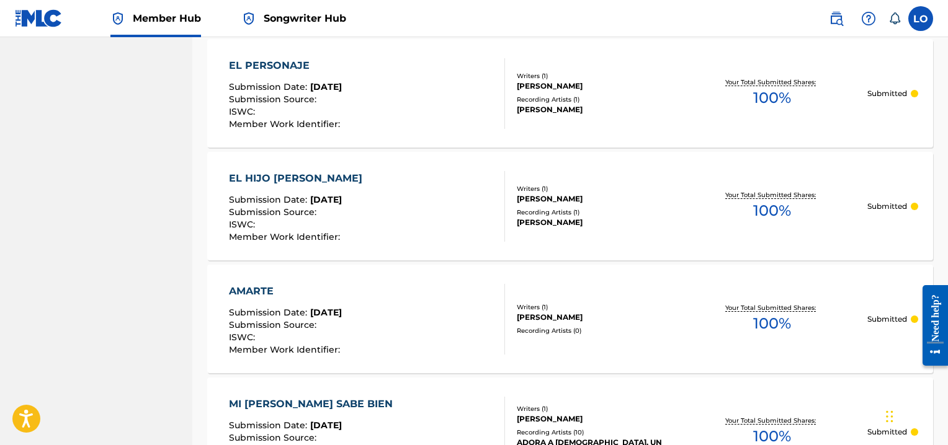
click at [279, 64] on div "EL PERSONAJE" at bounding box center [286, 65] width 114 height 15
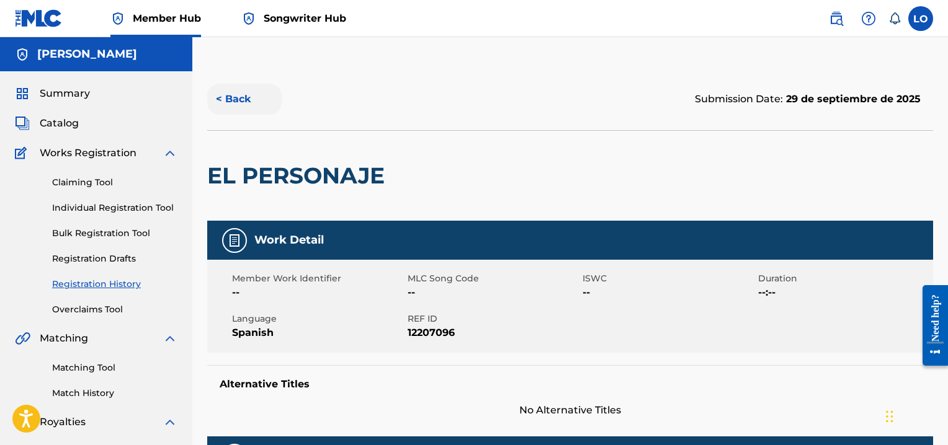
click at [246, 102] on button "< Back" at bounding box center [244, 99] width 74 height 31
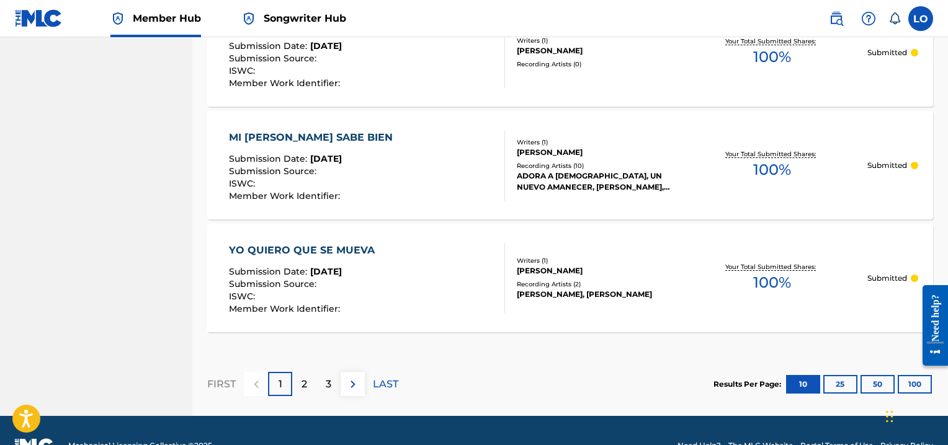
scroll to position [1194, 0]
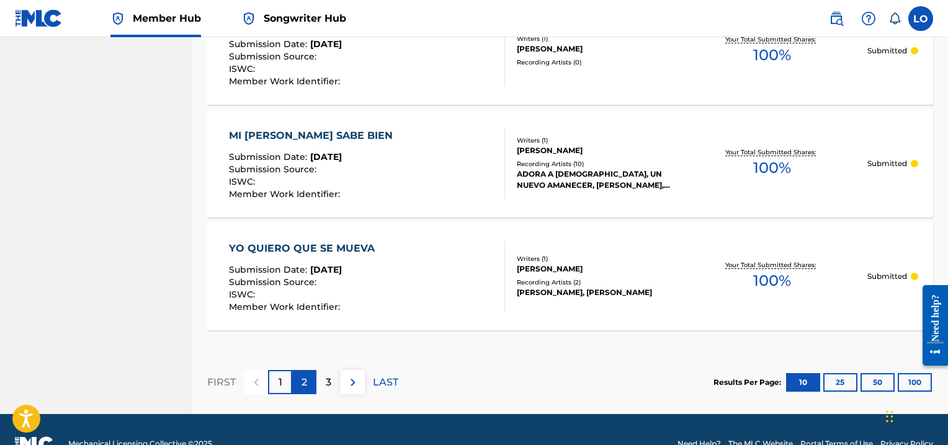
click at [308, 378] on div "2" at bounding box center [304, 382] width 24 height 24
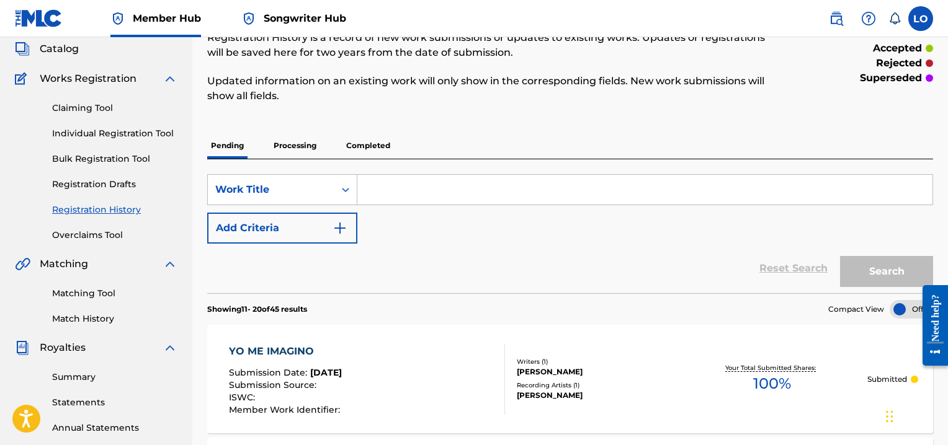
scroll to position [27, 0]
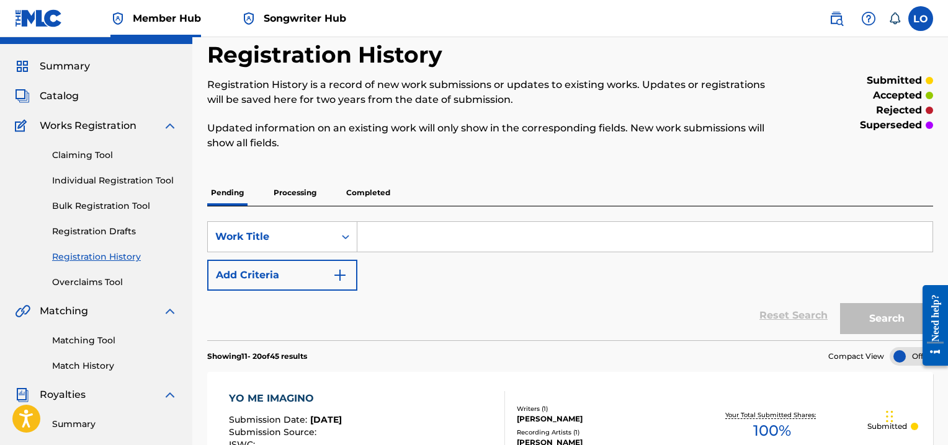
click at [371, 231] on input "Search Form" at bounding box center [644, 237] width 575 height 30
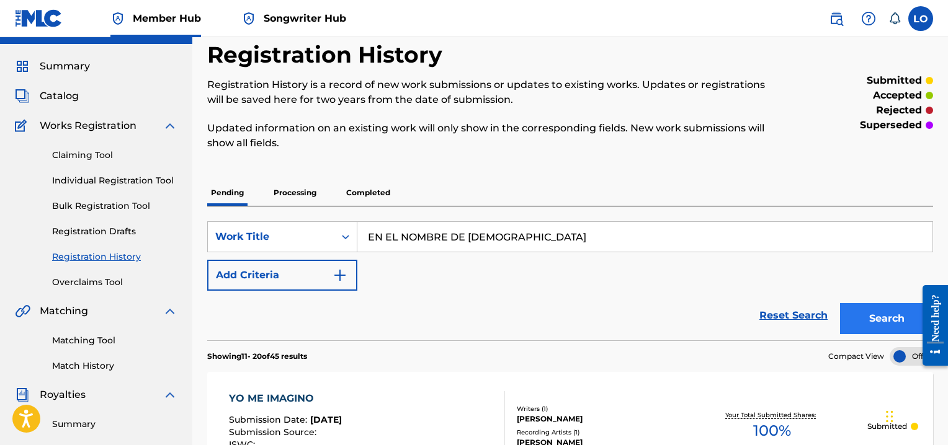
type input "EN EL NOMBRE DE [DEMOGRAPHIC_DATA]"
click at [849, 317] on button "Search" at bounding box center [886, 318] width 93 height 31
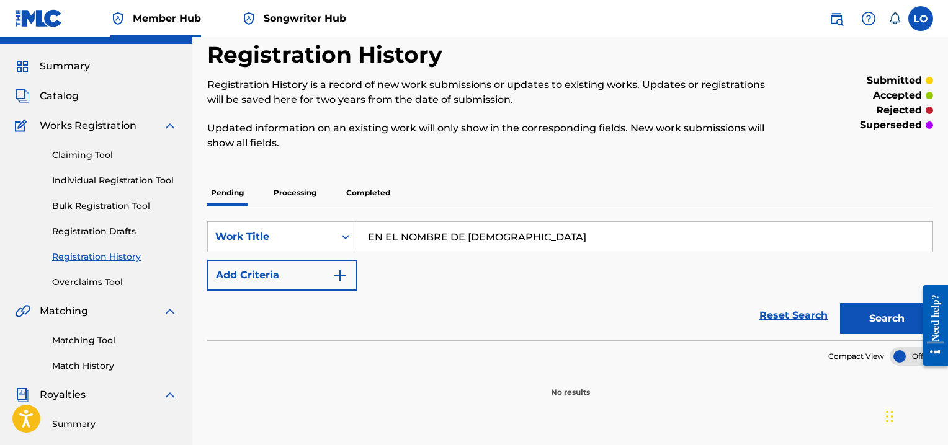
click at [302, 188] on p "Processing" at bounding box center [295, 193] width 50 height 26
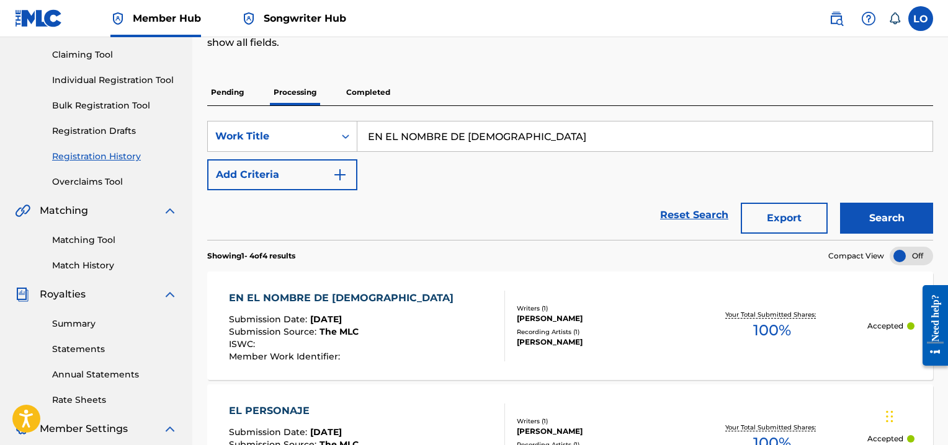
scroll to position [132, 0]
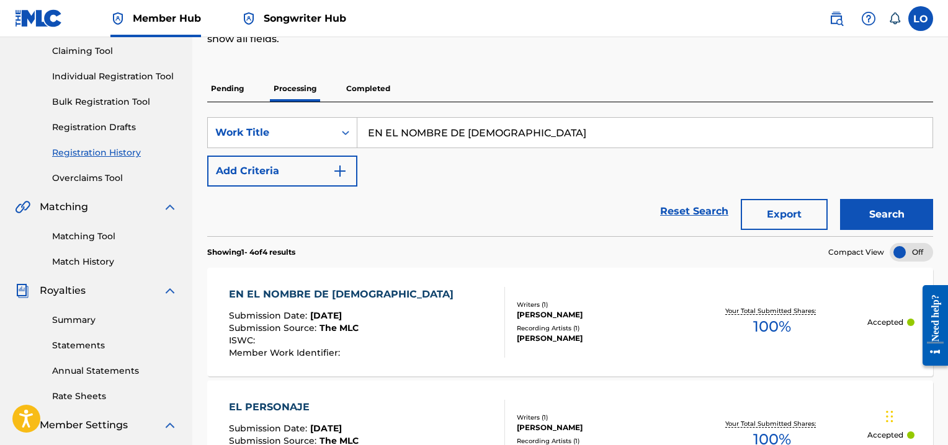
click at [321, 289] on div "EN EL NOMBRE DE [DEMOGRAPHIC_DATA]" at bounding box center [344, 294] width 231 height 15
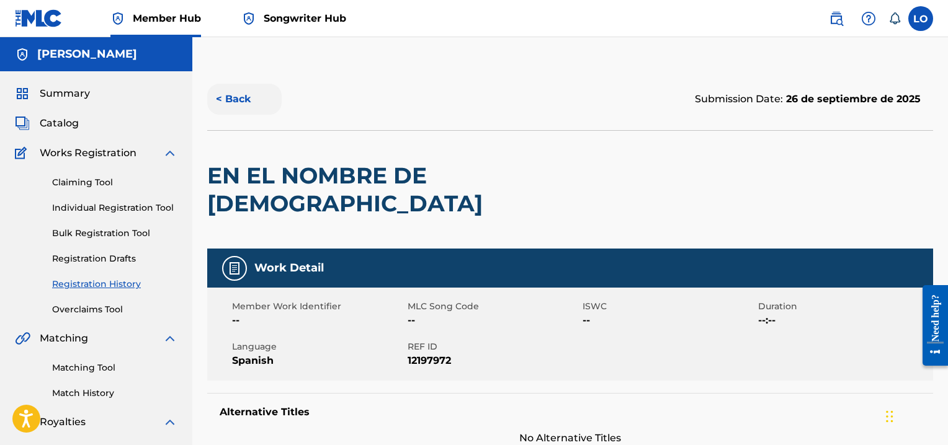
click at [233, 103] on button "< Back" at bounding box center [244, 99] width 74 height 31
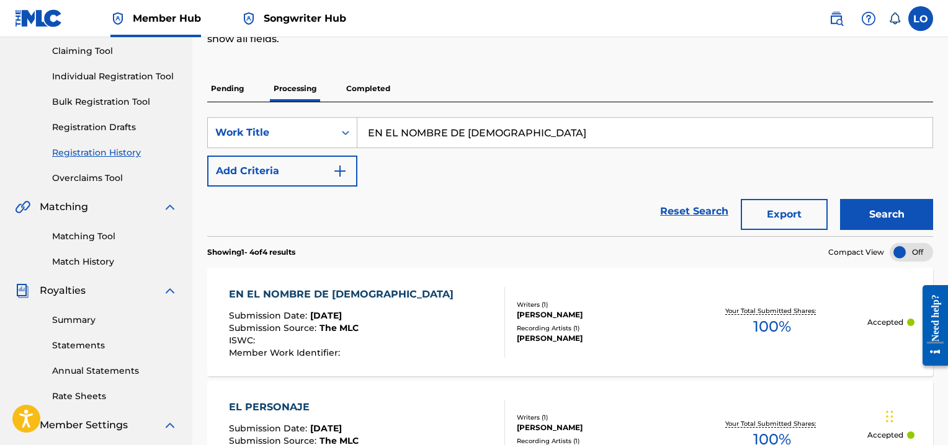
click at [541, 140] on input "EN EL NOMBRE DE [DEMOGRAPHIC_DATA]" at bounding box center [644, 133] width 575 height 30
type input "E"
type input "[PERSON_NAME] SU AMOR"
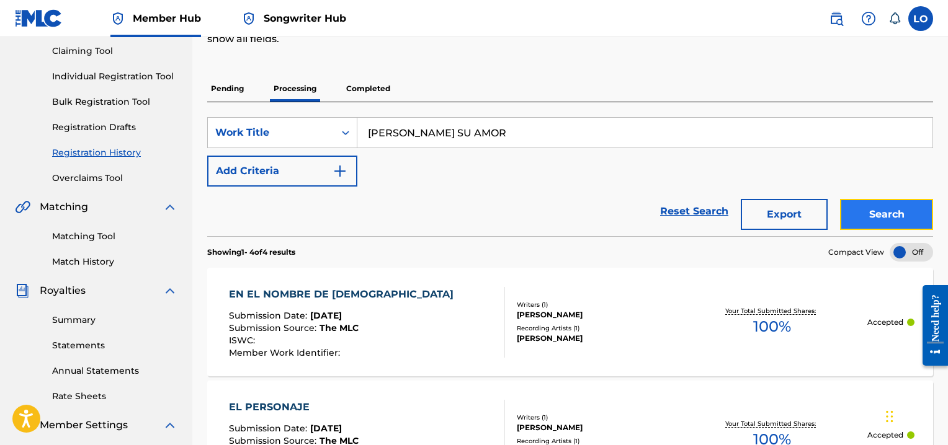
click at [891, 207] on button "Search" at bounding box center [886, 214] width 93 height 31
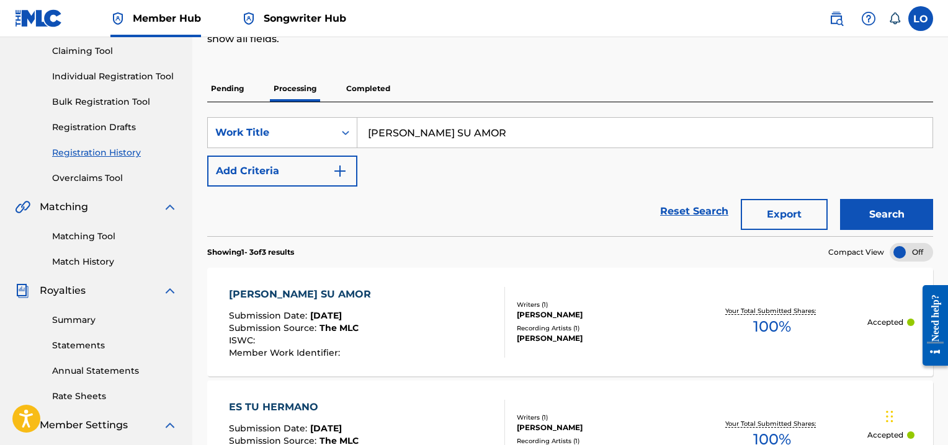
click at [299, 293] on div "[PERSON_NAME] SU AMOR" at bounding box center [303, 294] width 148 height 15
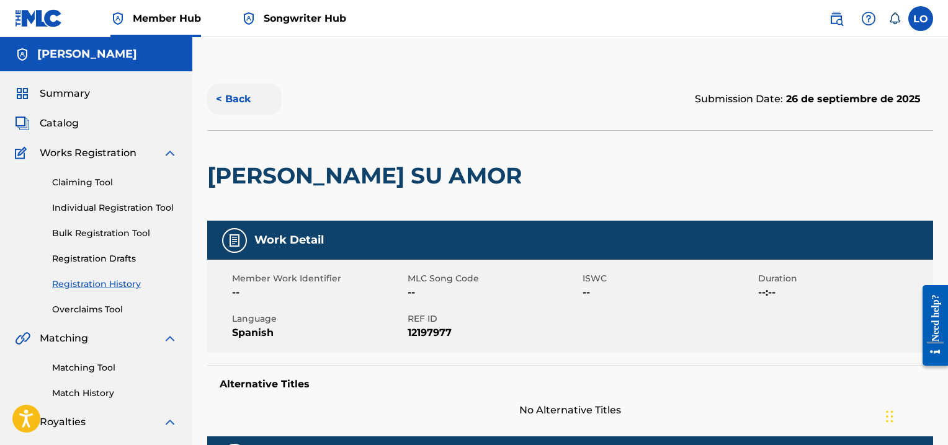
click at [240, 97] on button "< Back" at bounding box center [244, 99] width 74 height 31
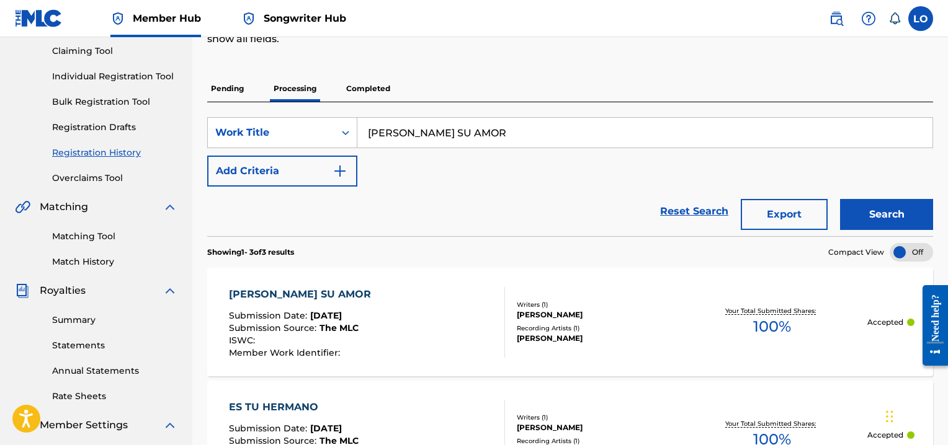
click at [494, 124] on input "[PERSON_NAME] SU AMOR" at bounding box center [644, 133] width 575 height 30
type input "ES TIEMPO DE VOLVER"
click at [882, 198] on div "Search" at bounding box center [883, 212] width 99 height 50
click at [882, 207] on button "Search" at bounding box center [886, 214] width 93 height 31
click at [318, 291] on div "ES TIEMPO DE VOLVER" at bounding box center [294, 294] width 130 height 15
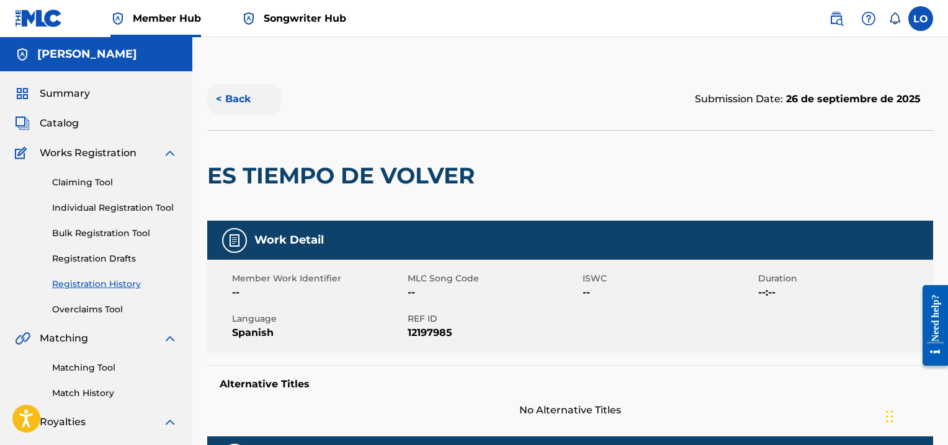
click at [239, 97] on button "< Back" at bounding box center [244, 99] width 74 height 31
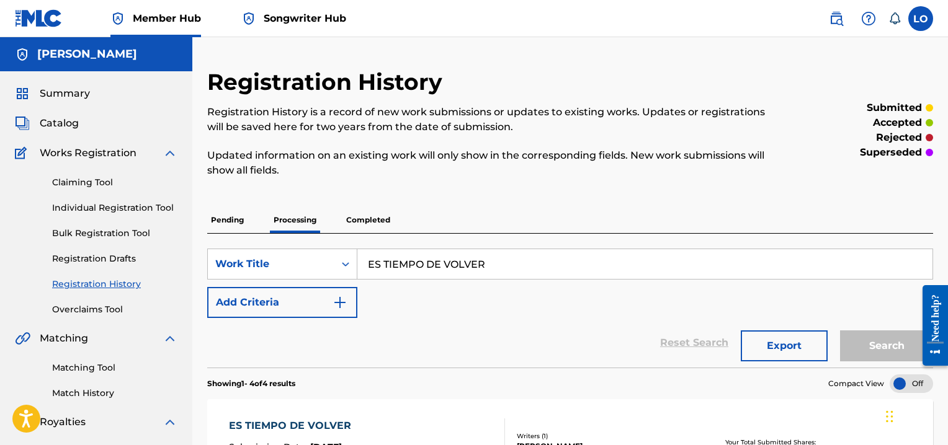
scroll to position [132, 0]
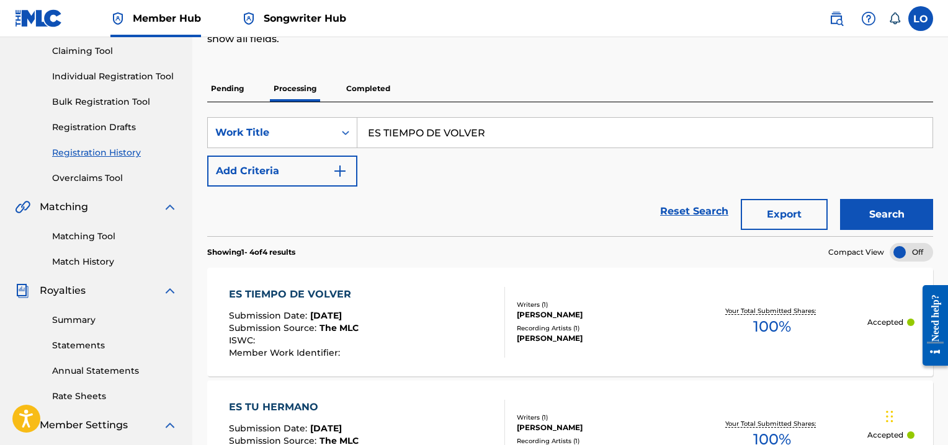
click at [500, 135] on input "ES TIEMPO DE VOLVER" at bounding box center [644, 133] width 575 height 30
type input "E"
type input "ES TU HERMANO"
click at [898, 208] on button "Search" at bounding box center [886, 214] width 93 height 31
click at [271, 292] on div "ES TU HERMANO" at bounding box center [294, 294] width 130 height 15
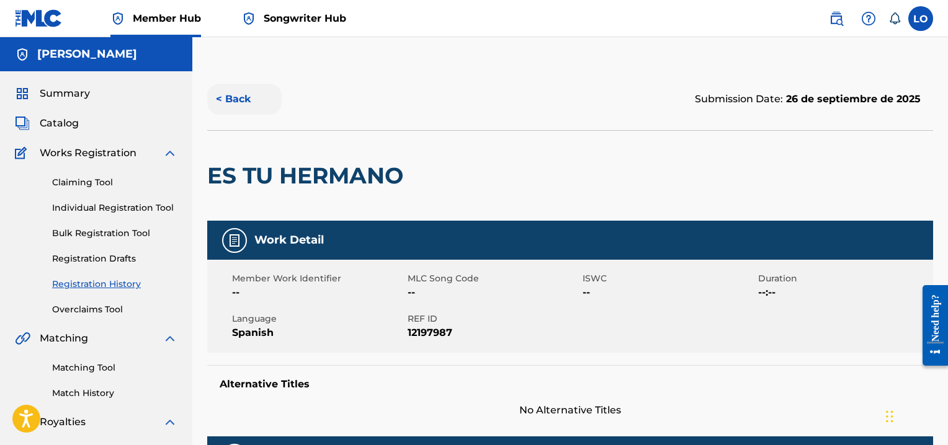
click at [237, 90] on button "< Back" at bounding box center [244, 99] width 74 height 31
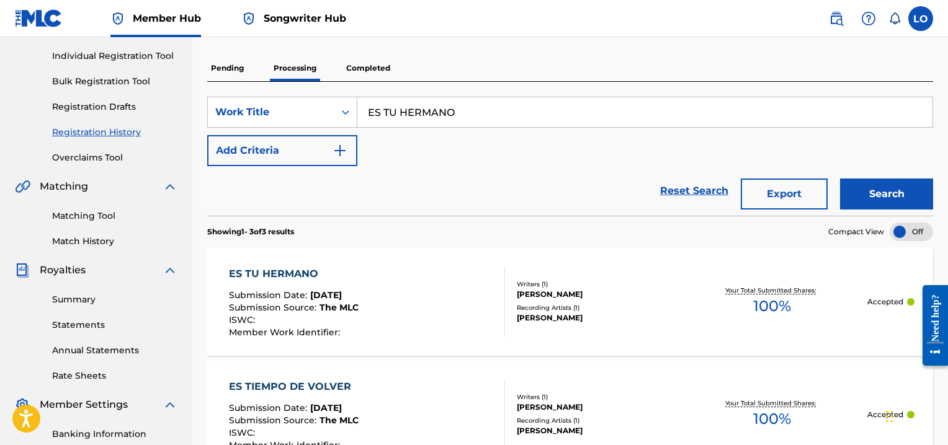
scroll to position [143, 0]
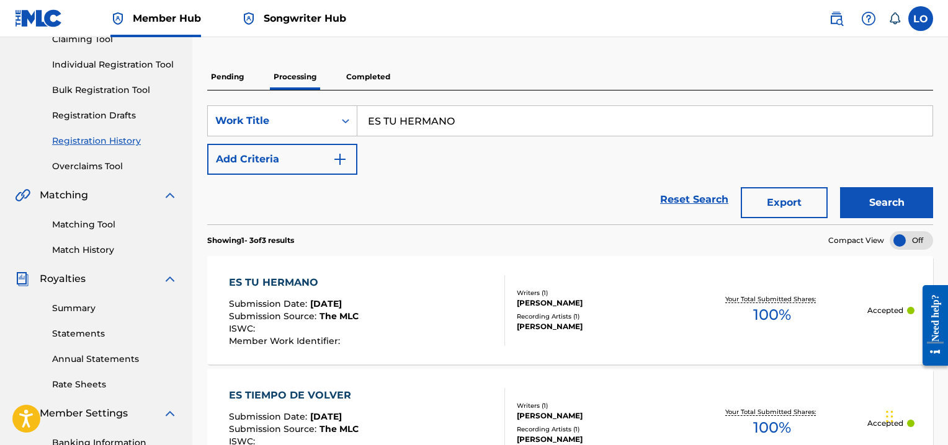
click at [462, 118] on input "ES TU HERMANO" at bounding box center [644, 121] width 575 height 30
type input "ESE ADORADOR"
click at [891, 194] on button "Search" at bounding box center [886, 202] width 93 height 31
click at [302, 277] on div "ESE ADORADOR" at bounding box center [294, 282] width 130 height 15
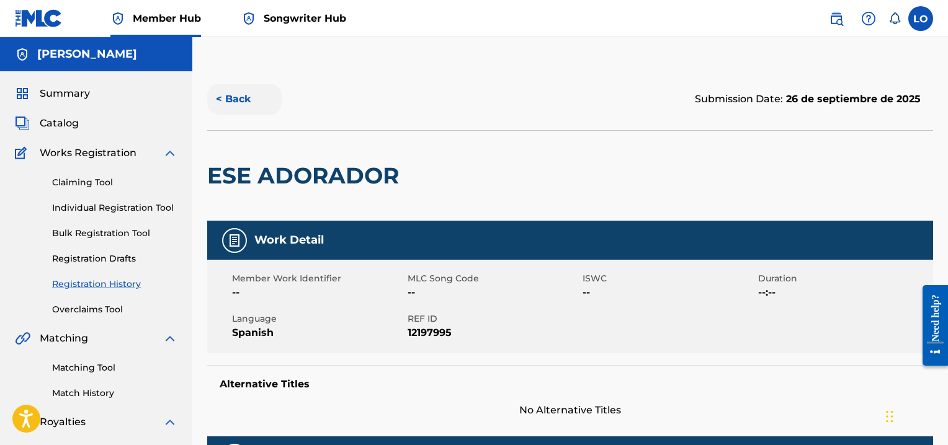
click at [242, 95] on button "< Back" at bounding box center [244, 99] width 74 height 31
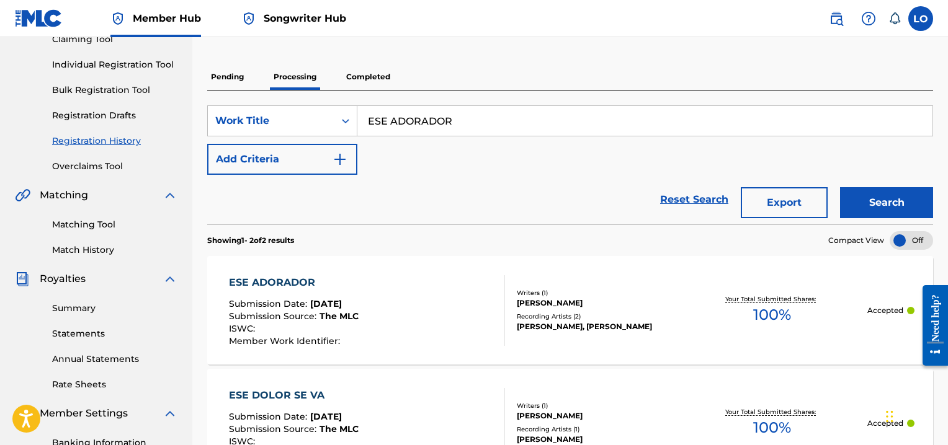
click at [474, 122] on input "ESE ADORADOR" at bounding box center [644, 121] width 575 height 30
type input "ESE DOLOR SE VA"
click at [903, 198] on button "Search" at bounding box center [886, 202] width 93 height 31
click at [301, 276] on div "ESE DOLOR SE VA" at bounding box center [294, 282] width 130 height 15
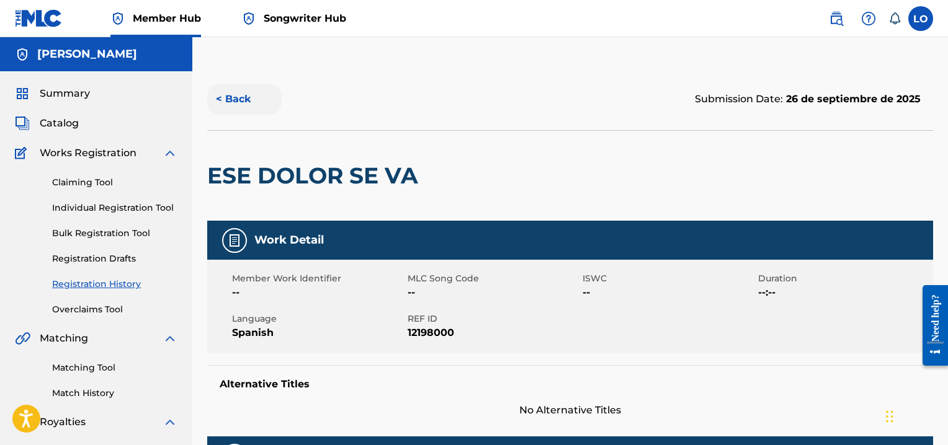
click at [233, 97] on button "< Back" at bounding box center [244, 99] width 74 height 31
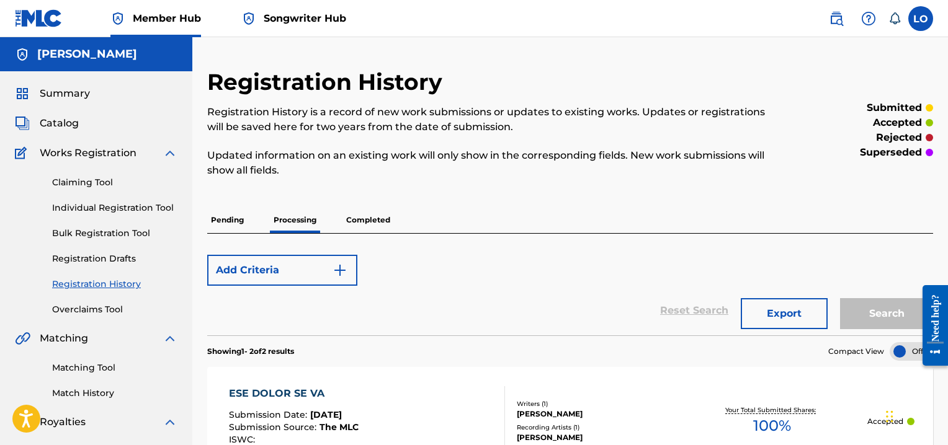
scroll to position [143, 0]
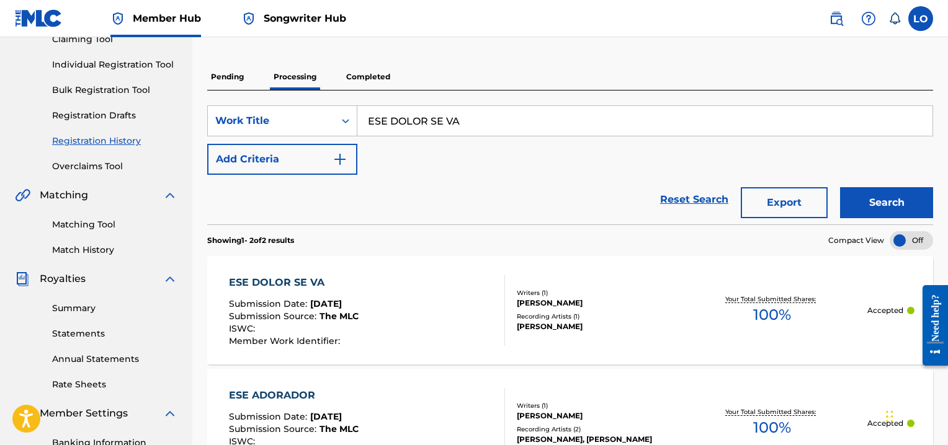
click at [480, 122] on input "ESE DOLOR SE VA" at bounding box center [644, 121] width 575 height 30
type input "ESE FUEGO CELESTIAL"
click at [877, 211] on button "Search" at bounding box center [886, 202] width 93 height 31
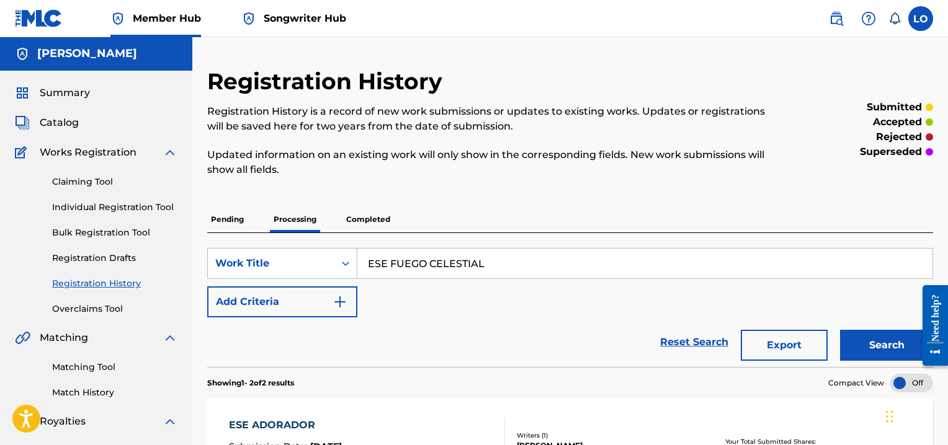
scroll to position [0, 0]
click at [217, 217] on p "Pending" at bounding box center [227, 220] width 40 height 26
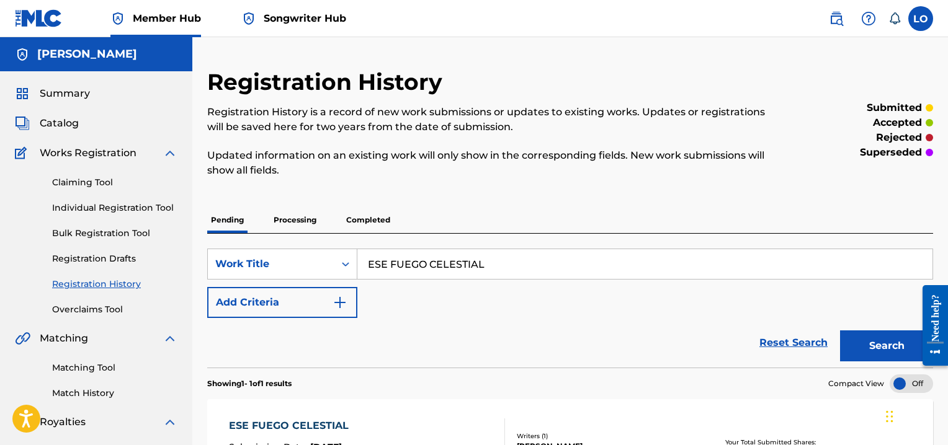
click at [336, 424] on div "ESE FUEGO CELESTIAL" at bounding box center [292, 426] width 126 height 15
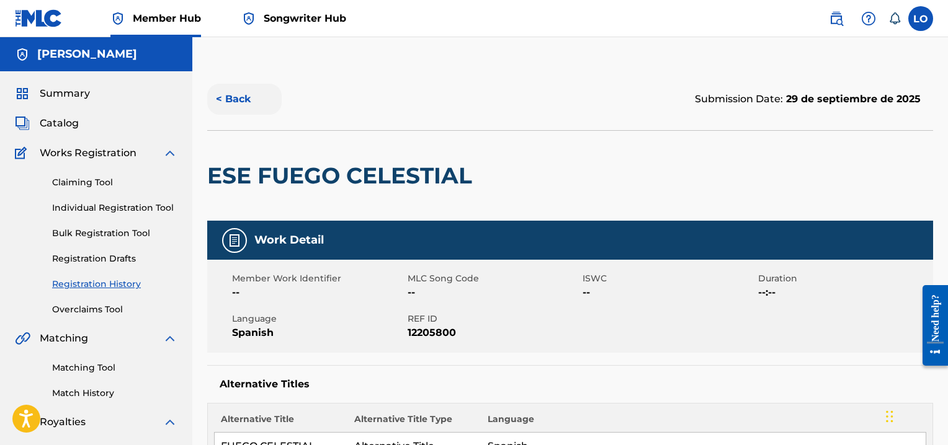
click at [243, 97] on button "< Back" at bounding box center [244, 99] width 74 height 31
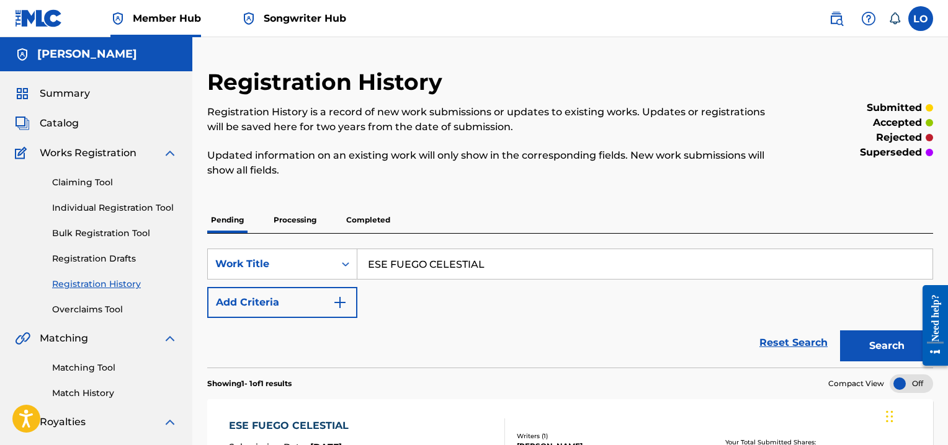
click at [504, 259] on input "ESE FUEGO CELESTIAL" at bounding box center [644, 264] width 575 height 30
type input "E"
type input "ETERNA PAZ"
click at [888, 350] on button "Search" at bounding box center [886, 346] width 93 height 31
click at [294, 423] on div "ETERNA PAZ" at bounding box center [286, 426] width 114 height 15
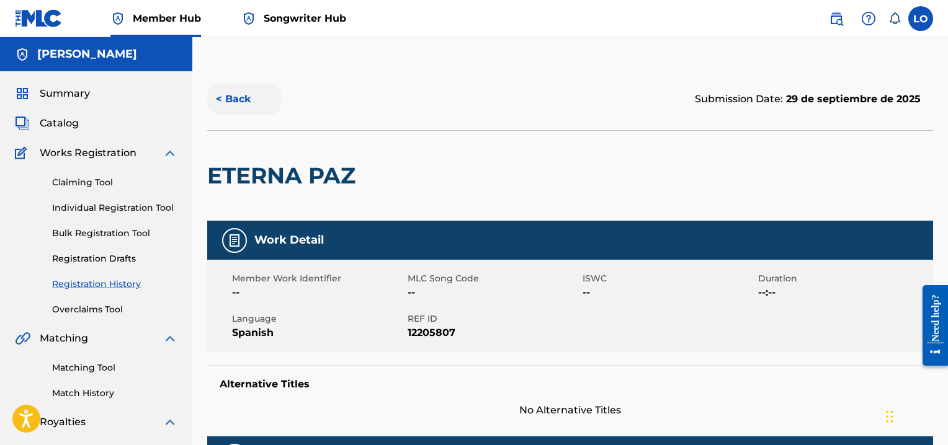
click at [241, 97] on button "< Back" at bounding box center [244, 99] width 74 height 31
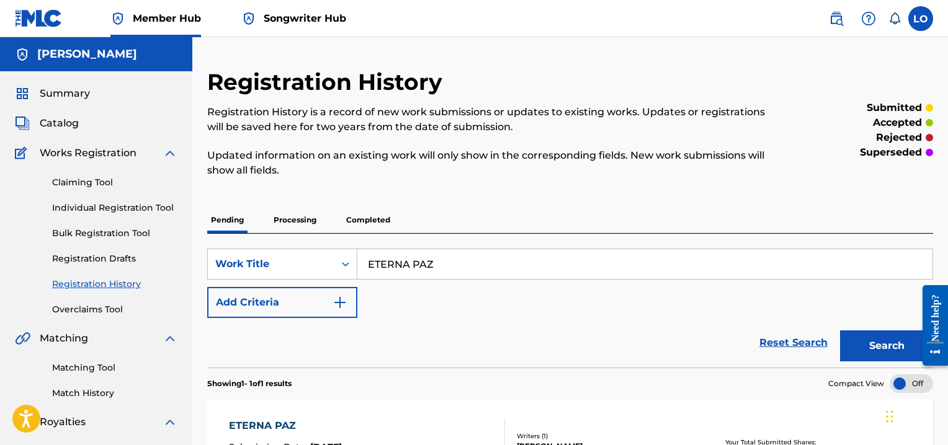
click at [444, 253] on input "ETERNA PAZ" at bounding box center [644, 264] width 575 height 30
type input "EXAMINATE"
click at [883, 350] on button "Search" at bounding box center [886, 346] width 93 height 31
click at [266, 423] on div "EXAMINATE" at bounding box center [286, 426] width 114 height 15
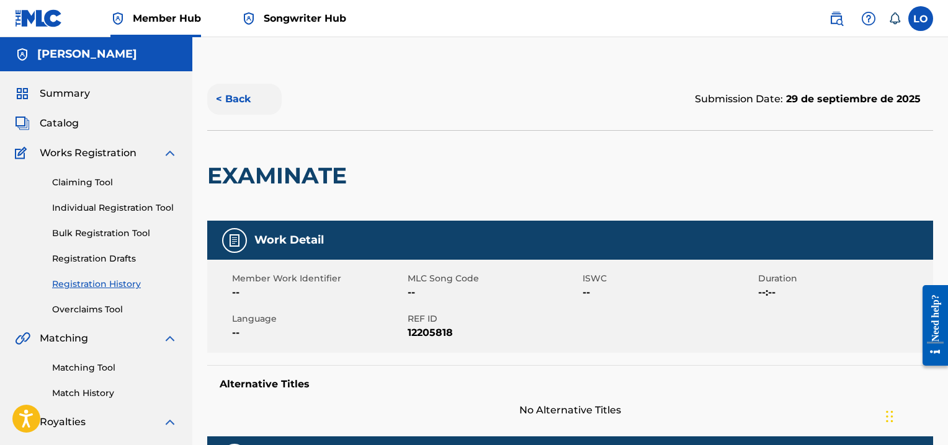
click at [245, 102] on button "< Back" at bounding box center [244, 99] width 74 height 31
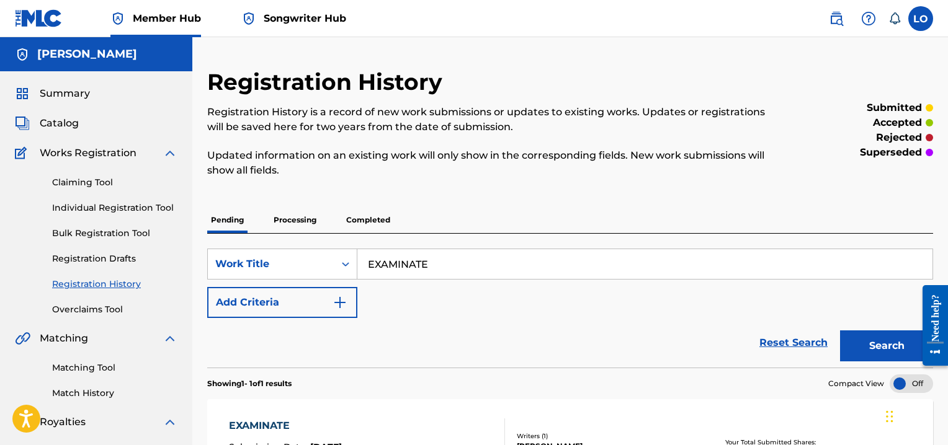
click at [454, 250] on input "EXAMINATE" at bounding box center [644, 264] width 575 height 30
type input "E"
type input "FE"
click at [860, 353] on button "Search" at bounding box center [886, 346] width 93 height 31
click at [238, 422] on div "FE" at bounding box center [286, 426] width 114 height 15
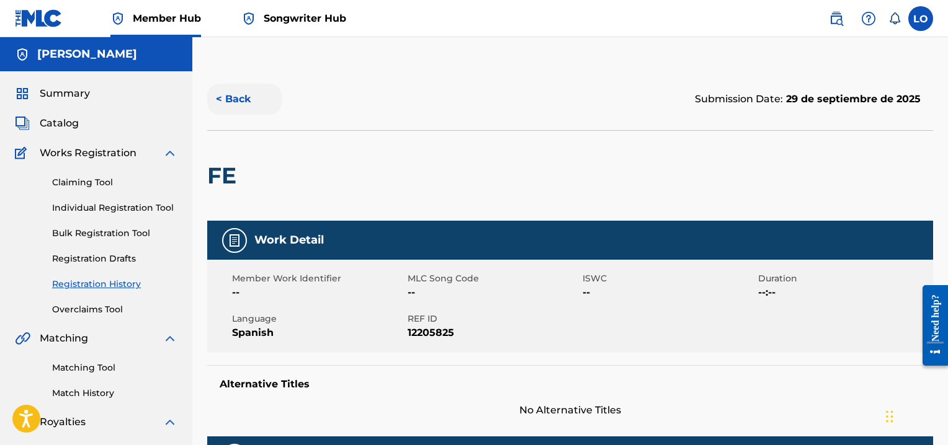
click at [246, 100] on button "< Back" at bounding box center [244, 99] width 74 height 31
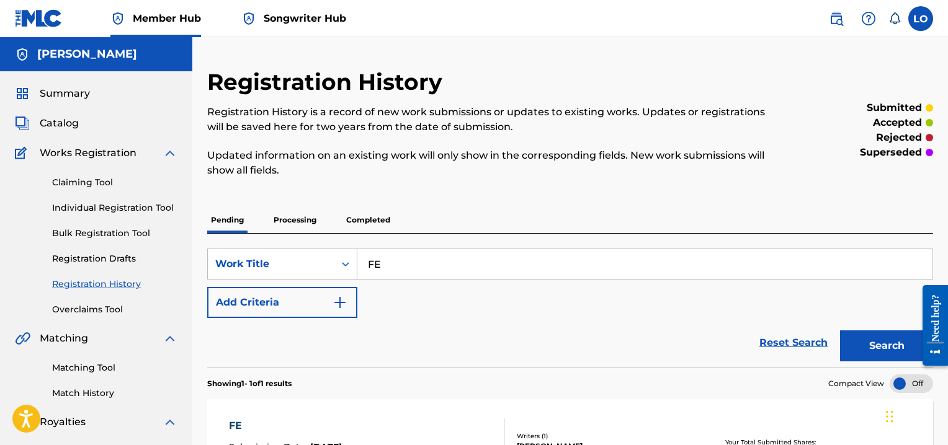
click at [400, 262] on input "FE" at bounding box center [644, 264] width 575 height 30
type input "FIESTA"
click at [628, 358] on div "Reset Search Search" at bounding box center [570, 343] width 726 height 50
click at [858, 342] on button "Search" at bounding box center [886, 346] width 93 height 31
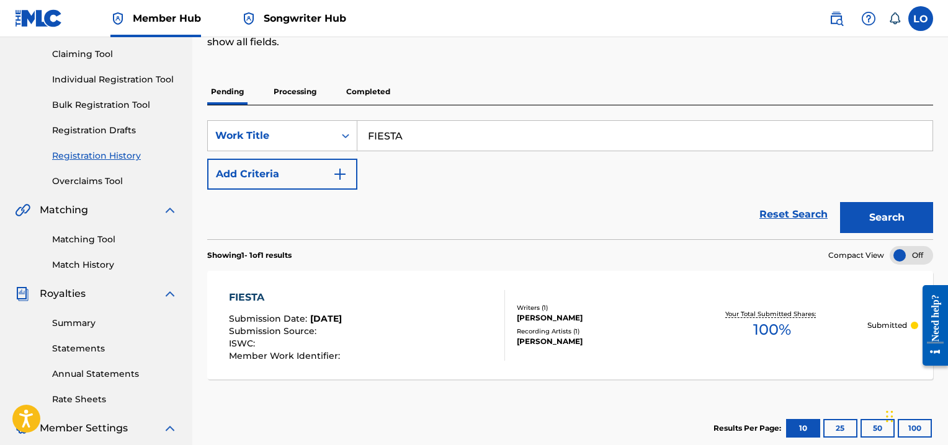
scroll to position [130, 0]
click at [243, 292] on div "FIESTA" at bounding box center [286, 296] width 114 height 15
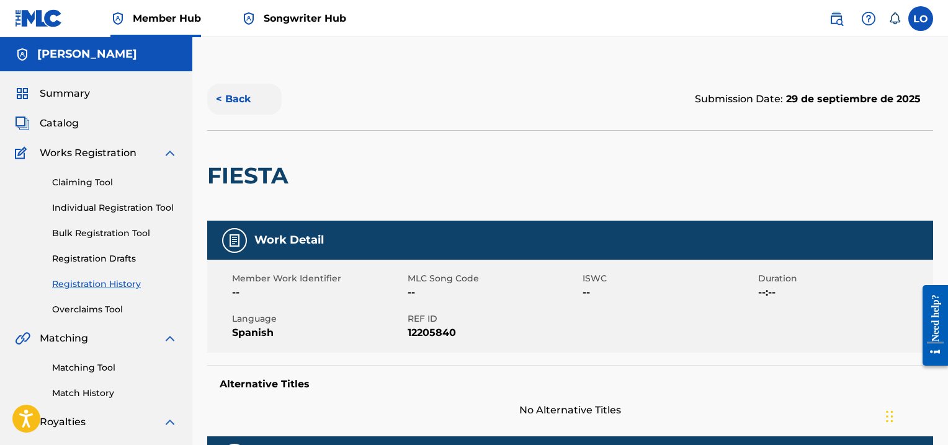
click at [243, 100] on button "< Back" at bounding box center [244, 99] width 74 height 31
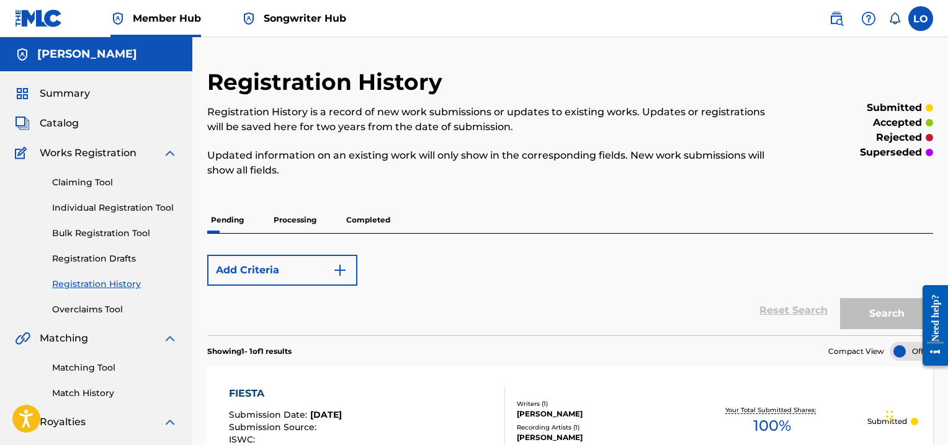
scroll to position [130, 0]
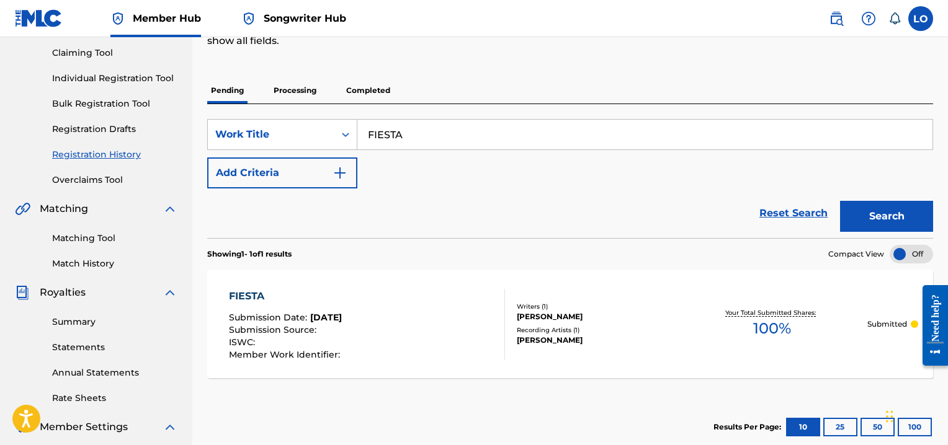
click at [251, 290] on div "FIESTA" at bounding box center [286, 296] width 114 height 15
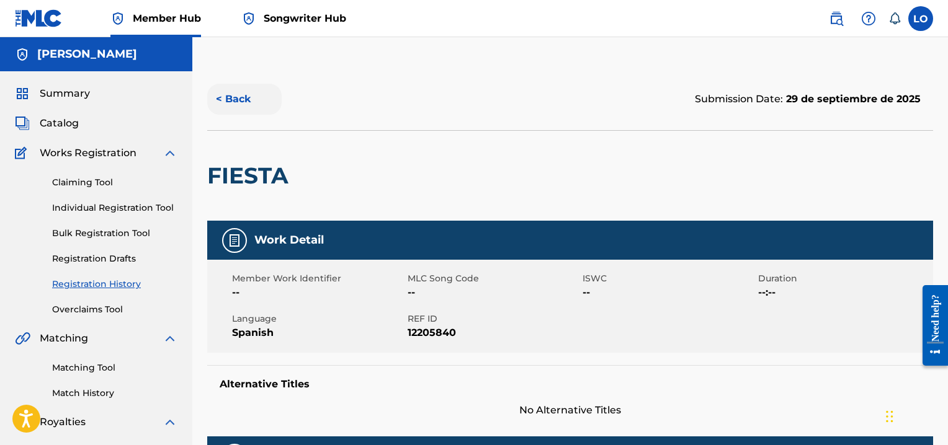
click at [245, 99] on button "< Back" at bounding box center [244, 99] width 74 height 31
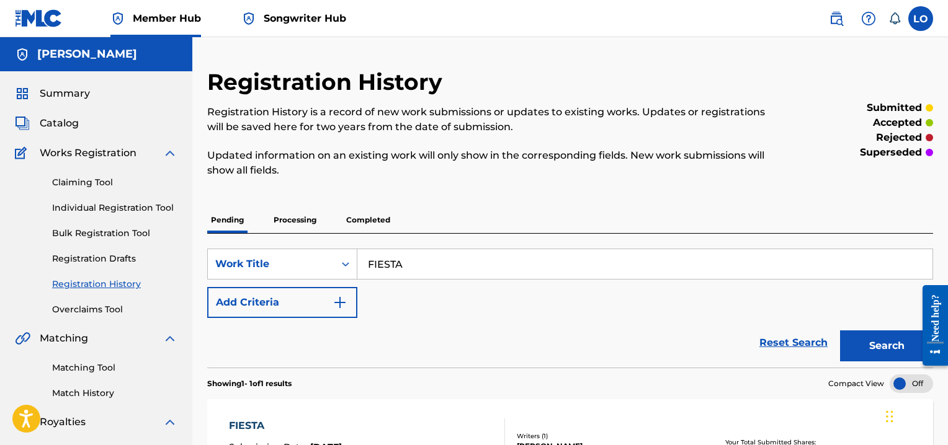
scroll to position [130, 0]
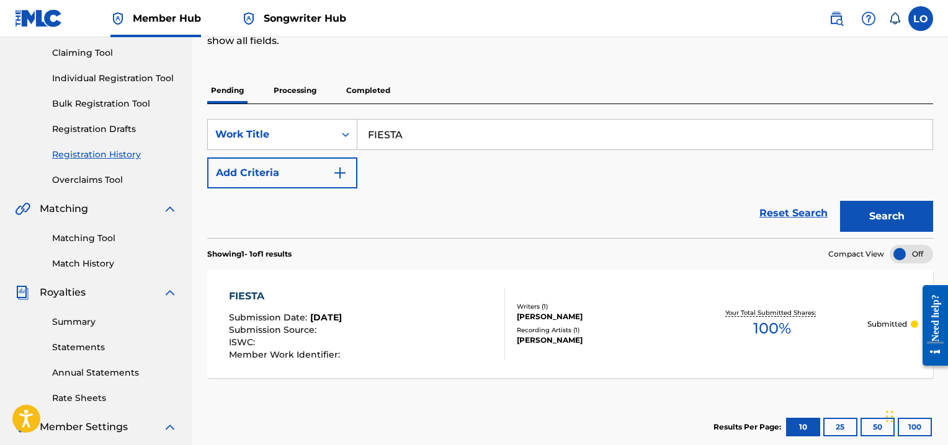
click at [444, 136] on input "FIESTA" at bounding box center [644, 135] width 575 height 30
type input "F"
type input "FUE SU SANGRE"
click at [873, 210] on button "Search" at bounding box center [886, 216] width 93 height 31
click at [290, 293] on div "FUE SU SANGRE" at bounding box center [286, 296] width 114 height 15
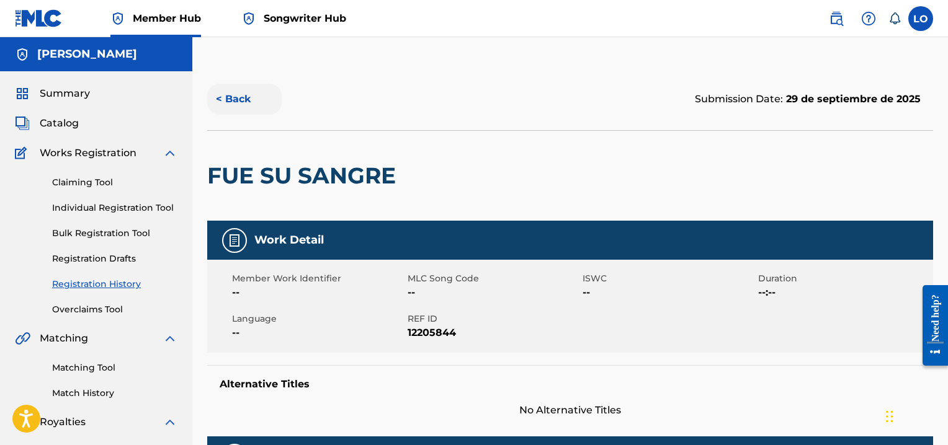
click at [241, 99] on button "< Back" at bounding box center [244, 99] width 74 height 31
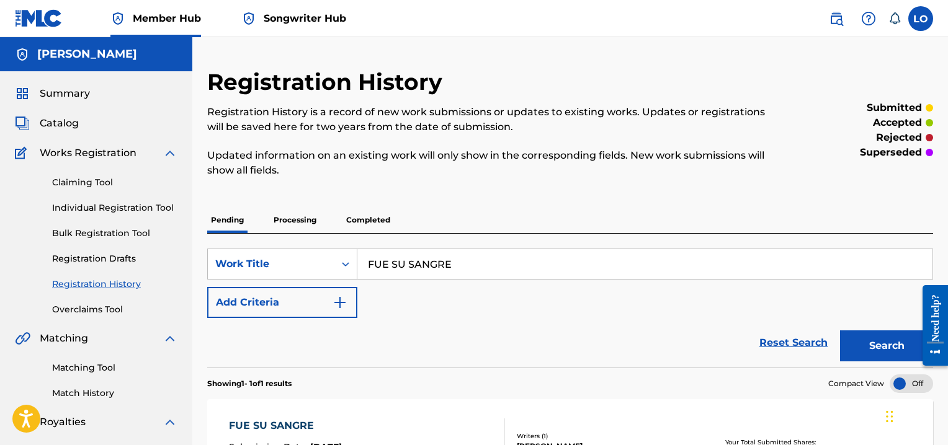
scroll to position [130, 0]
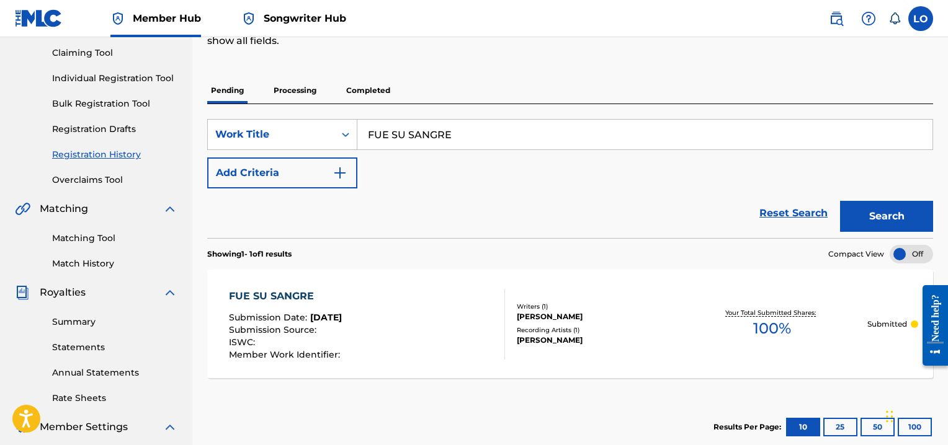
click at [451, 140] on input "FUE SU SANGRE" at bounding box center [644, 135] width 575 height 30
type input "F"
click at [885, 209] on button "Search" at bounding box center [886, 216] width 93 height 31
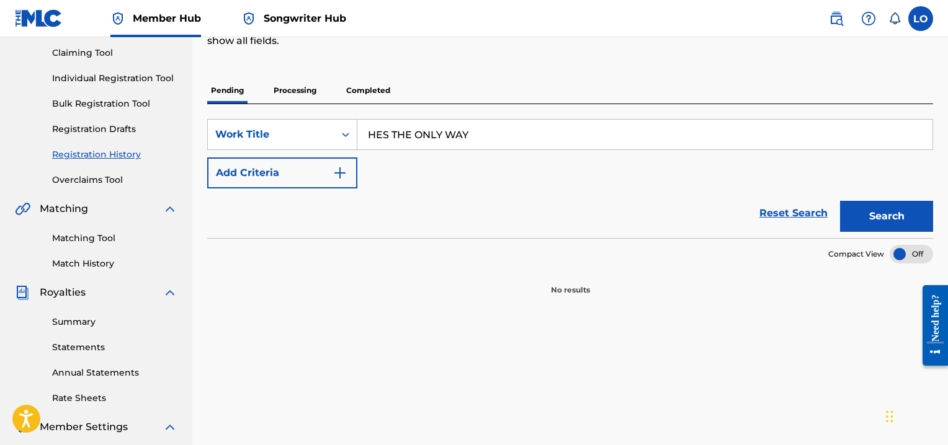
click at [383, 135] on input "HES THE ONLY WAY" at bounding box center [644, 135] width 575 height 30
type input "HE'S THE ONLY WAY"
click at [882, 210] on button "Search" at bounding box center [886, 216] width 93 height 31
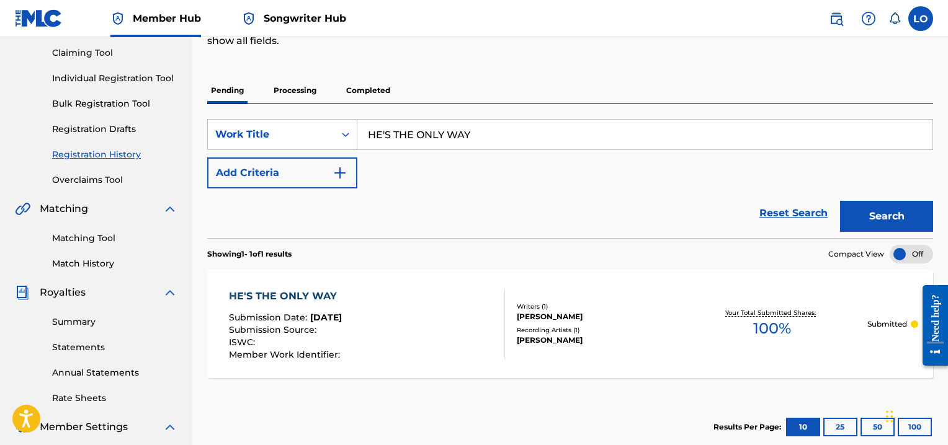
click at [297, 291] on div "HE'S THE ONLY WAY" at bounding box center [286, 296] width 114 height 15
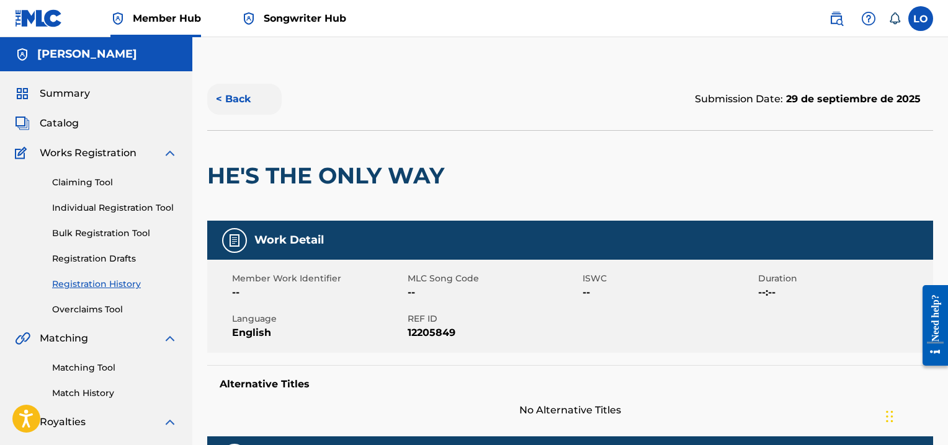
click at [246, 96] on button "< Back" at bounding box center [244, 99] width 74 height 31
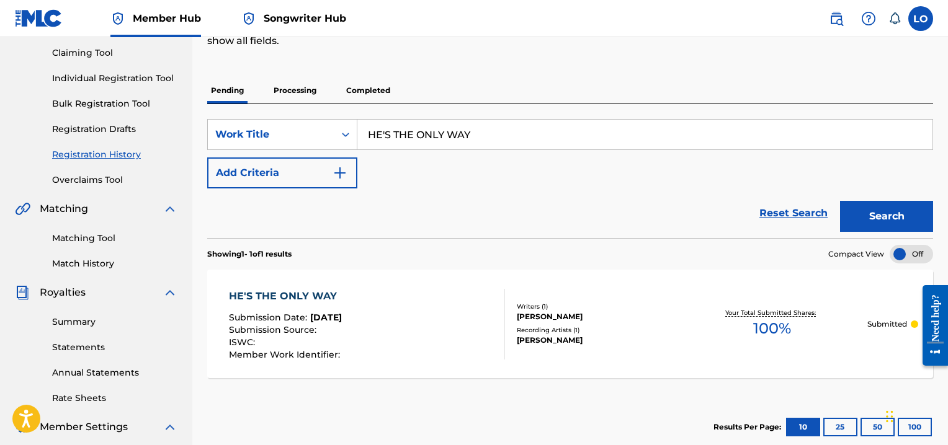
click at [501, 139] on input "HE'S THE ONLY WAY" at bounding box center [644, 135] width 575 height 30
type input "H"
type input "[DEMOGRAPHIC_DATA]"
click at [868, 208] on button "Search" at bounding box center [886, 216] width 93 height 31
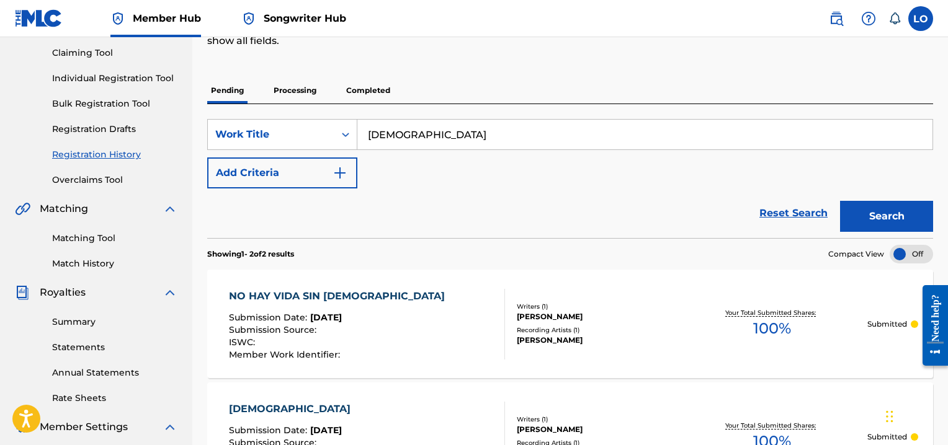
click at [251, 403] on div "[DEMOGRAPHIC_DATA]" at bounding box center [293, 409] width 128 height 15
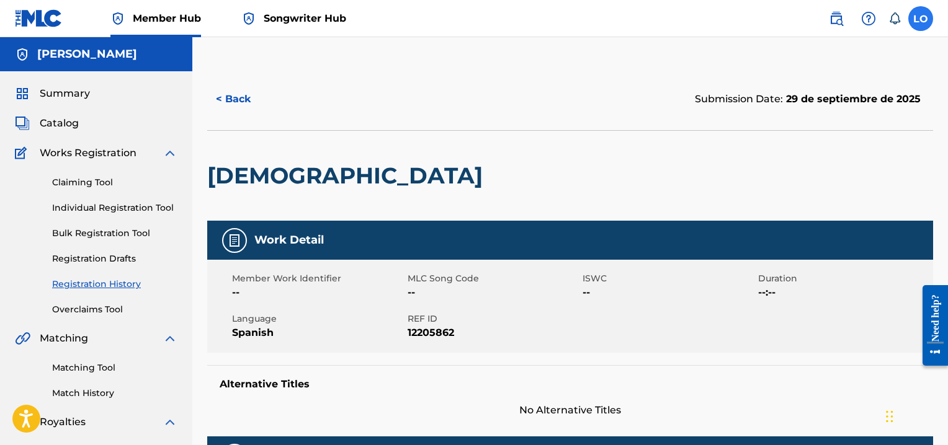
click at [931, 16] on label at bounding box center [920, 18] width 25 height 25
click at [921, 19] on input "LO [PERSON_NAME] [PERSON_NAME] [EMAIL_ADDRESS][DOMAIN_NAME] Notification Prefer…" at bounding box center [921, 19] width 0 height 0
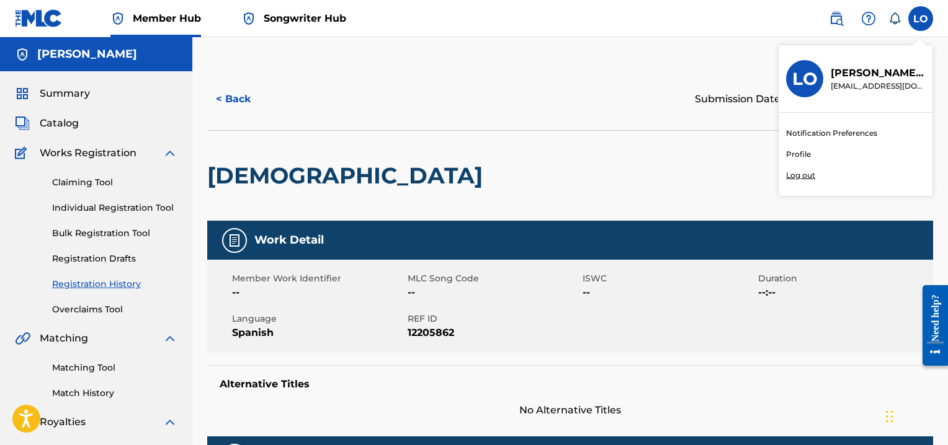
click at [803, 174] on p "Log out" at bounding box center [800, 175] width 29 height 11
click at [921, 19] on input "LO [PERSON_NAME] [PERSON_NAME] [EMAIL_ADDRESS][DOMAIN_NAME] Notification Prefer…" at bounding box center [921, 19] width 0 height 0
